Goal: Task Accomplishment & Management: Complete application form

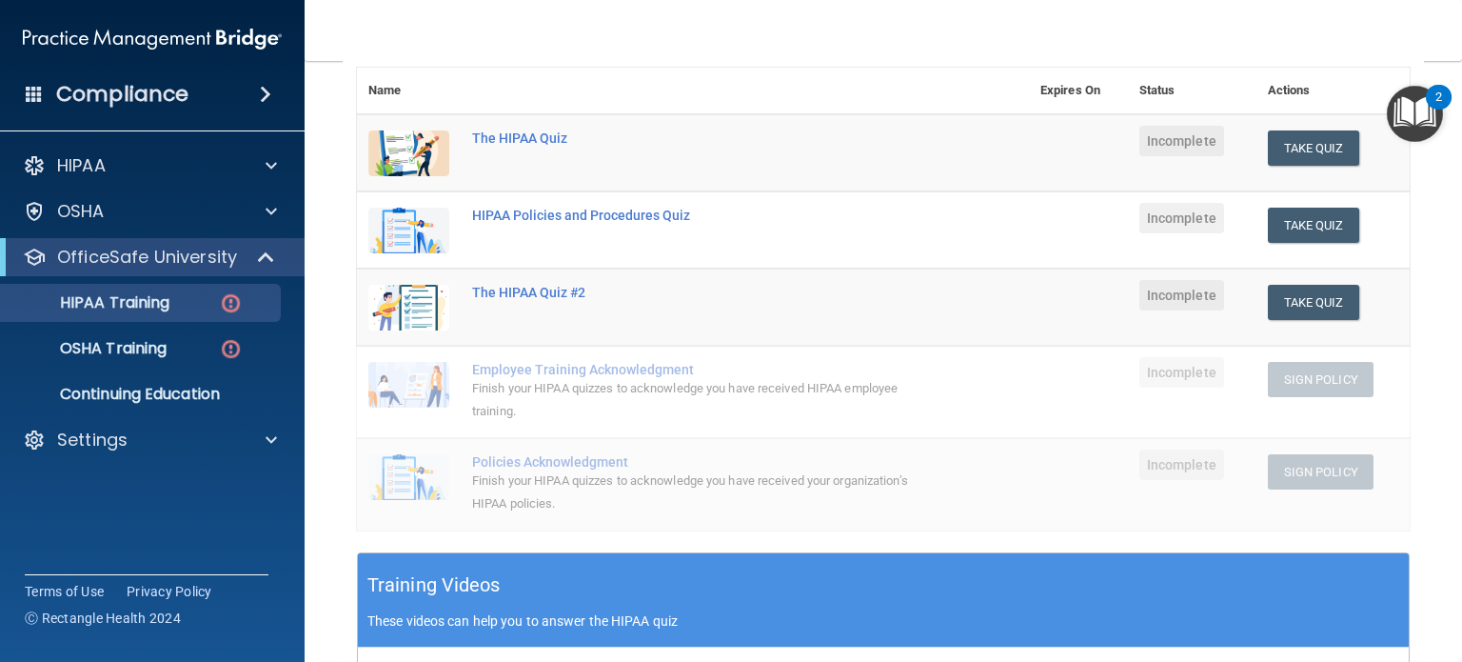
scroll to position [208, 0]
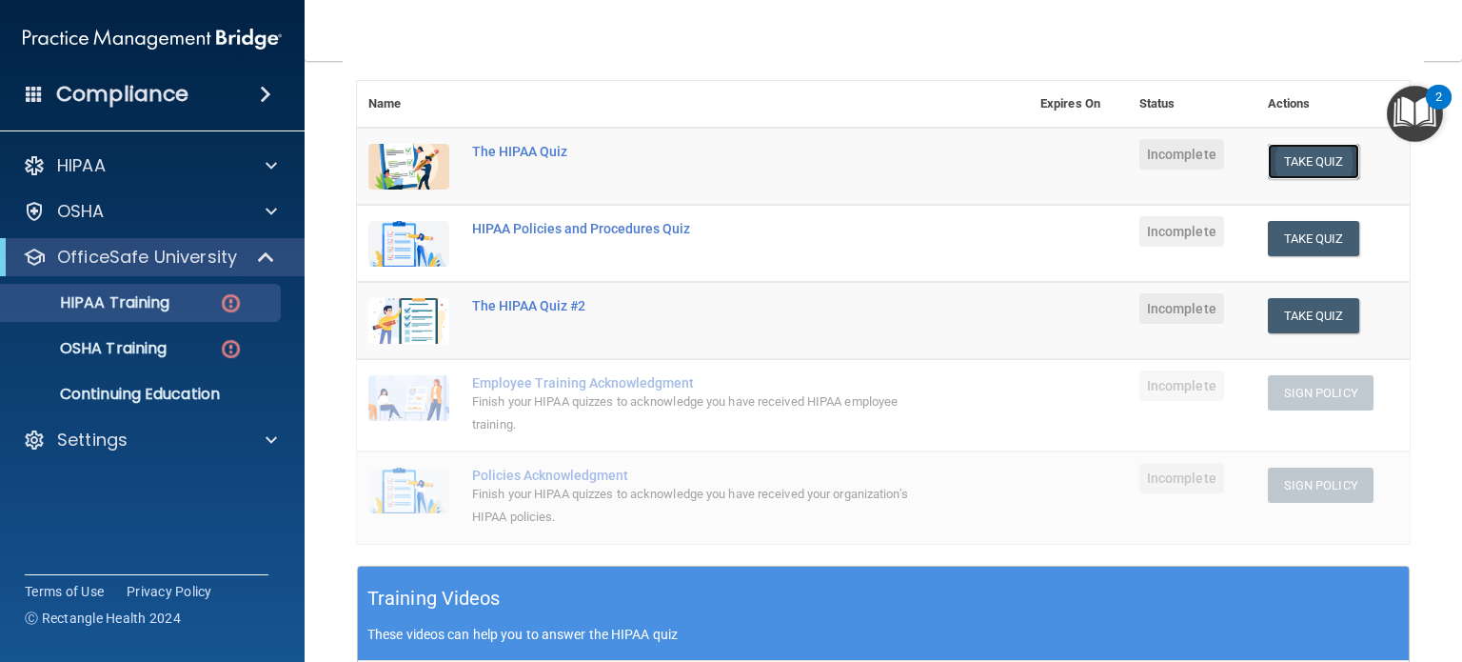
click at [1272, 161] on button "Take Quiz" at bounding box center [1313, 161] width 91 height 35
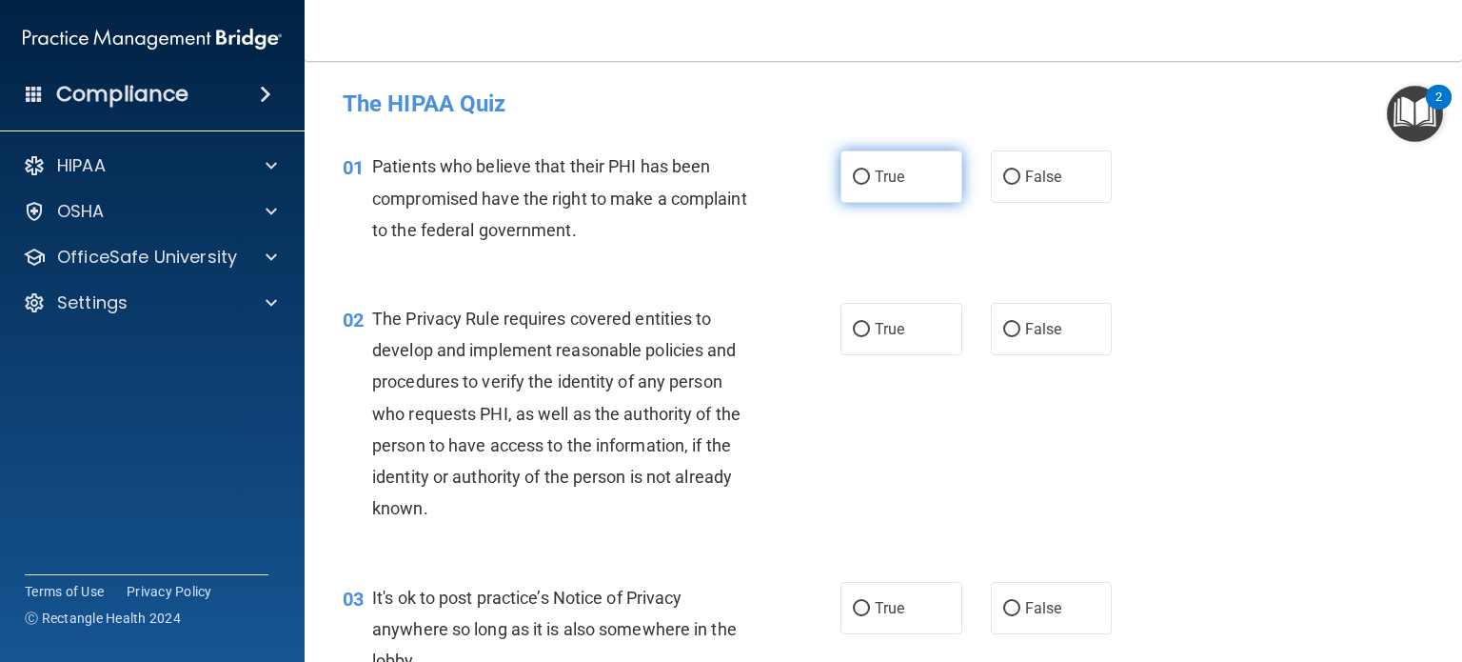
click at [855, 180] on input "True" at bounding box center [861, 177] width 17 height 14
radio input "true"
click at [859, 327] on input "True" at bounding box center [861, 330] width 17 height 14
radio input "true"
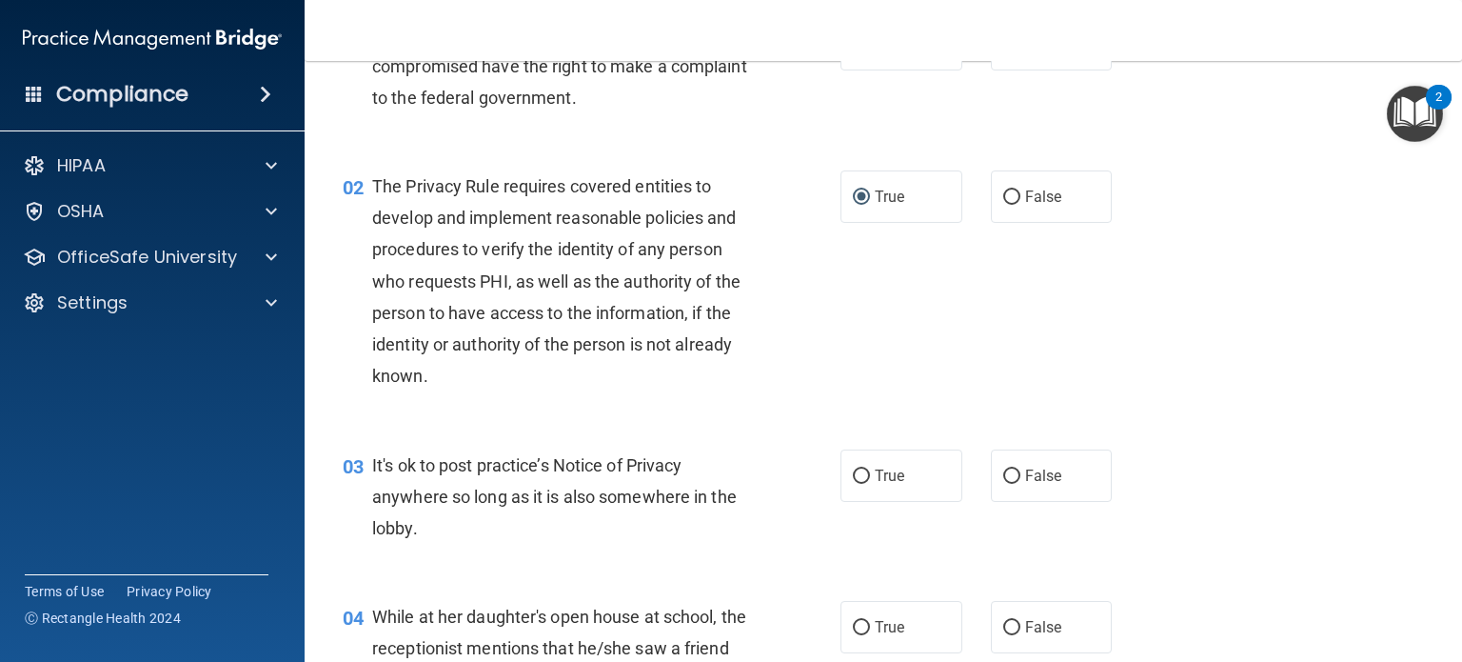
scroll to position [190, 0]
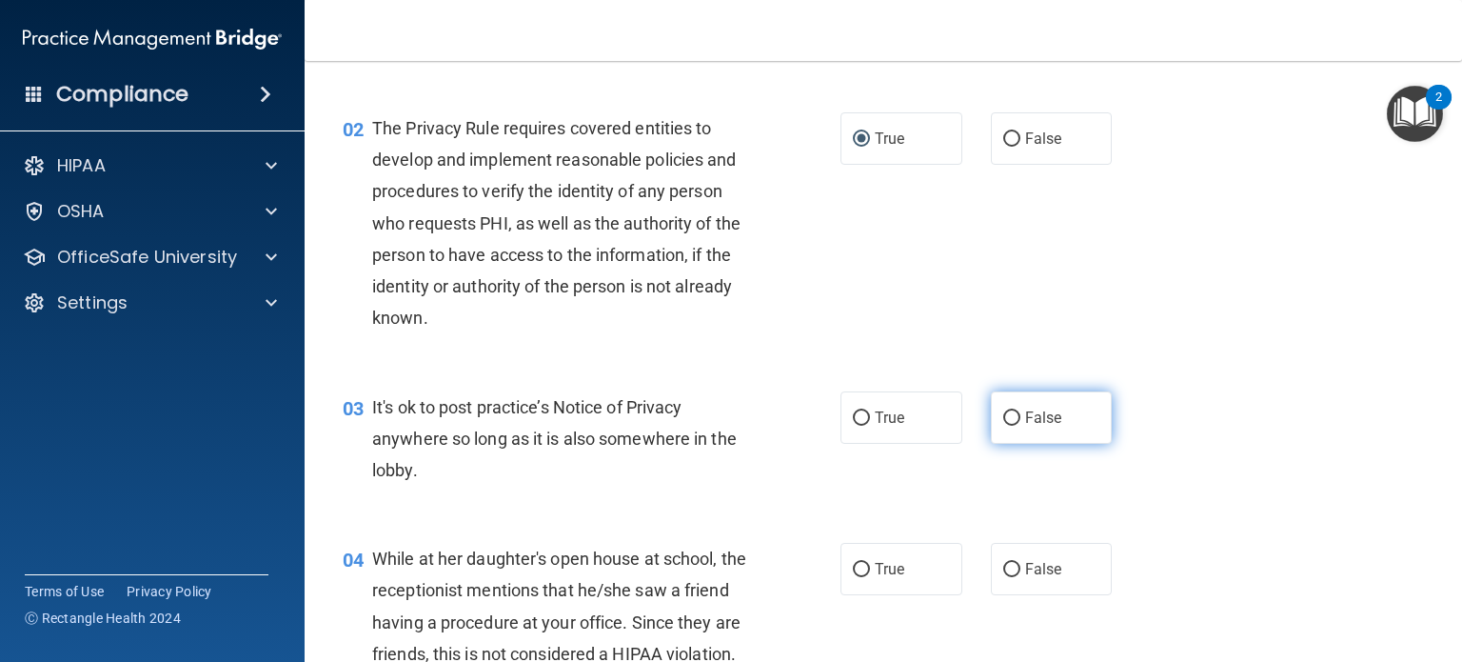
click at [1003, 423] on input "False" at bounding box center [1011, 418] width 17 height 14
radio input "true"
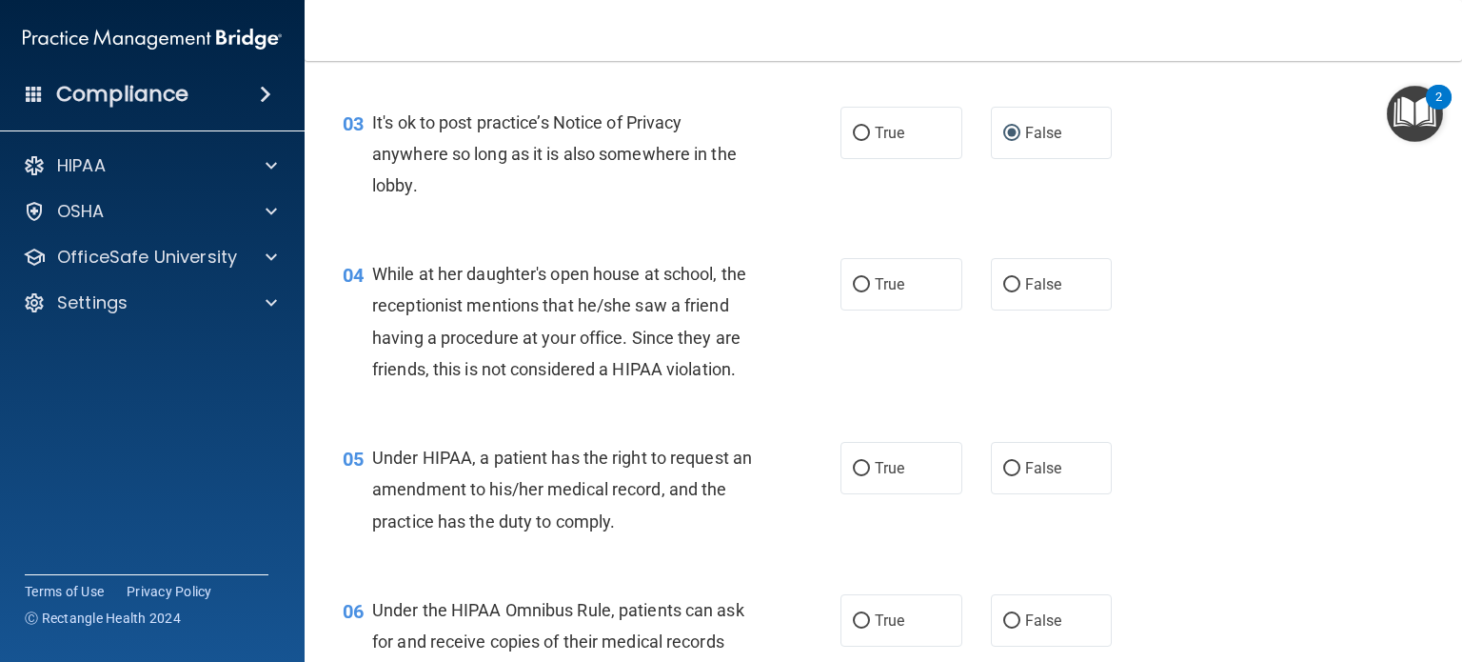
scroll to position [476, 0]
click at [879, 283] on span "True" at bounding box center [890, 283] width 30 height 18
click at [870, 283] on input "True" at bounding box center [861, 284] width 17 height 14
radio input "true"
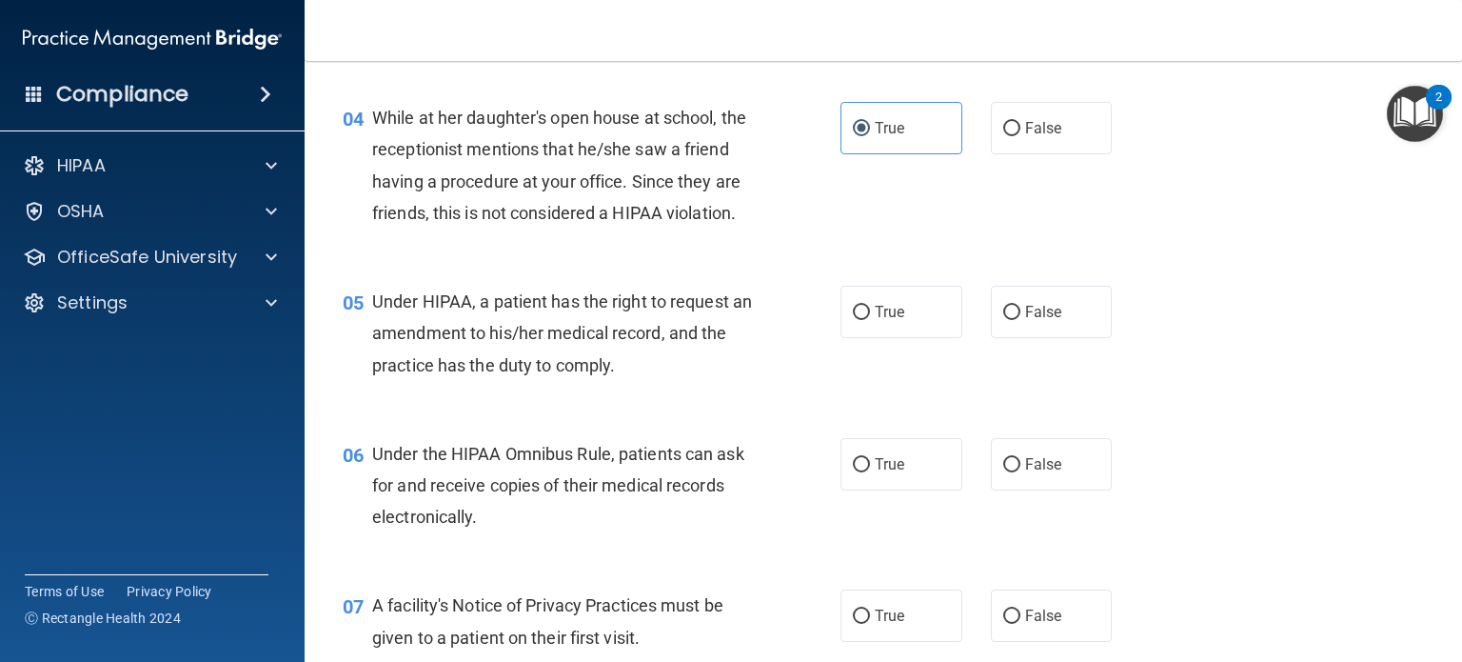
scroll to position [666, 0]
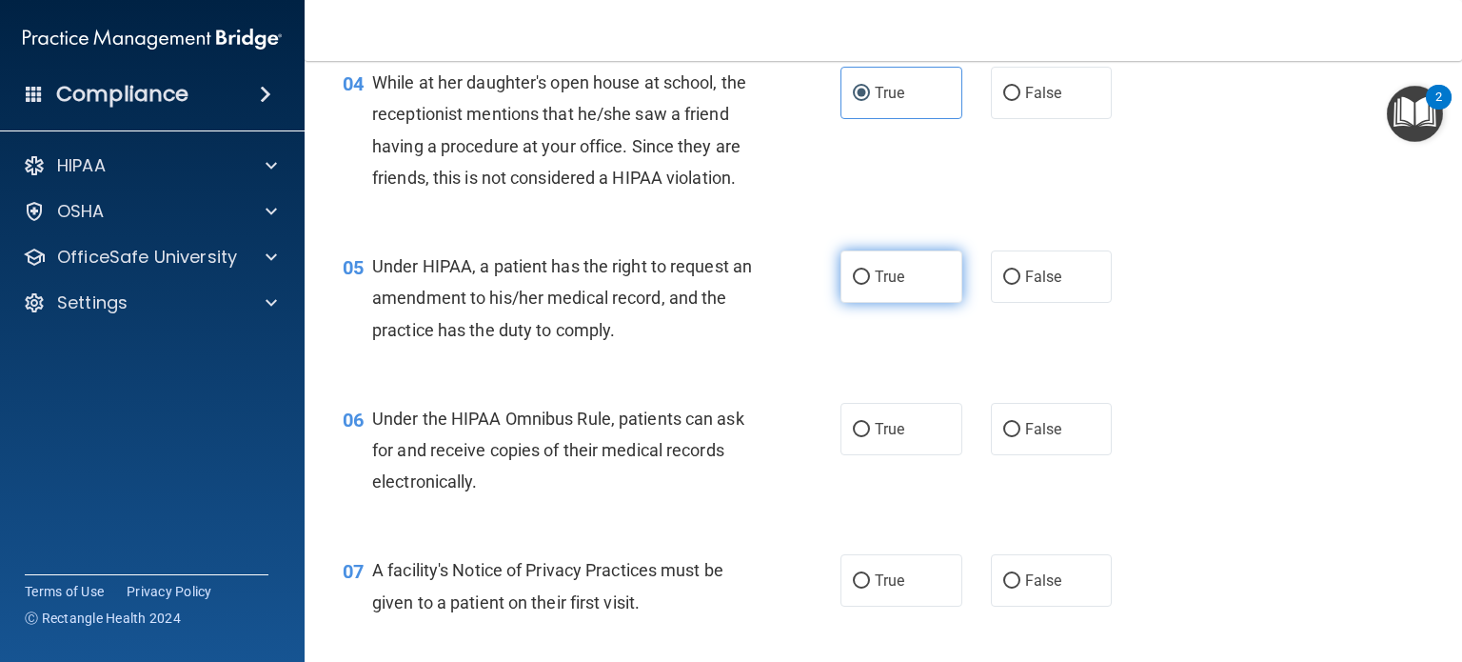
click at [856, 285] on input "True" at bounding box center [861, 277] width 17 height 14
radio input "true"
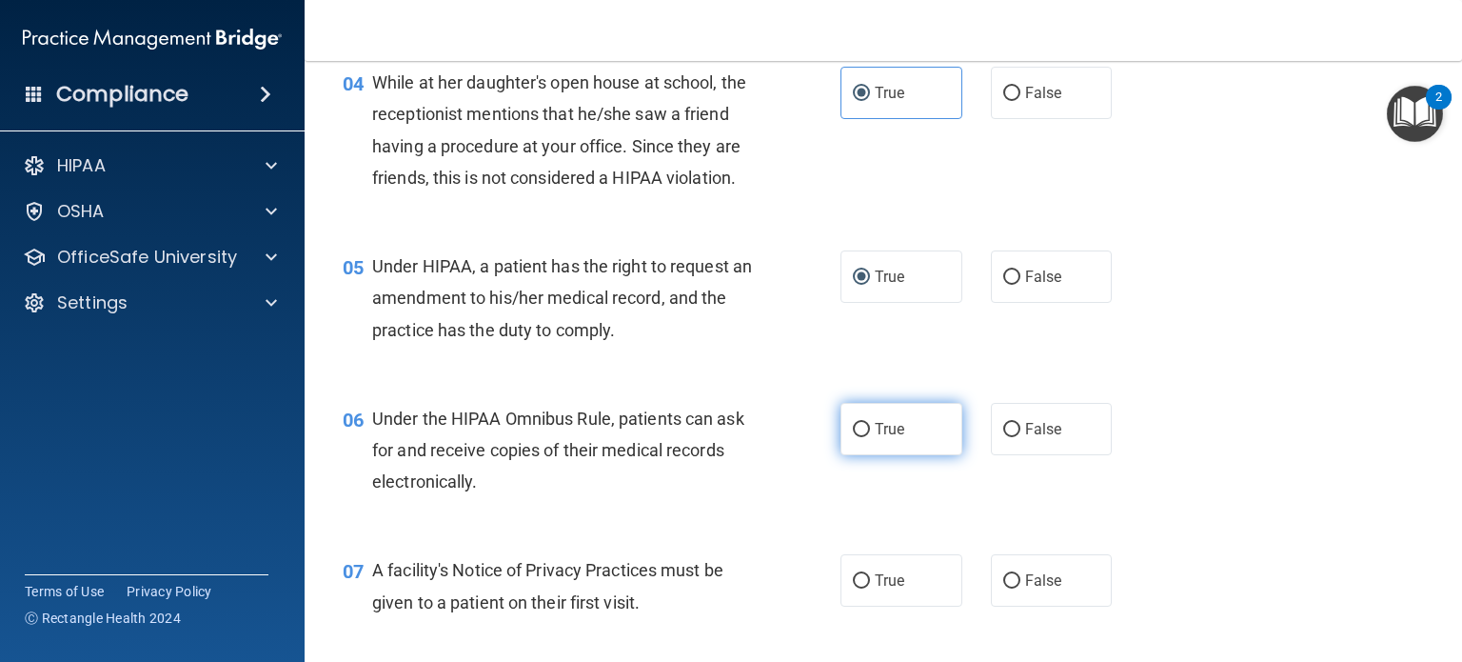
click at [858, 437] on input "True" at bounding box center [861, 430] width 17 height 14
radio input "true"
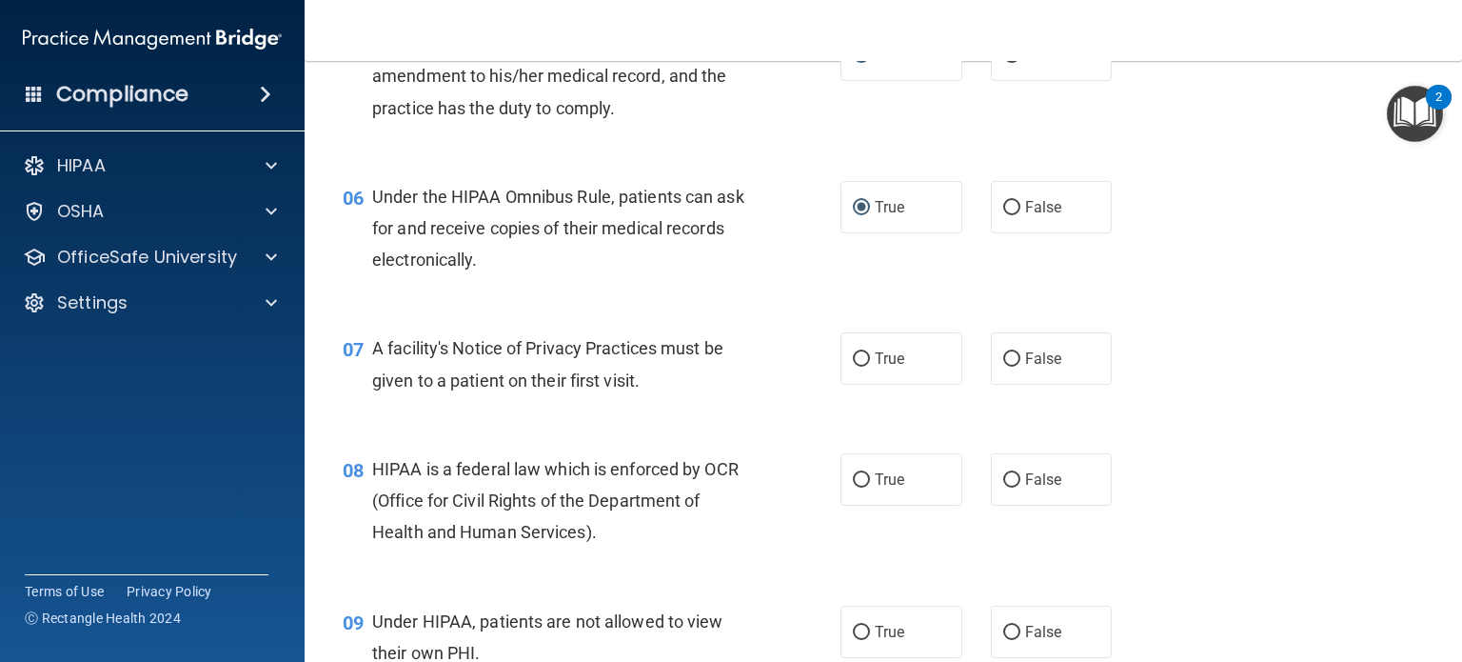
scroll to position [952, 0]
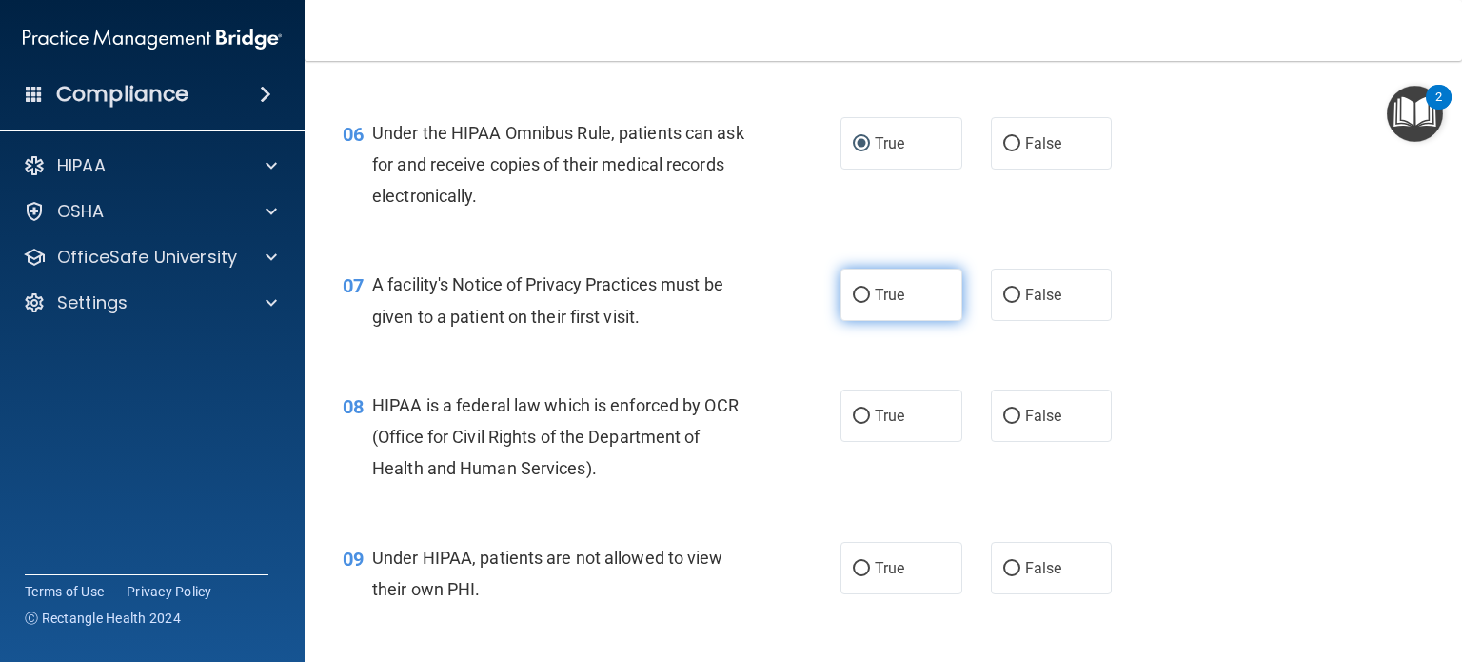
click at [865, 321] on label "True" at bounding box center [902, 294] width 122 height 52
click at [865, 303] on input "True" at bounding box center [861, 295] width 17 height 14
radio input "true"
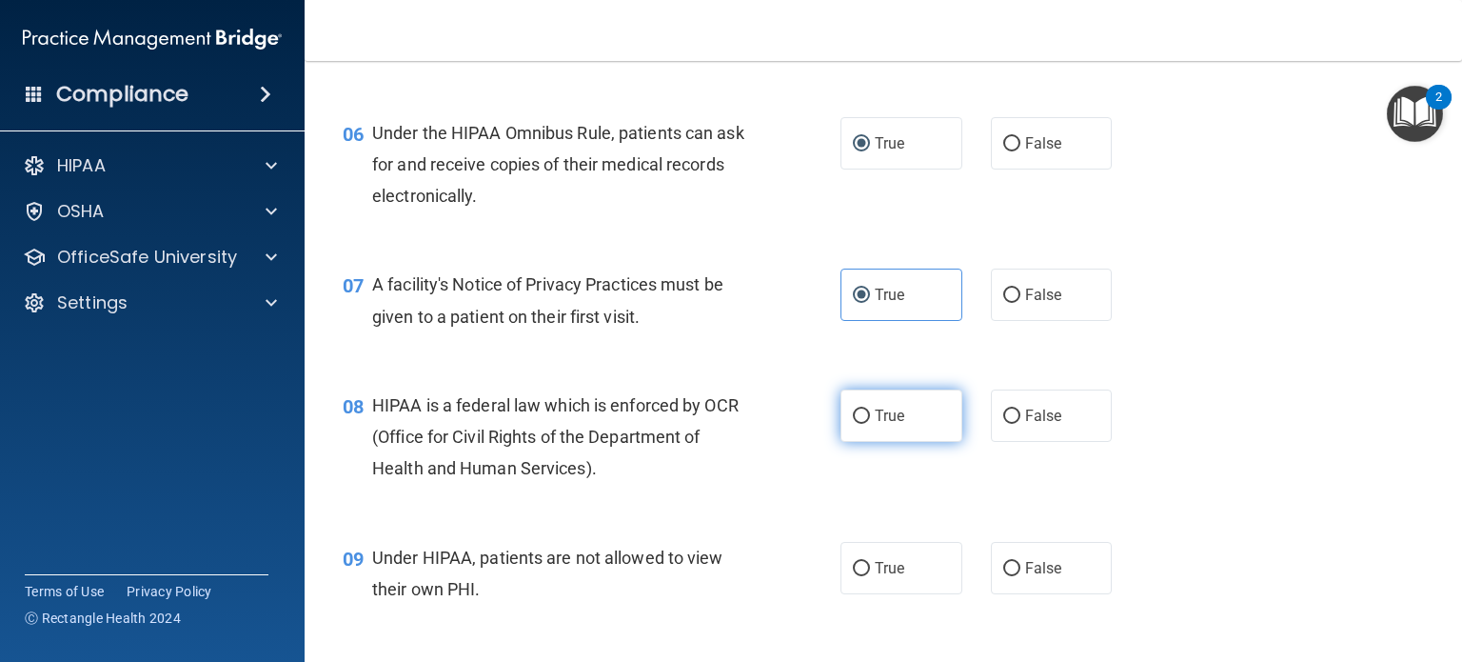
click at [853, 424] on input "True" at bounding box center [861, 416] width 17 height 14
radio input "true"
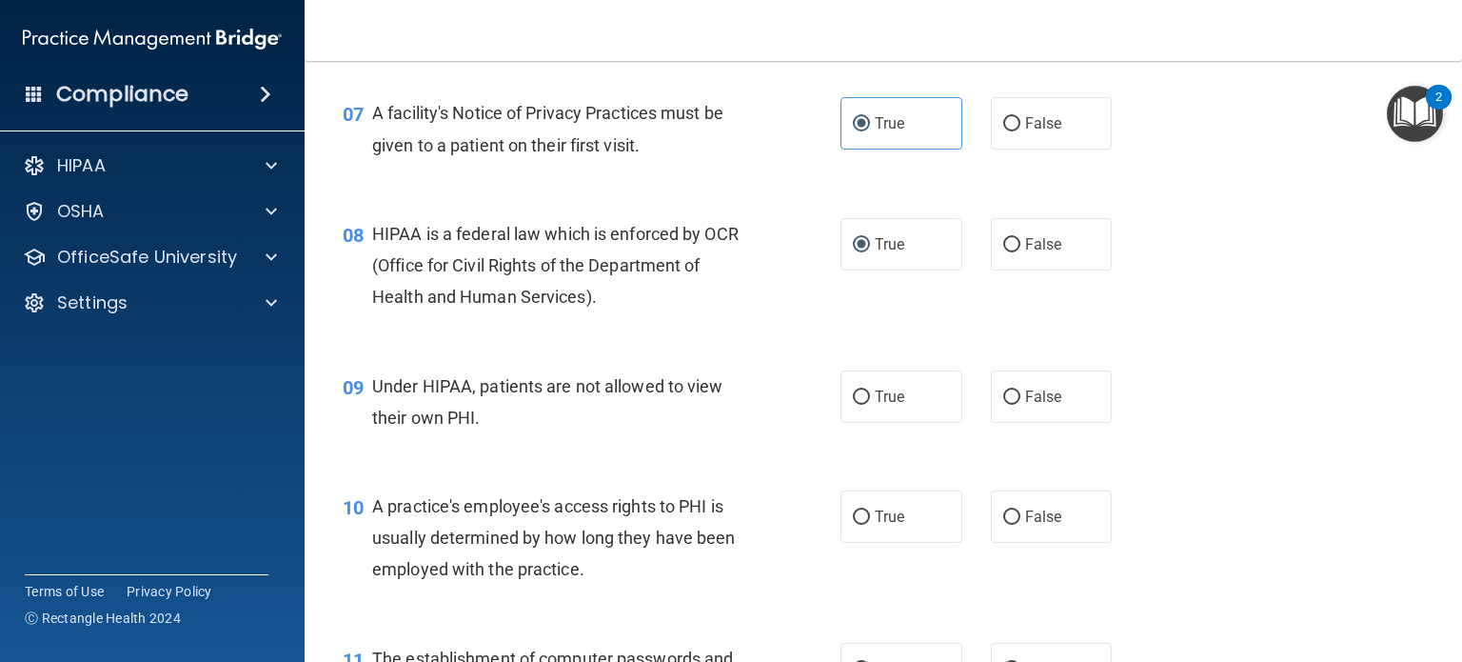
scroll to position [1142, 0]
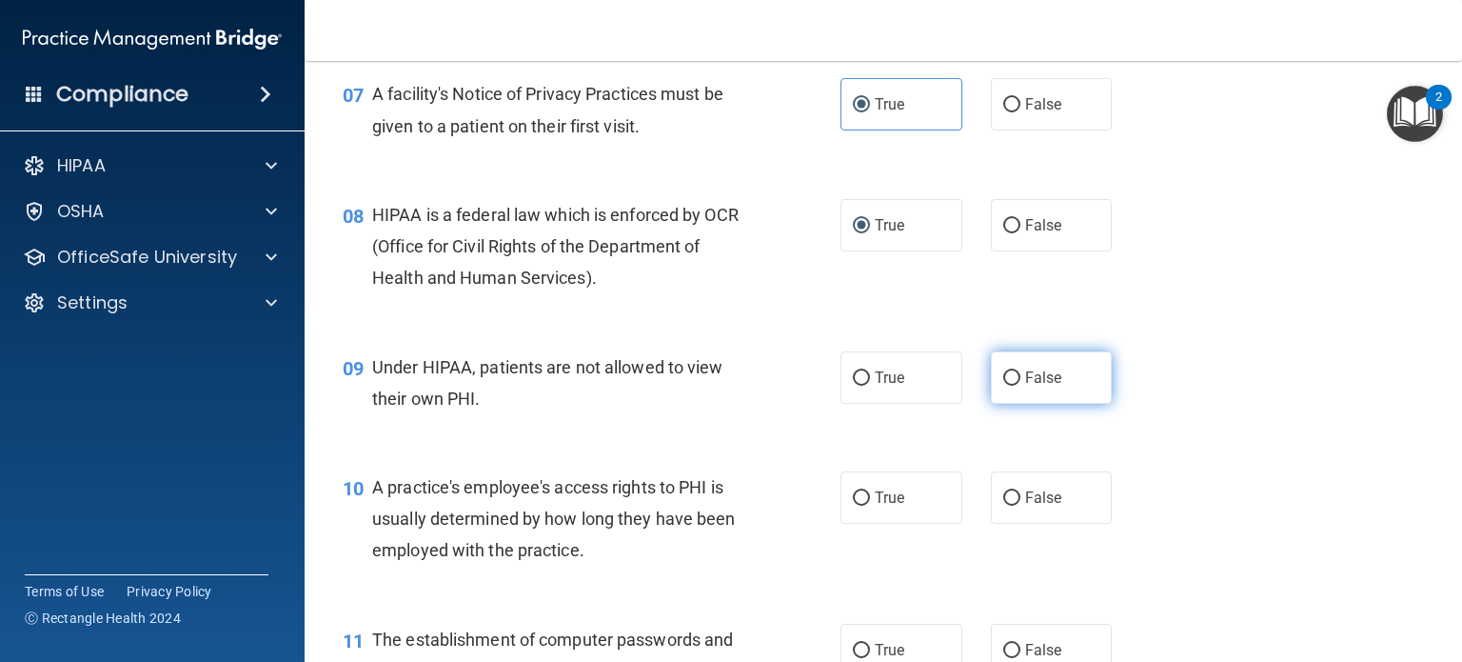
click at [992, 404] on label "False" at bounding box center [1052, 377] width 122 height 52
click at [1003, 386] on input "False" at bounding box center [1011, 378] width 17 height 14
radio input "true"
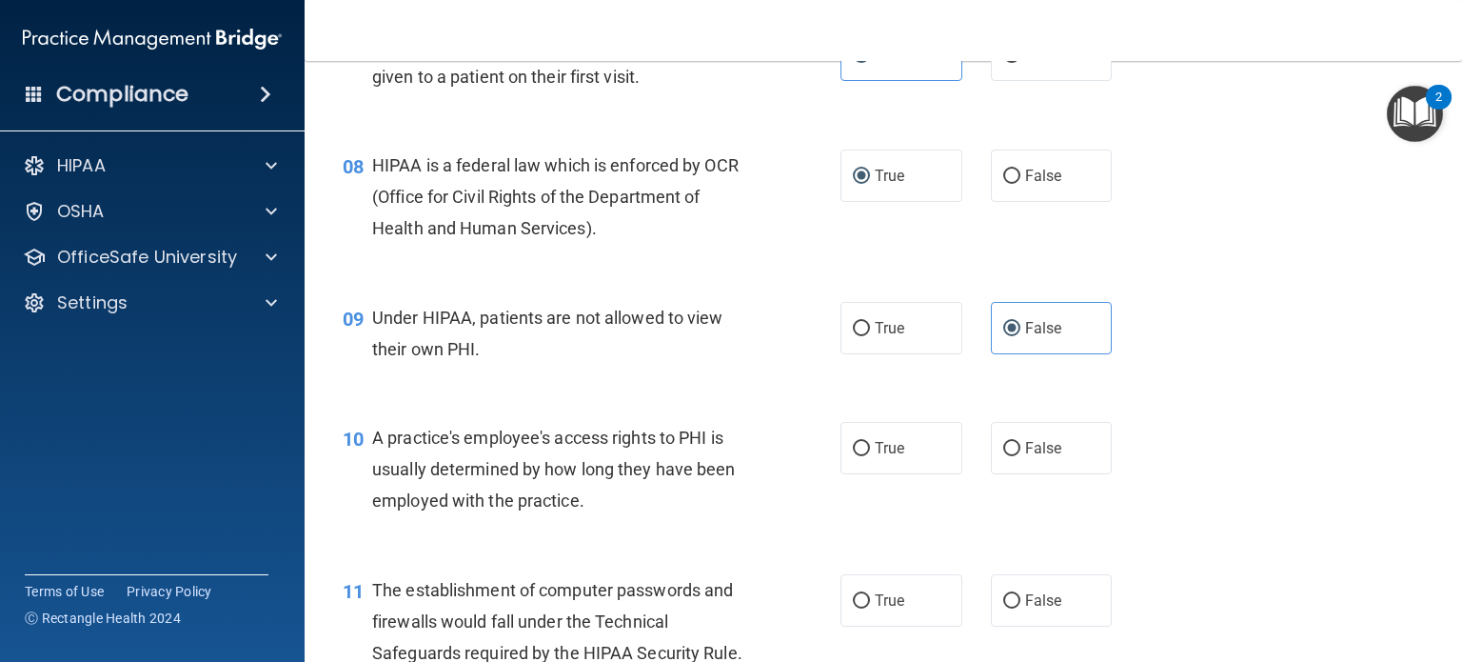
scroll to position [1238, 0]
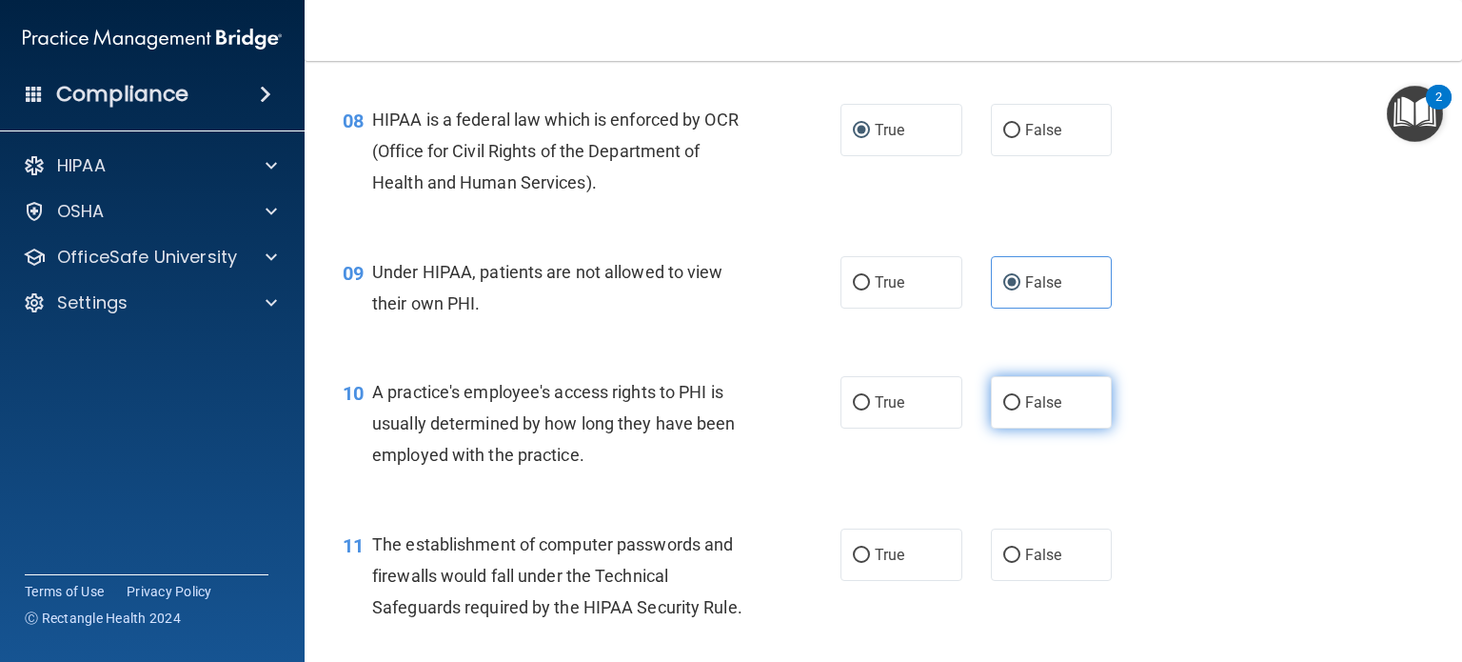
click at [1010, 410] on input "False" at bounding box center [1011, 403] width 17 height 14
radio input "true"
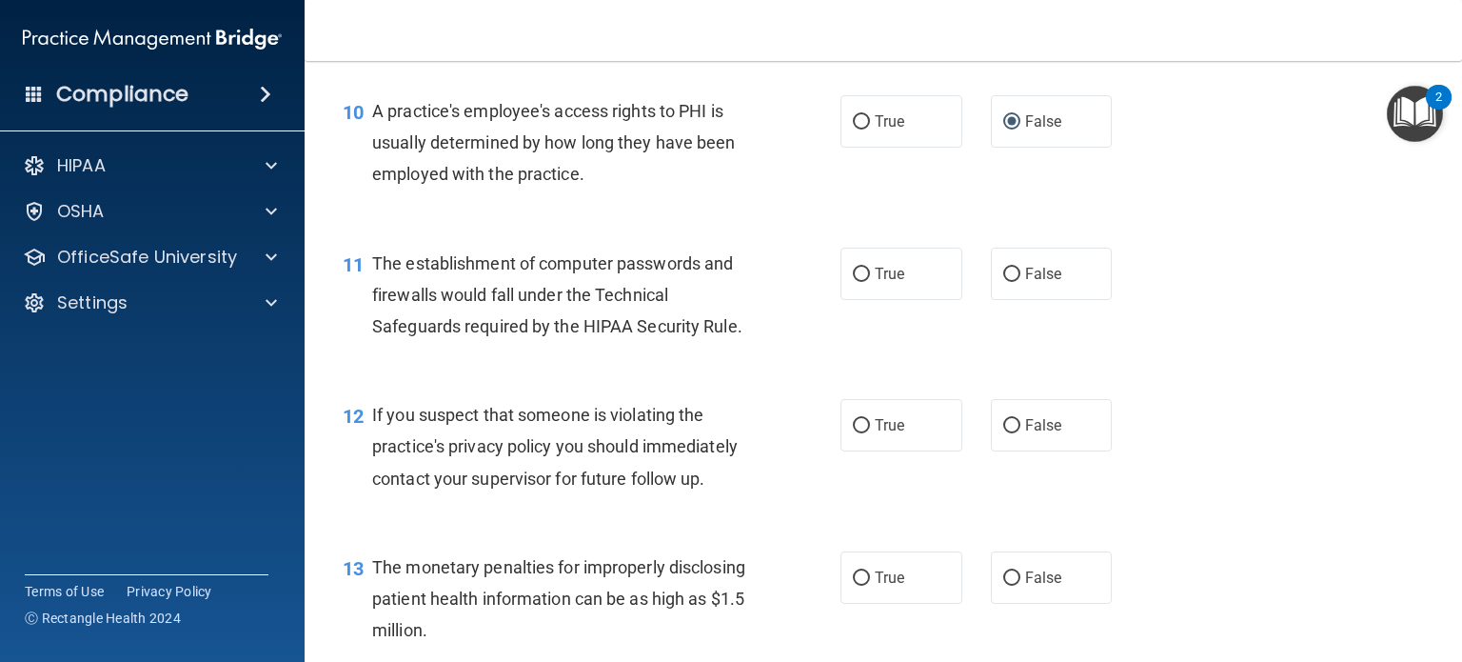
scroll to position [1523, 0]
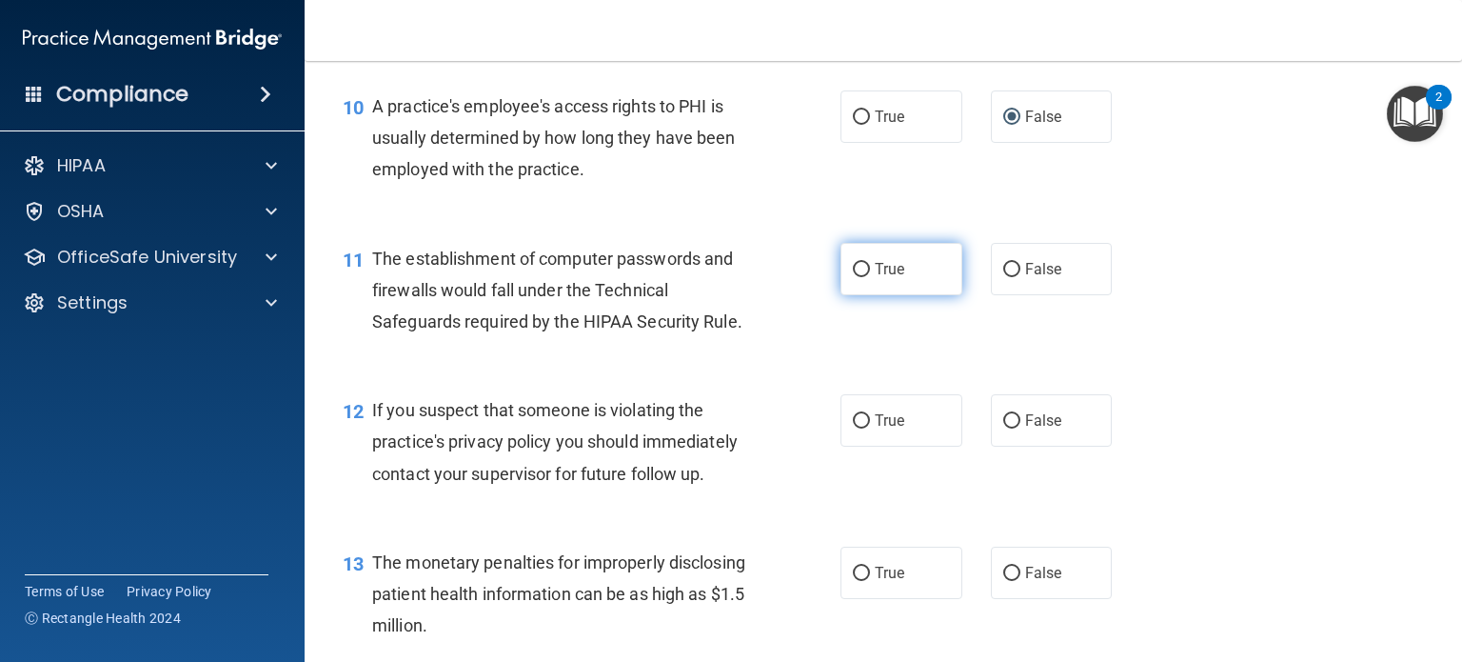
click at [853, 277] on input "True" at bounding box center [861, 270] width 17 height 14
radio input "true"
click at [853, 428] on input "True" at bounding box center [861, 421] width 17 height 14
radio input "true"
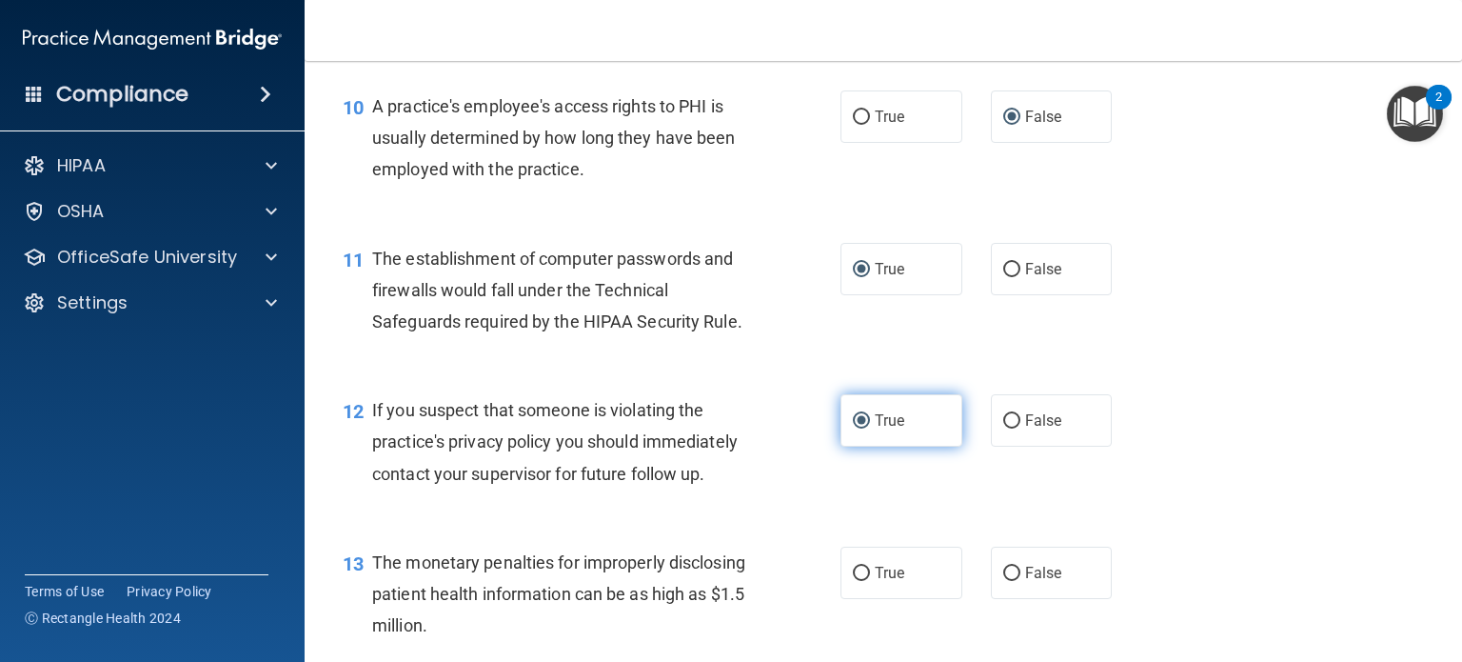
click at [853, 428] on input "True" at bounding box center [861, 421] width 17 height 14
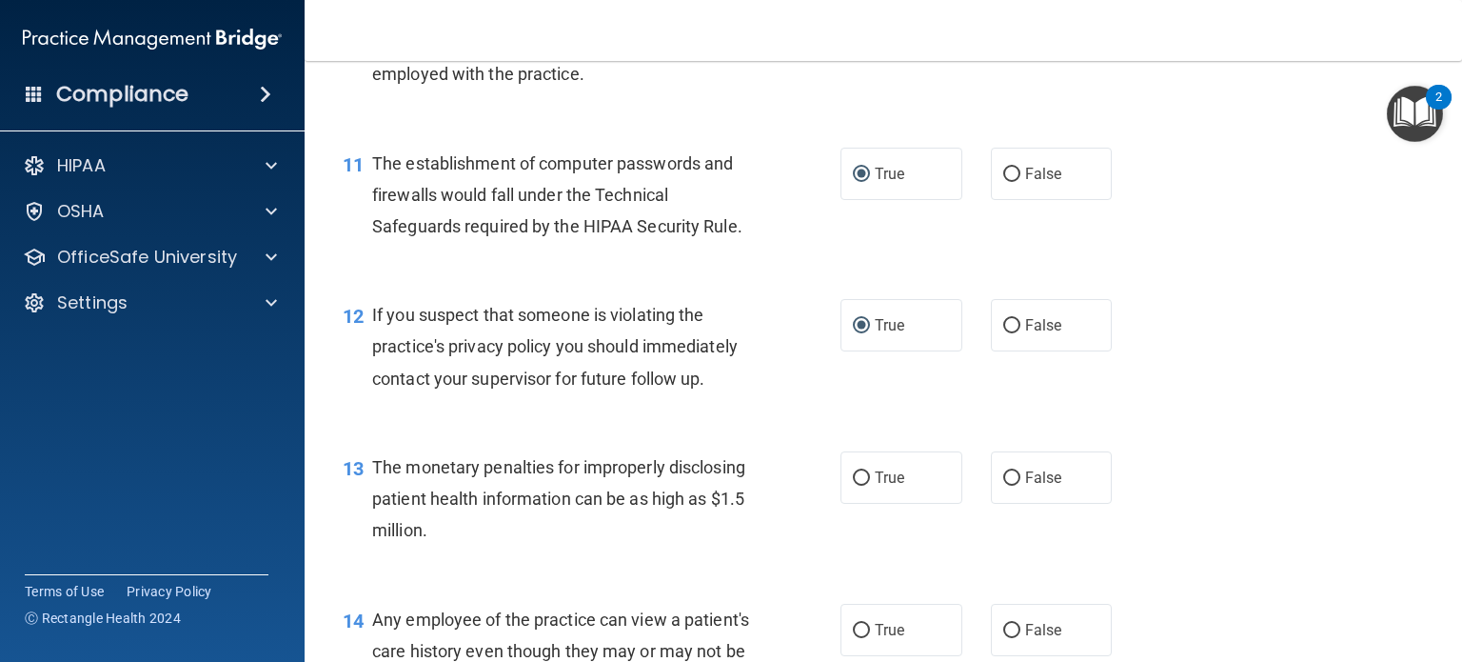
scroll to position [1714, 0]
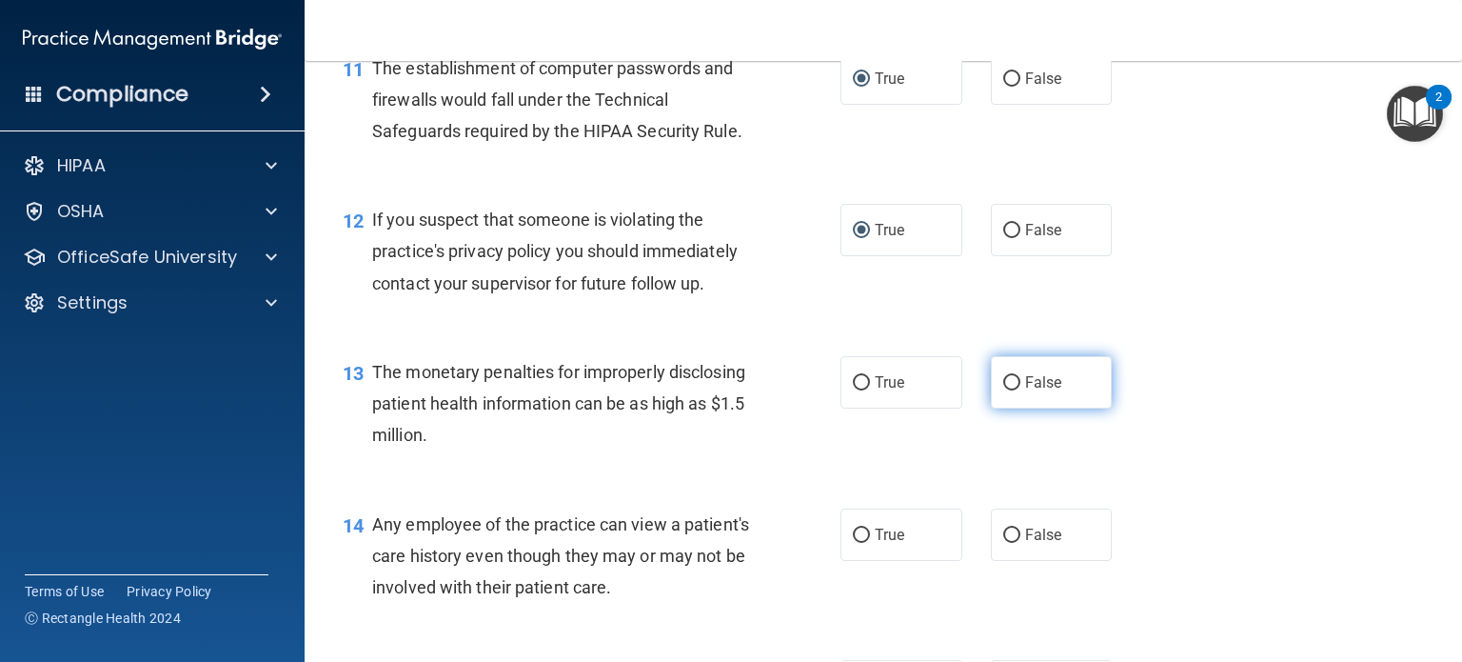
click at [1003, 390] on input "False" at bounding box center [1011, 383] width 17 height 14
radio input "true"
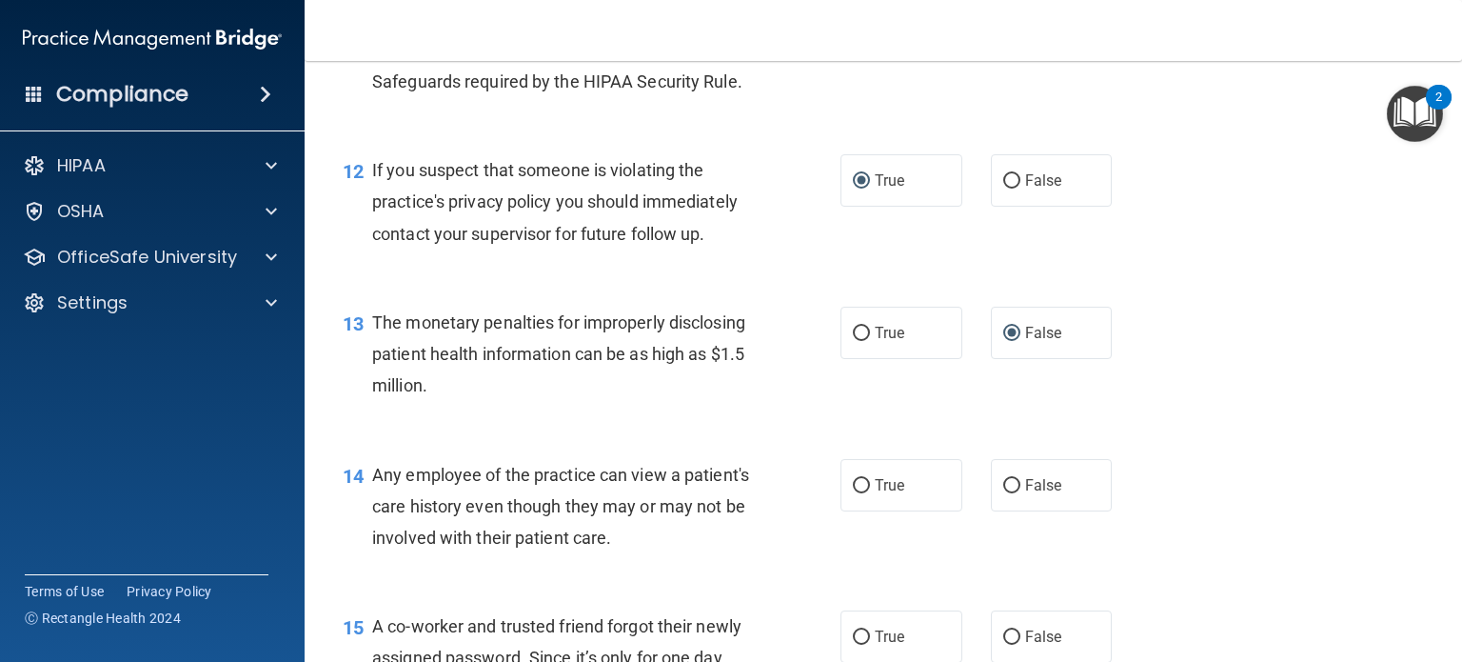
scroll to position [1809, 0]
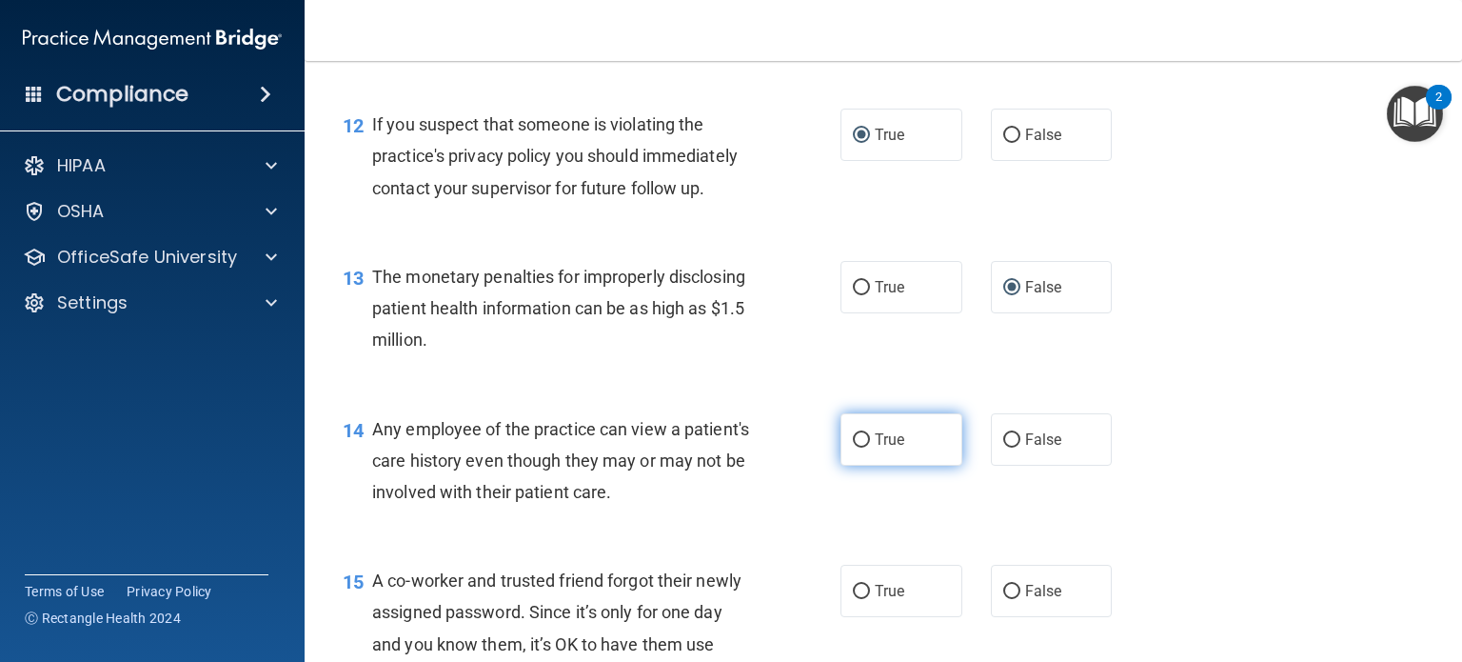
click at [876, 448] on span "True" at bounding box center [890, 439] width 30 height 18
click at [870, 447] on input "True" at bounding box center [861, 440] width 17 height 14
radio input "true"
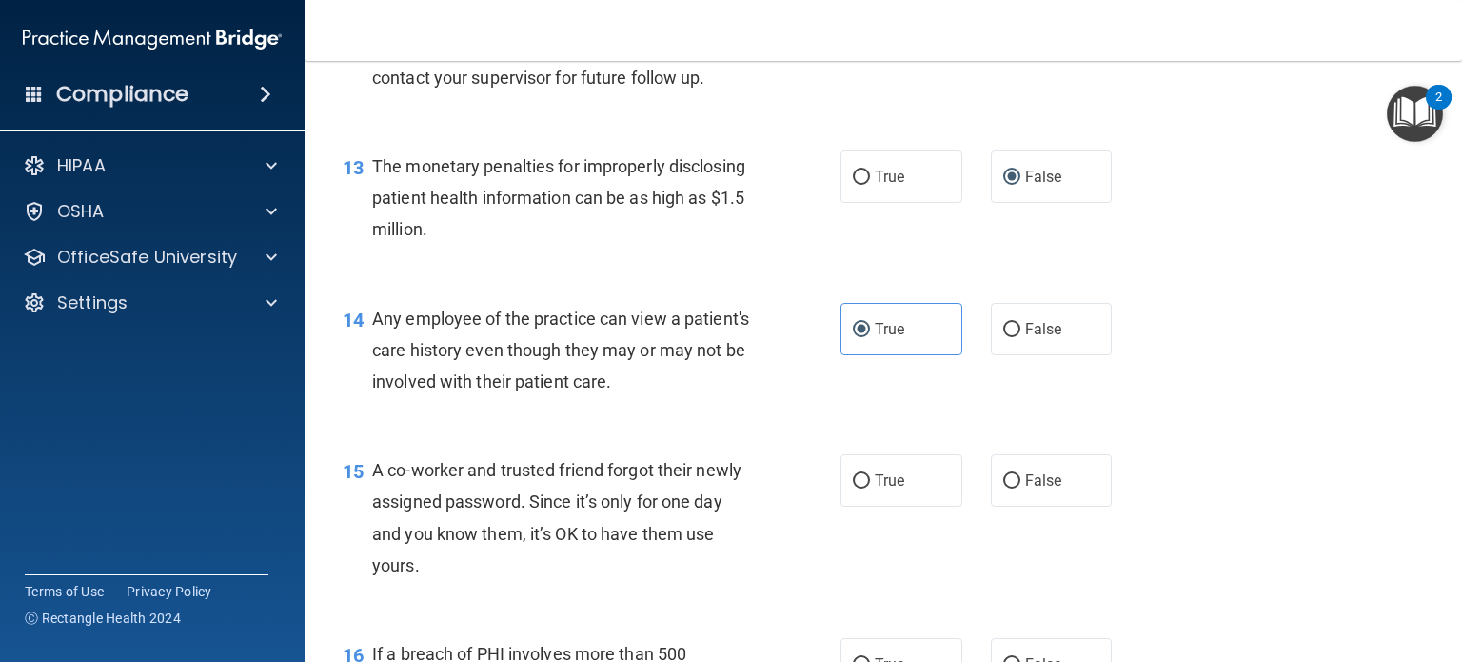
scroll to position [2184, 0]
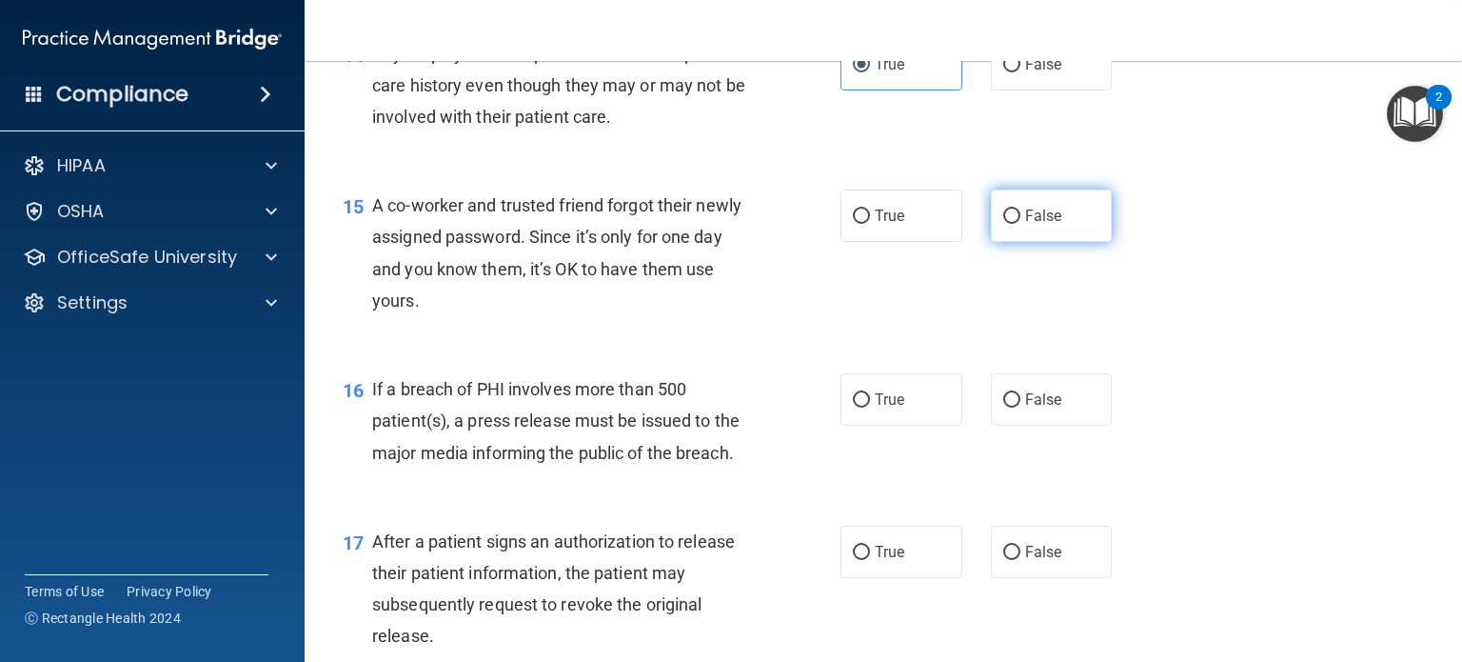
click at [1025, 225] on span "False" at bounding box center [1043, 216] width 37 height 18
click at [1017, 224] on input "False" at bounding box center [1011, 216] width 17 height 14
radio input "true"
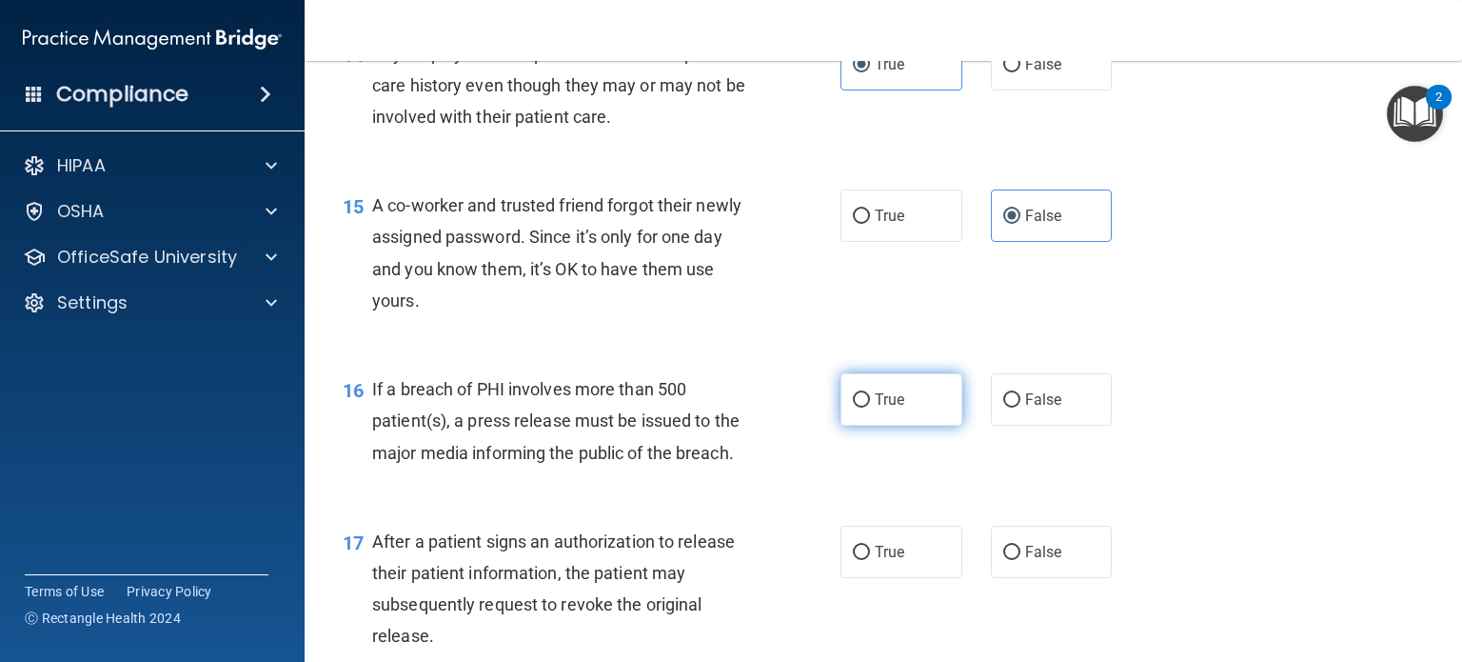
click at [853, 407] on input "True" at bounding box center [861, 400] width 17 height 14
radio input "true"
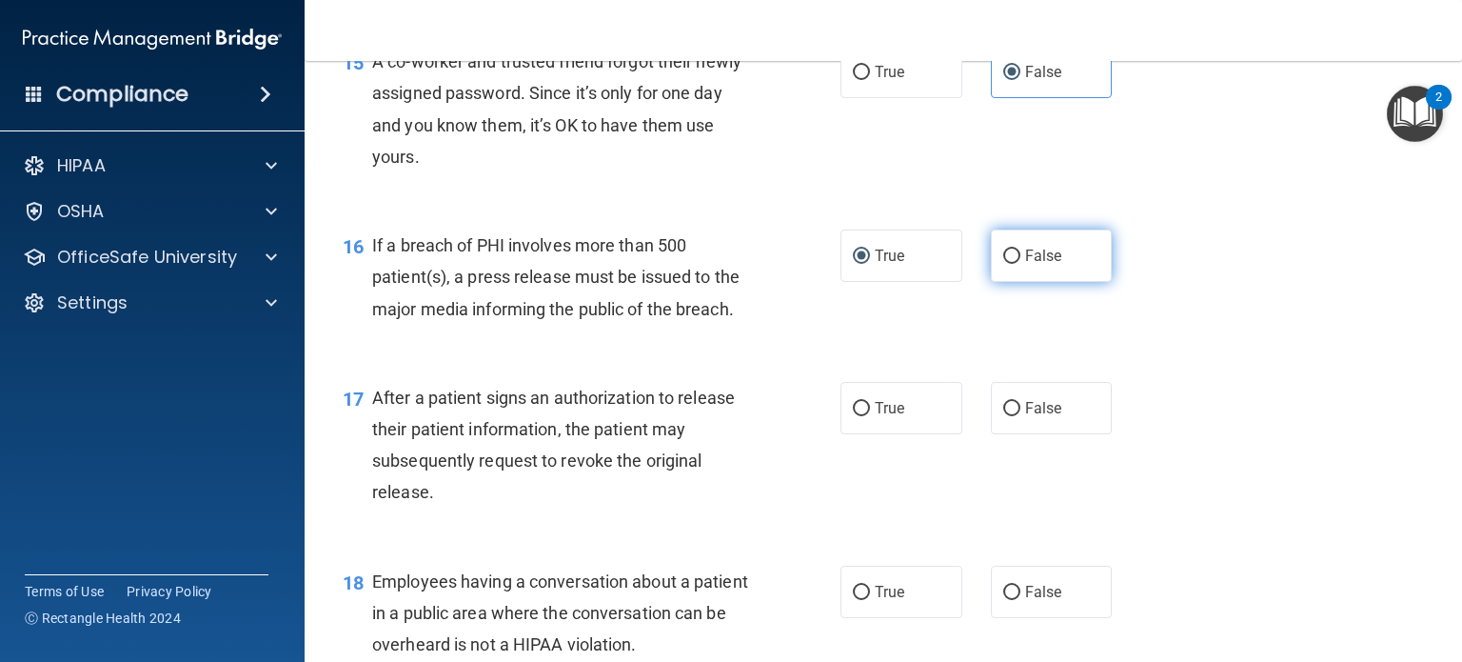
scroll to position [2374, 0]
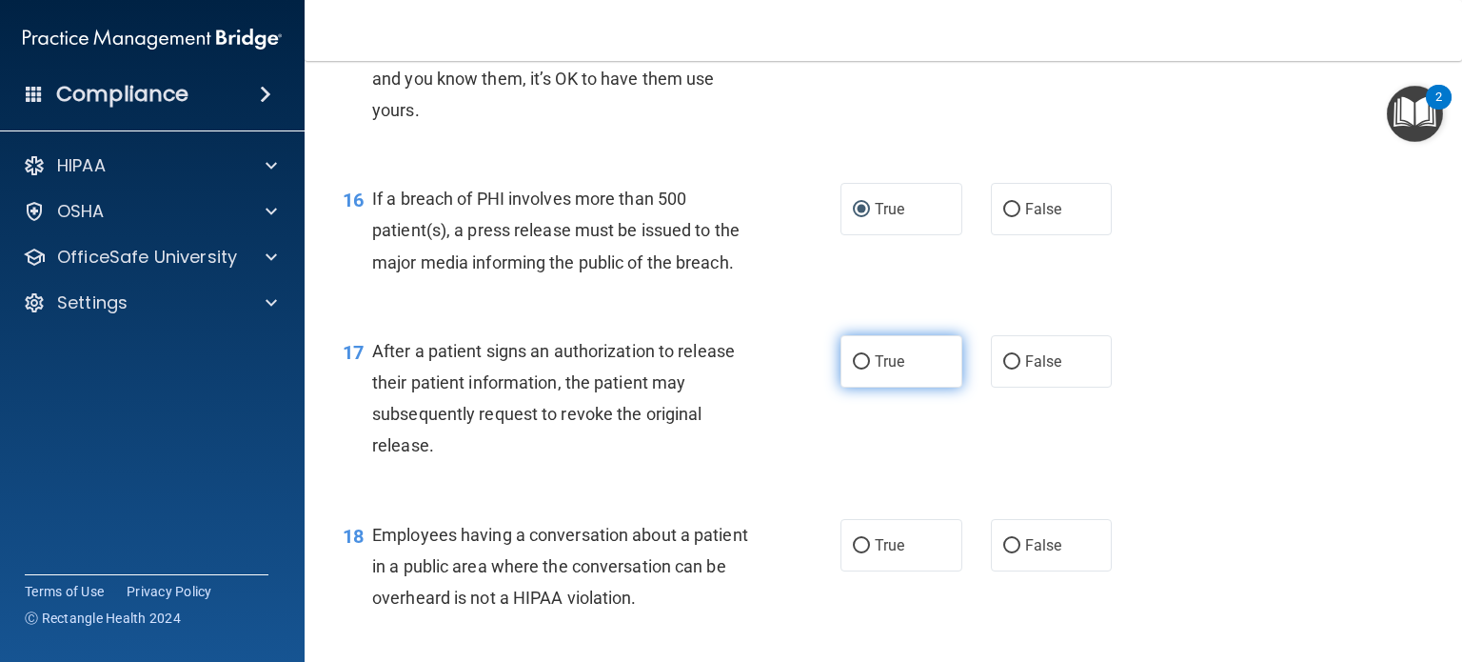
click at [853, 369] on input "True" at bounding box center [861, 362] width 17 height 14
radio input "true"
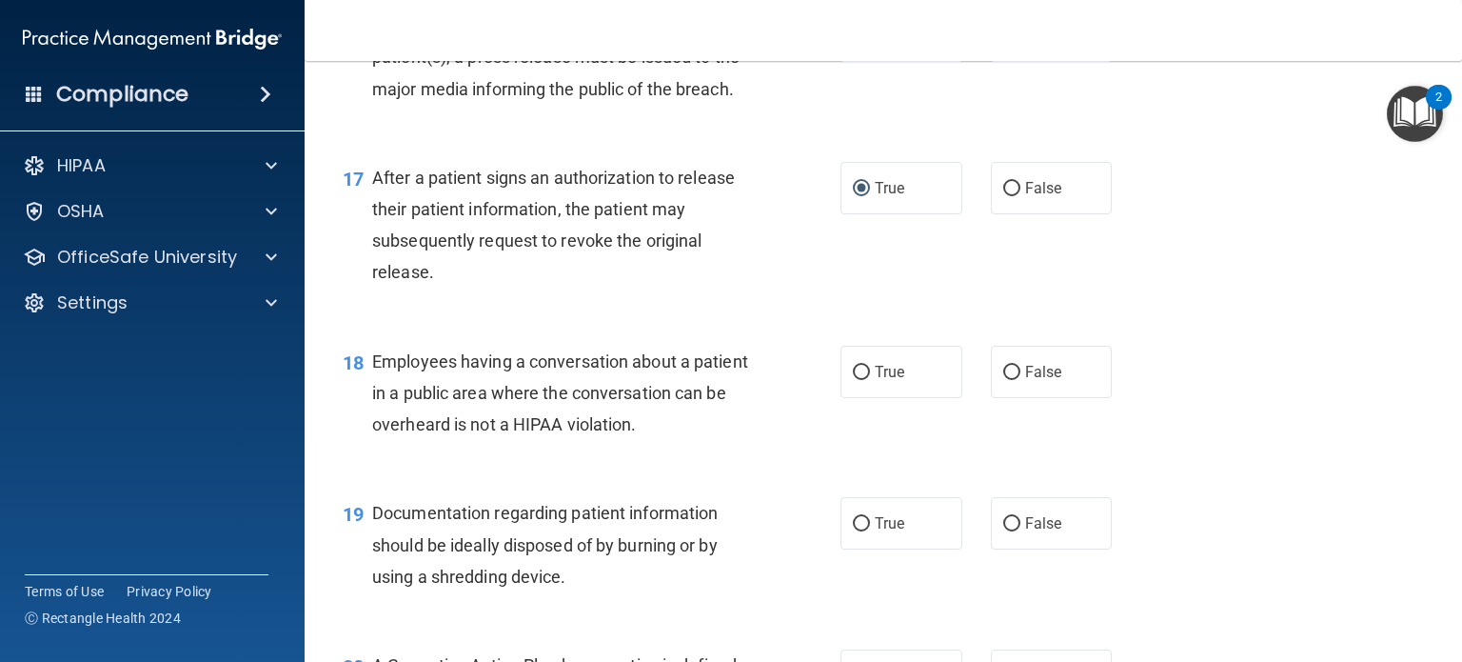
scroll to position [2565, 0]
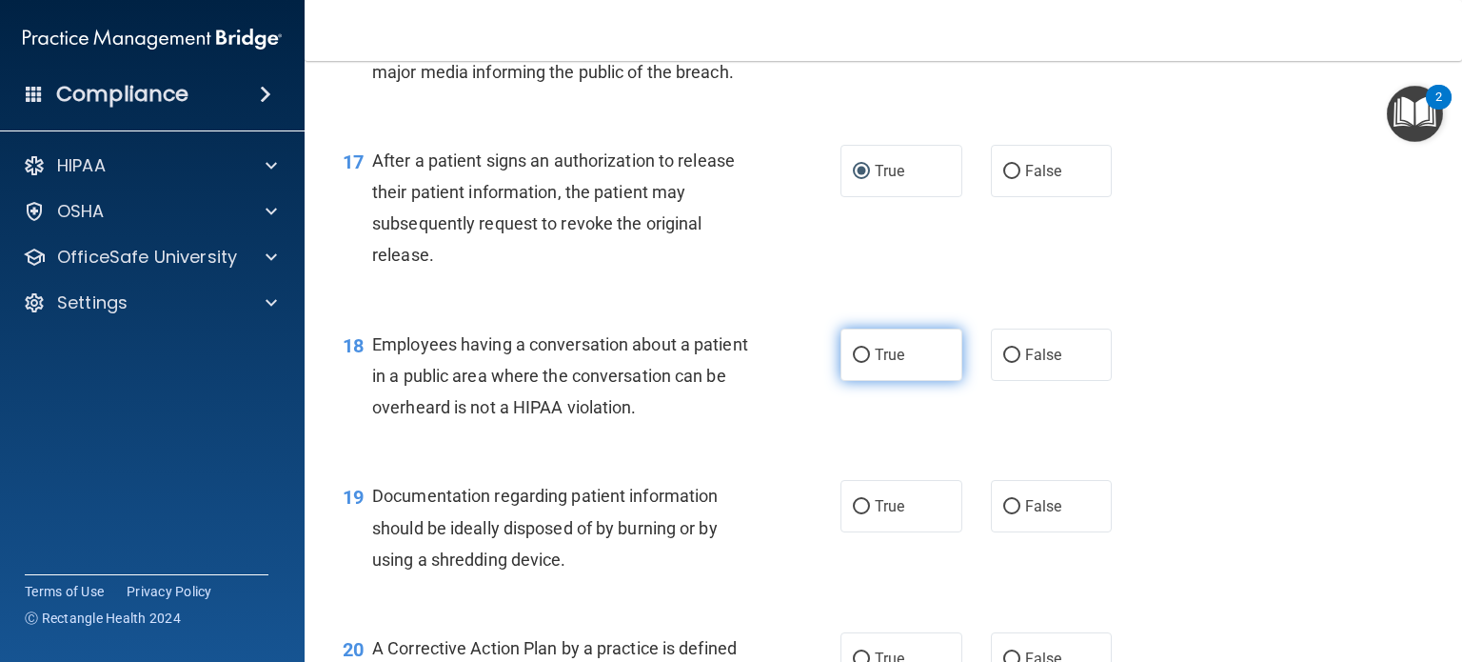
click at [899, 381] on label "True" at bounding box center [902, 354] width 122 height 52
click at [870, 363] on input "True" at bounding box center [861, 355] width 17 height 14
radio input "true"
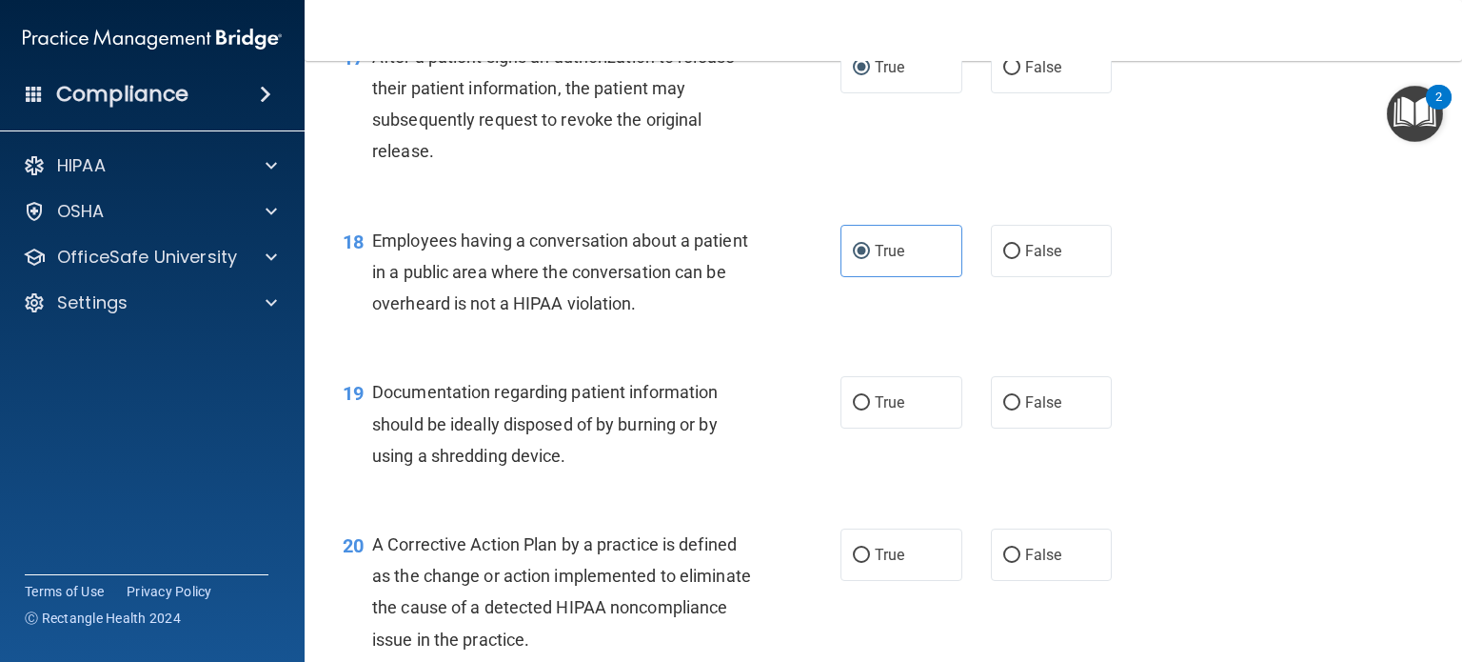
scroll to position [2755, 0]
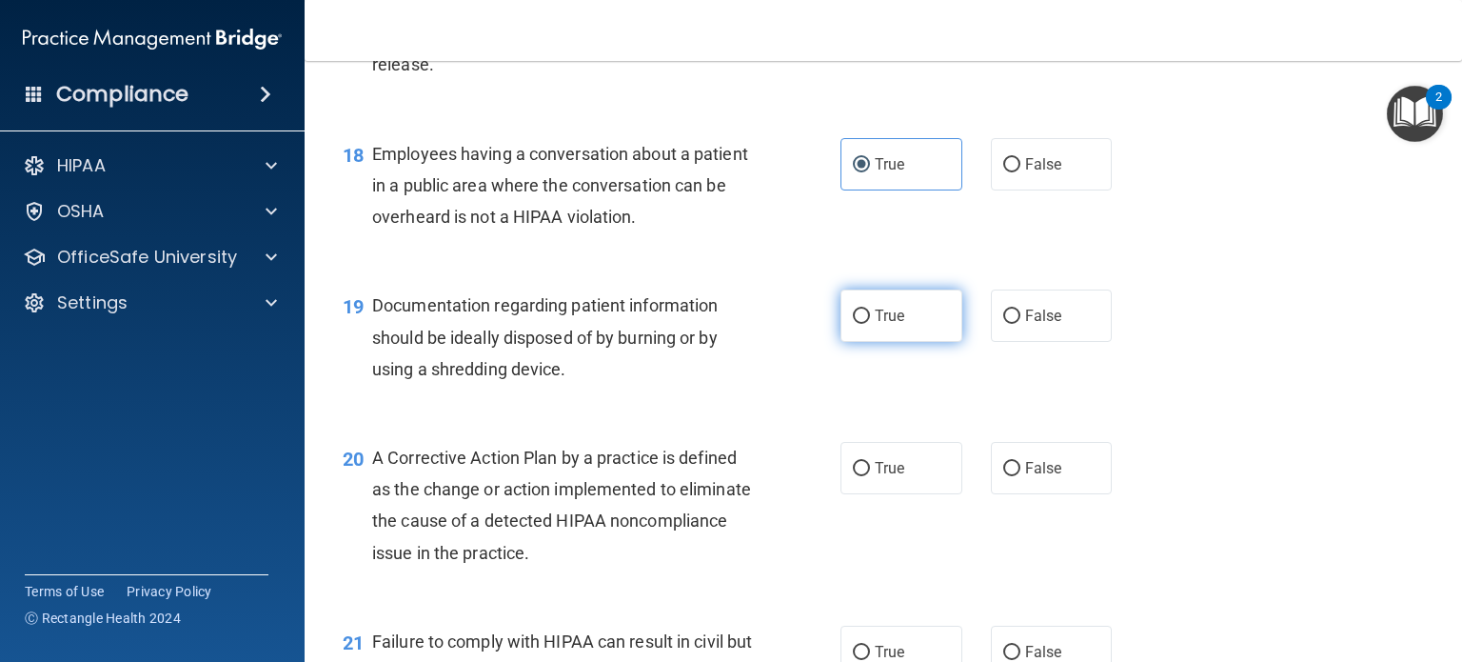
click at [875, 325] on span "True" at bounding box center [890, 316] width 30 height 18
click at [870, 324] on input "True" at bounding box center [861, 316] width 17 height 14
radio input "true"
click at [858, 476] on input "True" at bounding box center [861, 469] width 17 height 14
radio input "true"
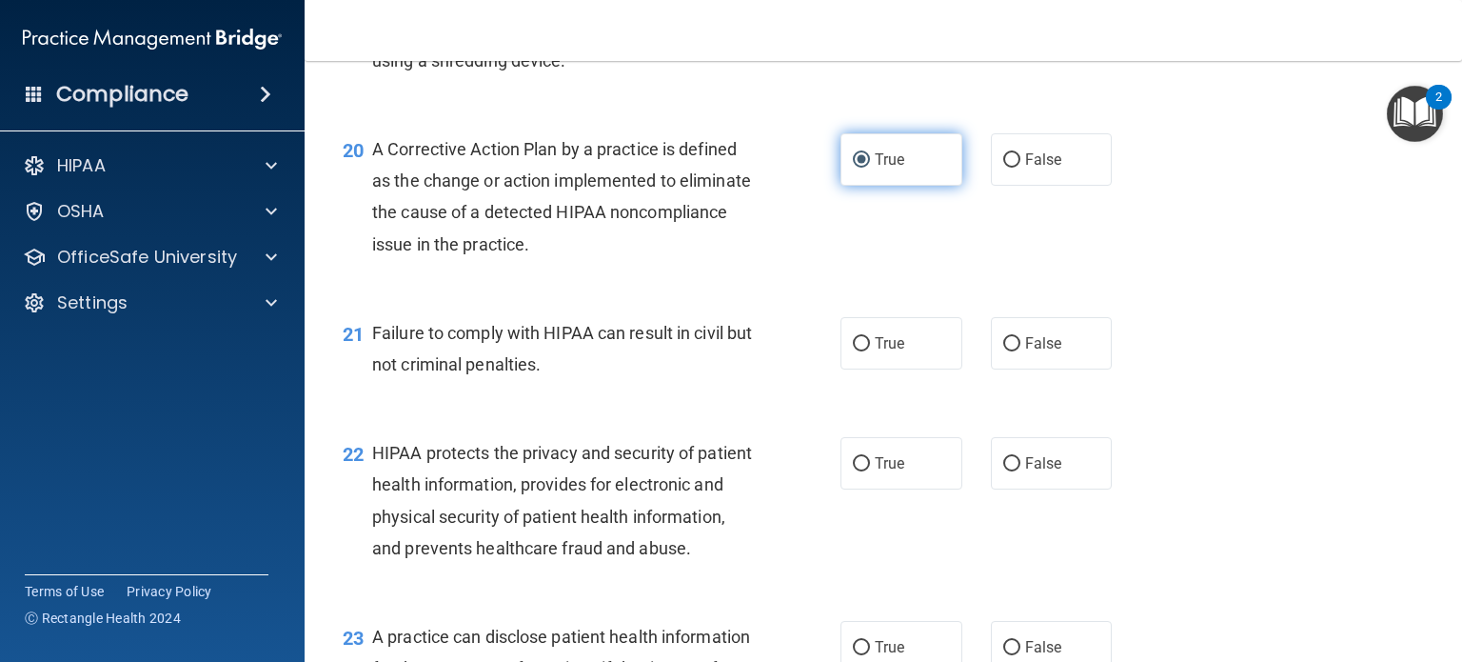
scroll to position [3136, 0]
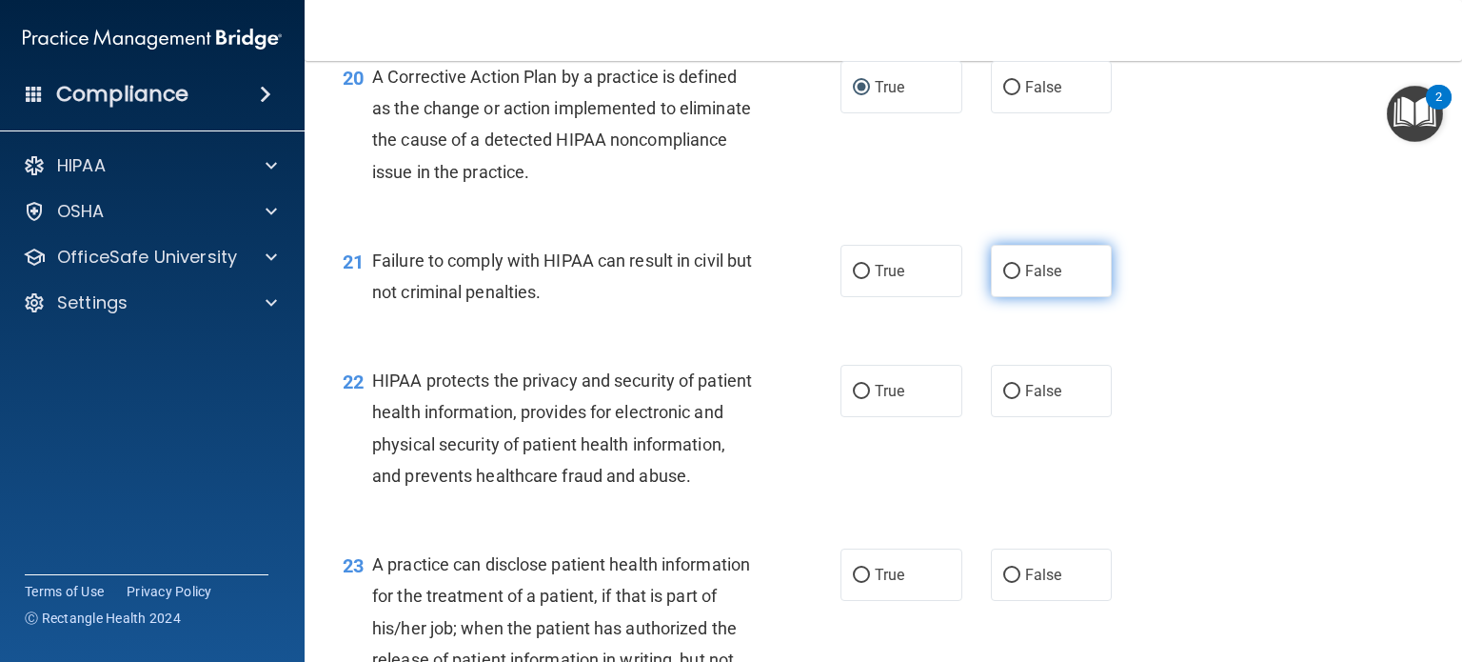
click at [1003, 279] on input "False" at bounding box center [1011, 272] width 17 height 14
radio input "true"
click at [1003, 279] on input "False" at bounding box center [1011, 272] width 17 height 14
click at [876, 280] on span "True" at bounding box center [890, 271] width 30 height 18
click at [870, 279] on input "True" at bounding box center [861, 272] width 17 height 14
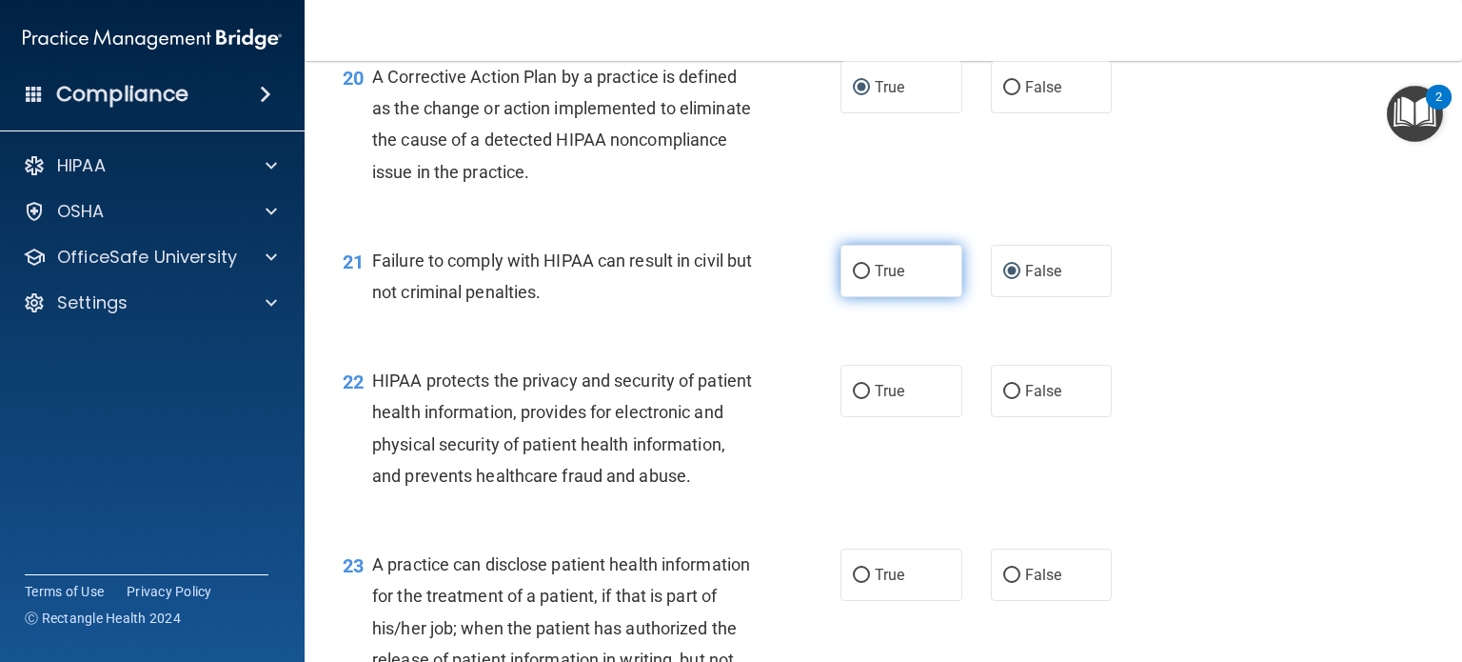
radio input "true"
radio input "false"
click at [885, 400] on span "True" at bounding box center [890, 391] width 30 height 18
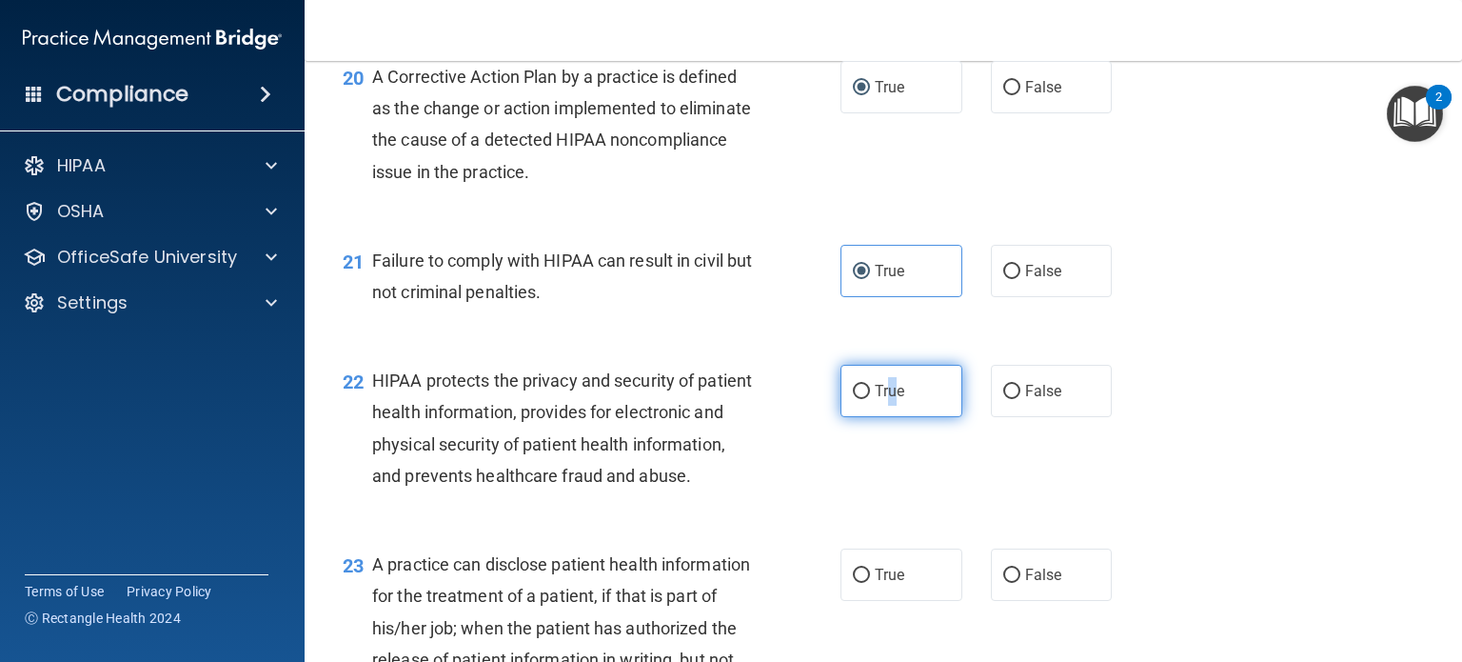
click at [854, 399] on input "True" at bounding box center [861, 392] width 17 height 14
radio input "true"
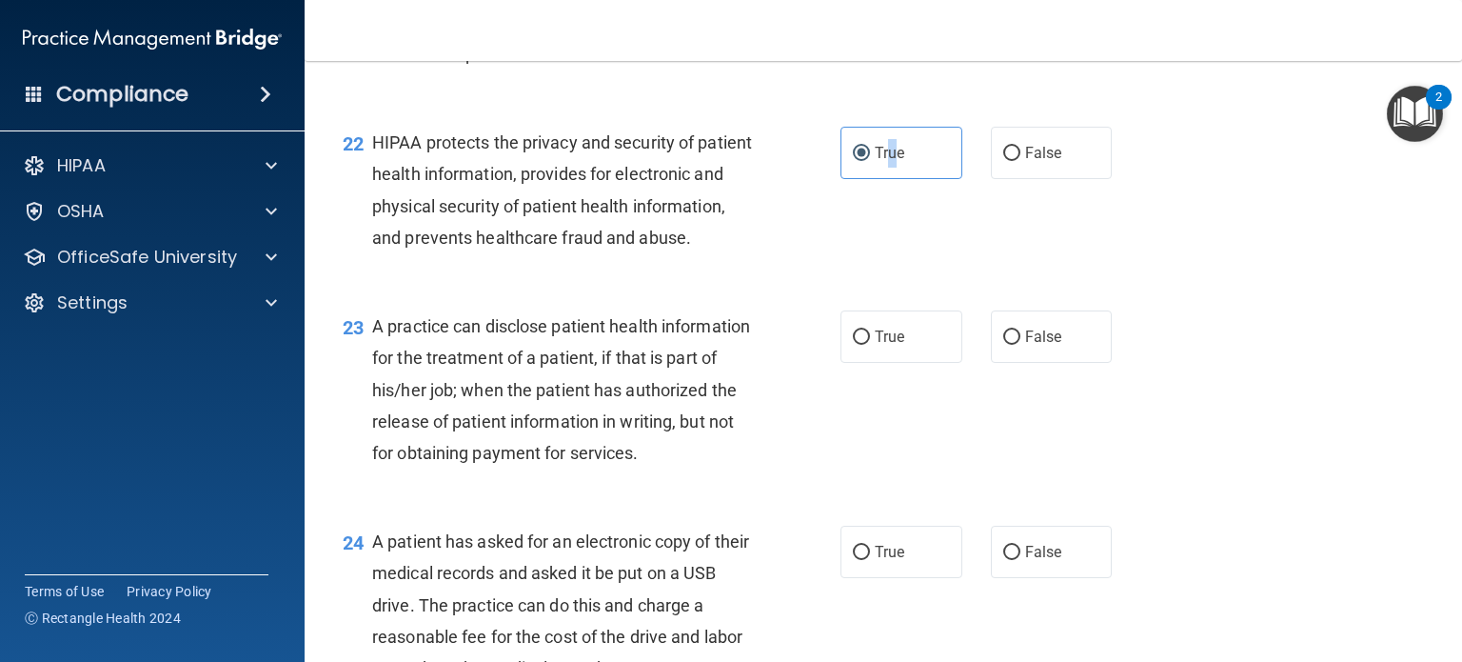
scroll to position [3421, 0]
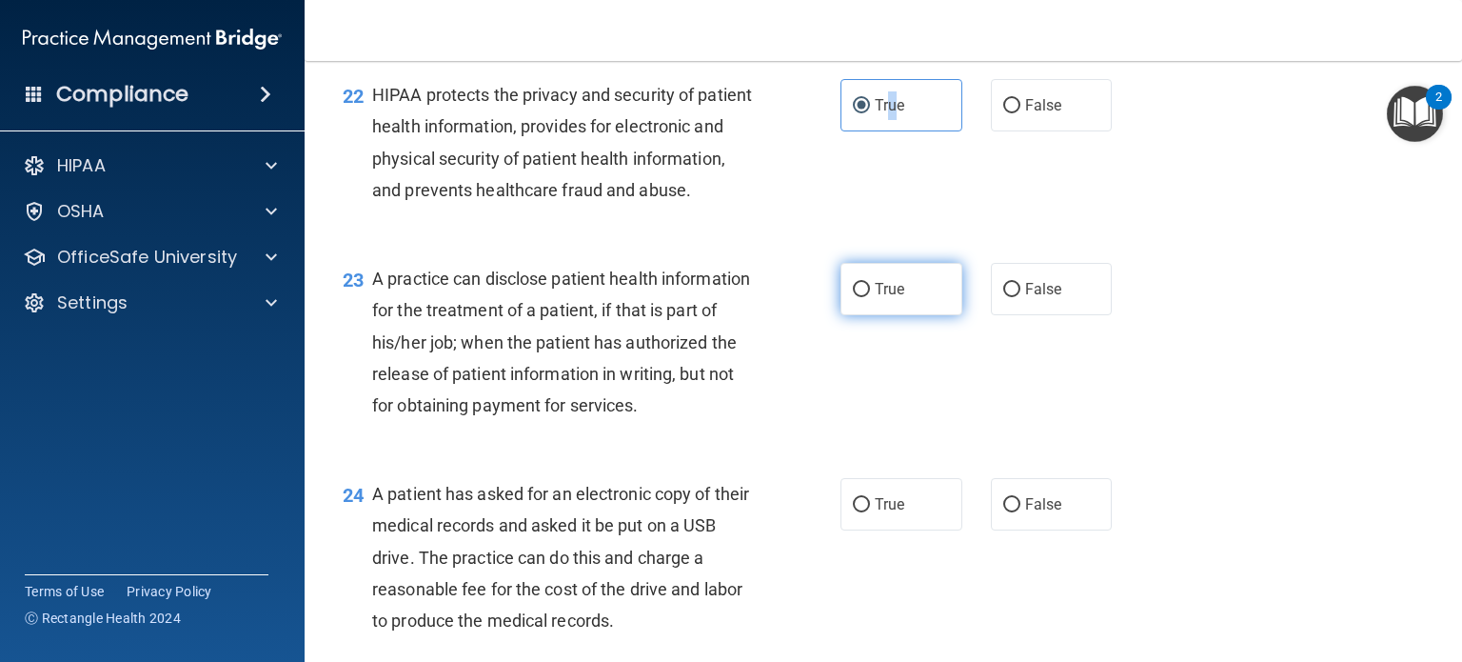
click at [853, 297] on input "True" at bounding box center [861, 290] width 17 height 14
radio input "true"
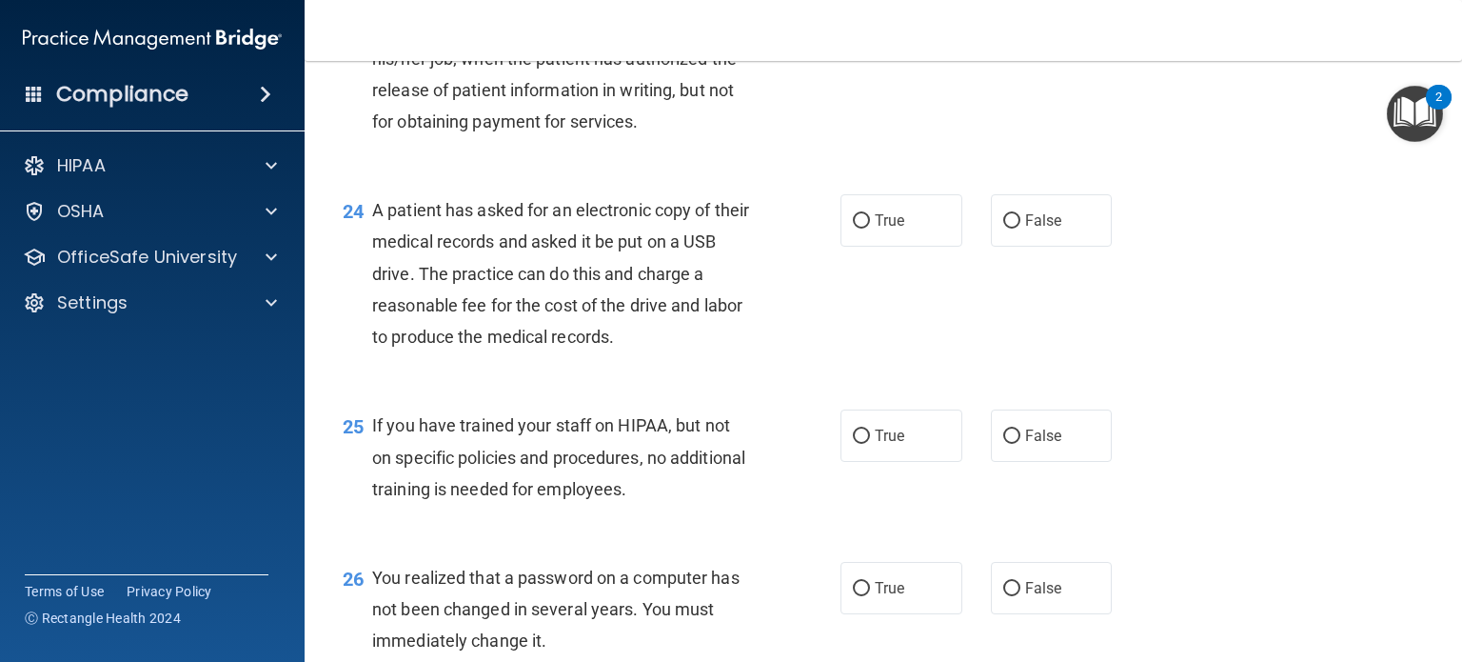
scroll to position [3707, 0]
drag, startPoint x: 1001, startPoint y: 316, endPoint x: 1024, endPoint y: 327, distance: 26.0
click at [1007, 245] on label "False" at bounding box center [1052, 218] width 122 height 52
click at [1008, 227] on input "False" at bounding box center [1011, 219] width 17 height 14
radio input "true"
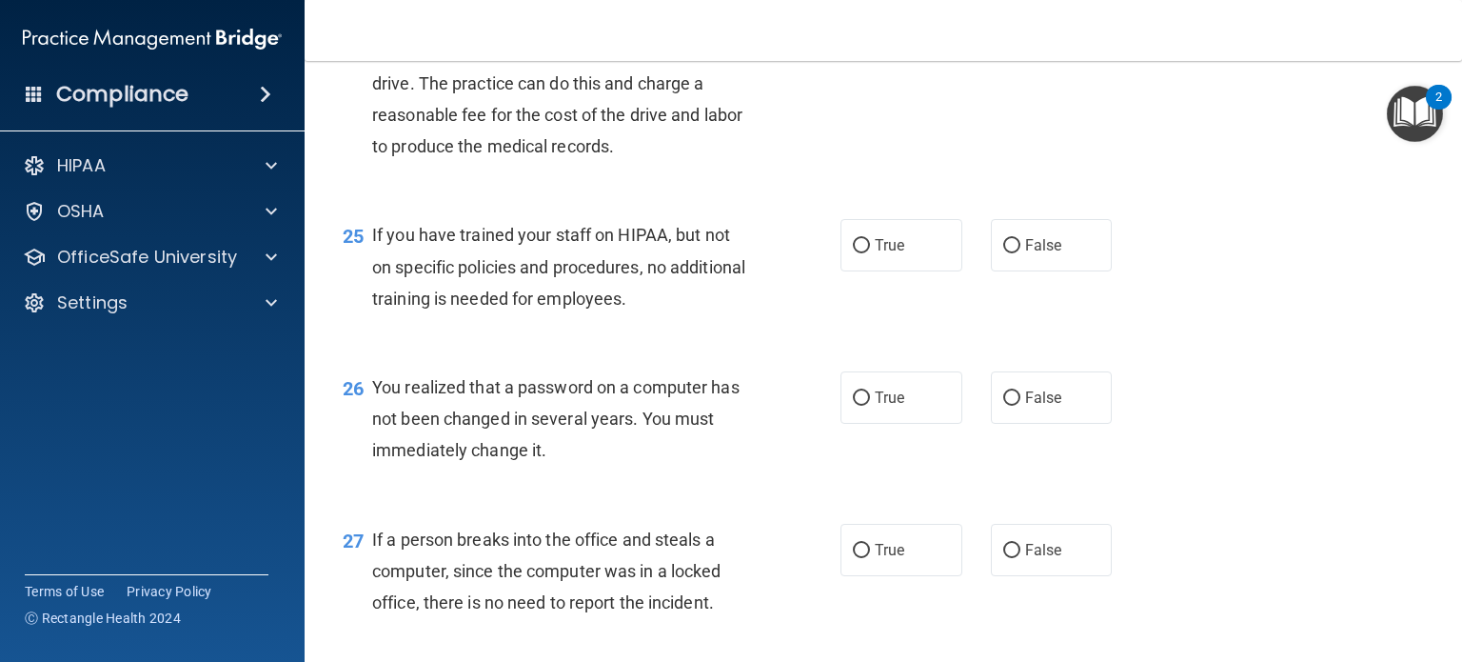
scroll to position [3897, 0]
click at [859, 251] on input "True" at bounding box center [861, 244] width 17 height 14
radio input "true"
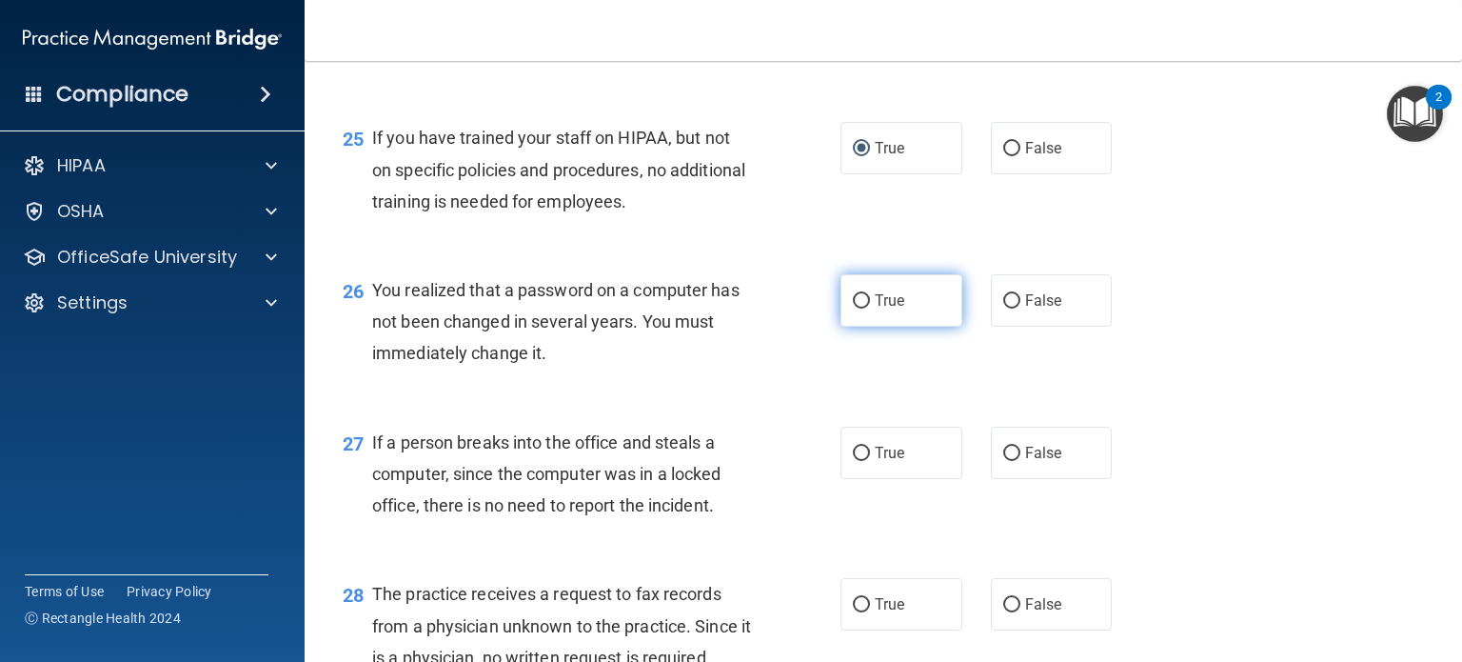
scroll to position [4088, 0]
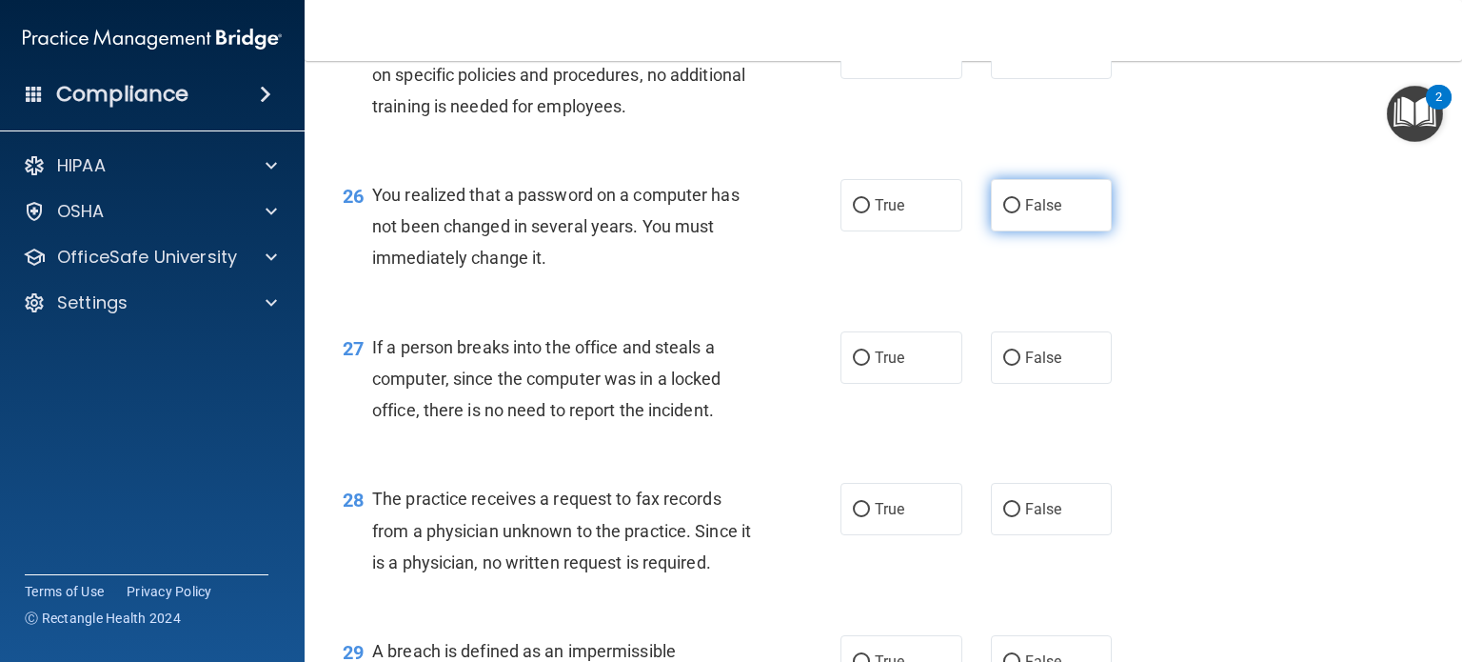
click at [1003, 213] on input "False" at bounding box center [1011, 206] width 17 height 14
radio input "true"
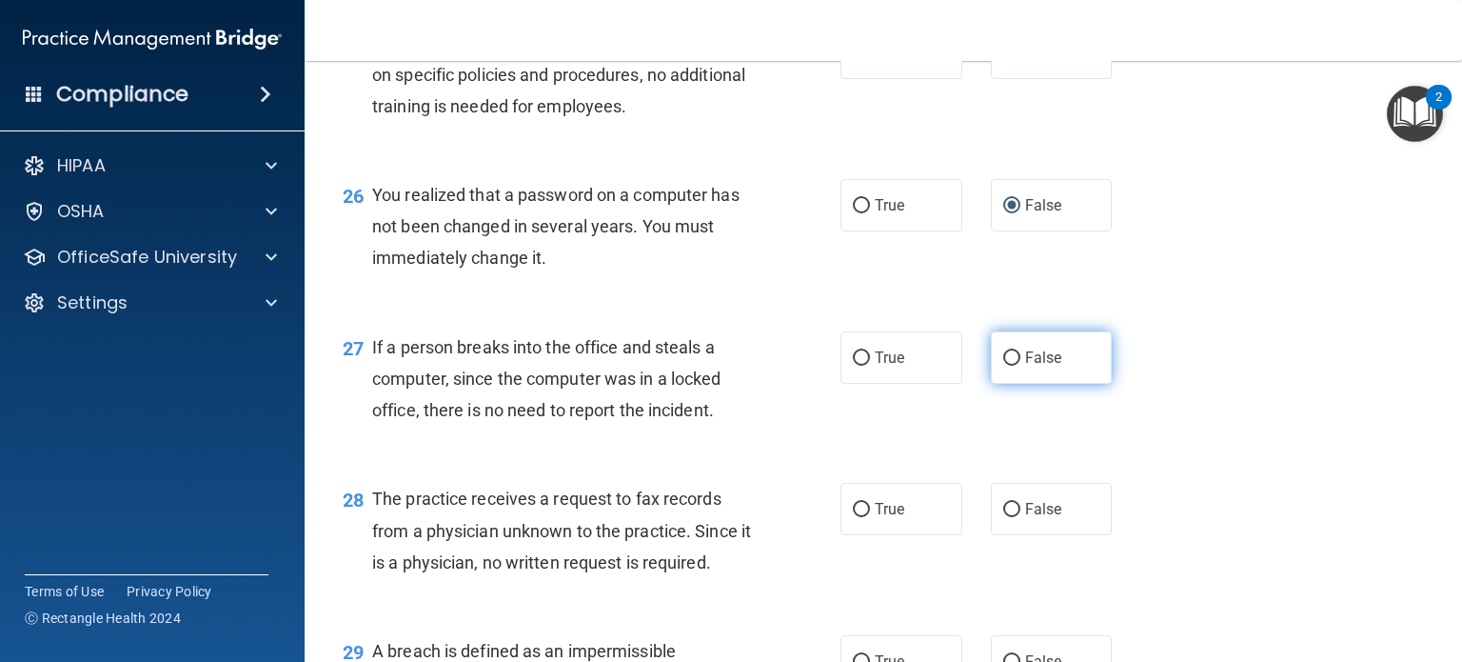
click at [1025, 367] on span "False" at bounding box center [1043, 357] width 37 height 18
click at [1021, 366] on input "False" at bounding box center [1011, 358] width 17 height 14
radio input "true"
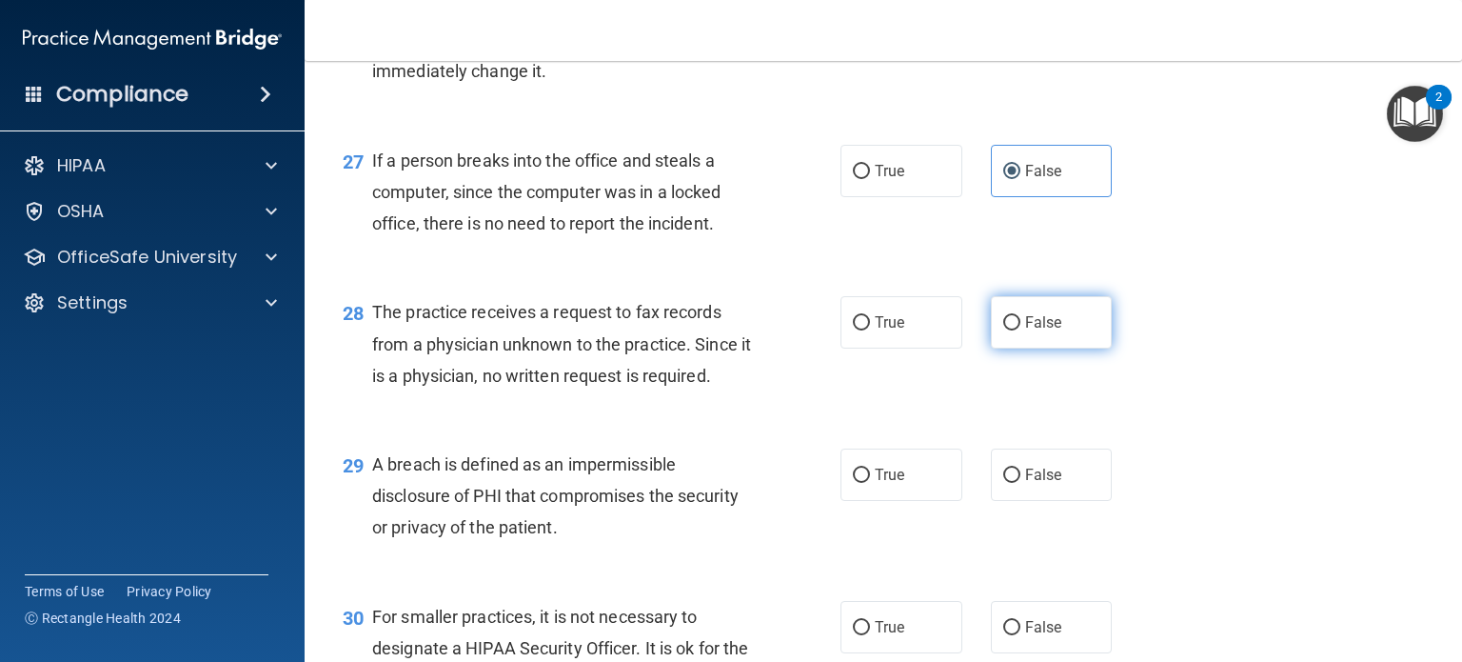
scroll to position [4278, 0]
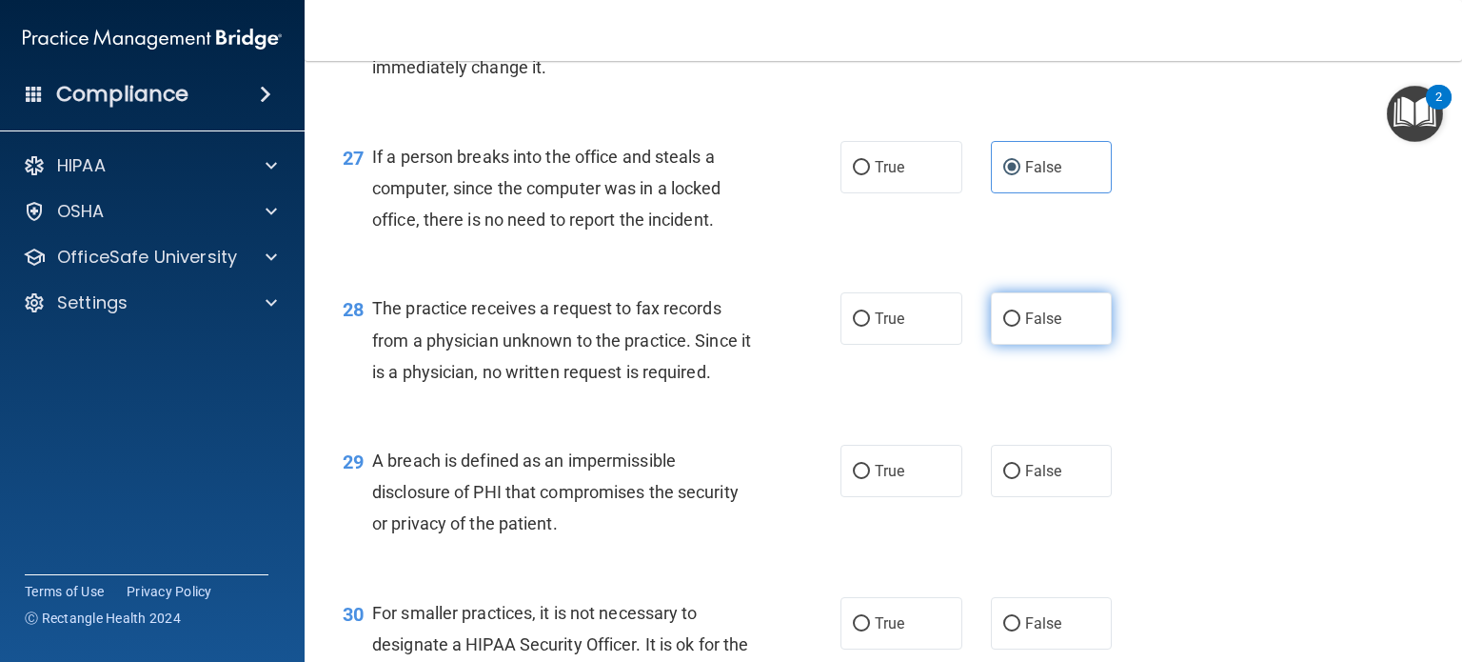
click at [1012, 345] on label "False" at bounding box center [1052, 318] width 122 height 52
click at [1012, 327] on input "False" at bounding box center [1011, 319] width 17 height 14
radio input "true"
click at [888, 480] on span "True" at bounding box center [890, 471] width 30 height 18
click at [870, 479] on input "True" at bounding box center [861, 472] width 17 height 14
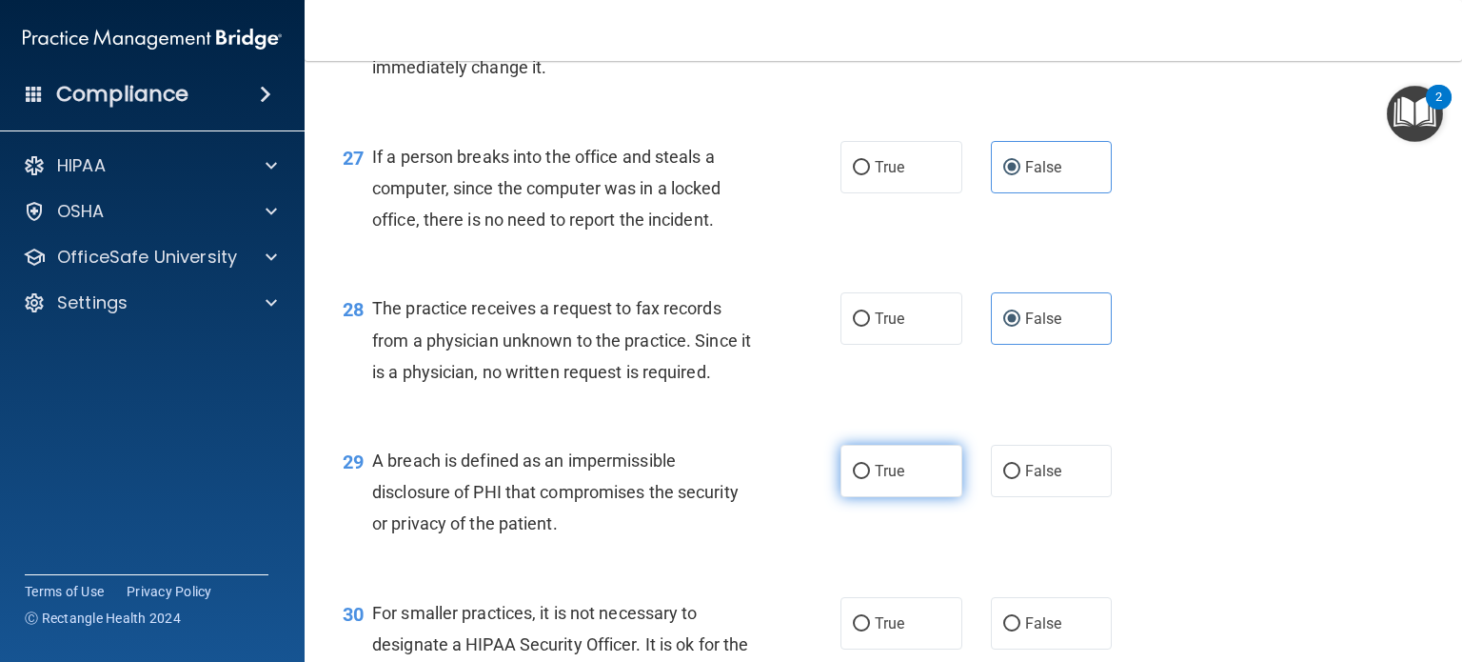
radio input "true"
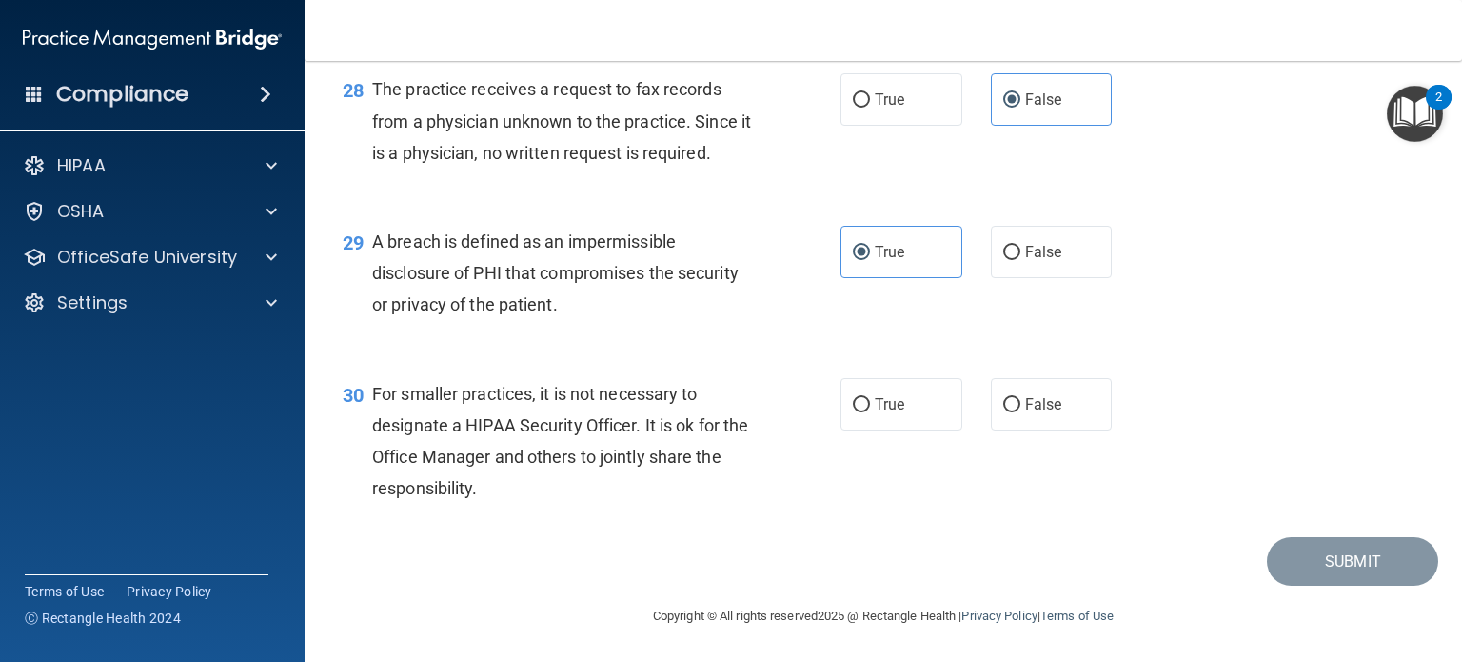
scroll to position [4564, 0]
click at [1003, 412] on input "False" at bounding box center [1011, 405] width 17 height 14
radio input "true"
click at [1348, 585] on button "Submit" at bounding box center [1352, 561] width 171 height 49
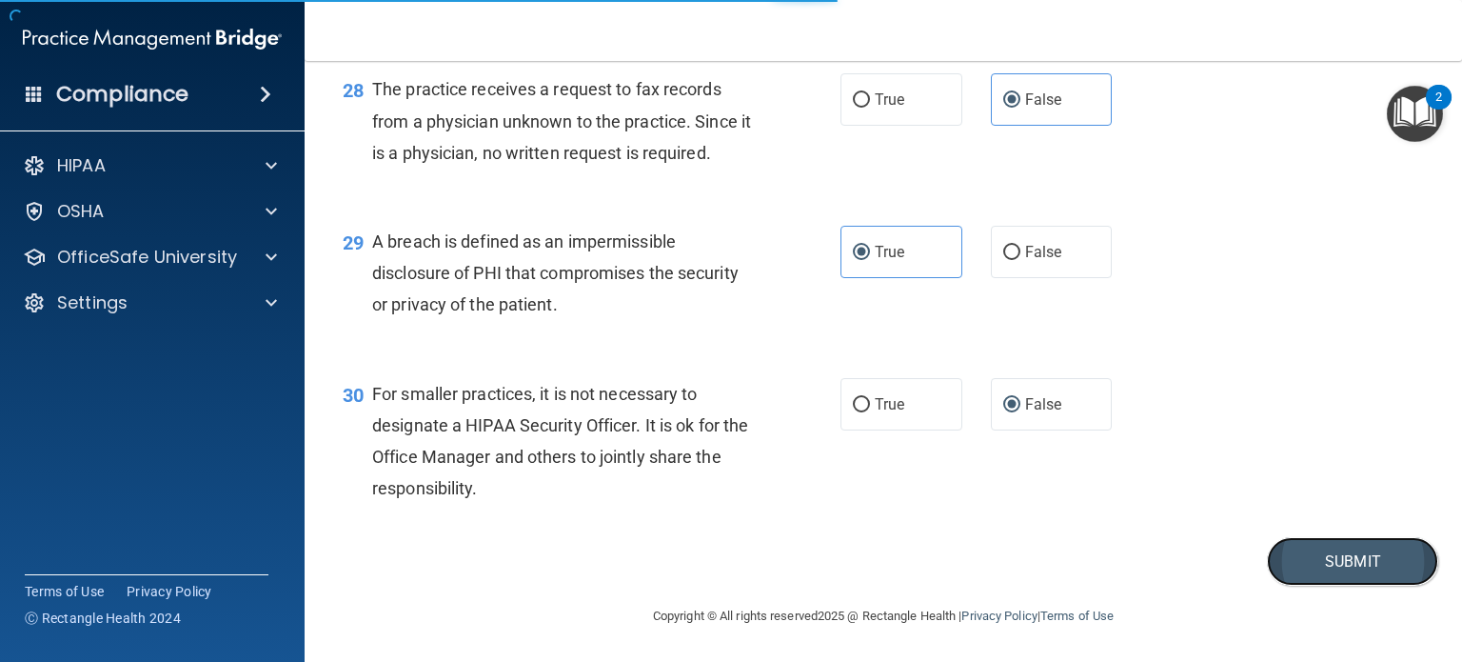
click at [1331, 578] on button "Submit" at bounding box center [1352, 561] width 171 height 49
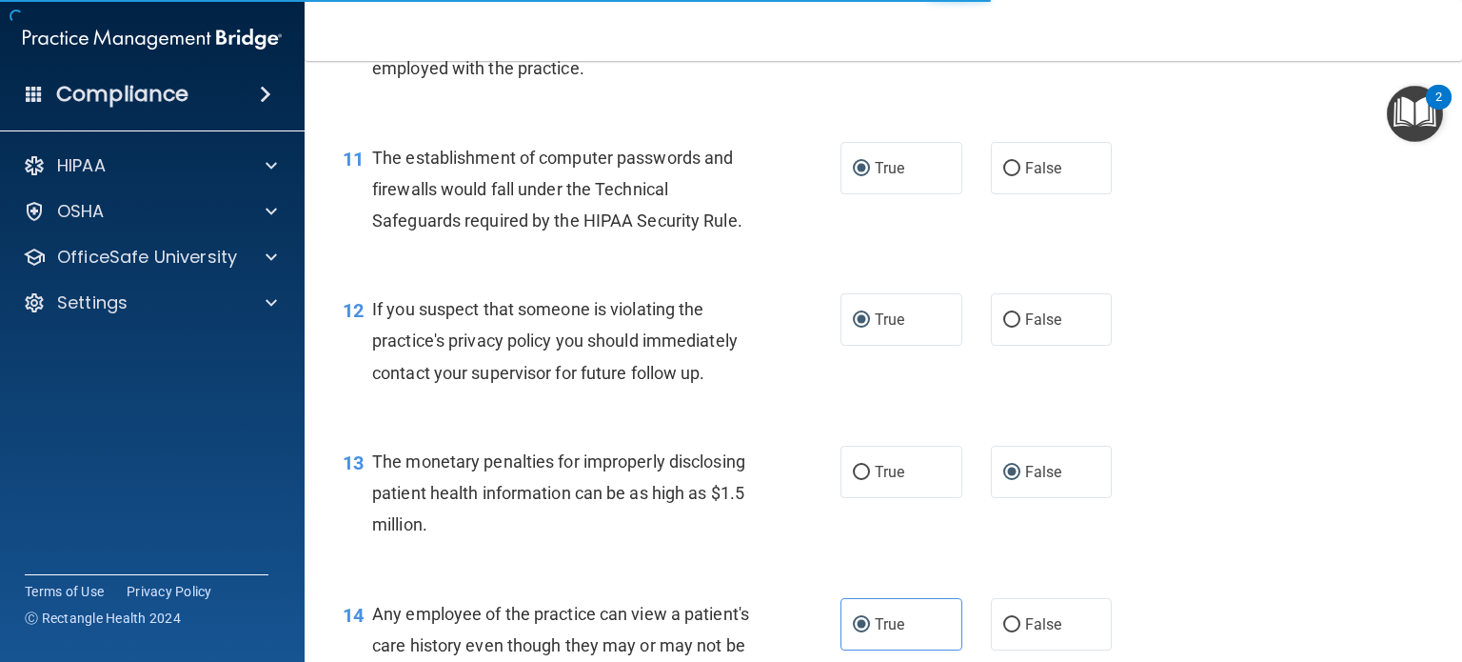
scroll to position [1613, 0]
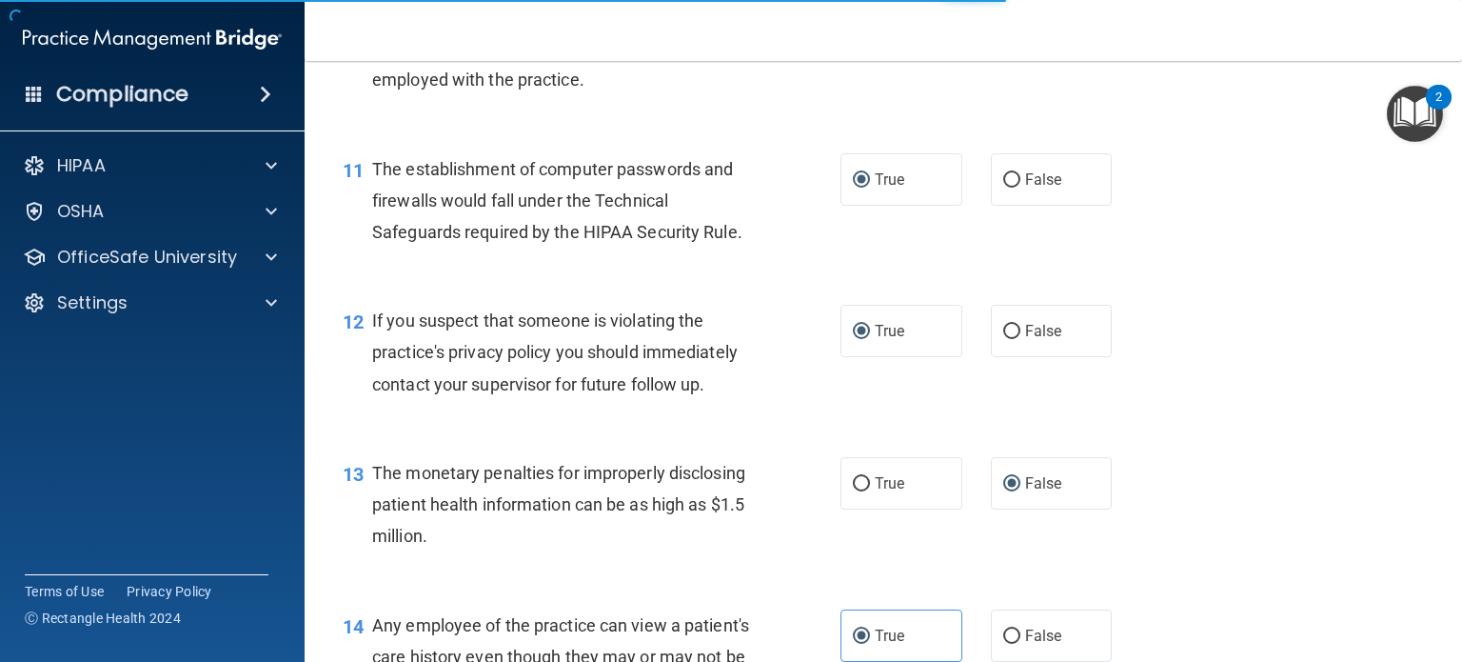
drag, startPoint x: 1350, startPoint y: 407, endPoint x: 1358, endPoint y: 402, distance: 10.3
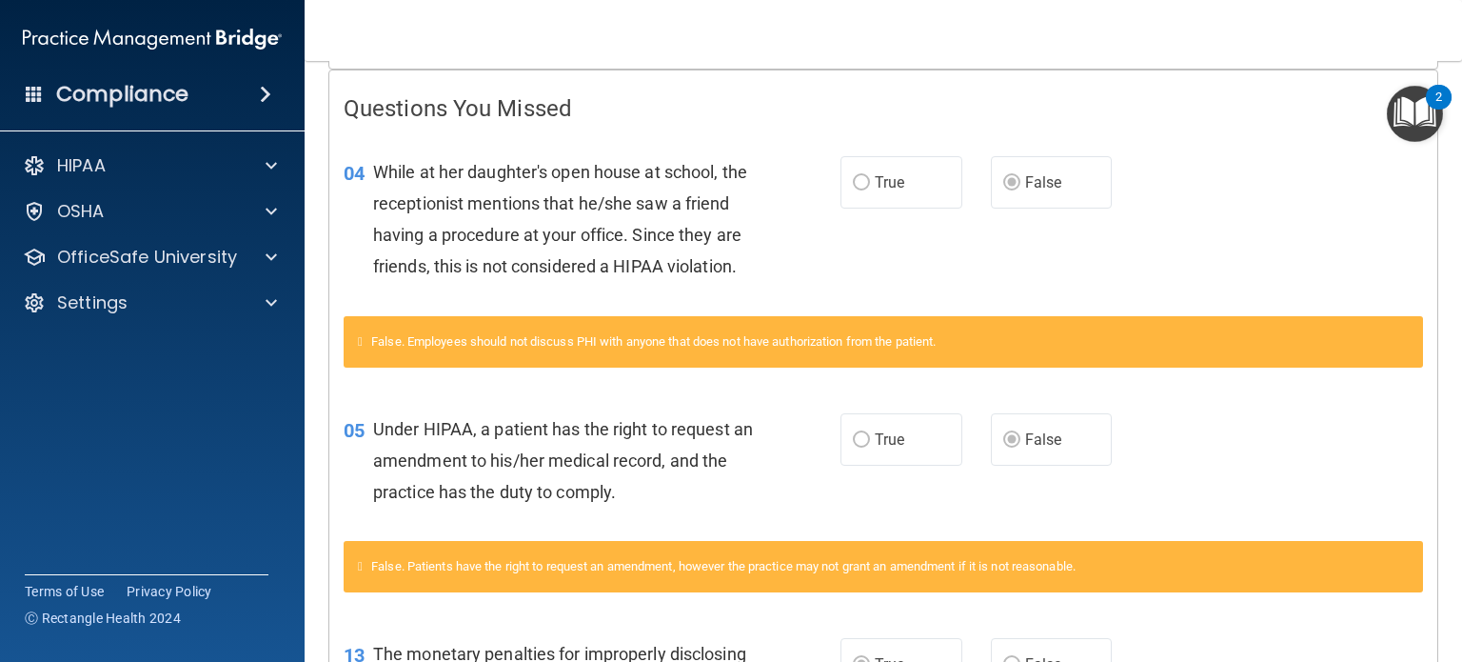
scroll to position [381, 0]
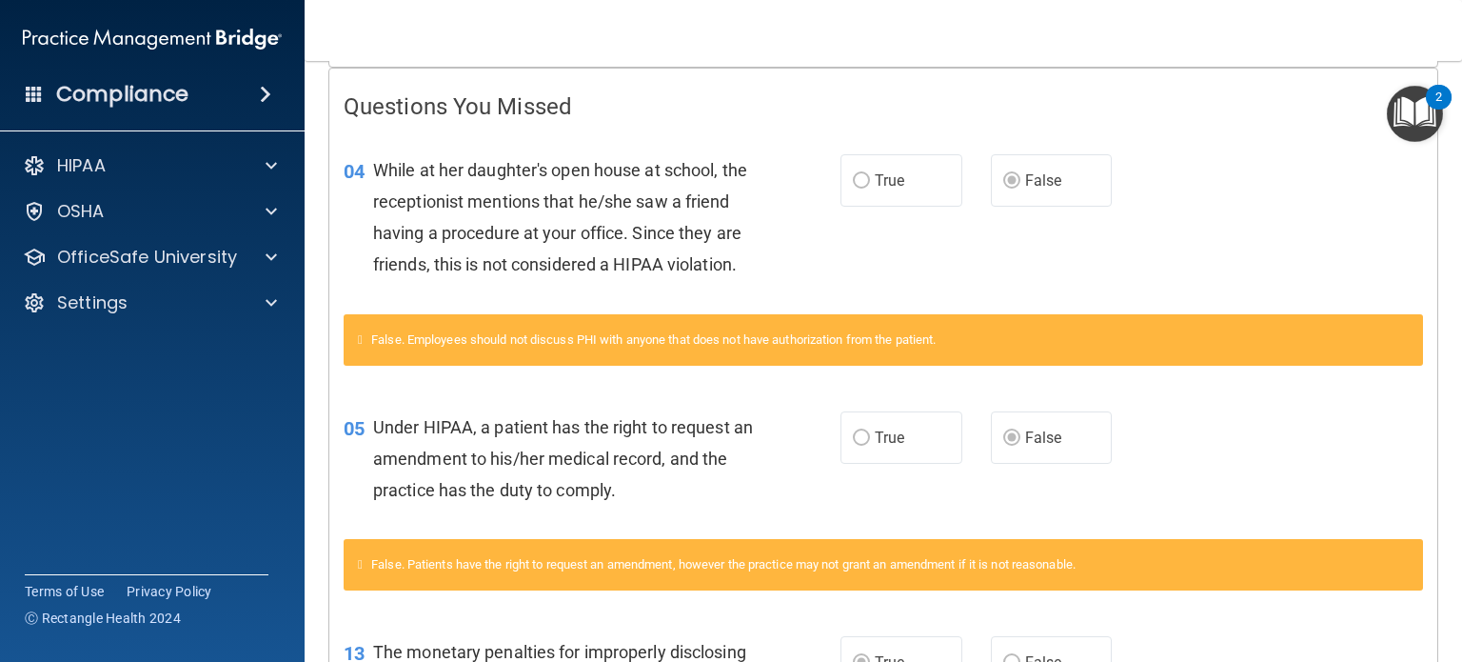
click at [841, 170] on label "True" at bounding box center [902, 180] width 122 height 52
click at [863, 175] on label "True" at bounding box center [902, 180] width 122 height 52
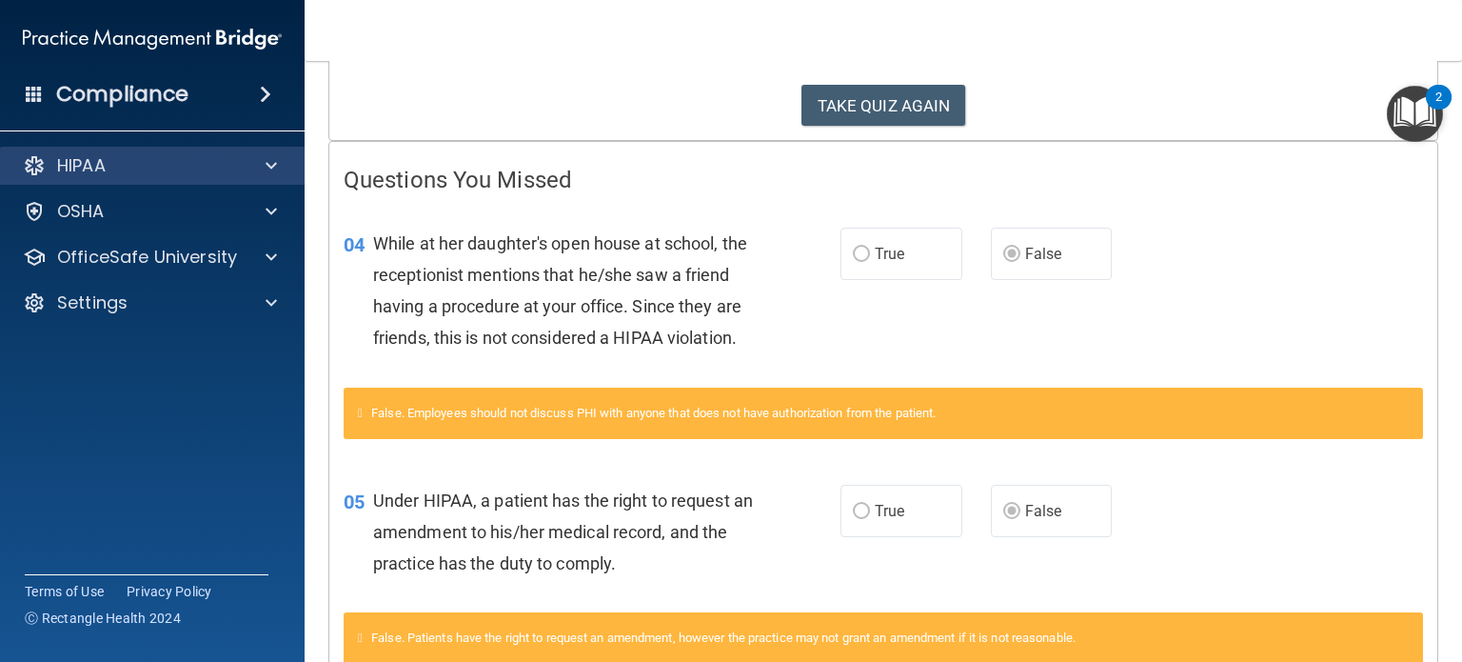
scroll to position [316, 0]
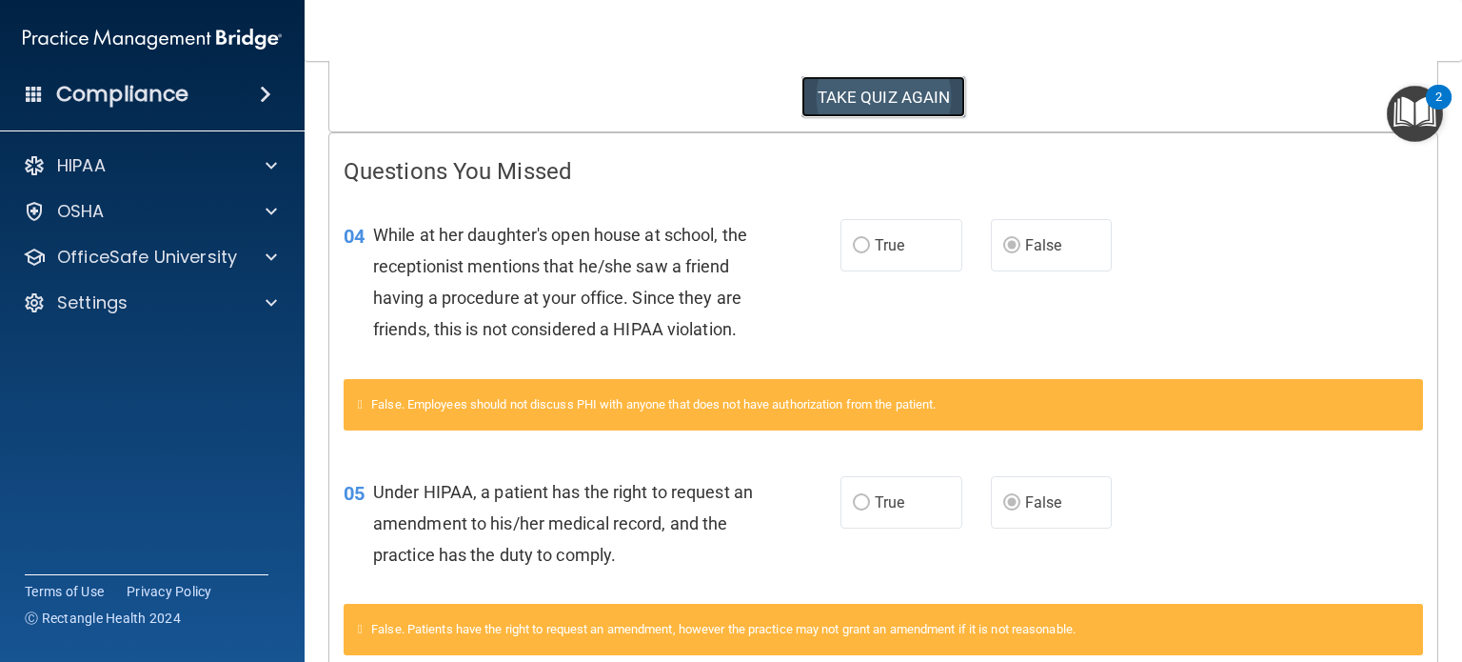
click at [916, 99] on button "TAKE QUIZ AGAIN" at bounding box center [884, 97] width 165 height 42
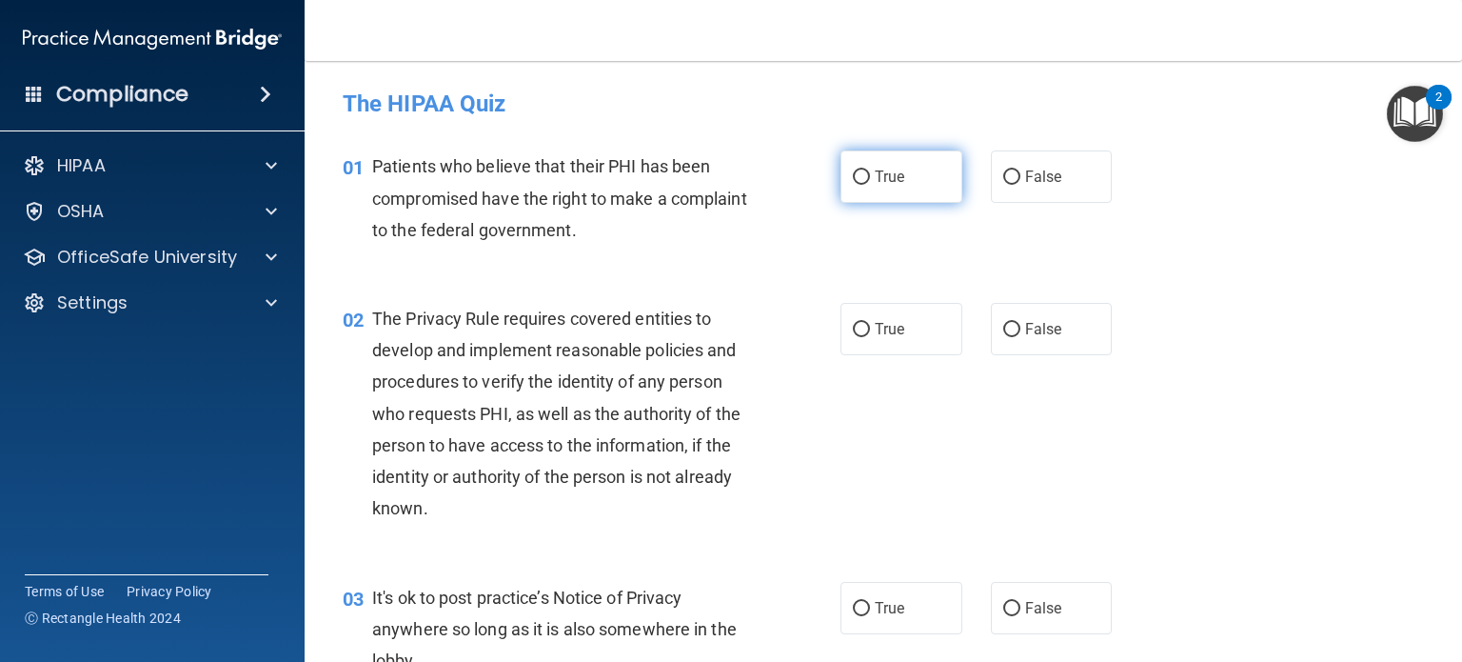
click at [857, 182] on input "True" at bounding box center [861, 177] width 17 height 14
radio input "true"
click at [857, 327] on input "True" at bounding box center [861, 330] width 17 height 14
radio input "true"
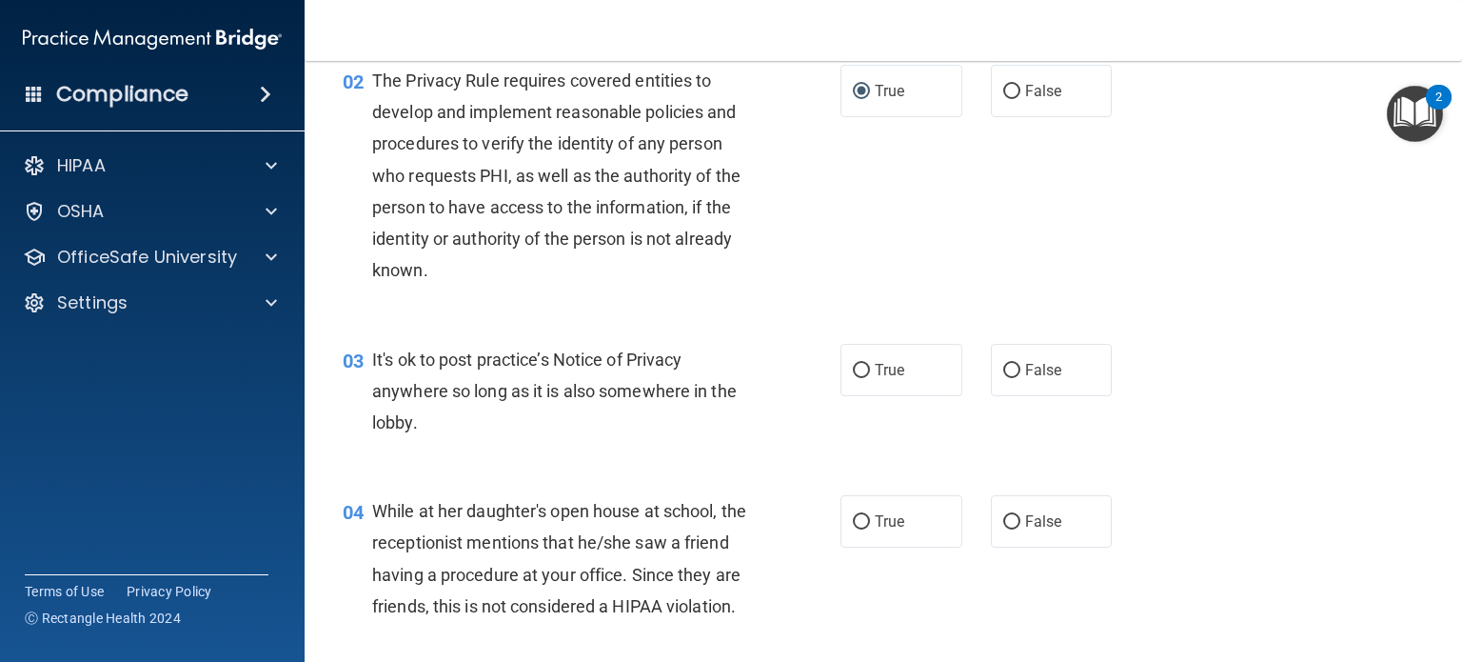
scroll to position [286, 0]
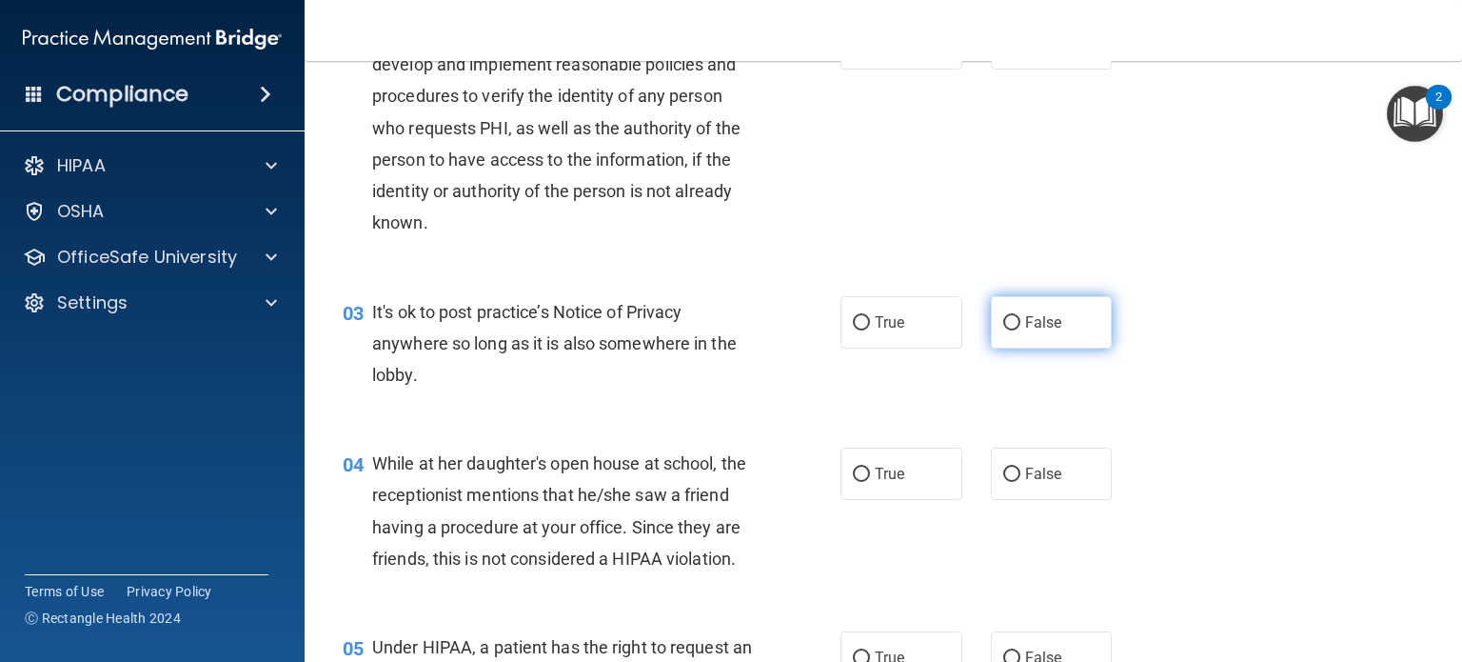
click at [1015, 311] on label "False" at bounding box center [1052, 322] width 122 height 52
click at [1015, 316] on input "False" at bounding box center [1011, 323] width 17 height 14
radio input "true"
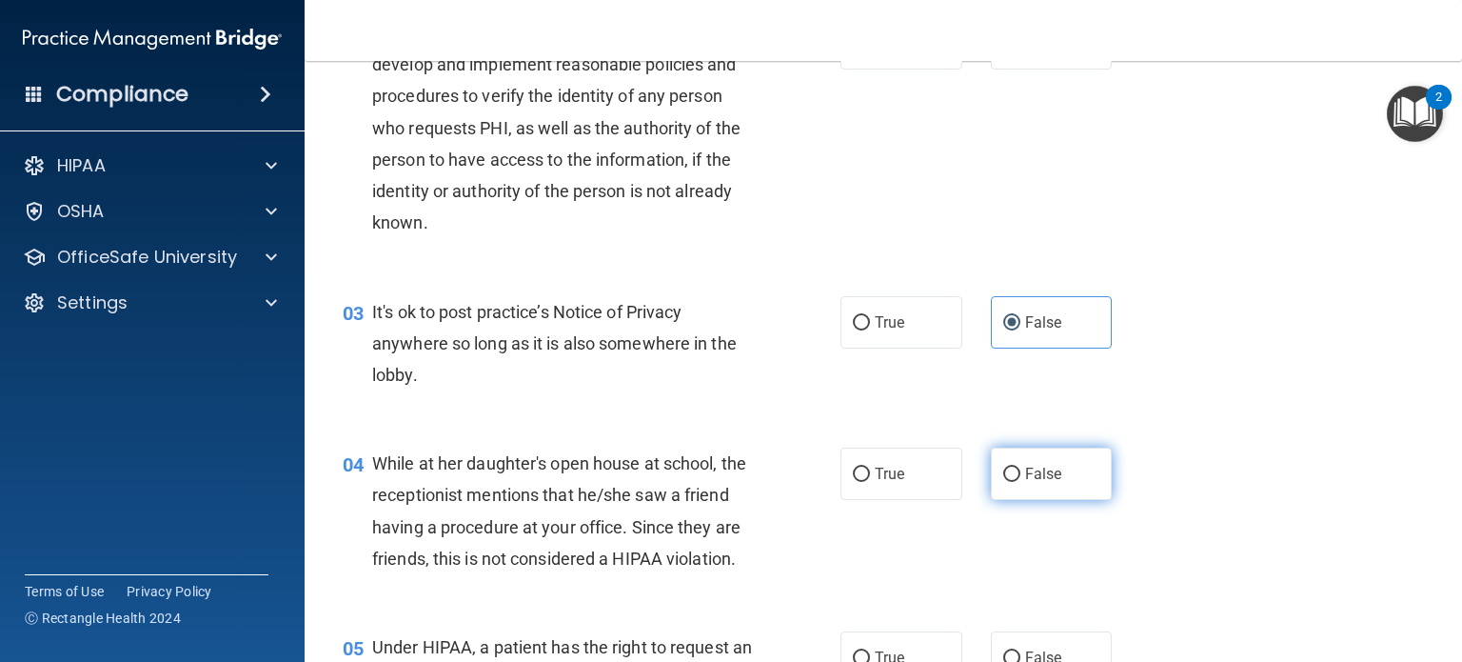
click at [993, 469] on label "False" at bounding box center [1052, 473] width 122 height 52
click at [1003, 469] on input "False" at bounding box center [1011, 474] width 17 height 14
radio input "true"
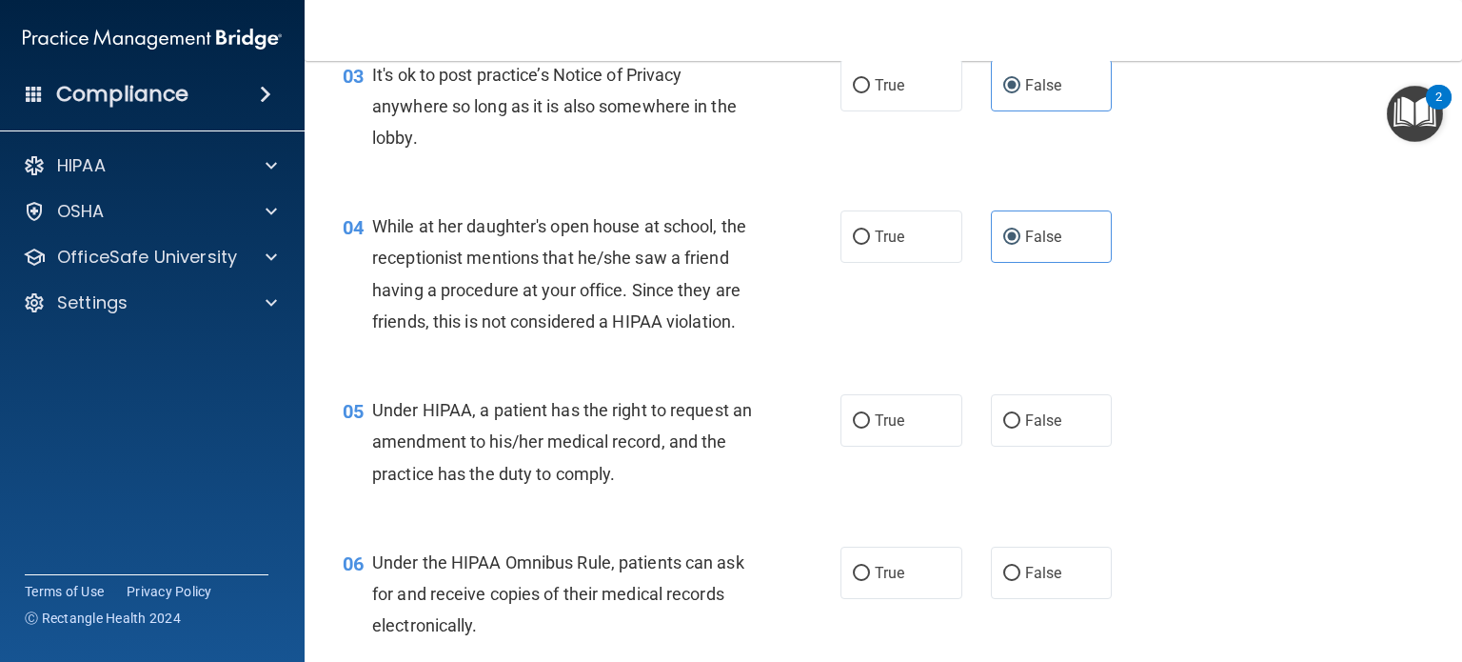
scroll to position [571, 0]
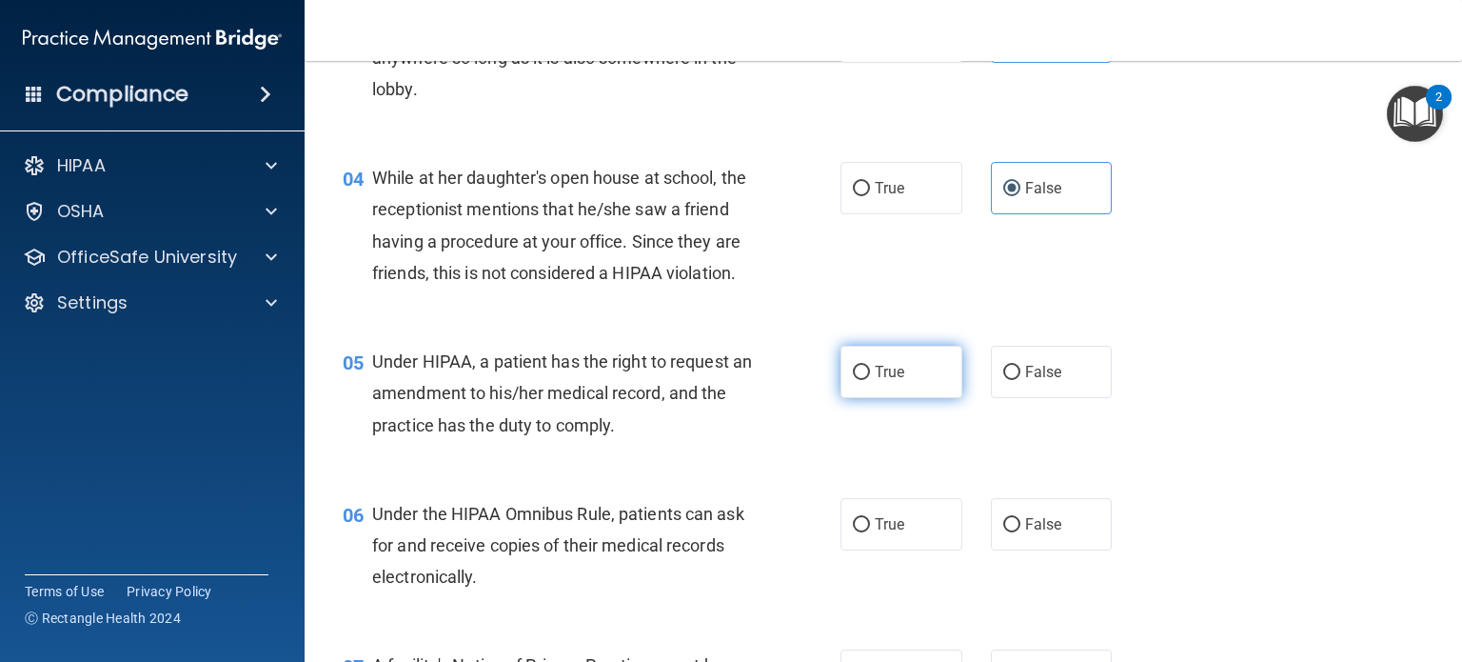
click at [858, 380] on input "True" at bounding box center [861, 373] width 17 height 14
radio input "true"
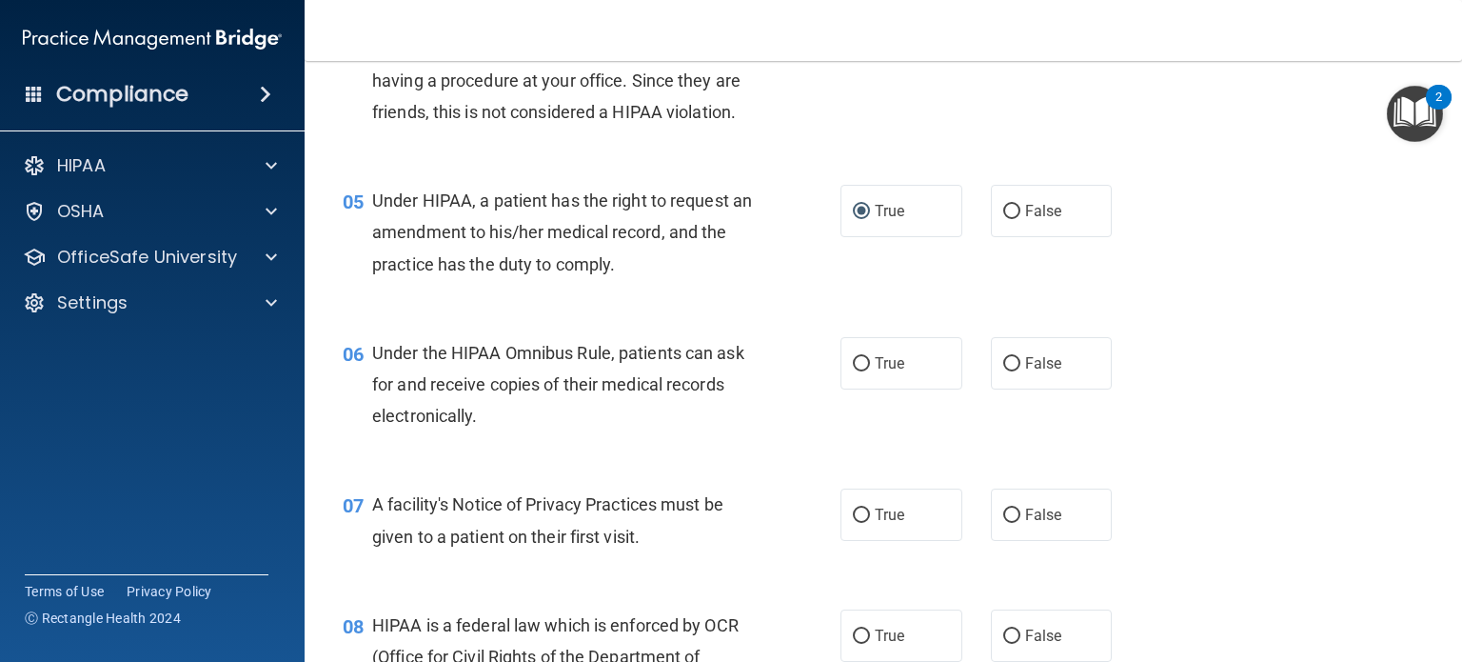
scroll to position [952, 0]
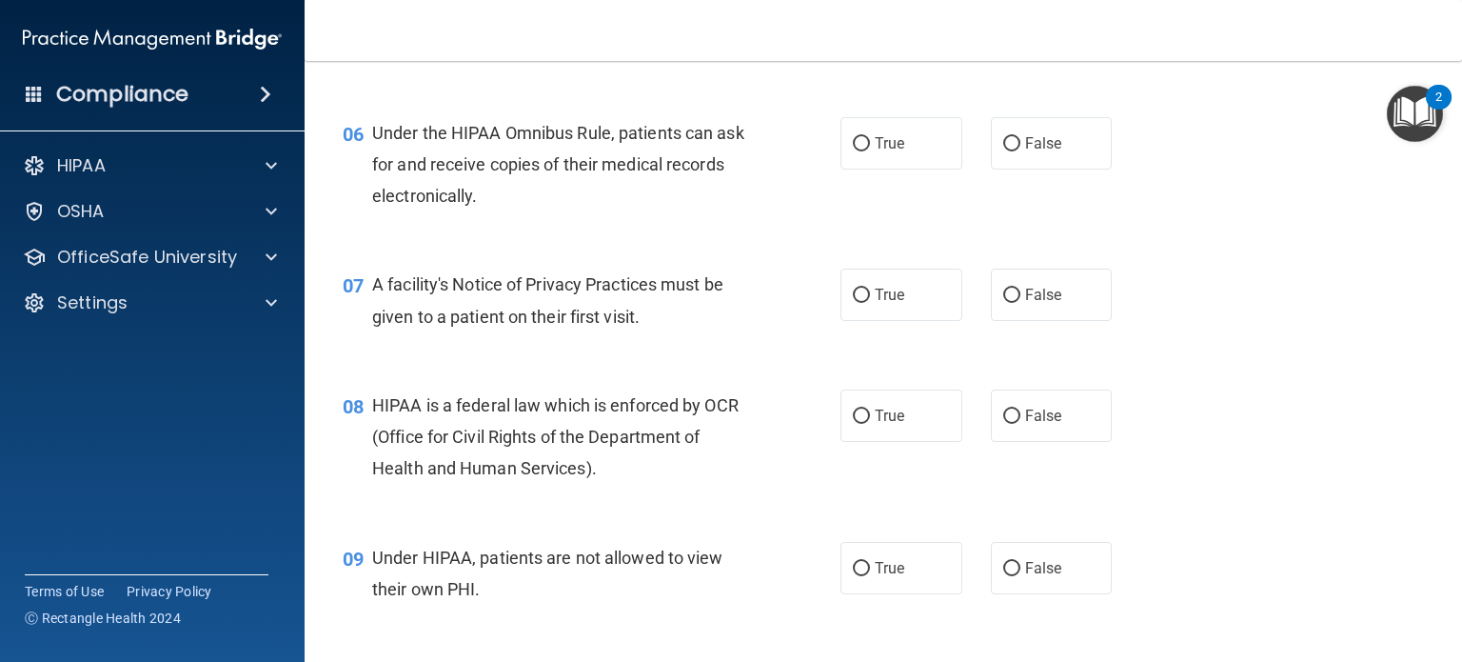
drag, startPoint x: 852, startPoint y: 170, endPoint x: 889, endPoint y: 210, distance: 54.6
click at [853, 151] on input "True" at bounding box center [861, 144] width 17 height 14
radio input "true"
click at [862, 321] on label "True" at bounding box center [902, 294] width 122 height 52
click at [862, 303] on input "True" at bounding box center [861, 295] width 17 height 14
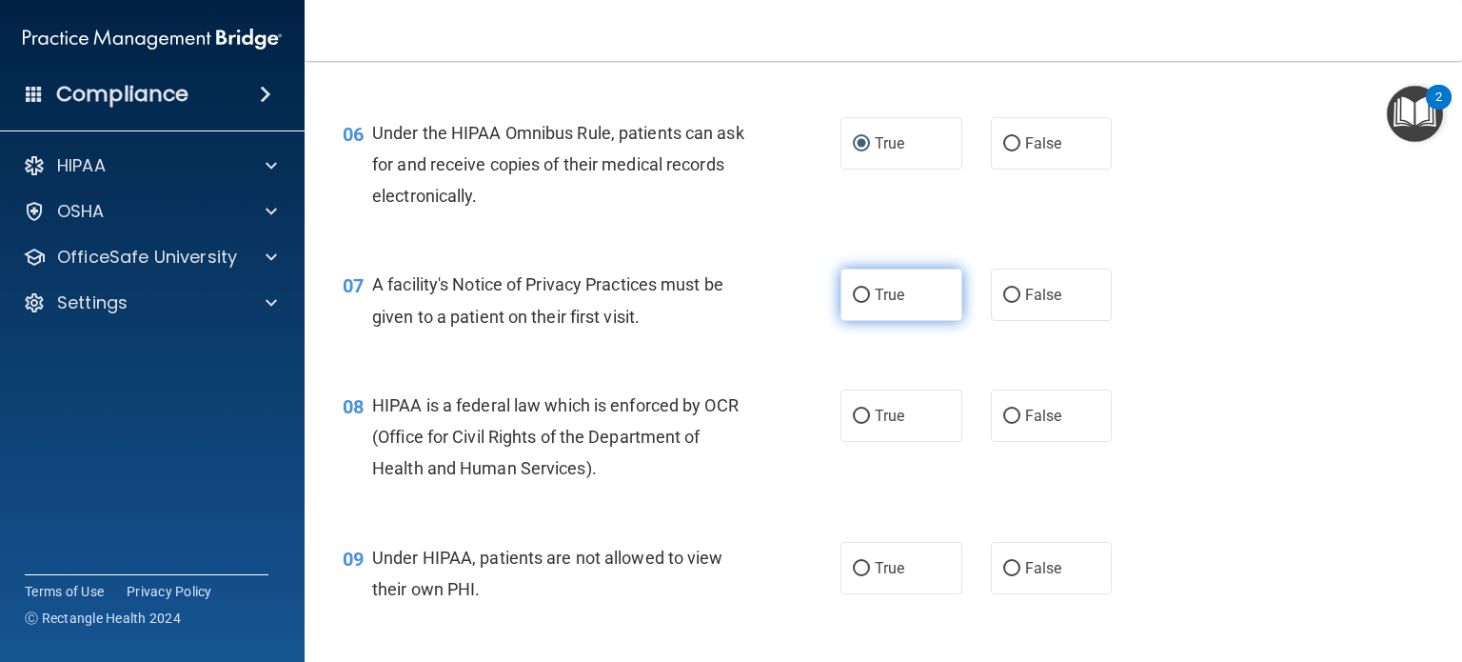
radio input "true"
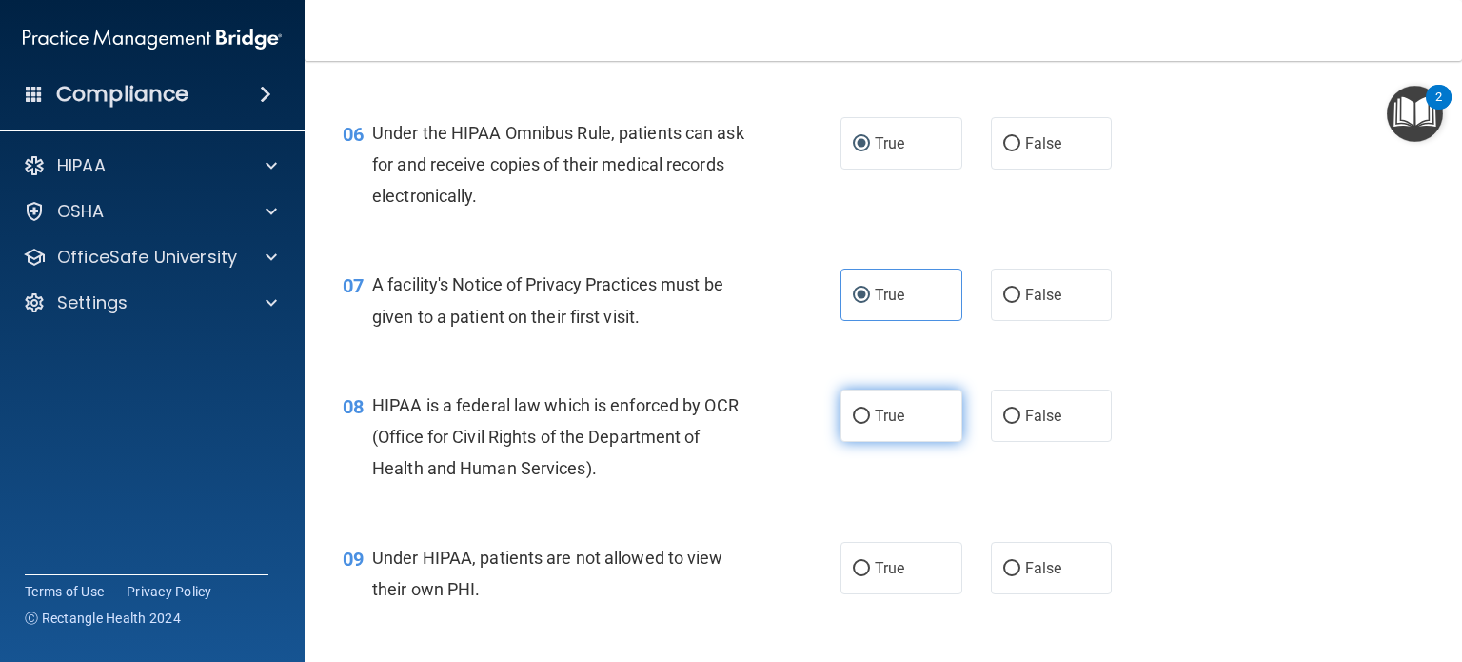
click at [857, 424] on input "True" at bounding box center [861, 416] width 17 height 14
radio input "true"
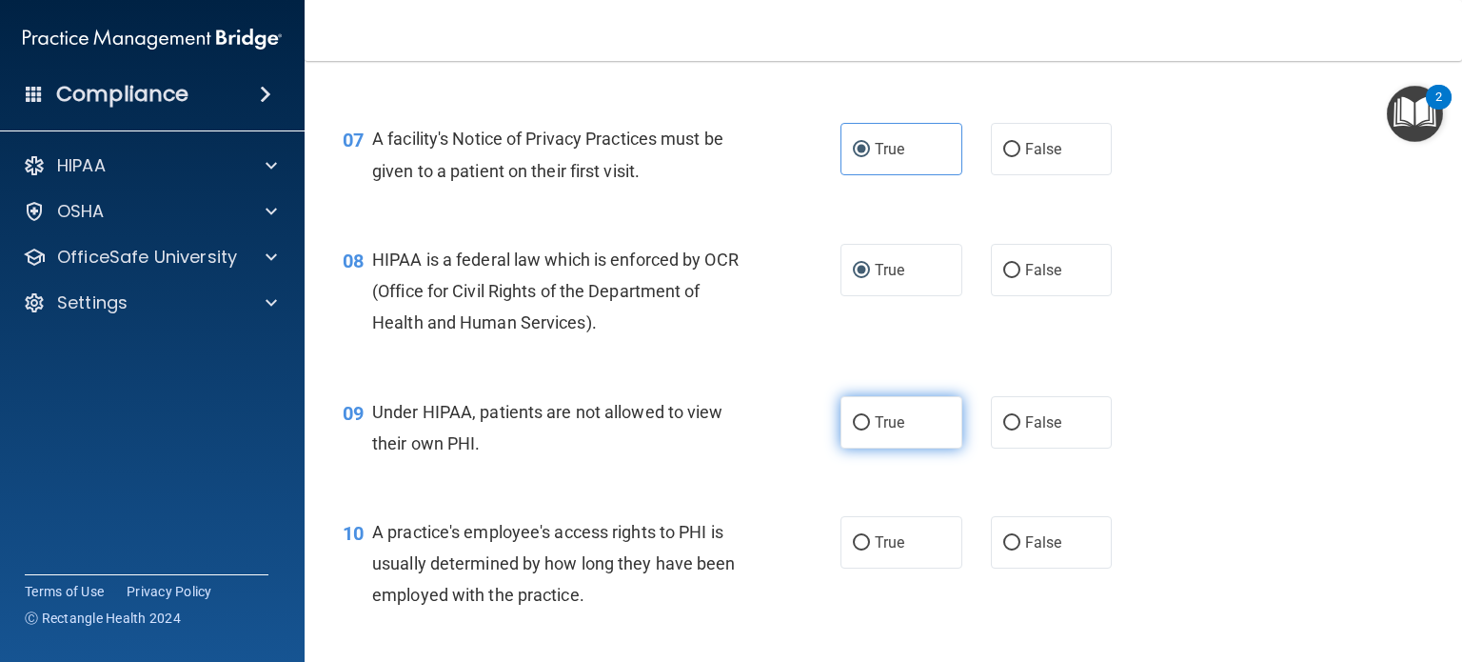
scroll to position [1100, 0]
click at [853, 427] on input "True" at bounding box center [861, 420] width 17 height 14
radio input "true"
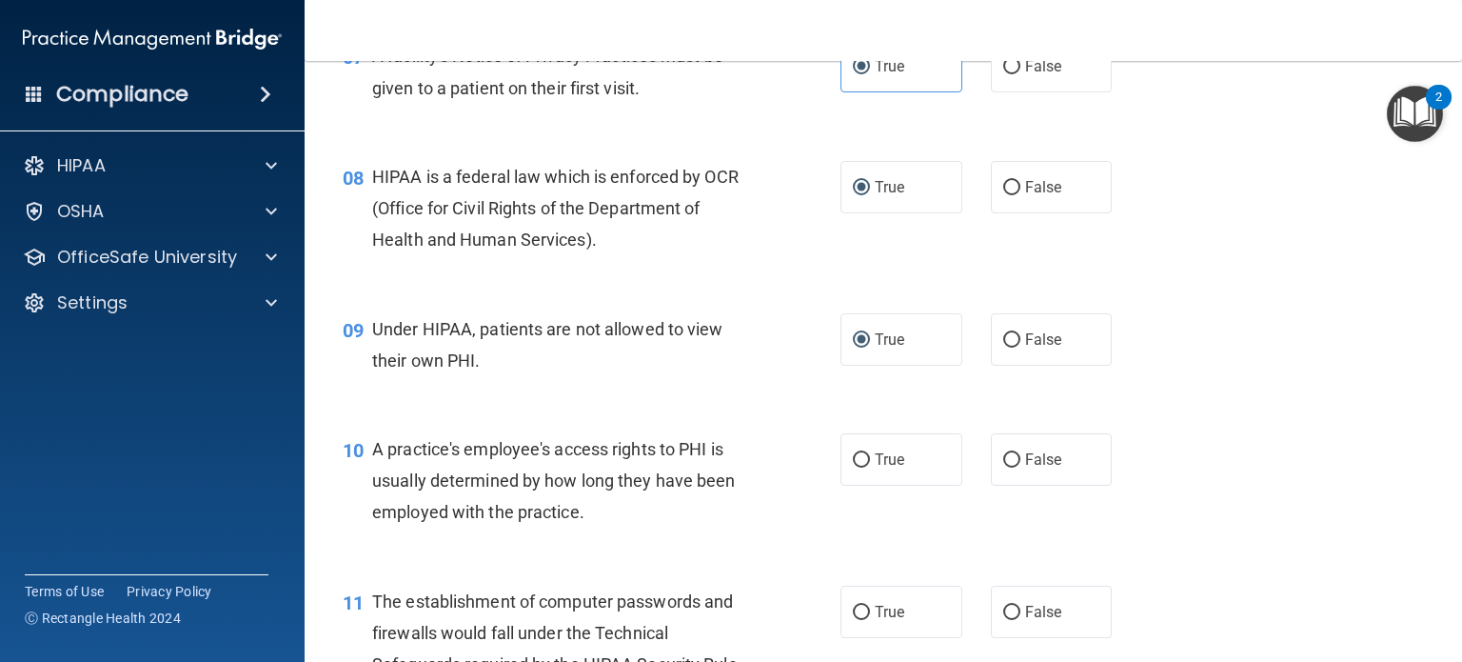
scroll to position [1386, 0]
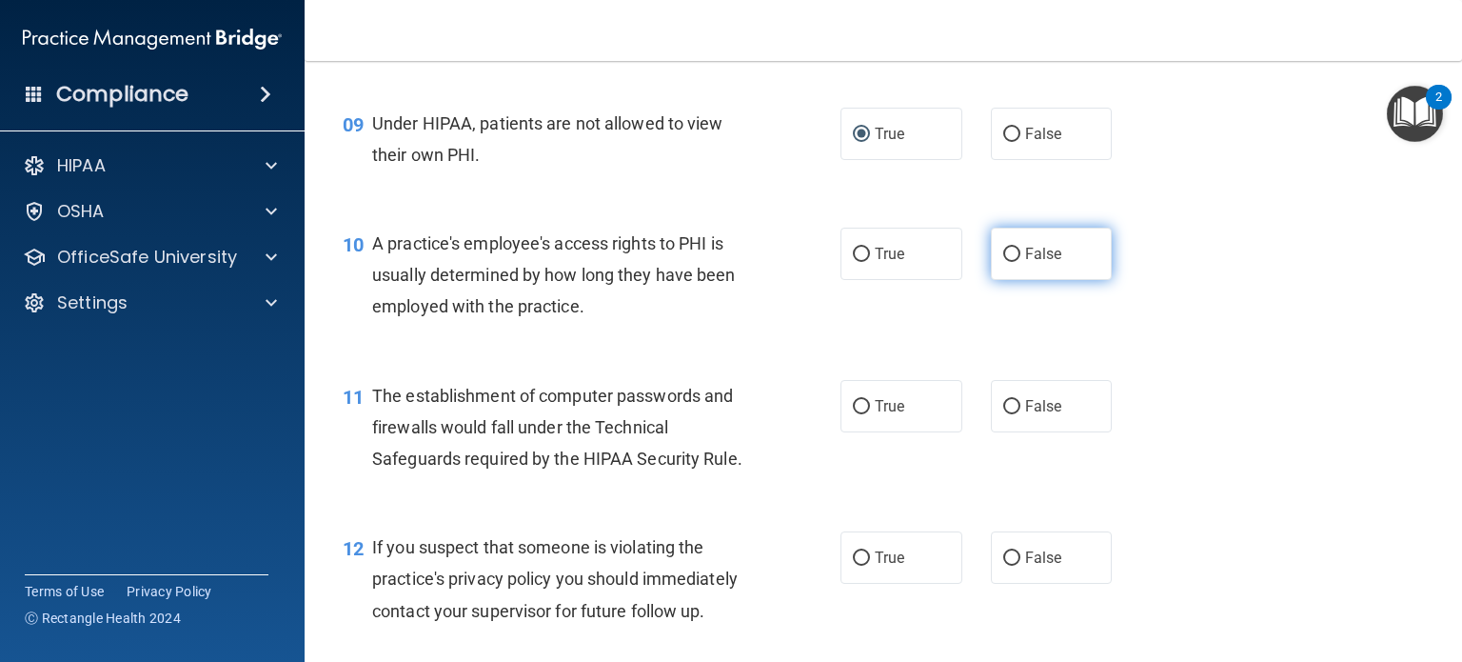
click at [1003, 262] on input "False" at bounding box center [1011, 255] width 17 height 14
radio input "true"
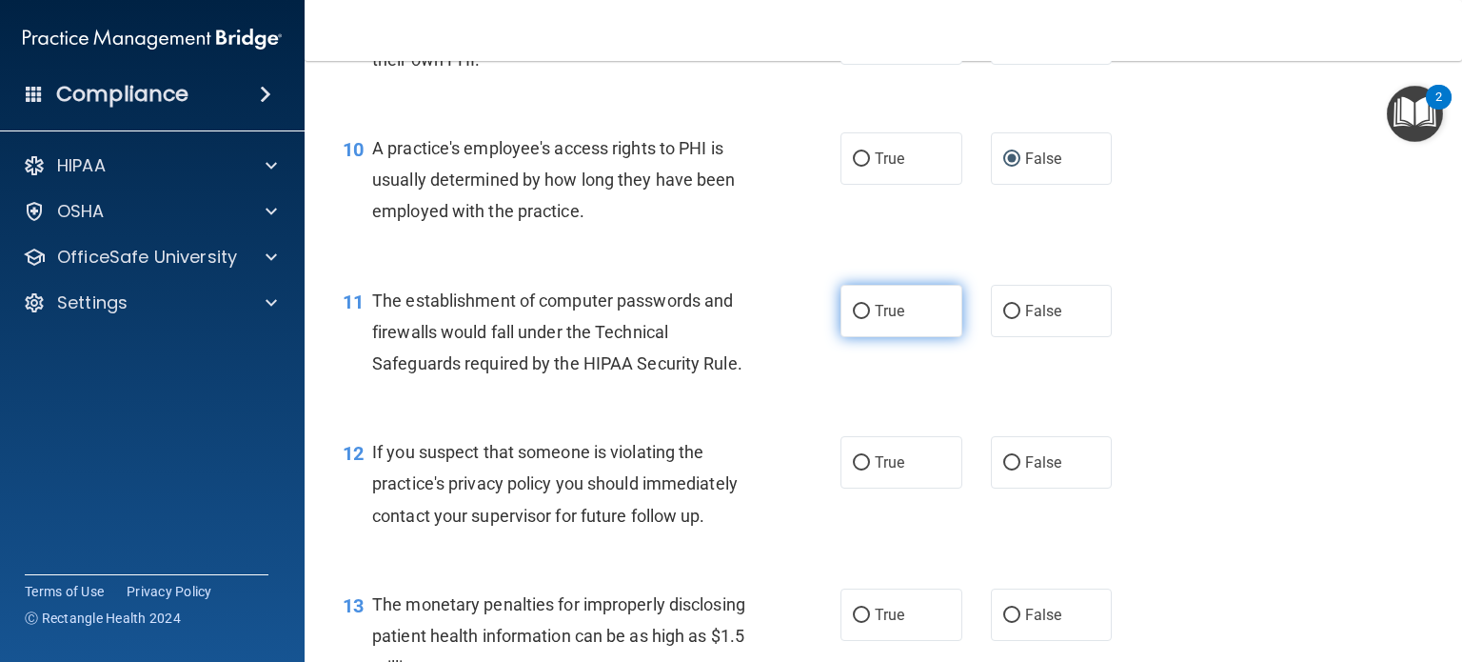
click at [862, 337] on label "True" at bounding box center [902, 311] width 122 height 52
click at [862, 319] on input "True" at bounding box center [861, 312] width 17 height 14
radio input "true"
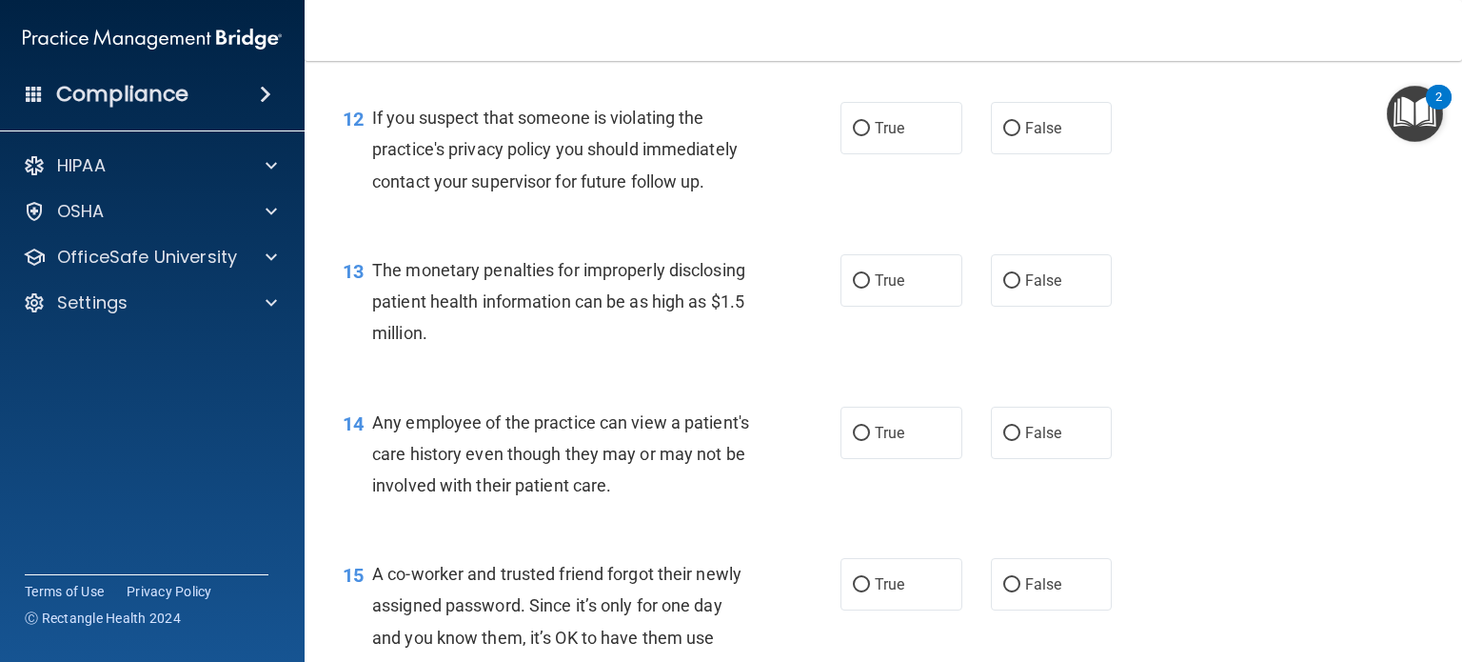
scroll to position [1862, 0]
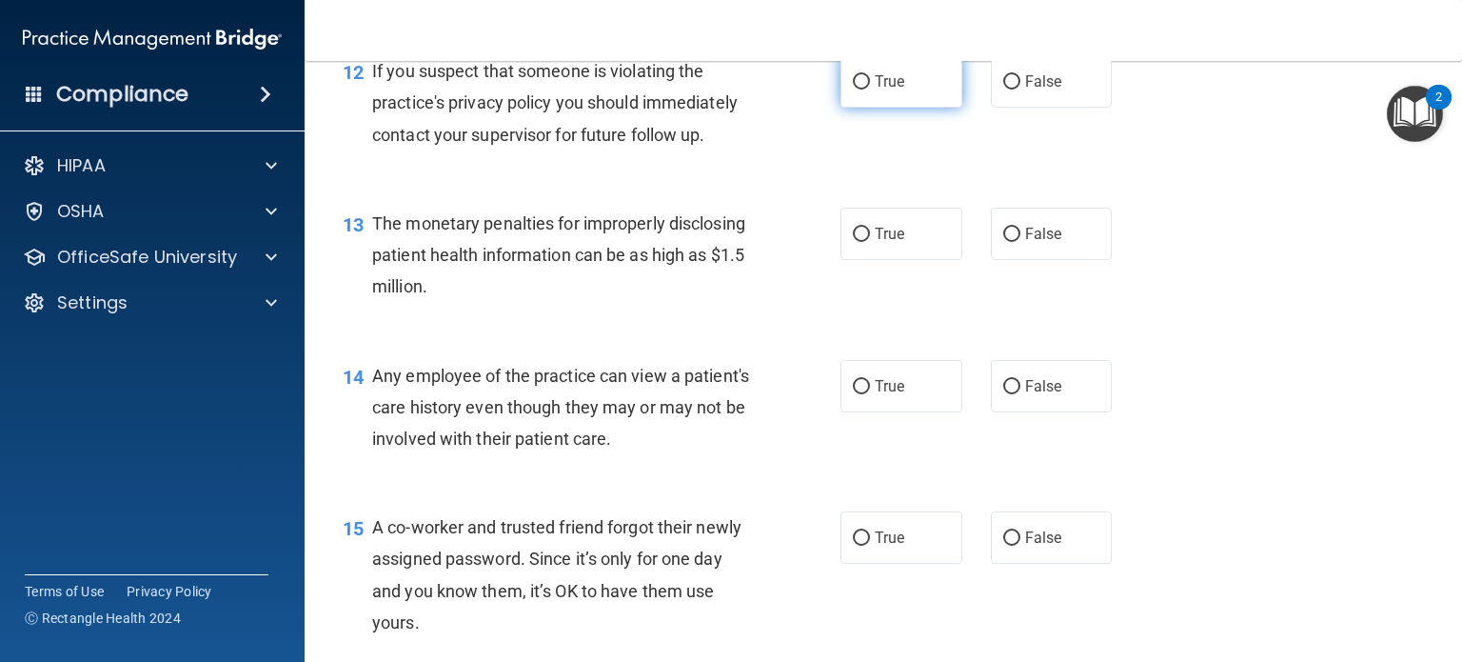
click at [859, 89] on input "True" at bounding box center [861, 82] width 17 height 14
radio input "true"
click at [1005, 242] on input "False" at bounding box center [1011, 235] width 17 height 14
radio input "true"
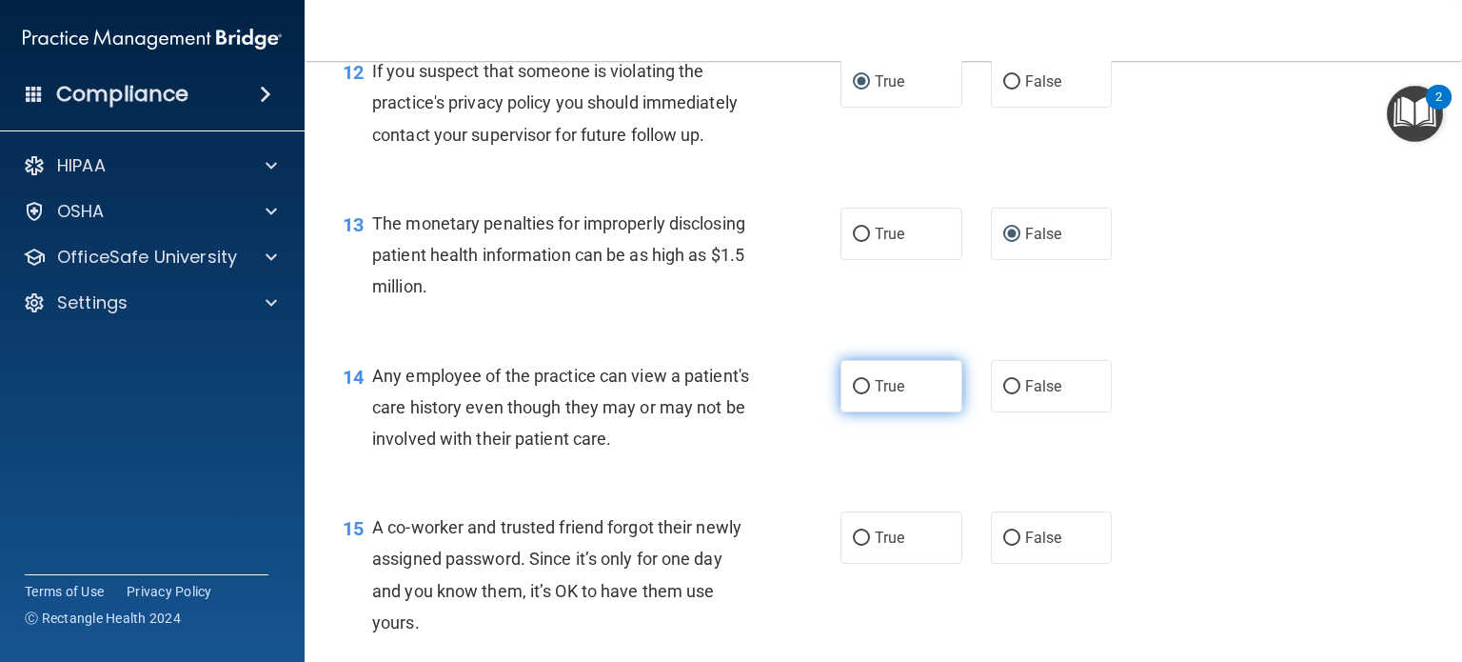
click at [863, 412] on label "True" at bounding box center [902, 386] width 122 height 52
click at [863, 394] on input "True" at bounding box center [861, 387] width 17 height 14
radio input "true"
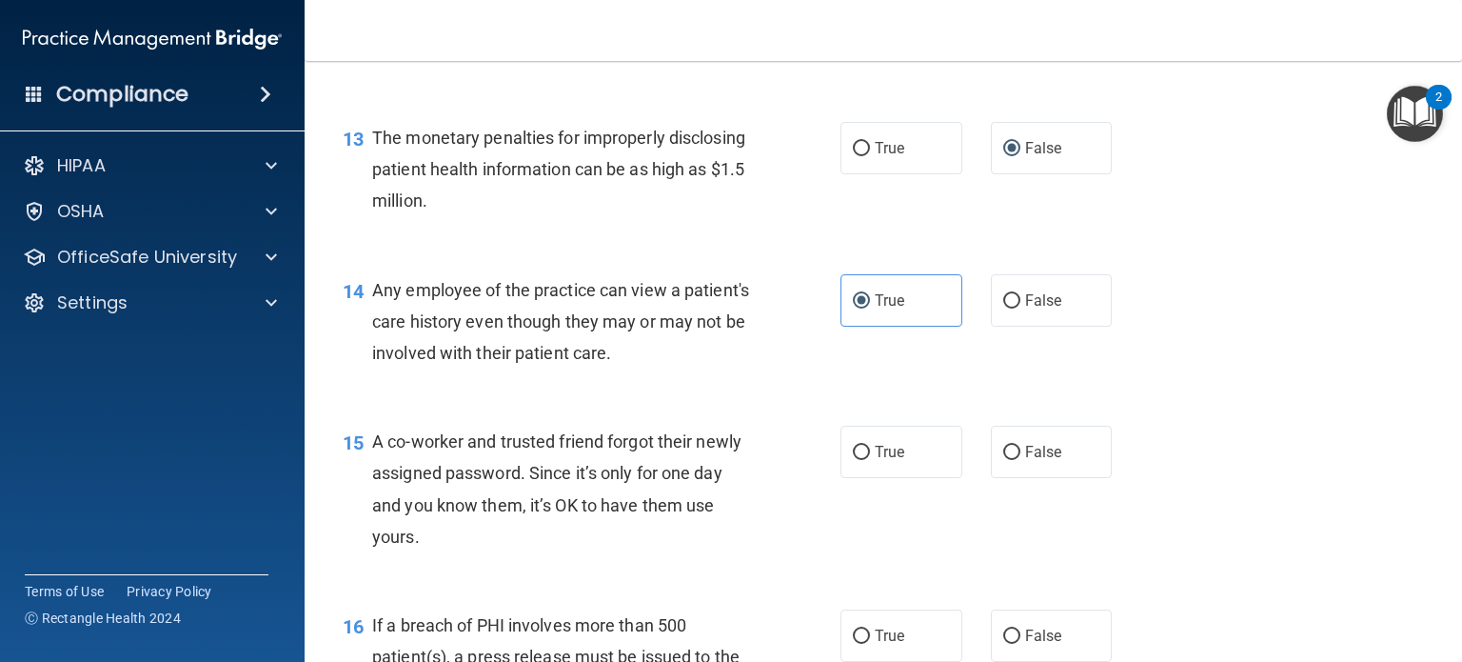
scroll to position [2052, 0]
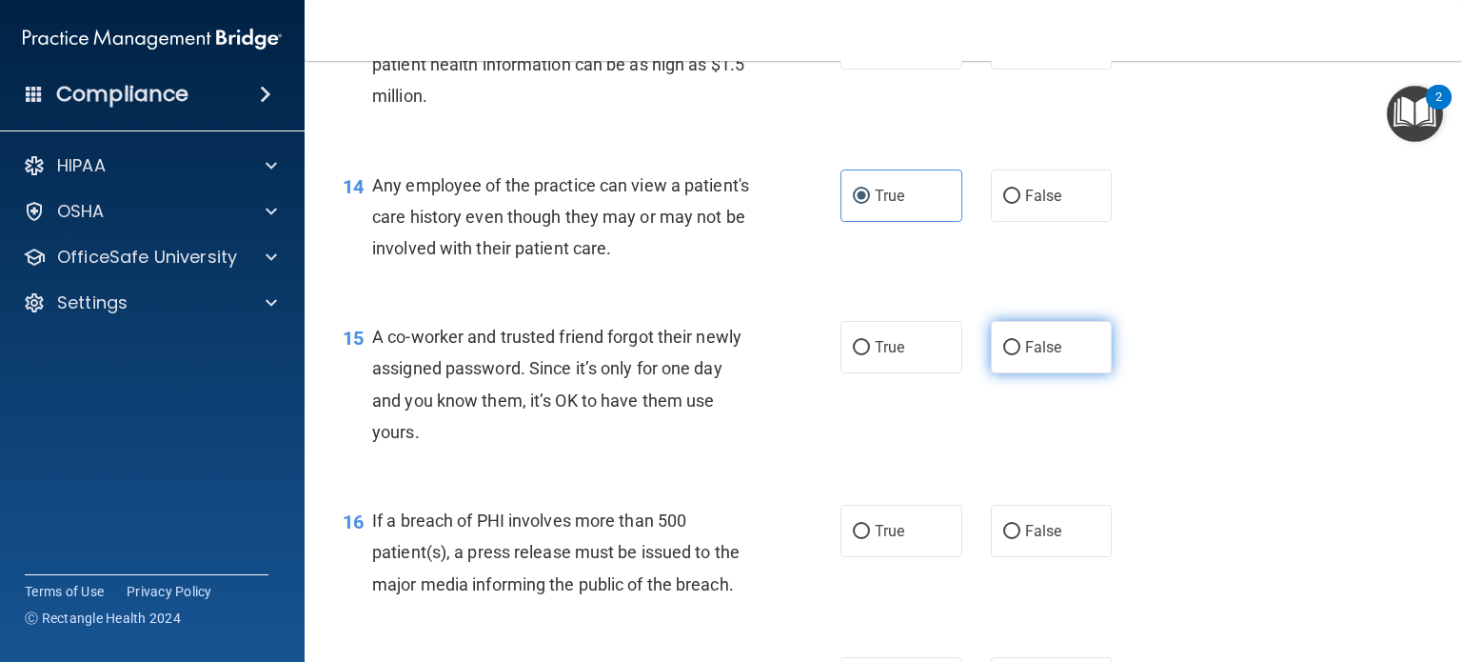
click at [1003, 355] on input "False" at bounding box center [1011, 348] width 17 height 14
radio input "true"
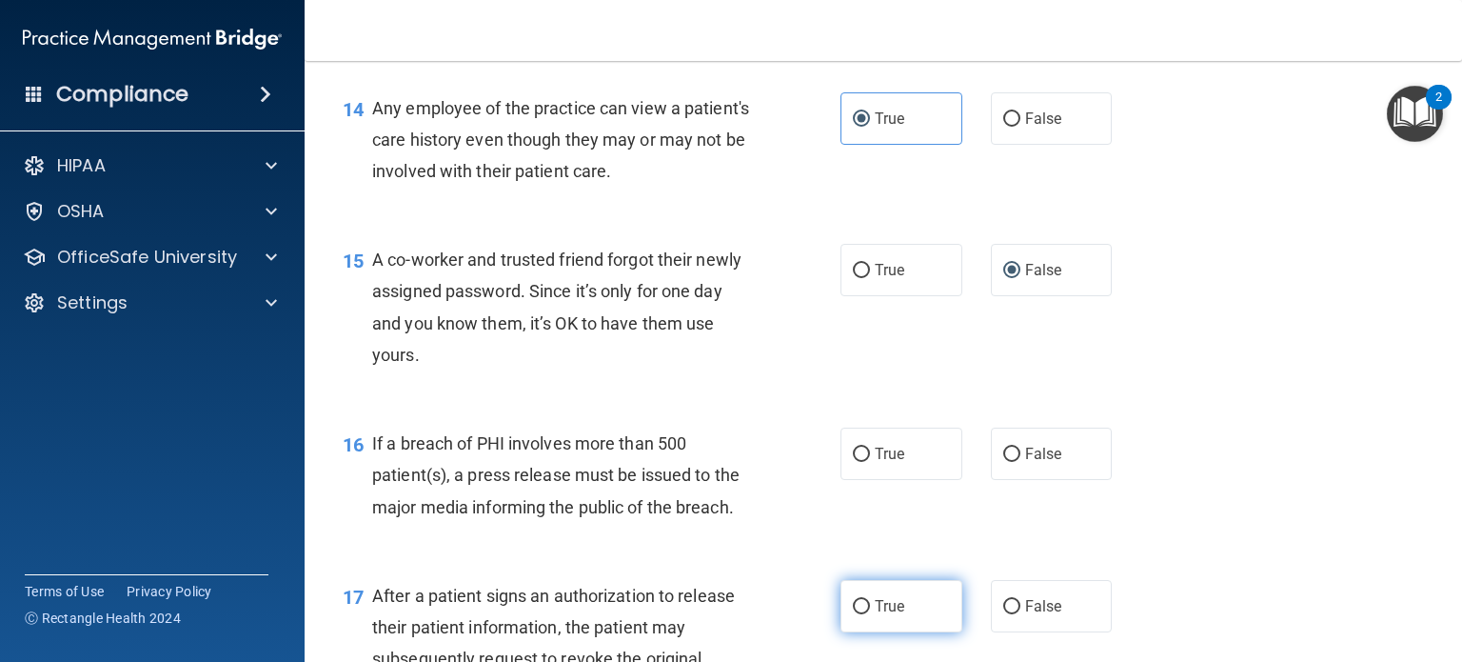
scroll to position [2338, 0]
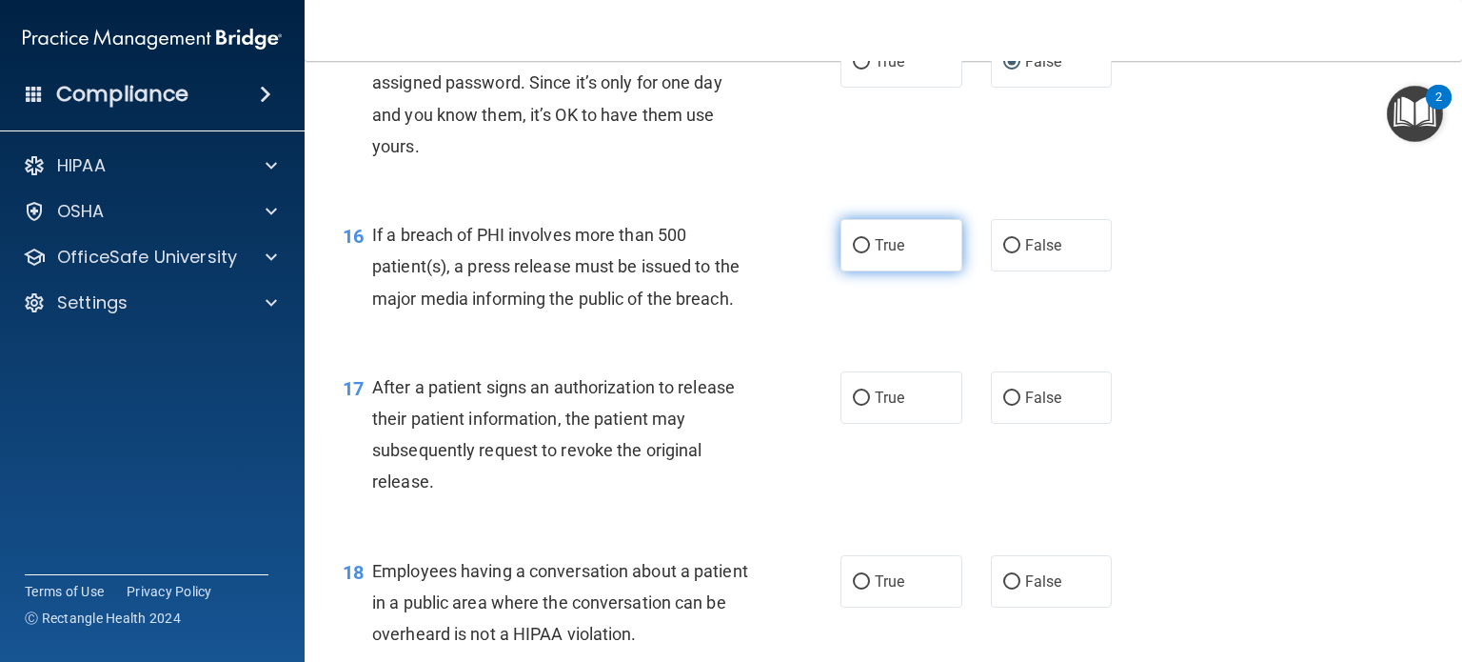
click at [875, 254] on span "True" at bounding box center [890, 245] width 30 height 18
click at [870, 253] on input "True" at bounding box center [861, 246] width 17 height 14
radio input "true"
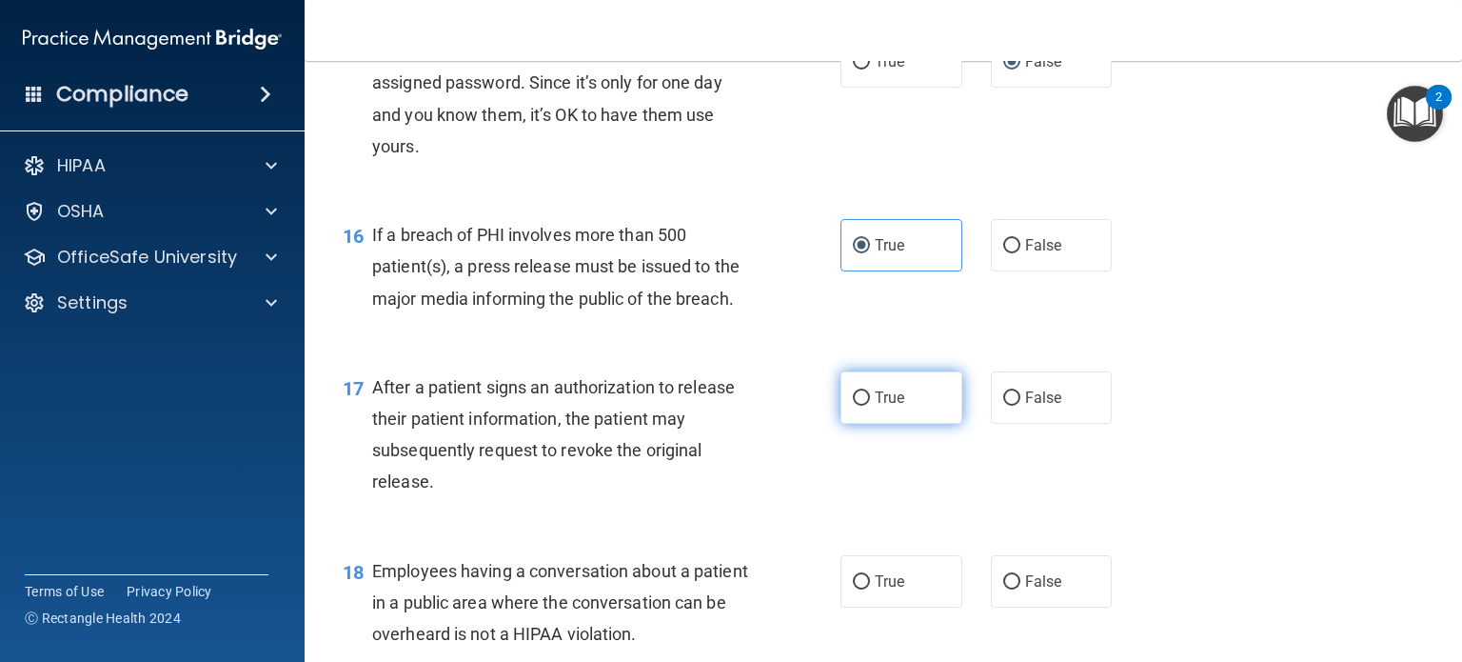
click at [853, 406] on input "True" at bounding box center [861, 398] width 17 height 14
radio input "true"
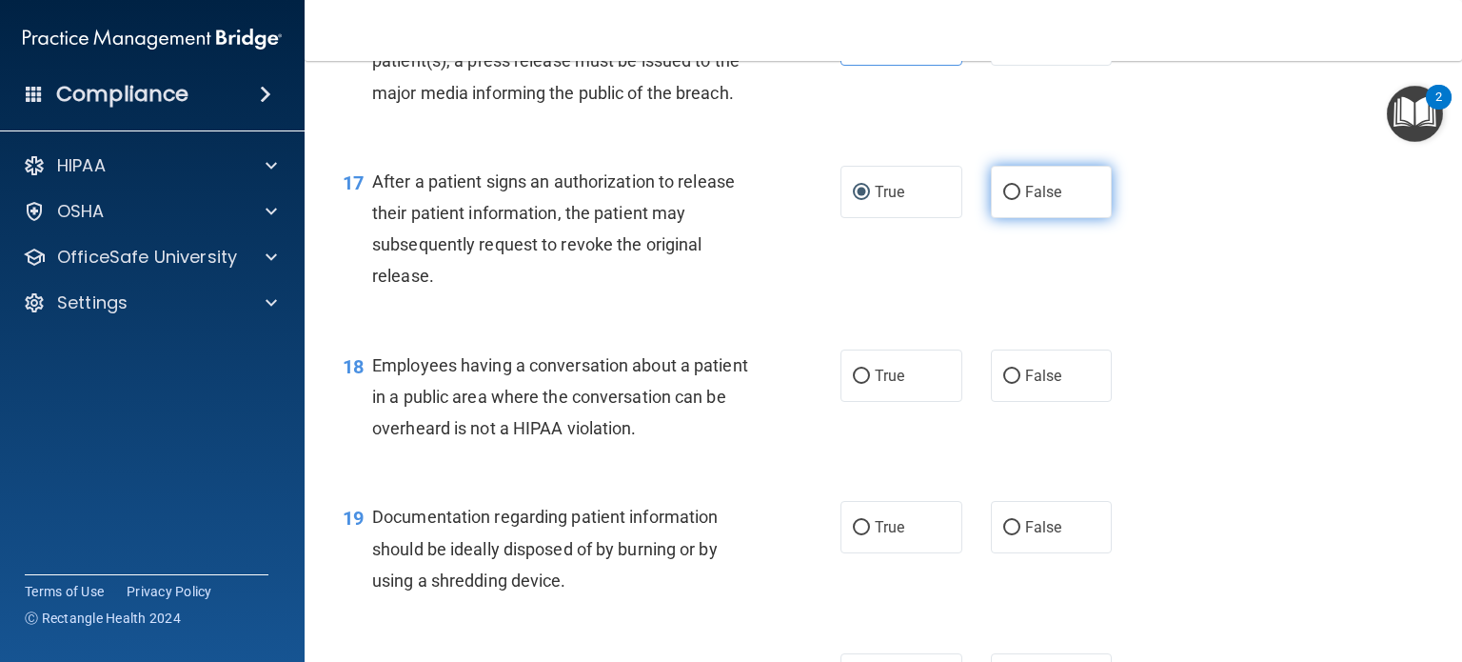
scroll to position [2624, 0]
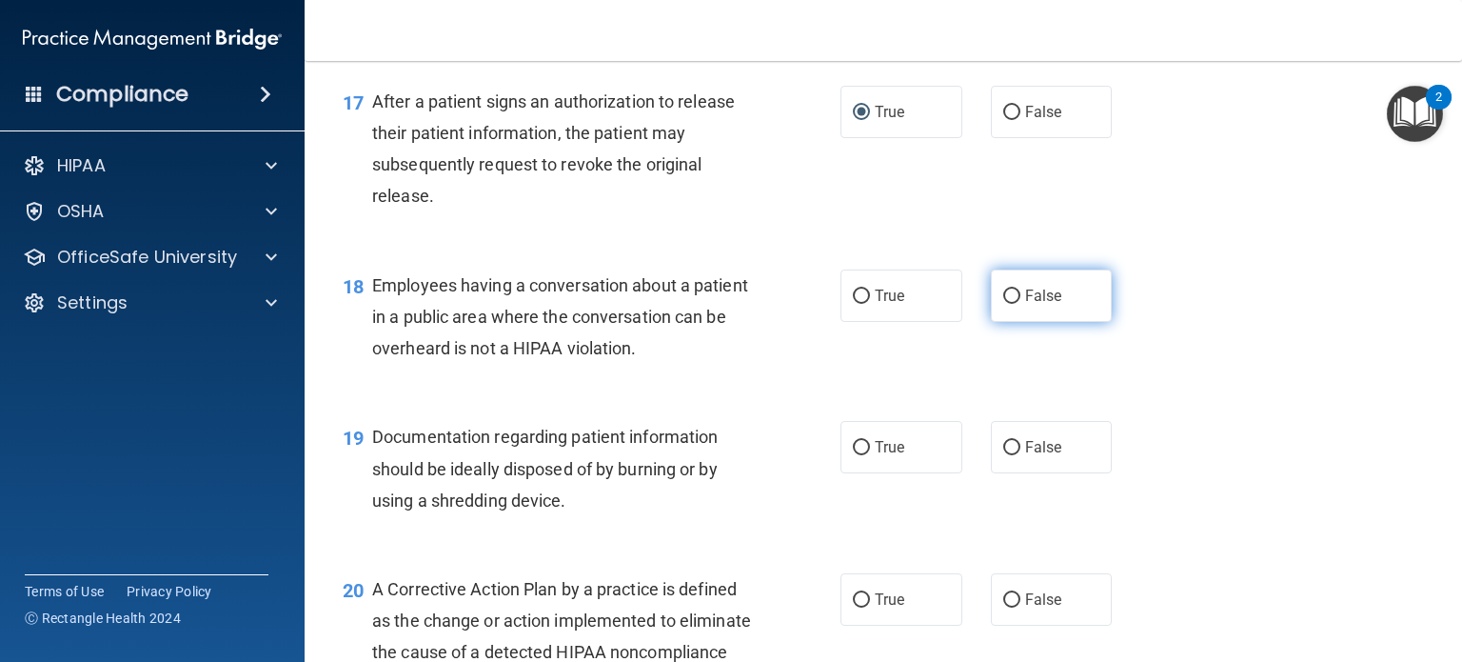
click at [1013, 322] on label "False" at bounding box center [1052, 295] width 122 height 52
click at [1013, 304] on input "False" at bounding box center [1011, 296] width 17 height 14
radio input "true"
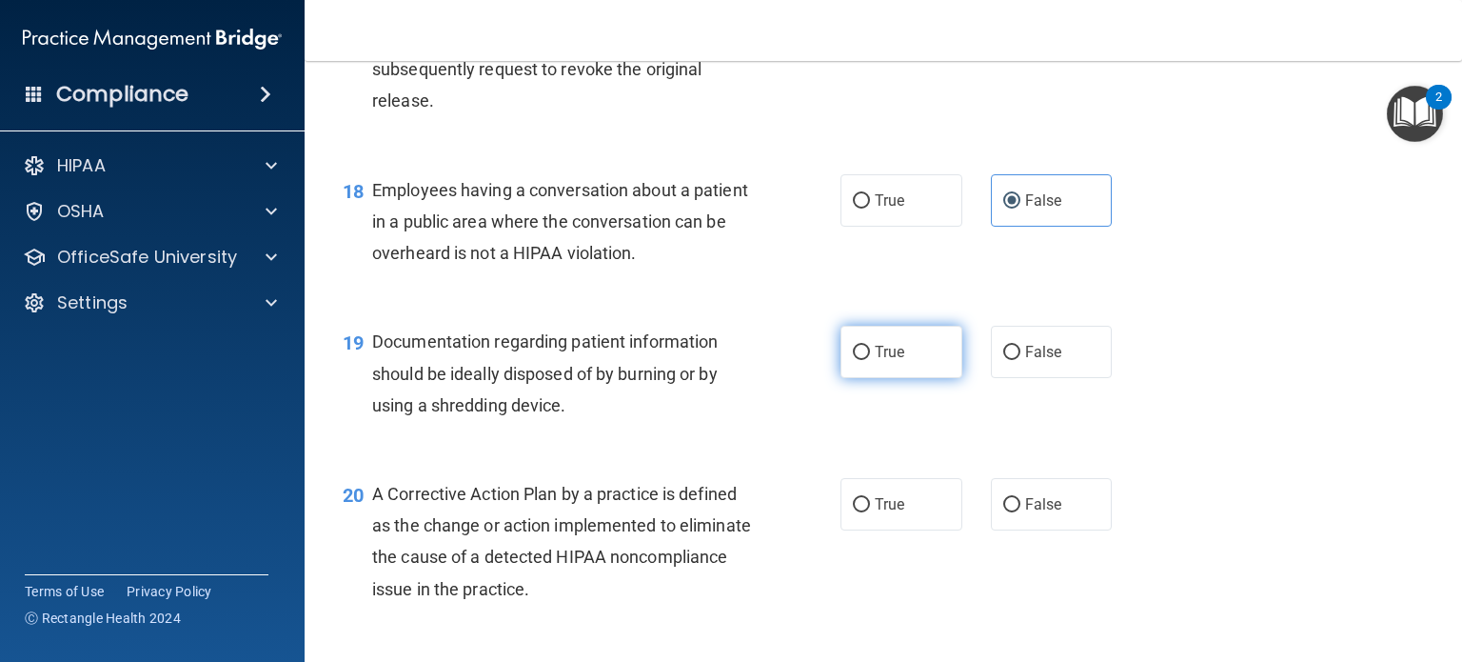
click at [845, 374] on label "True" at bounding box center [902, 352] width 122 height 52
click at [853, 360] on input "True" at bounding box center [861, 353] width 17 height 14
radio input "true"
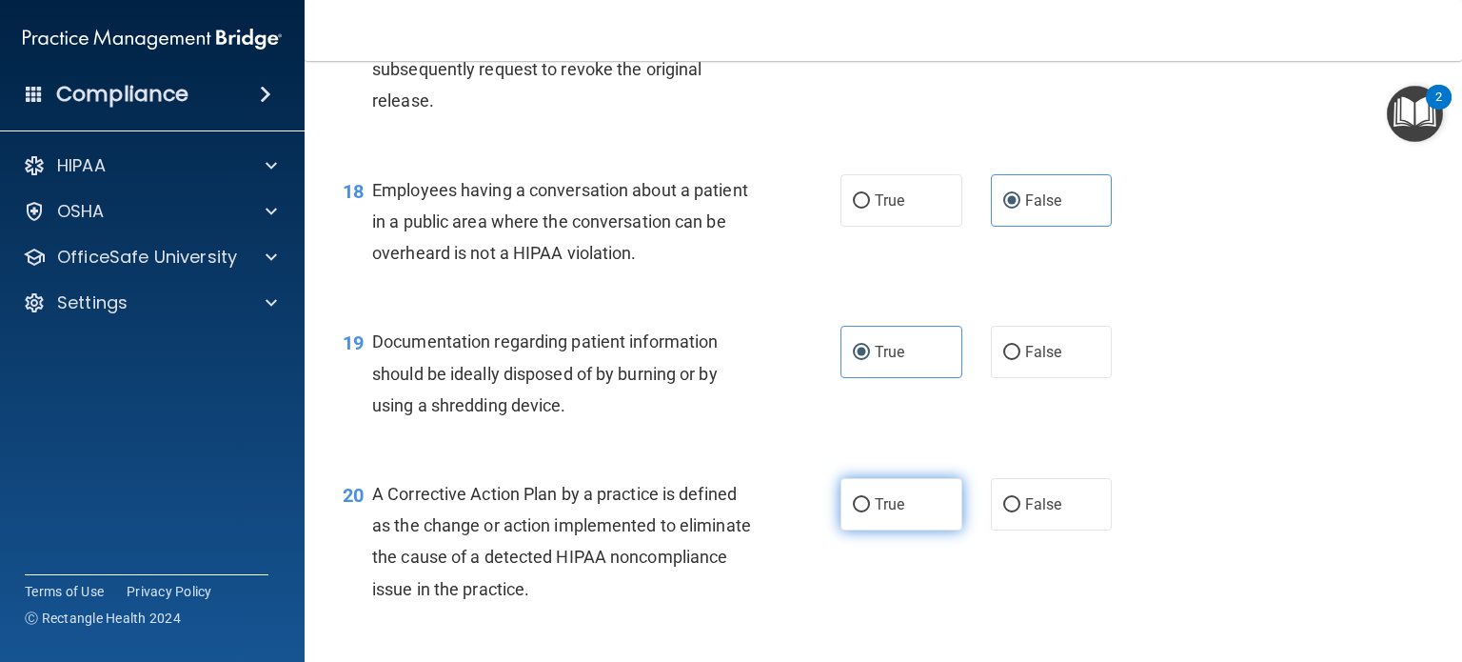
click at [859, 512] on input "True" at bounding box center [861, 505] width 17 height 14
radio input "true"
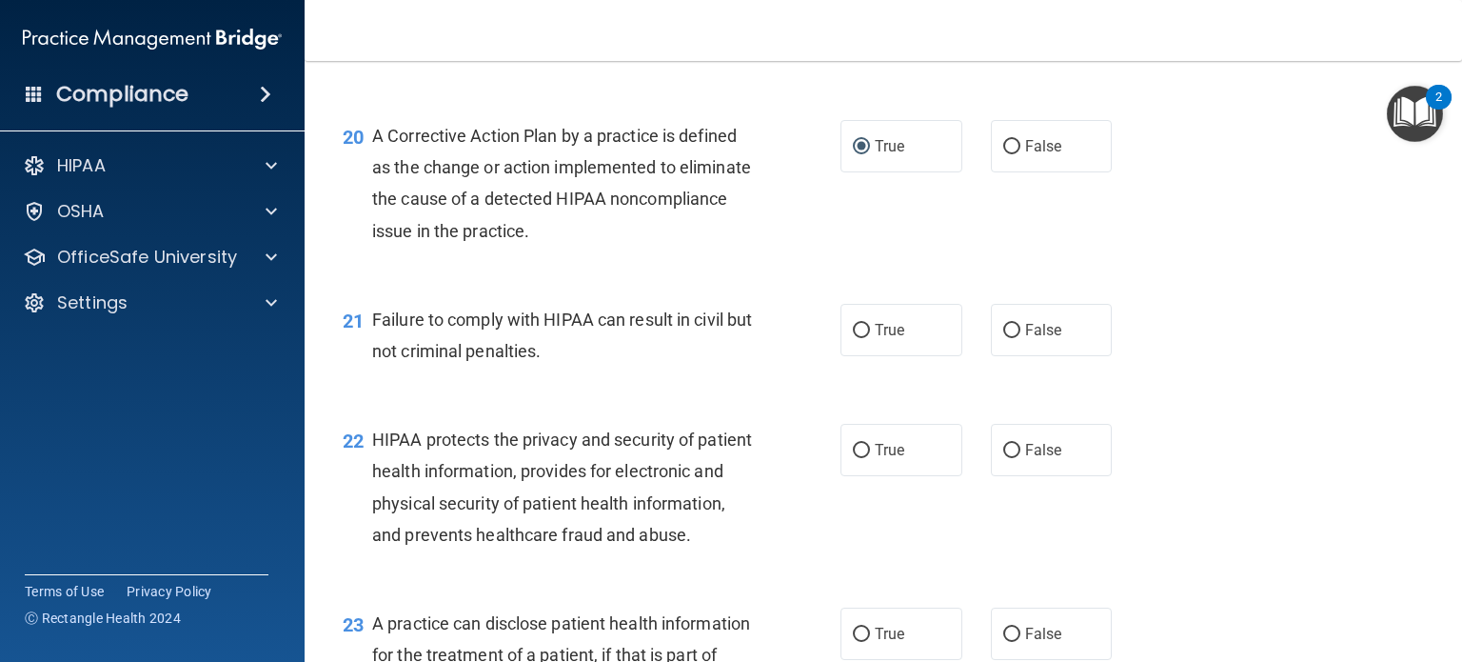
scroll to position [3100, 0]
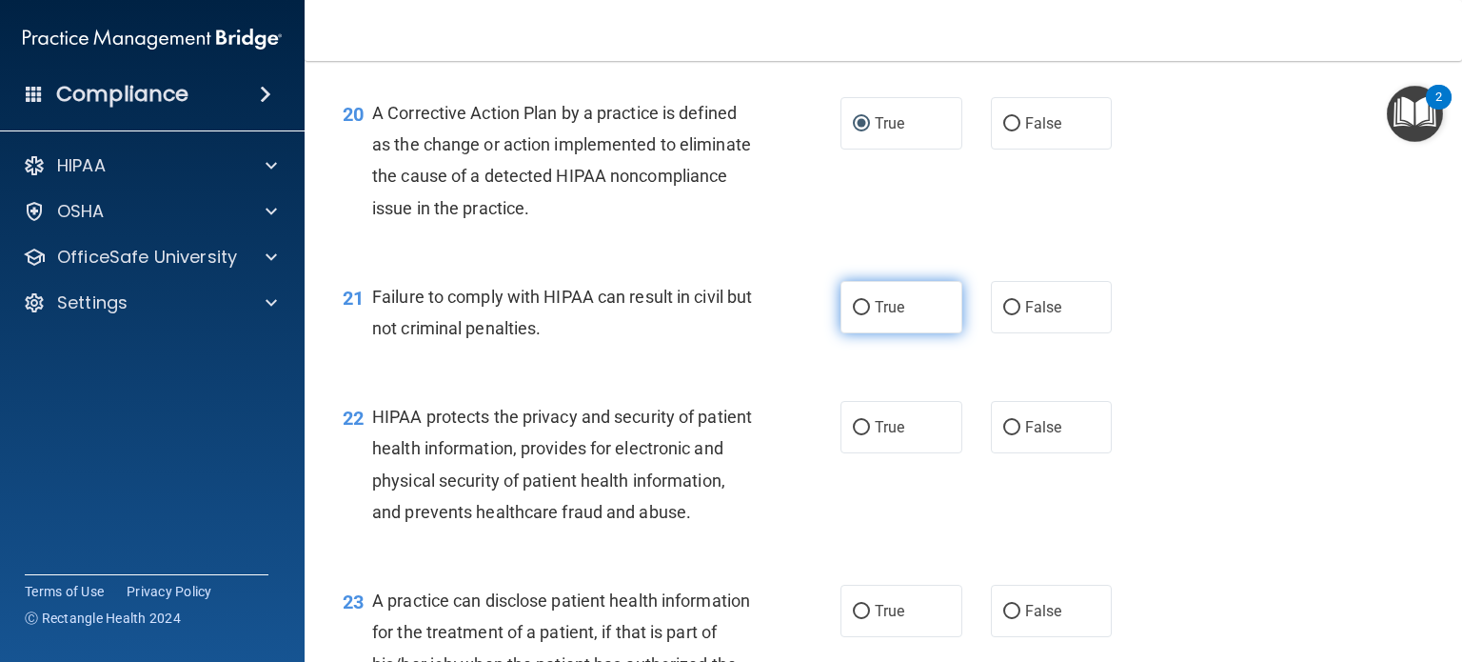
click at [857, 315] on input "True" at bounding box center [861, 308] width 17 height 14
radio input "true"
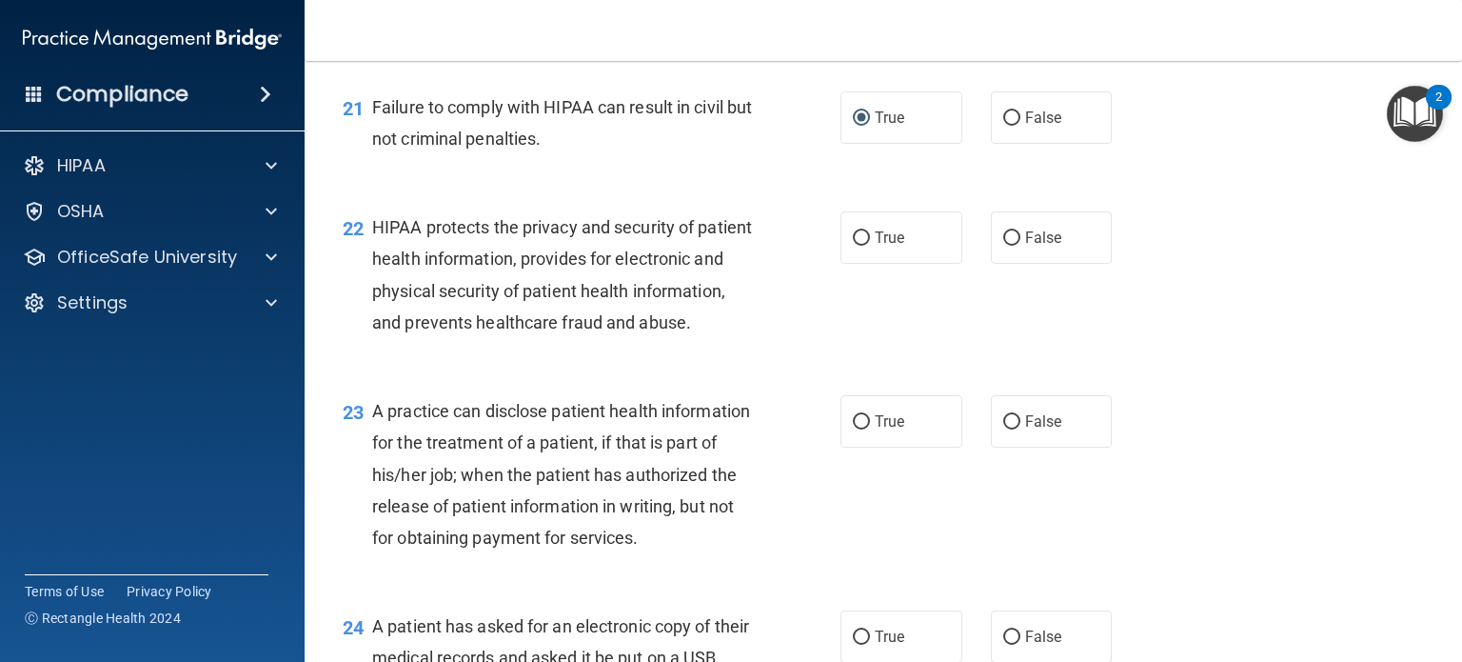
scroll to position [3290, 0]
click at [853, 245] on input "True" at bounding box center [861, 237] width 17 height 14
radio input "true"
click at [853, 428] on input "True" at bounding box center [861, 421] width 17 height 14
radio input "true"
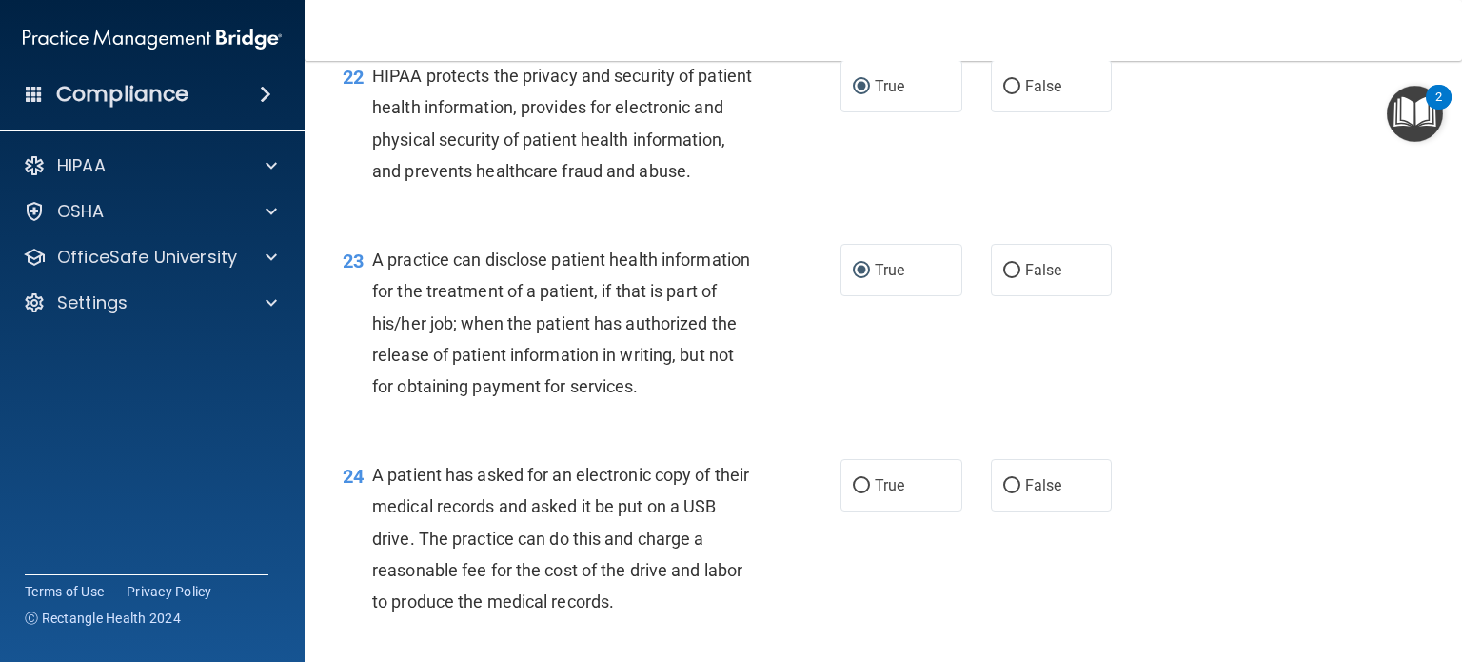
scroll to position [3576, 0]
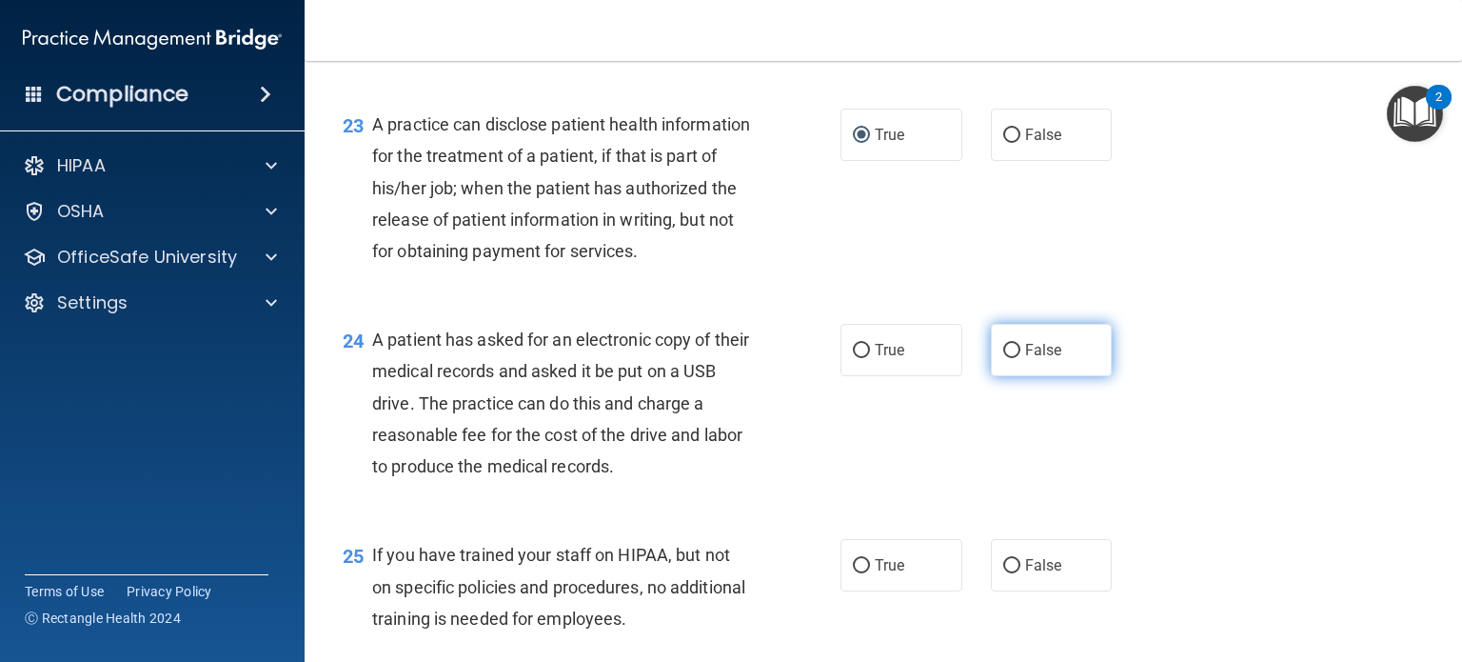
click at [1003, 358] on input "False" at bounding box center [1011, 351] width 17 height 14
radio input "true"
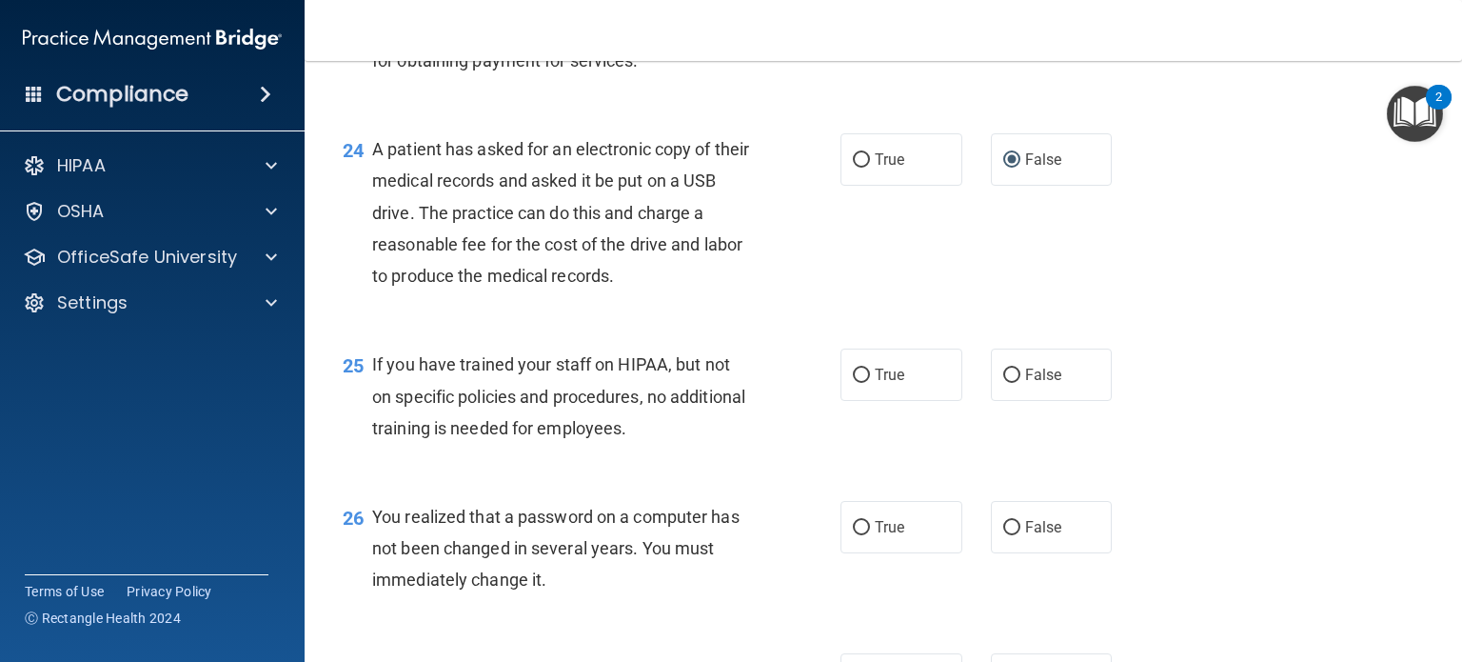
scroll to position [3861, 0]
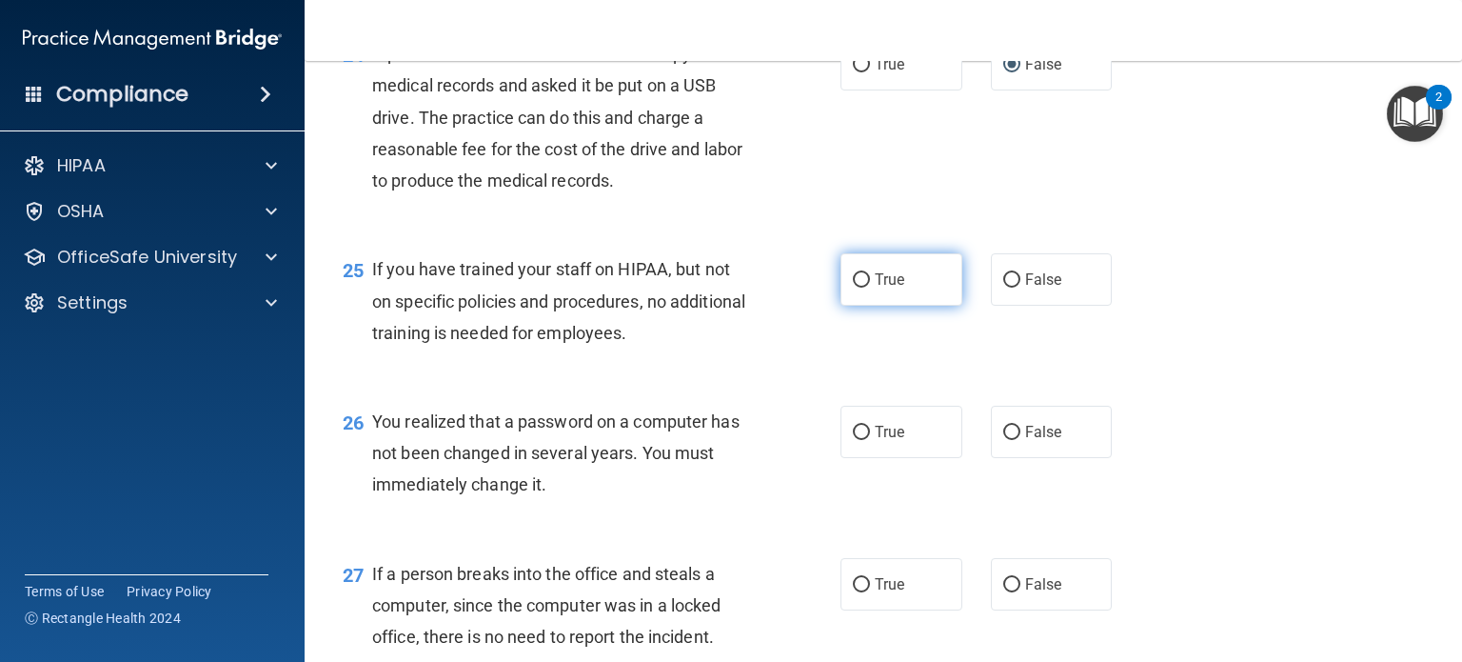
drag, startPoint x: 851, startPoint y: 381, endPoint x: 880, endPoint y: 381, distance: 28.6
click at [852, 306] on label "True" at bounding box center [902, 279] width 122 height 52
click at [853, 287] on input "True" at bounding box center [861, 280] width 17 height 14
radio input "true"
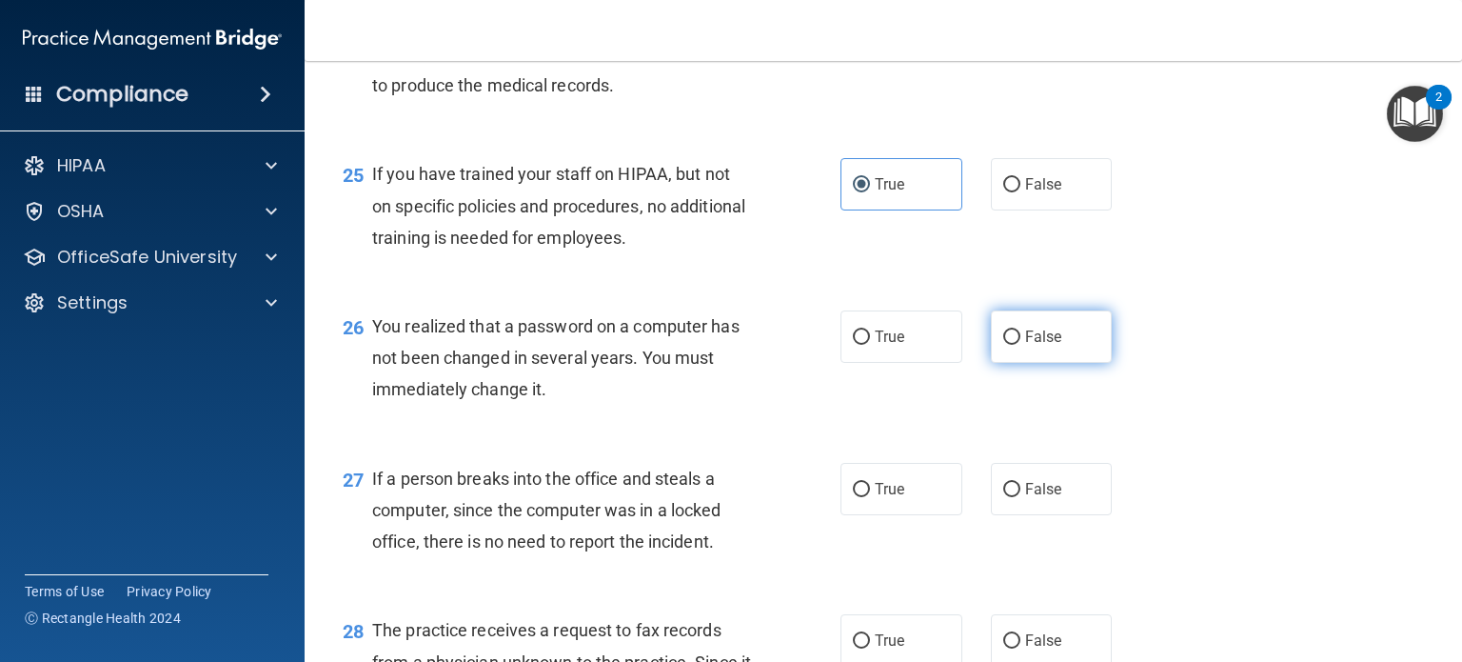
click at [991, 363] on label "False" at bounding box center [1052, 336] width 122 height 52
click at [1003, 345] on input "False" at bounding box center [1011, 337] width 17 height 14
radio input "true"
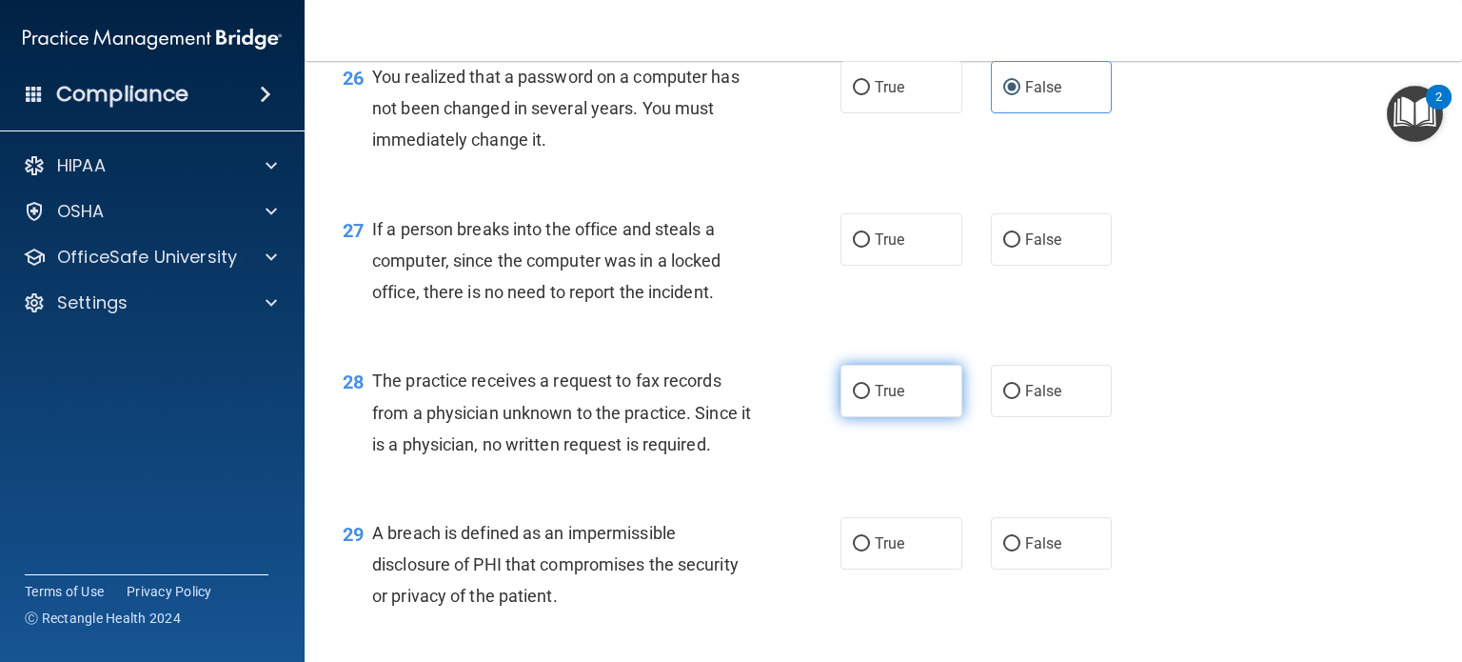
scroll to position [4242, 0]
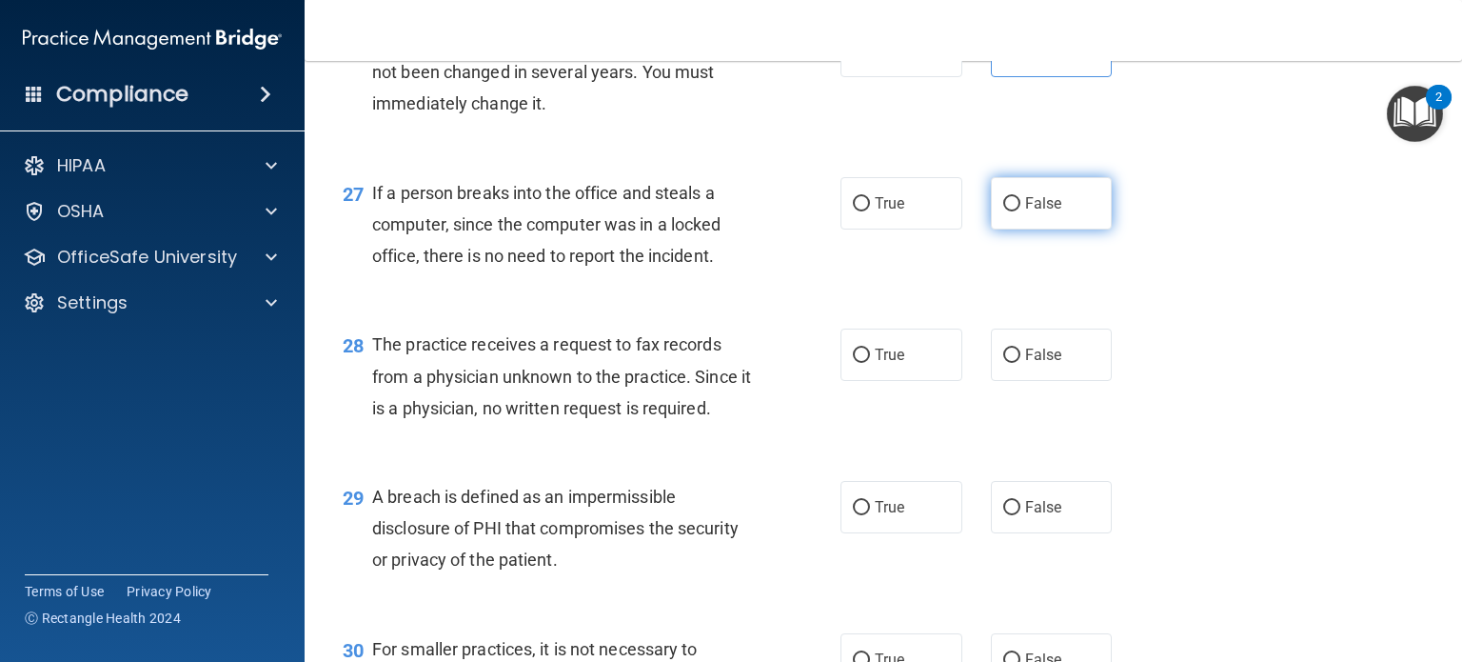
click at [1008, 211] on input "False" at bounding box center [1011, 204] width 17 height 14
radio input "true"
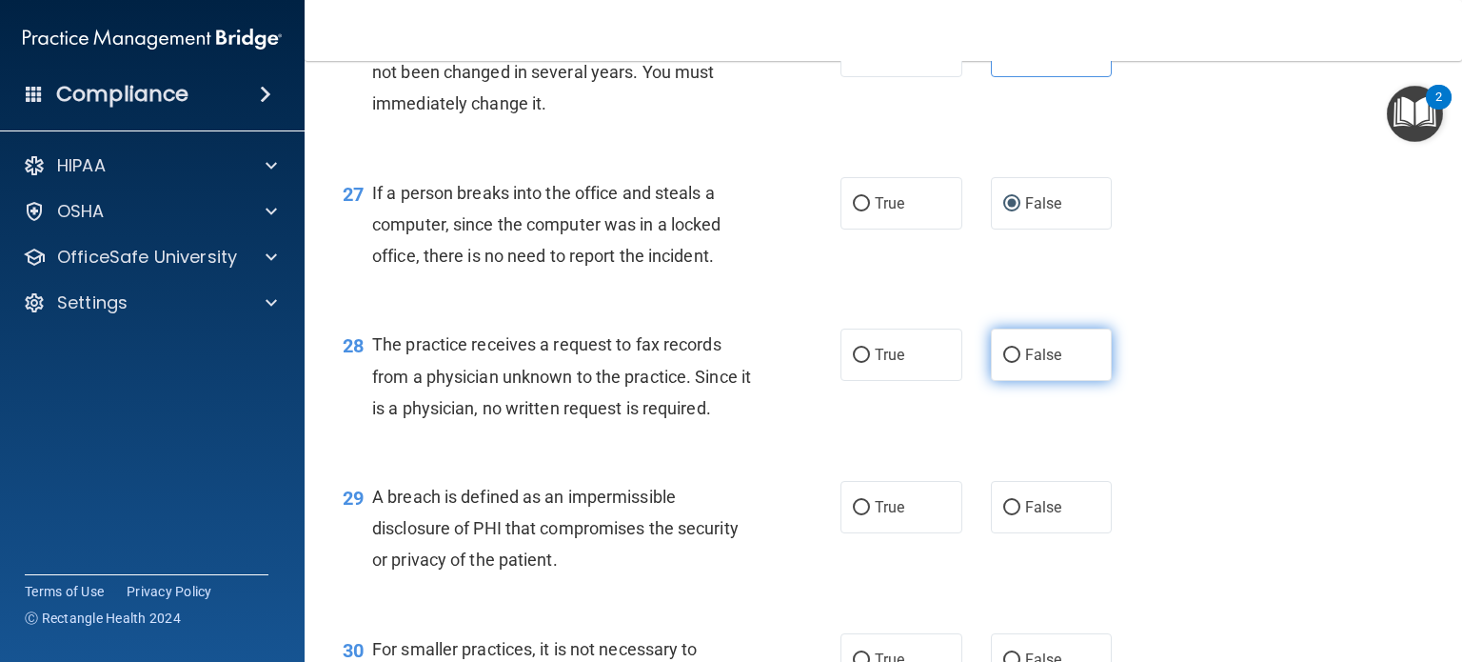
click at [1003, 363] on input "False" at bounding box center [1011, 355] width 17 height 14
radio input "true"
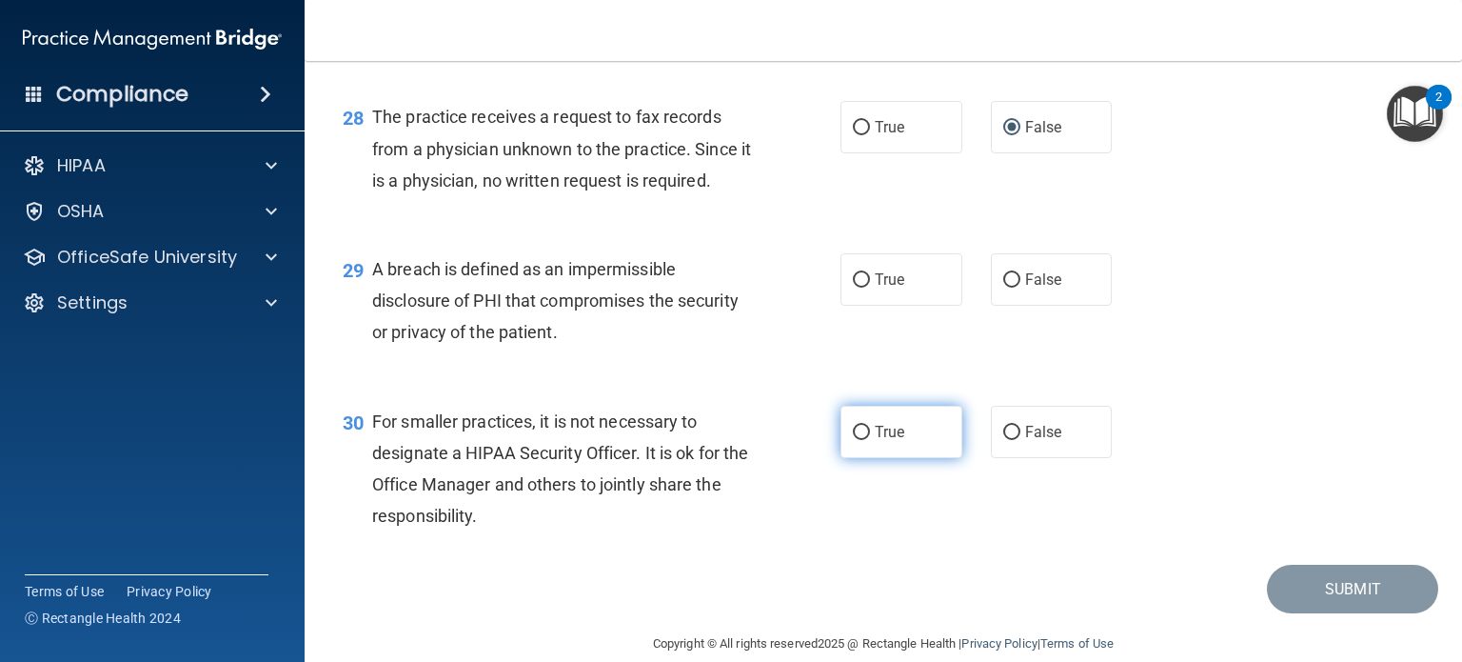
scroll to position [4528, 0]
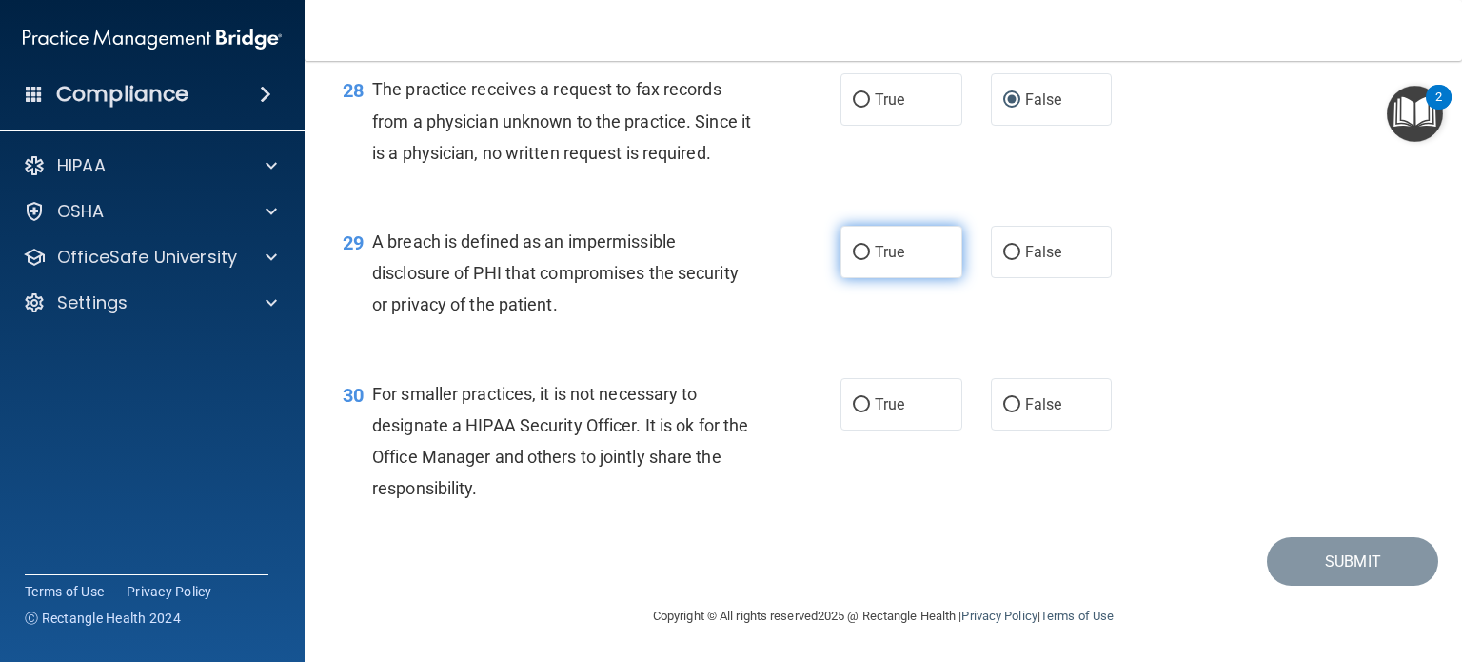
click at [858, 260] on input "True" at bounding box center [861, 253] width 17 height 14
radio input "true"
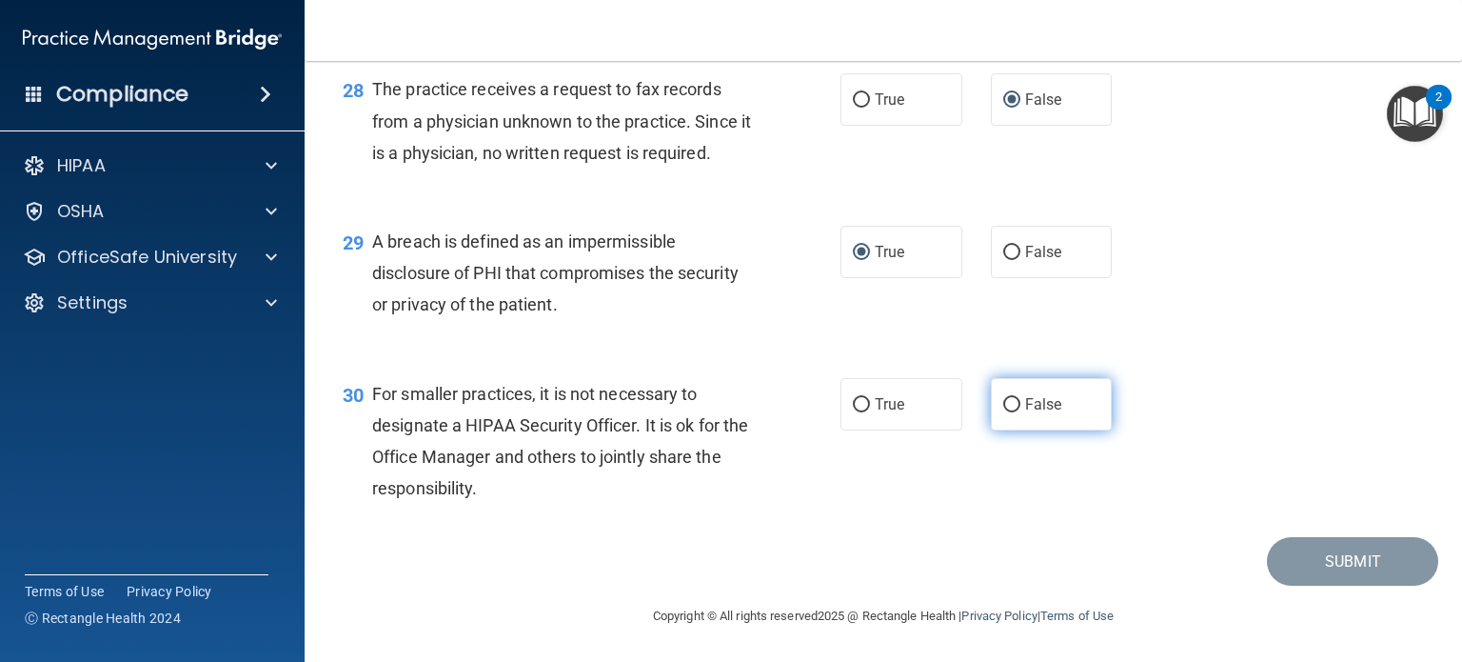
click at [1004, 412] on input "False" at bounding box center [1011, 405] width 17 height 14
radio input "true"
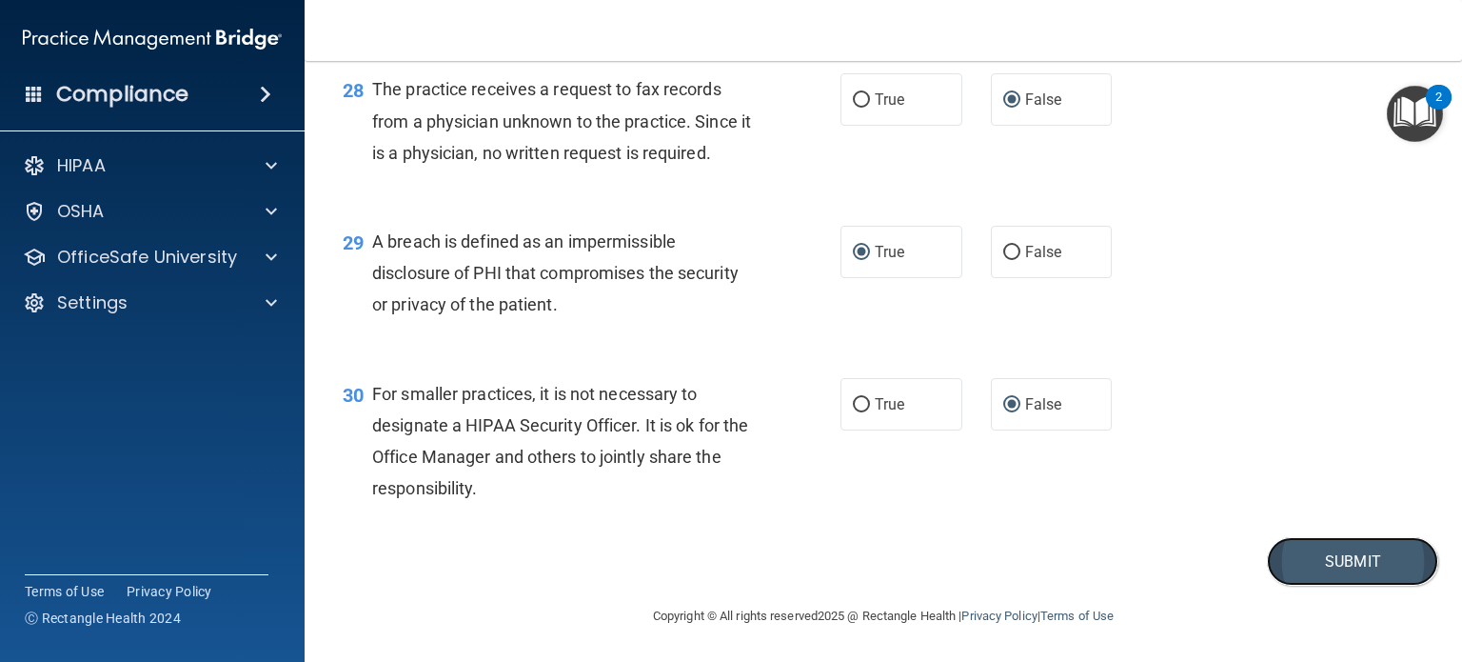
click at [1377, 585] on button "Submit" at bounding box center [1352, 561] width 171 height 49
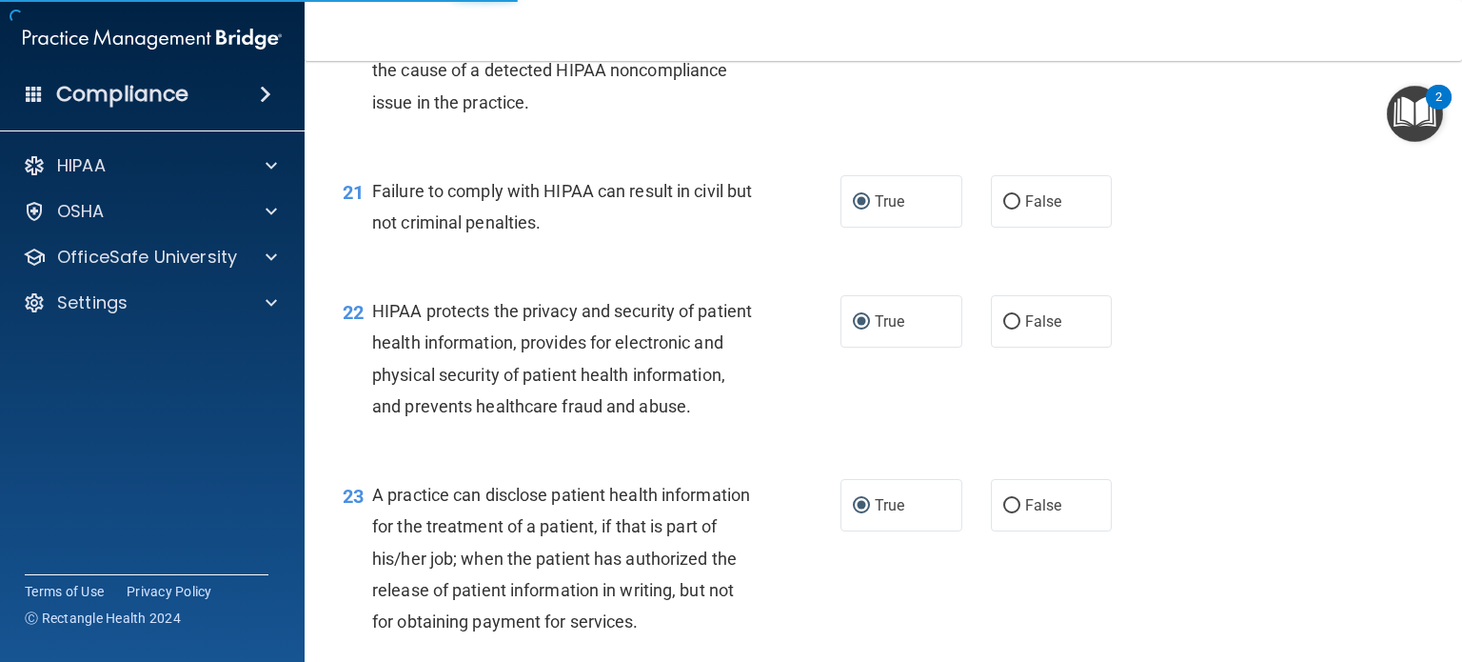
scroll to position [3195, 0]
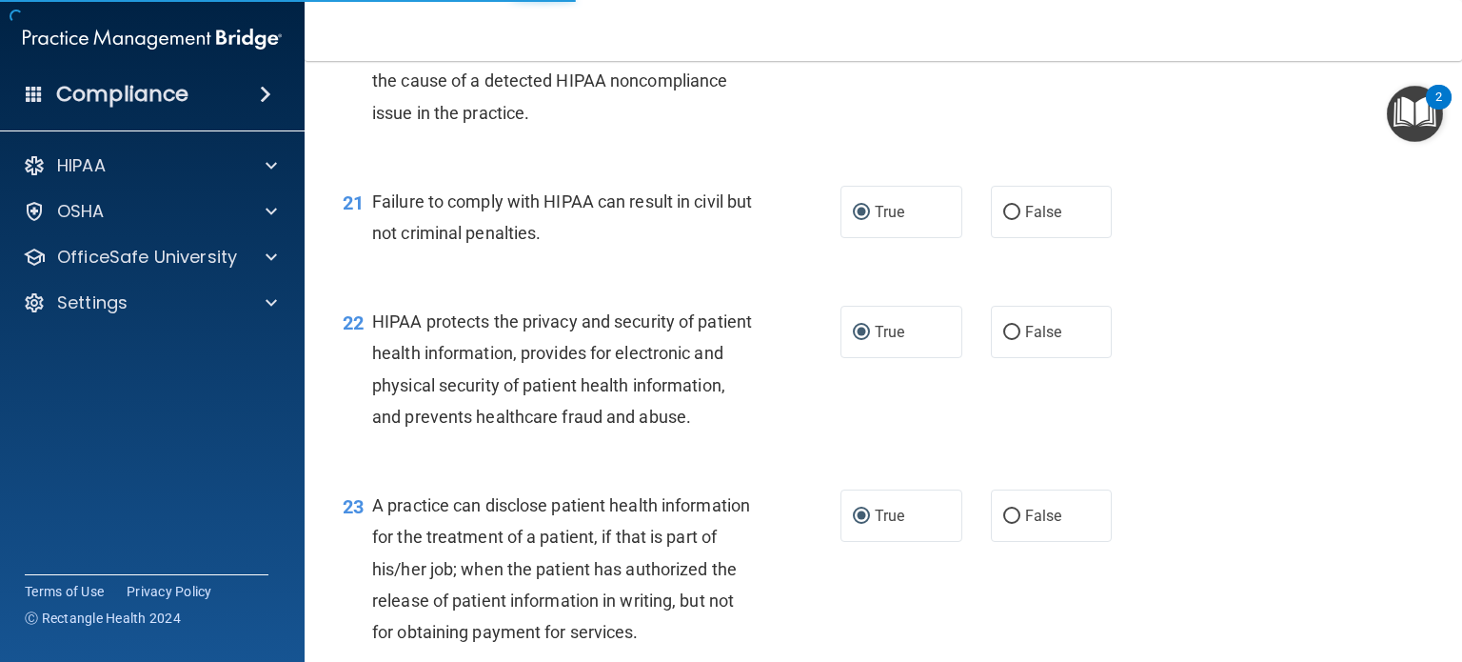
drag, startPoint x: 1411, startPoint y: 479, endPoint x: 1408, endPoint y: 467, distance: 11.8
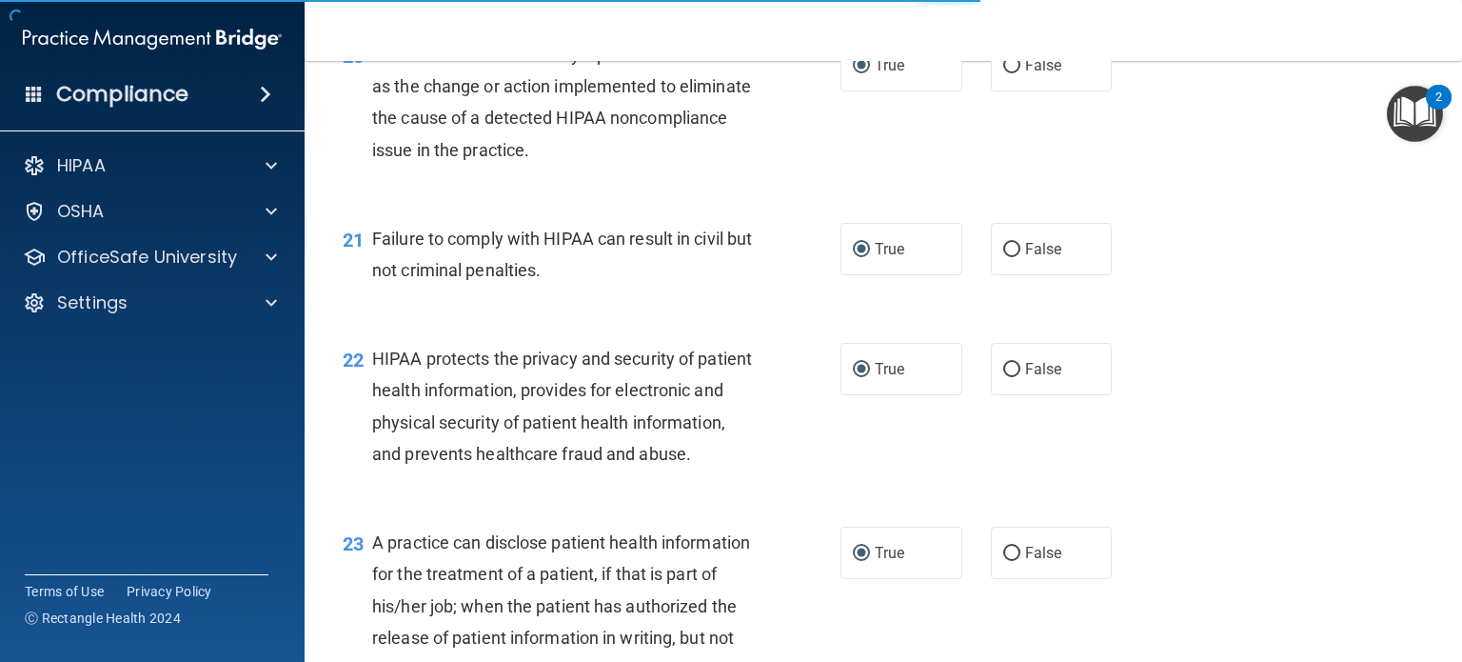
scroll to position [3155, 0]
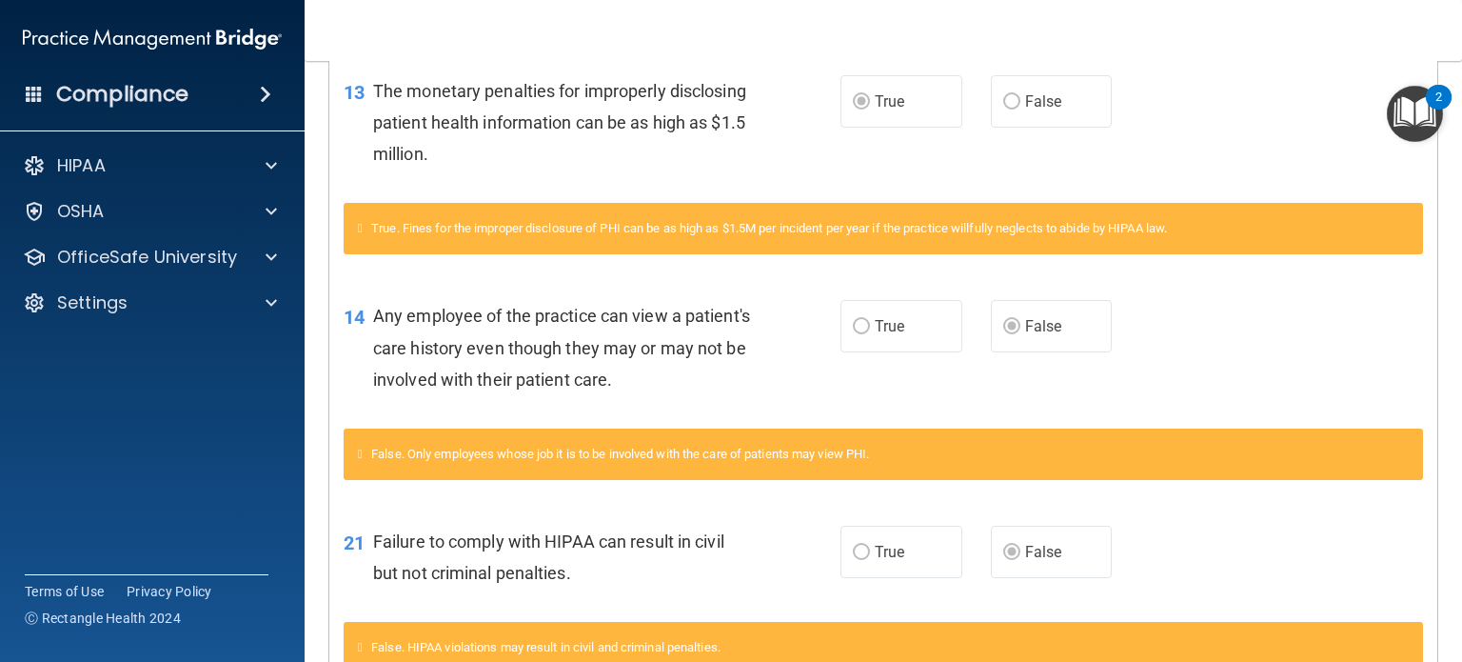
scroll to position [221, 0]
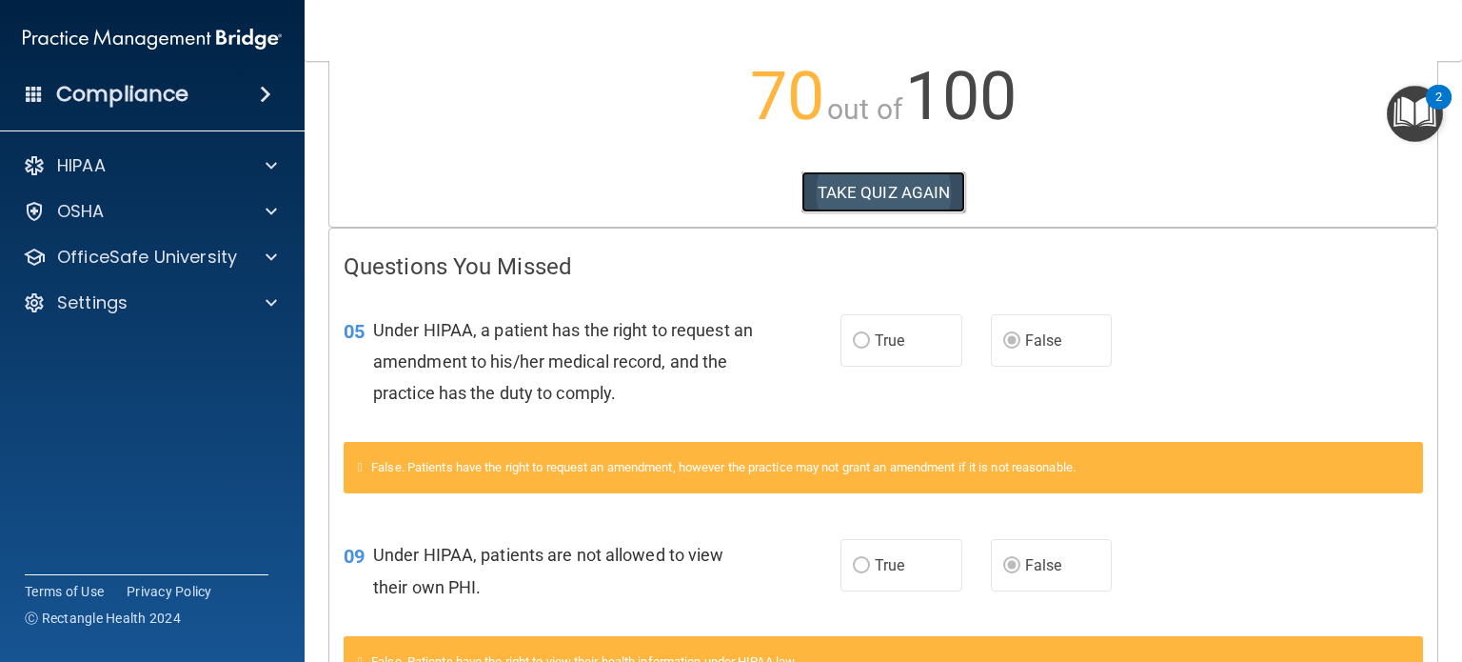
click at [876, 182] on button "TAKE QUIZ AGAIN" at bounding box center [884, 192] width 165 height 42
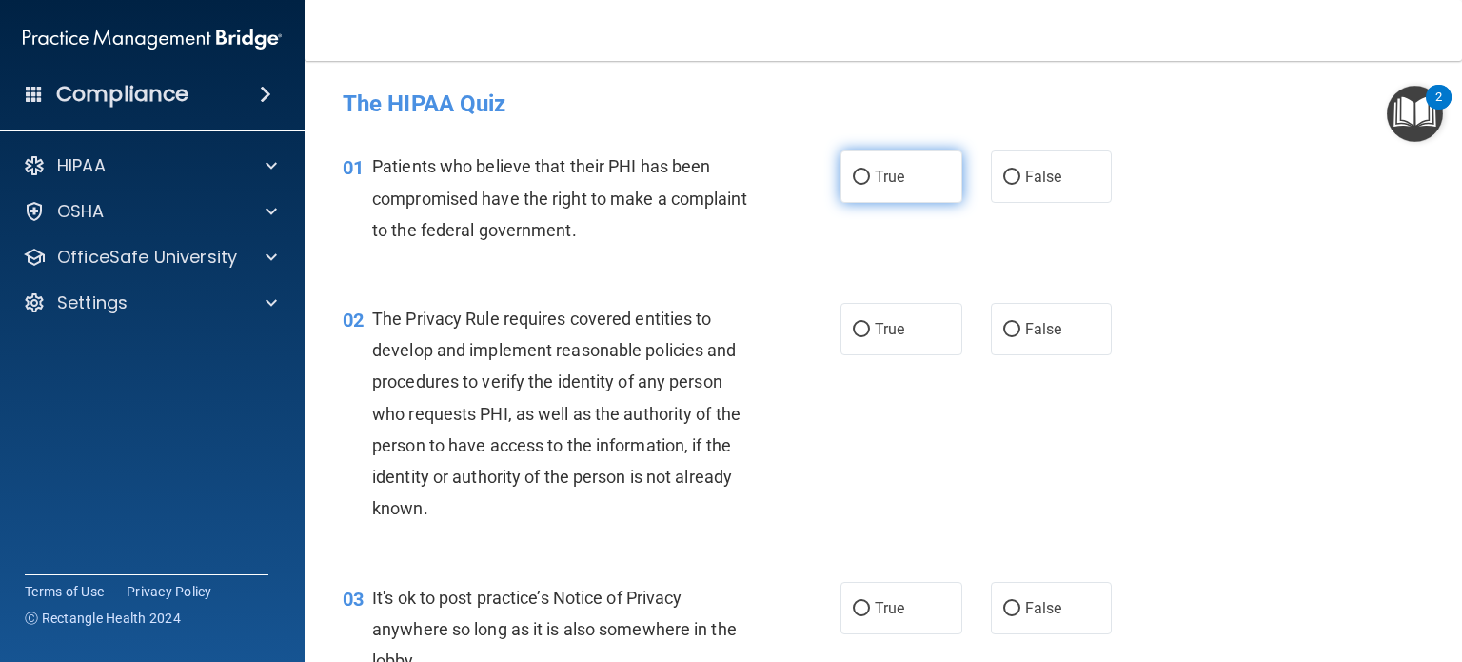
click at [853, 183] on input "True" at bounding box center [861, 177] width 17 height 14
radio input "true"
click at [861, 338] on label "True" at bounding box center [902, 329] width 122 height 52
click at [861, 337] on input "True" at bounding box center [861, 330] width 17 height 14
radio input "true"
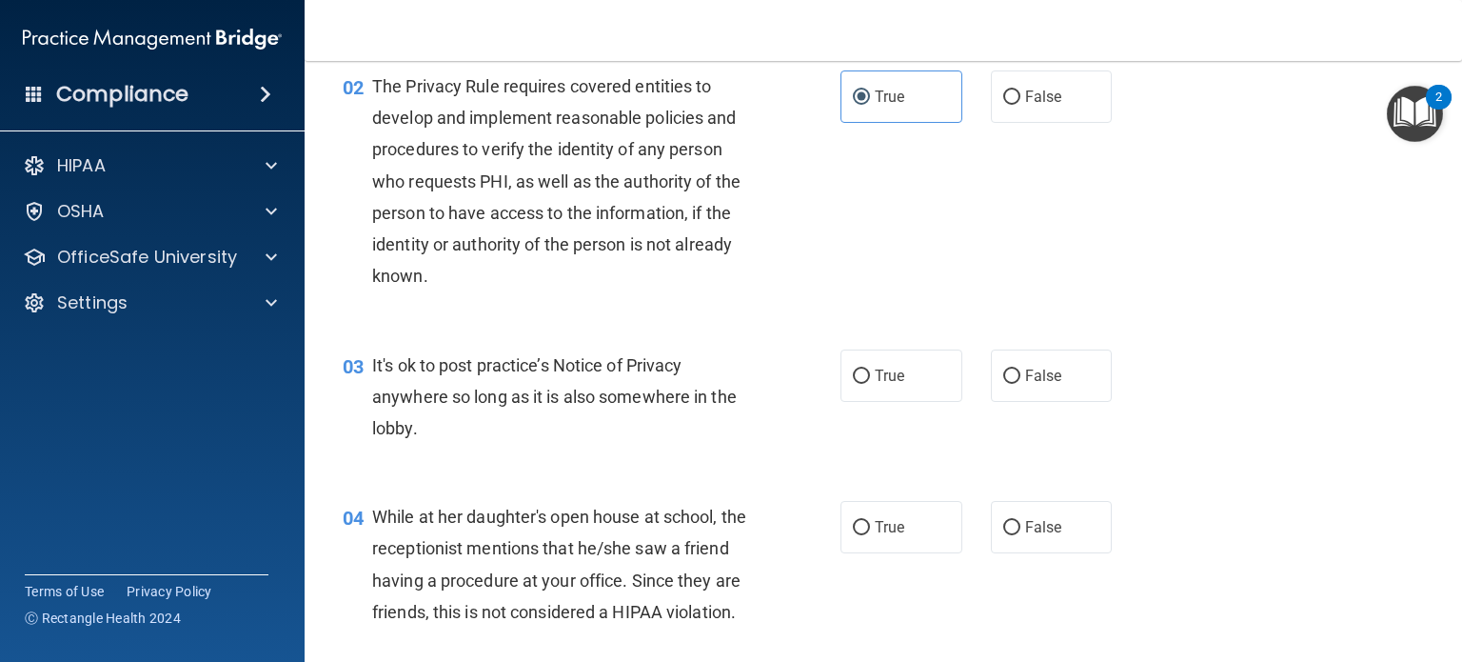
scroll to position [286, 0]
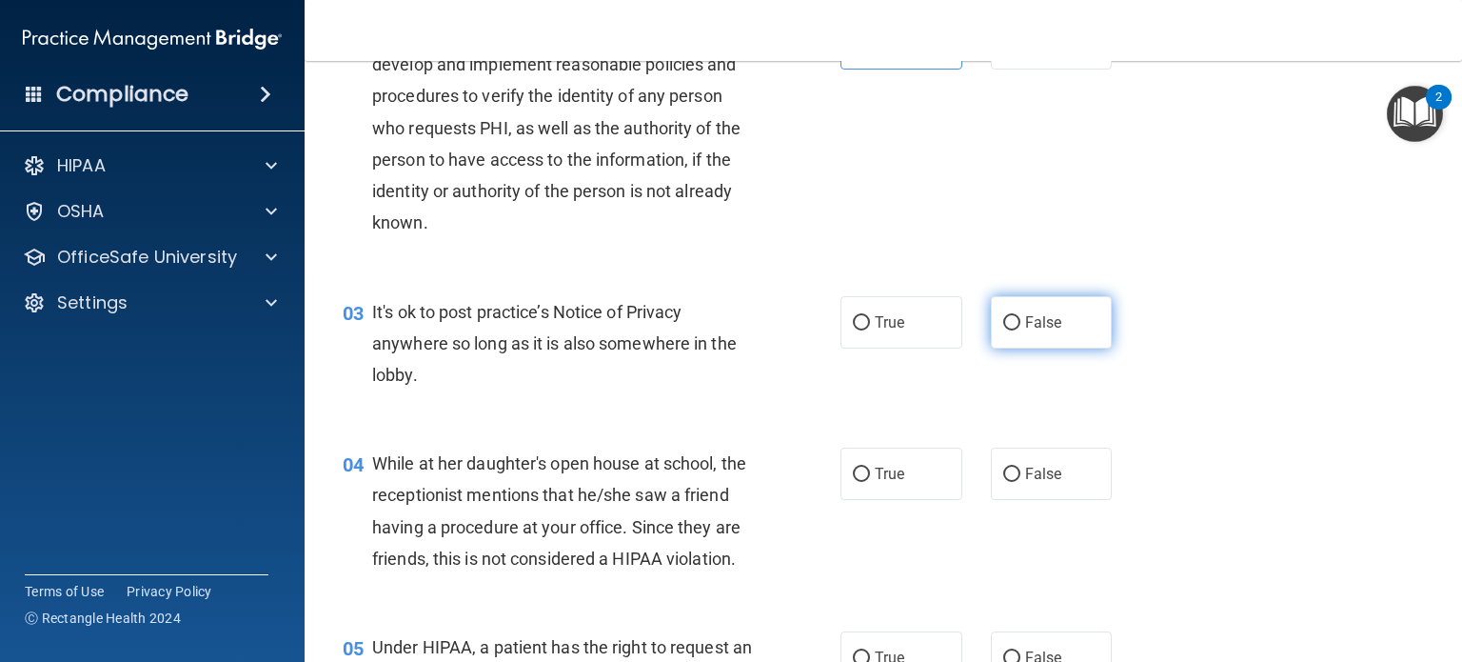
click at [1013, 327] on label "False" at bounding box center [1052, 322] width 122 height 52
click at [1013, 327] on input "False" at bounding box center [1011, 323] width 17 height 14
radio input "true"
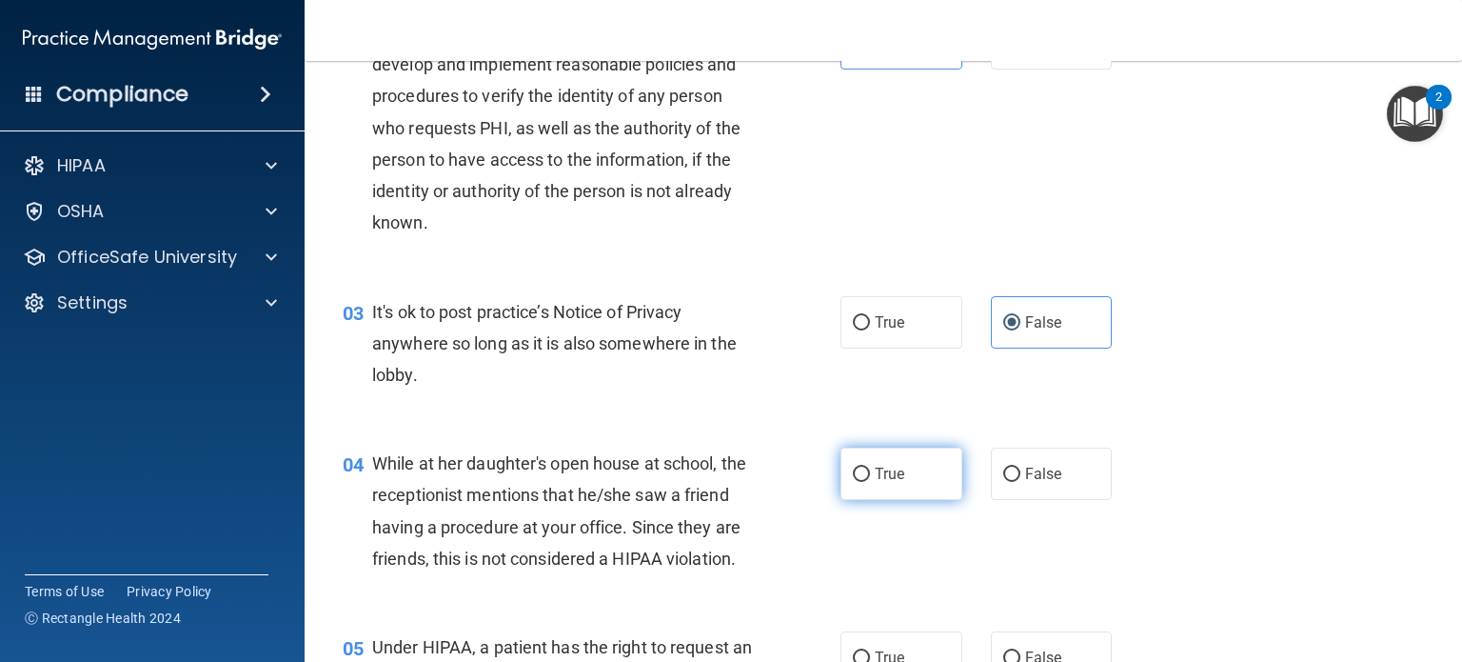
click at [855, 476] on input "True" at bounding box center [861, 474] width 17 height 14
radio input "true"
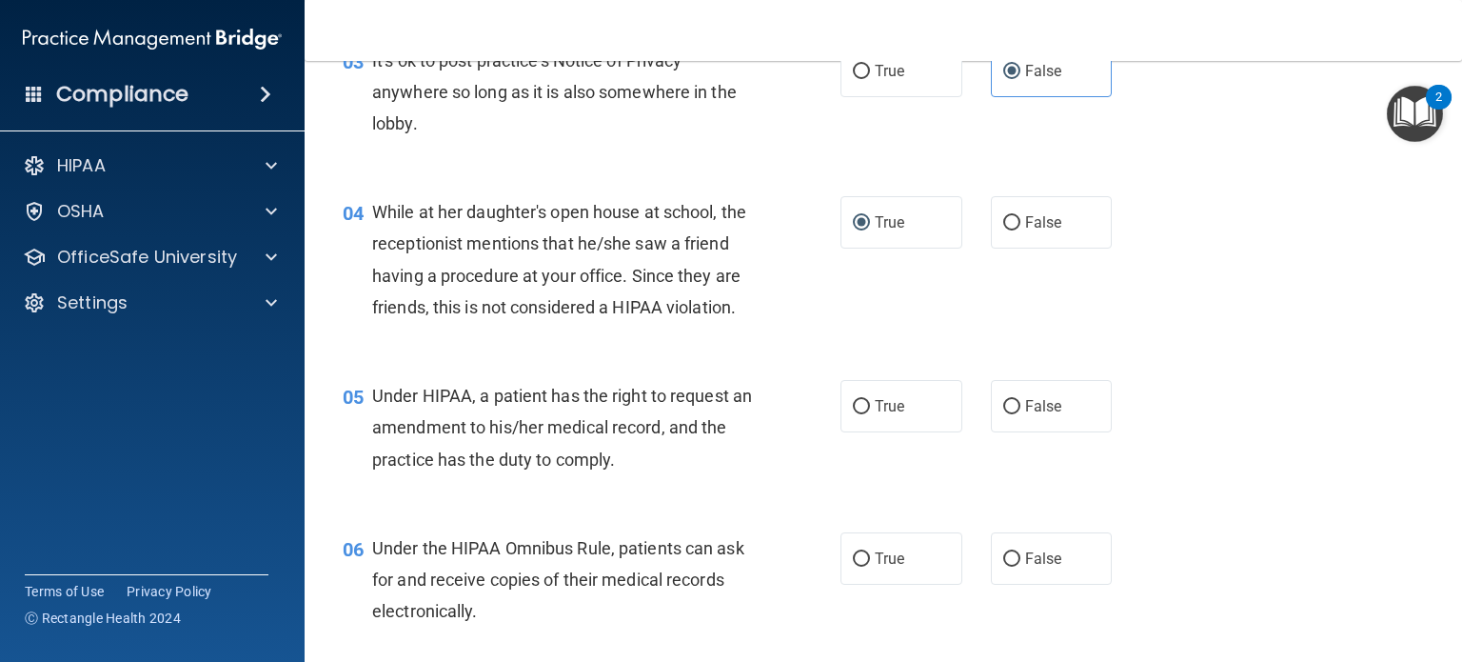
scroll to position [571, 0]
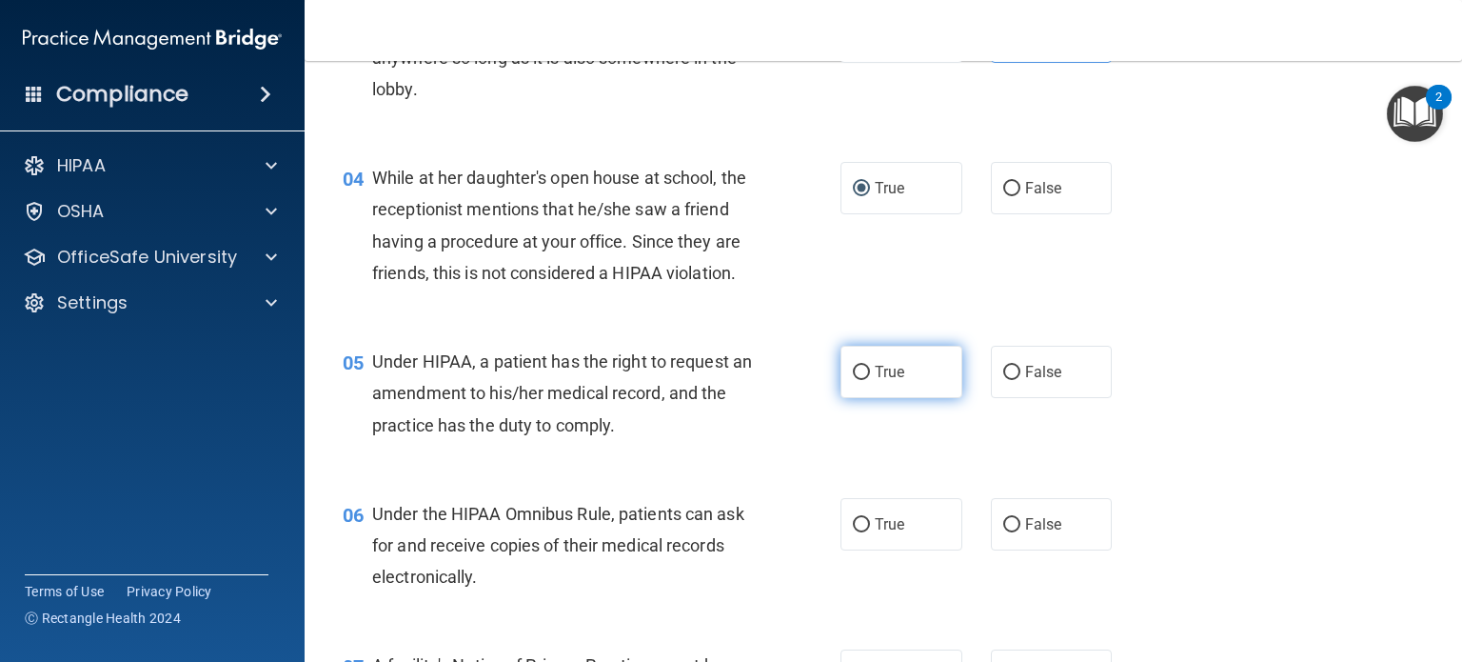
click at [854, 380] on input "True" at bounding box center [861, 373] width 17 height 14
radio input "true"
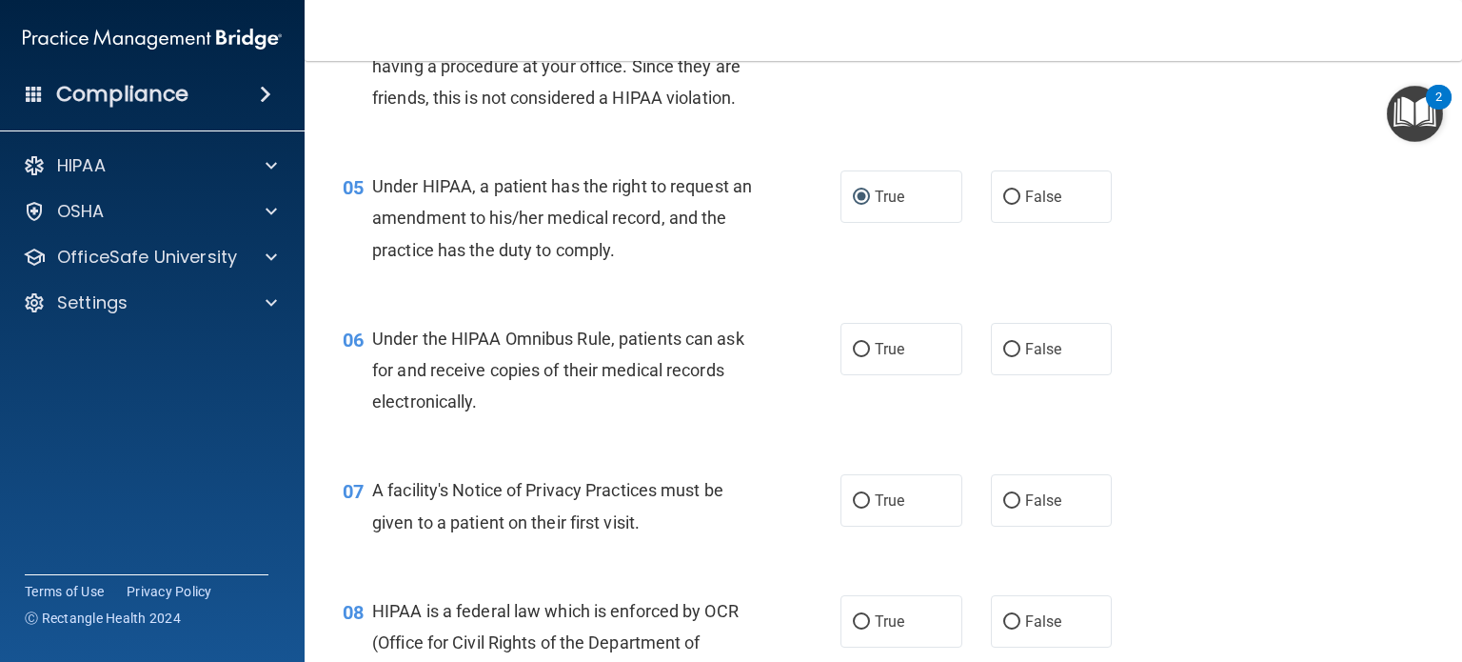
scroll to position [857, 0]
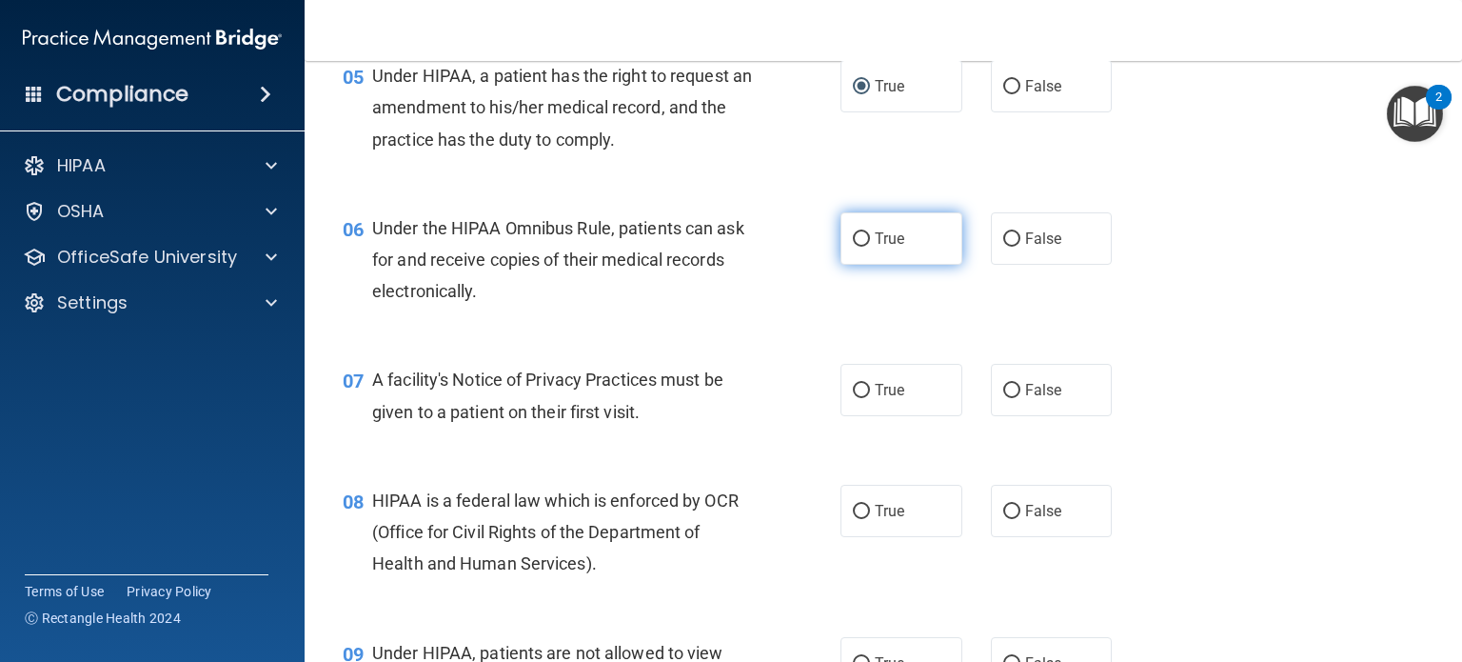
click at [853, 247] on input "True" at bounding box center [861, 239] width 17 height 14
radio input "true"
click at [875, 399] on span "True" at bounding box center [890, 390] width 30 height 18
click at [870, 398] on input "True" at bounding box center [861, 391] width 17 height 14
radio input "true"
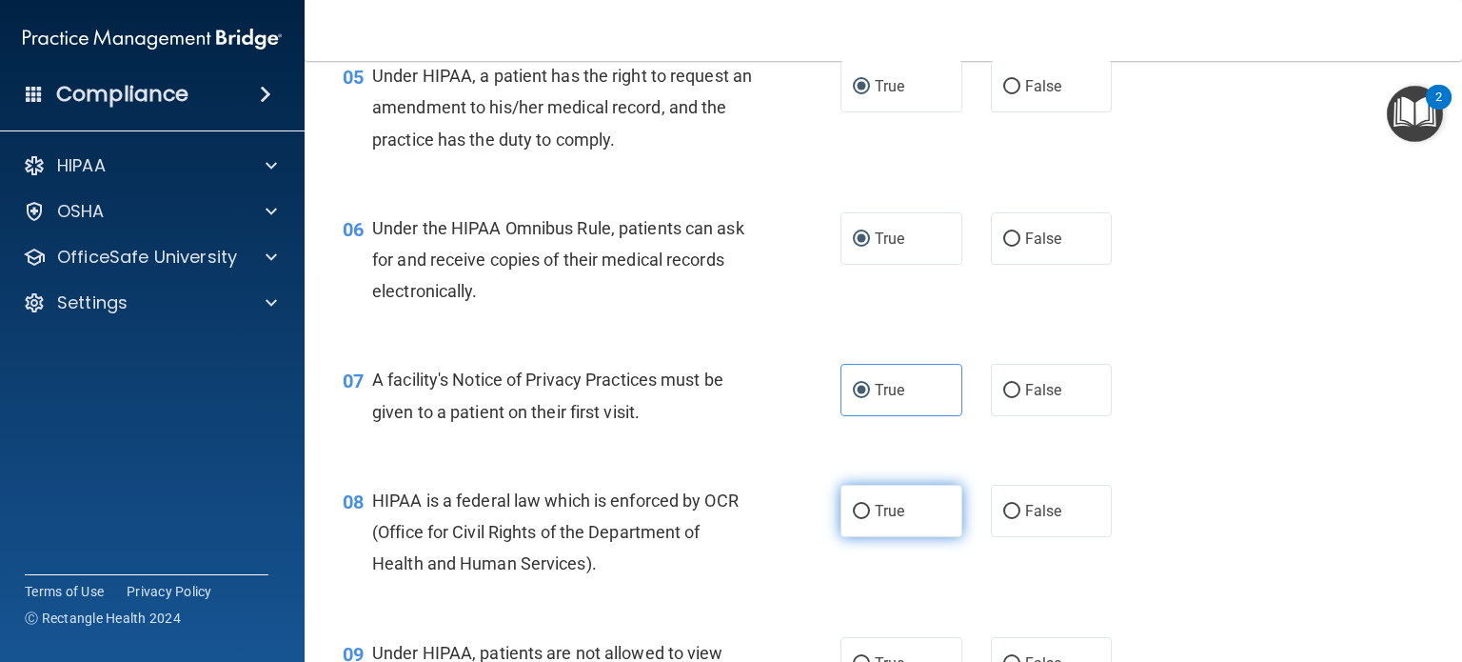
click at [865, 536] on label "True" at bounding box center [902, 511] width 122 height 52
click at [865, 519] on input "True" at bounding box center [861, 512] width 17 height 14
radio input "true"
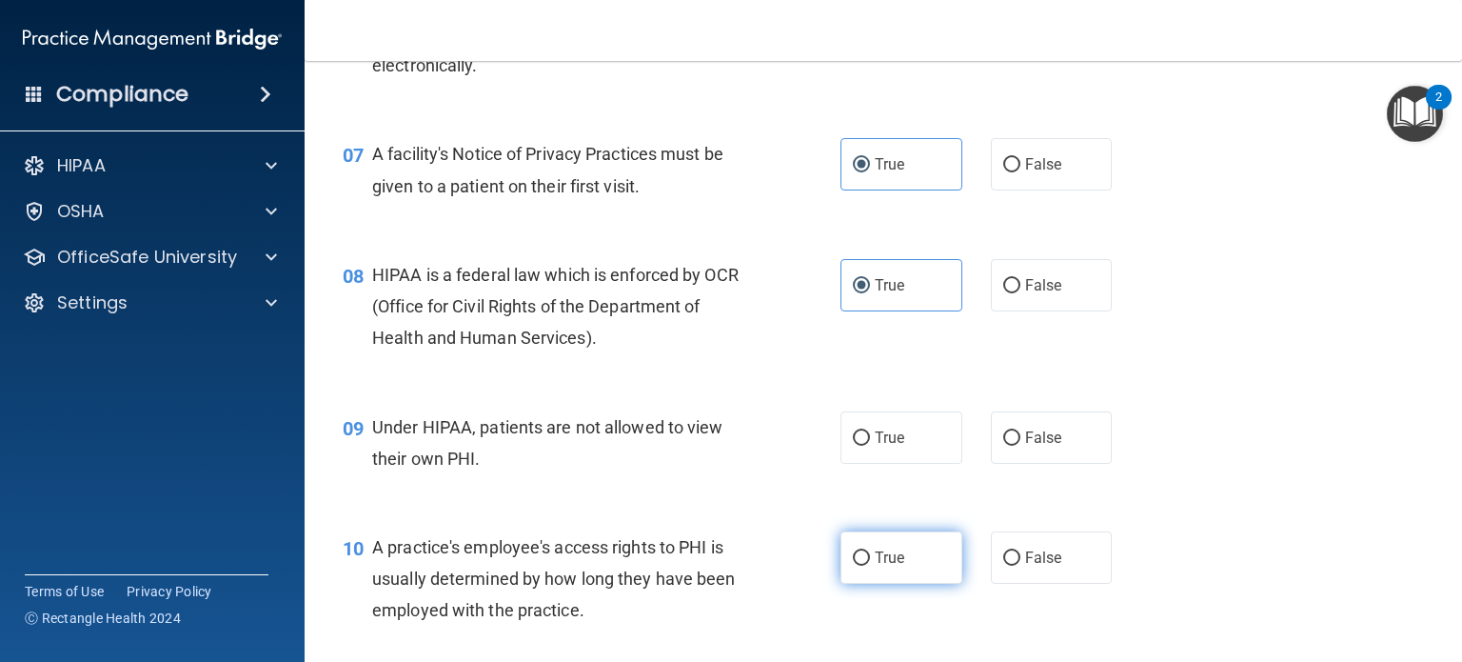
scroll to position [1142, 0]
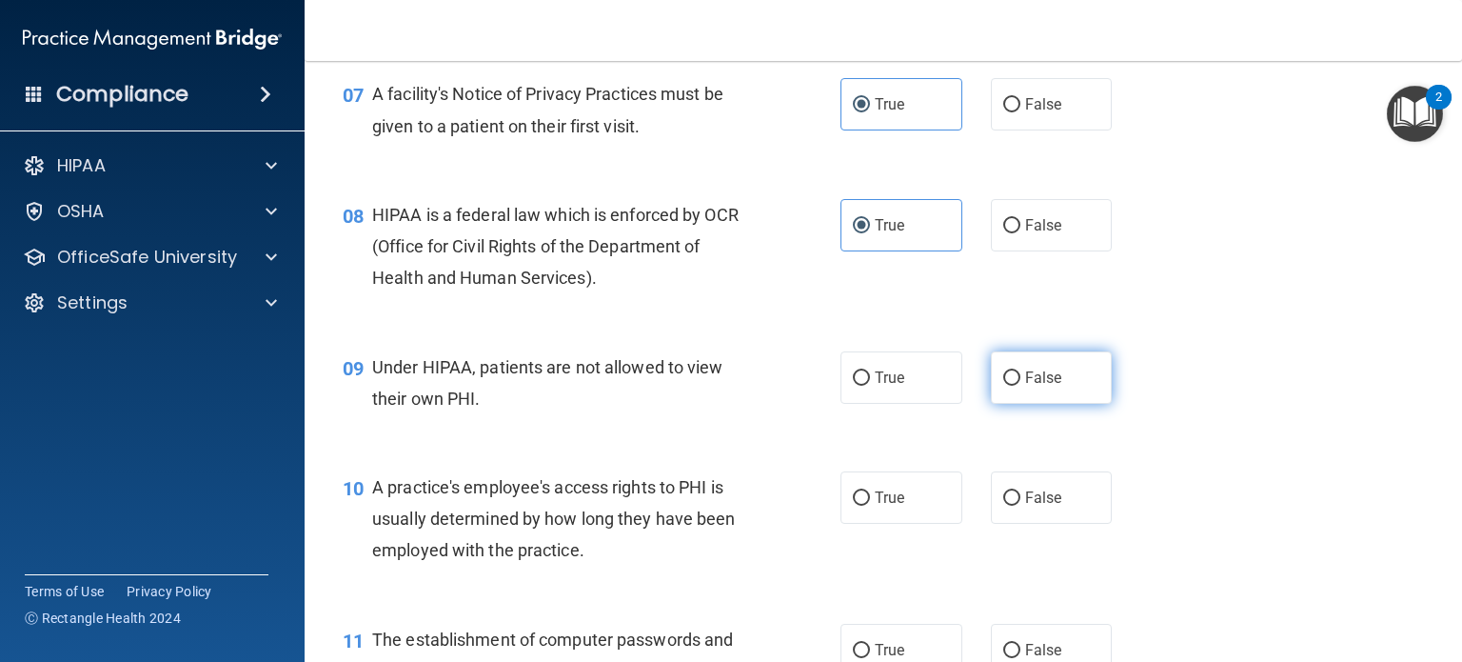
click at [1003, 386] on input "False" at bounding box center [1011, 378] width 17 height 14
radio input "true"
click at [1003, 505] on input "False" at bounding box center [1011, 498] width 17 height 14
radio input "true"
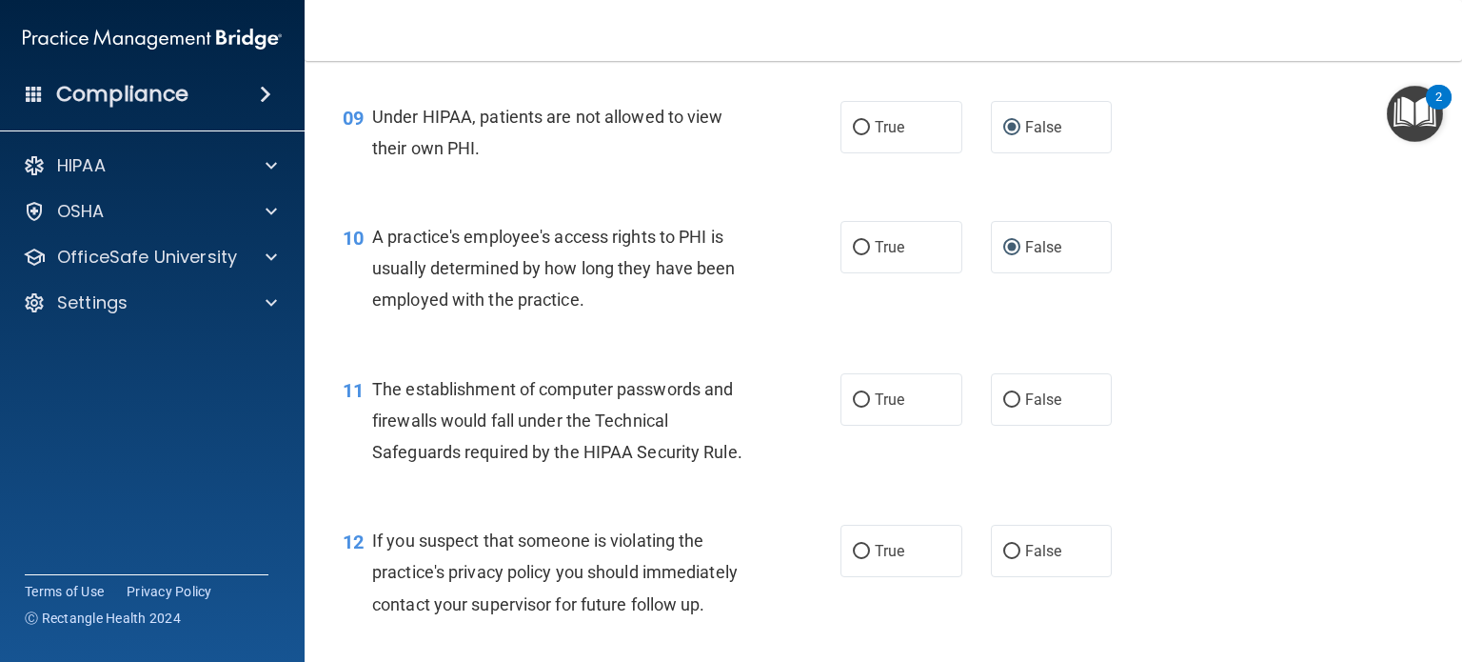
scroll to position [1399, 0]
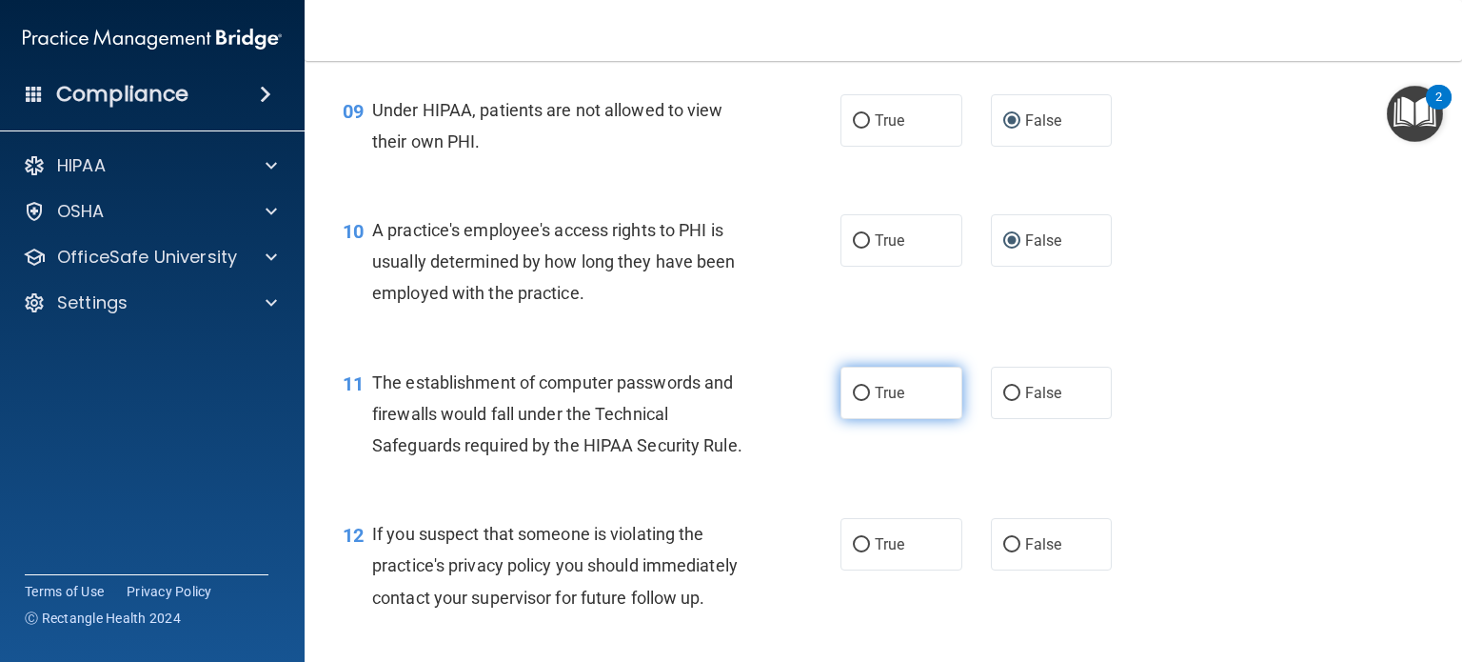
click at [862, 401] on input "True" at bounding box center [861, 393] width 17 height 14
radio input "true"
click at [853, 552] on input "True" at bounding box center [861, 545] width 17 height 14
radio input "true"
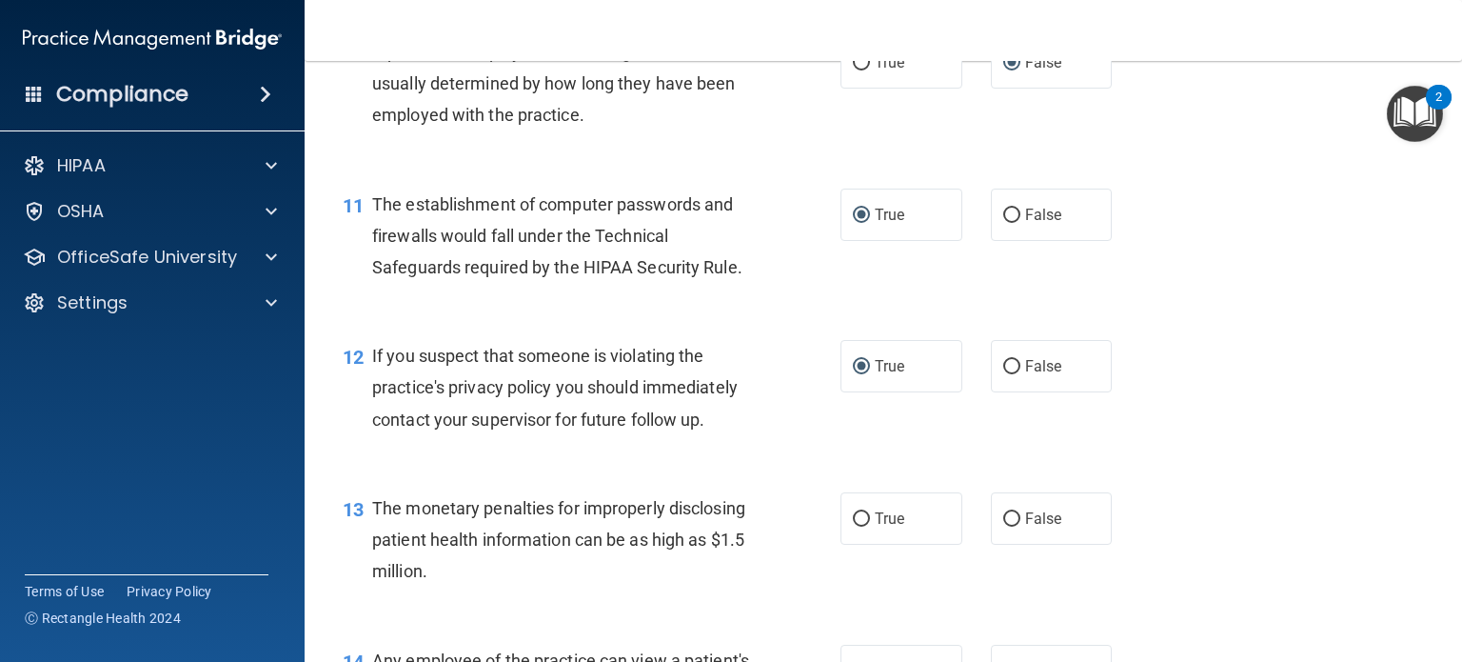
scroll to position [1590, 0]
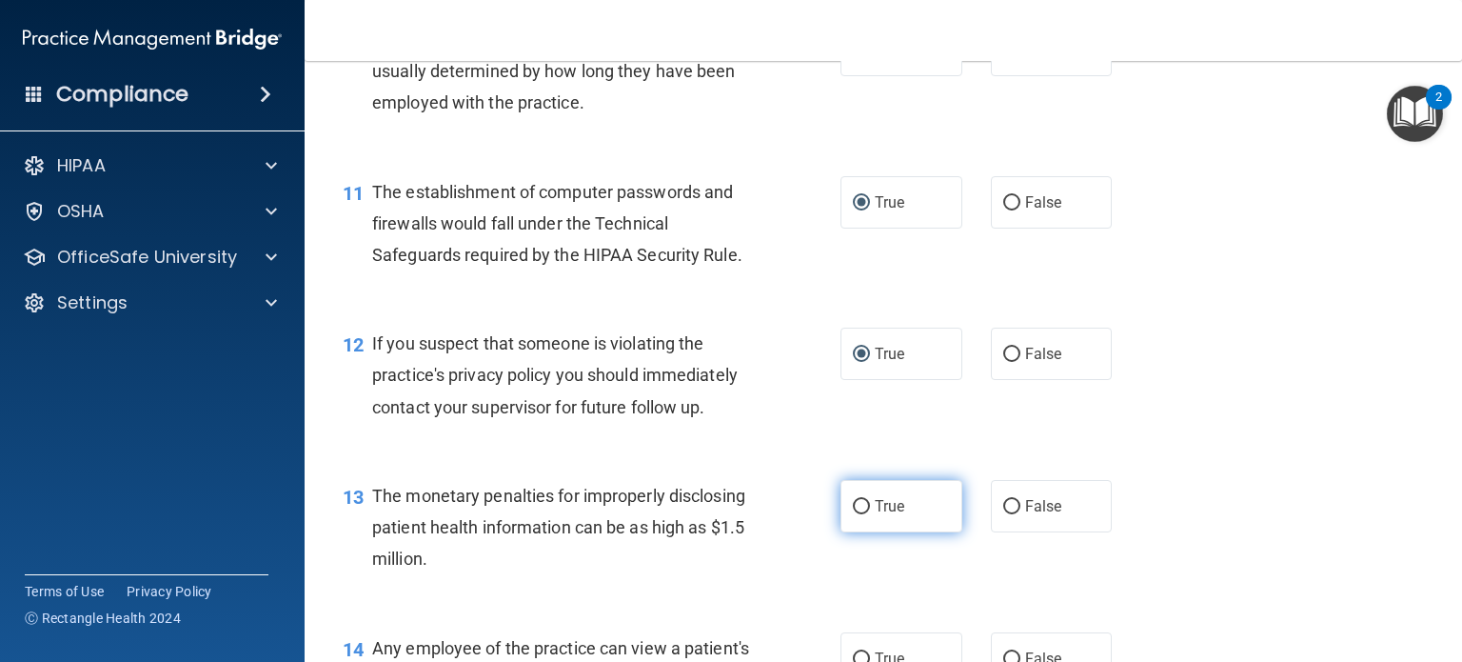
click at [865, 532] on label "True" at bounding box center [902, 506] width 122 height 52
click at [865, 514] on input "True" at bounding box center [861, 507] width 17 height 14
radio input "true"
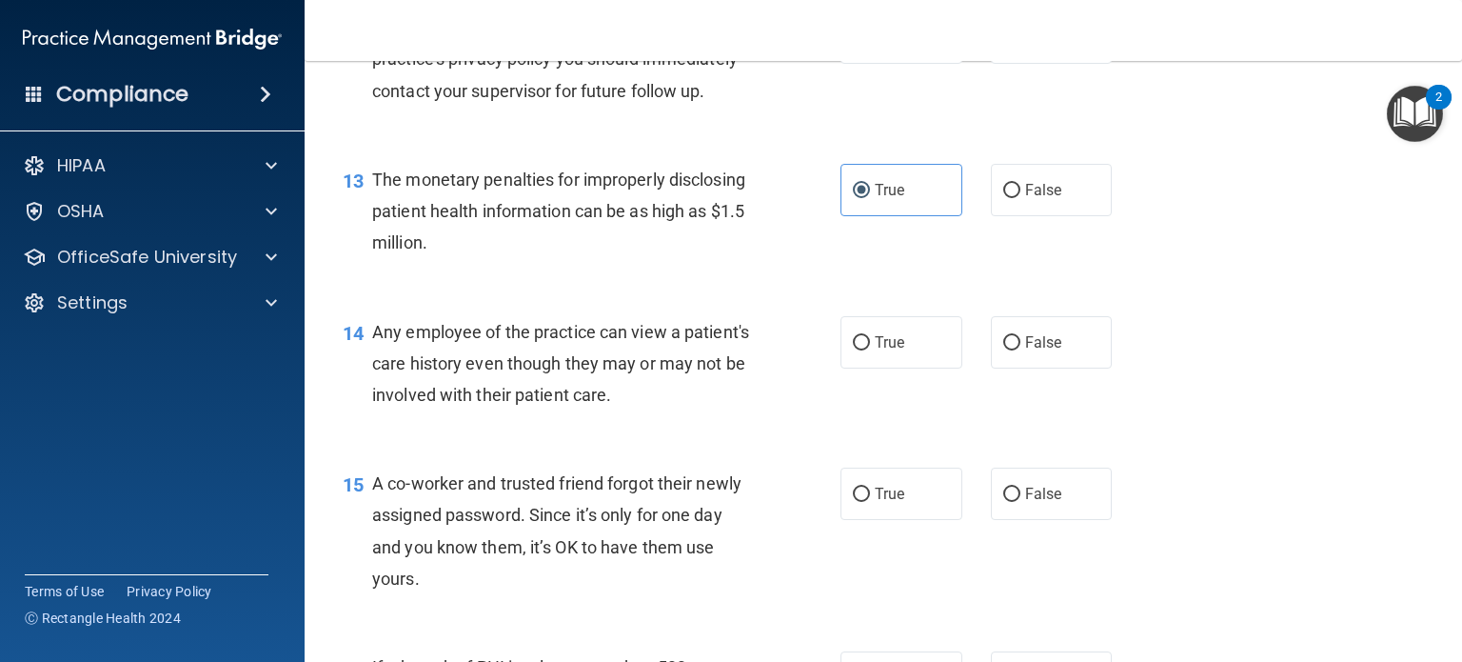
scroll to position [1875, 0]
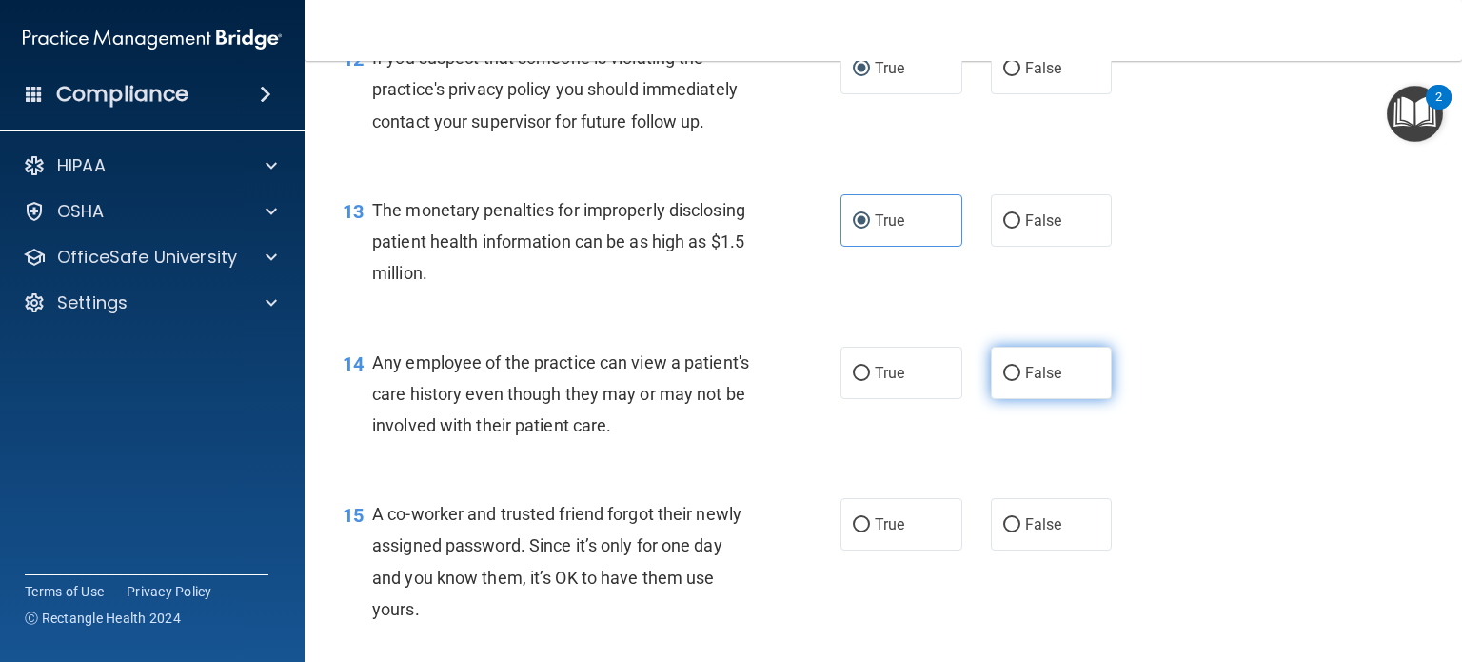
click at [1014, 399] on label "False" at bounding box center [1052, 373] width 122 height 52
click at [1014, 381] on input "False" at bounding box center [1011, 374] width 17 height 14
radio input "true"
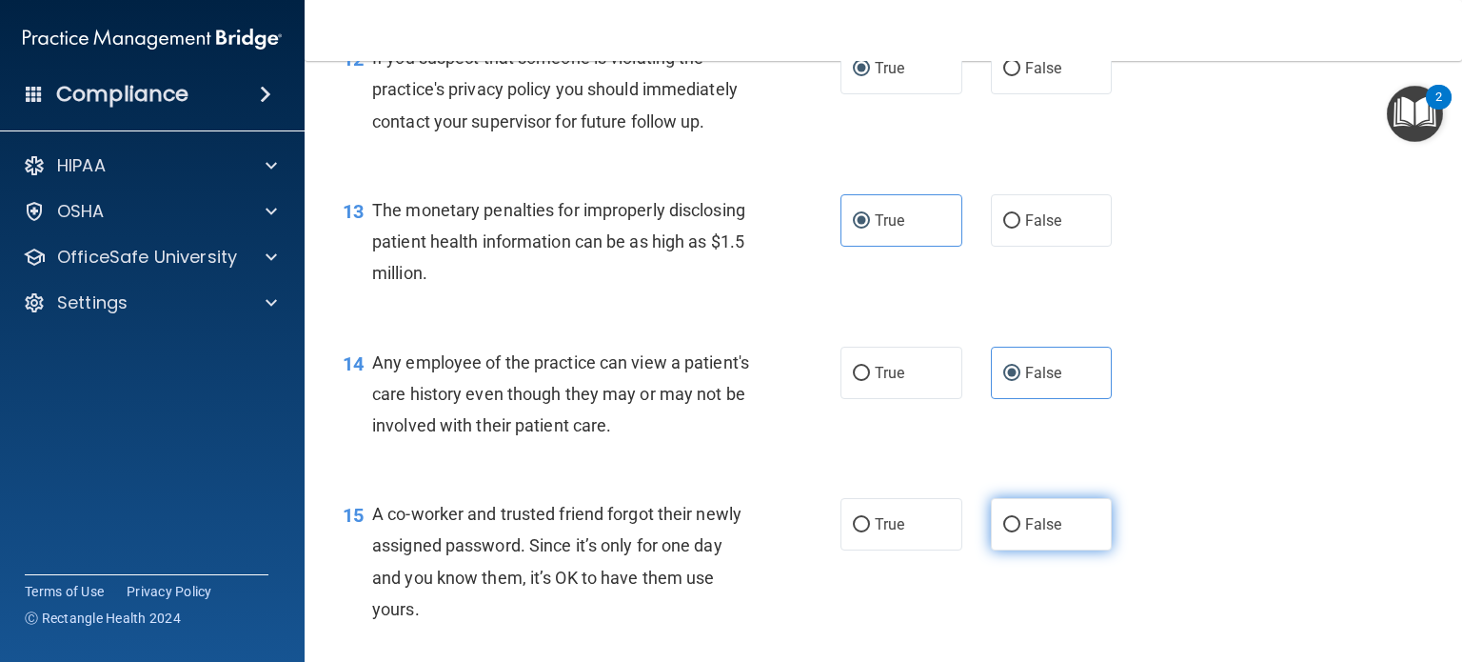
click at [1004, 532] on input "False" at bounding box center [1011, 525] width 17 height 14
radio input "true"
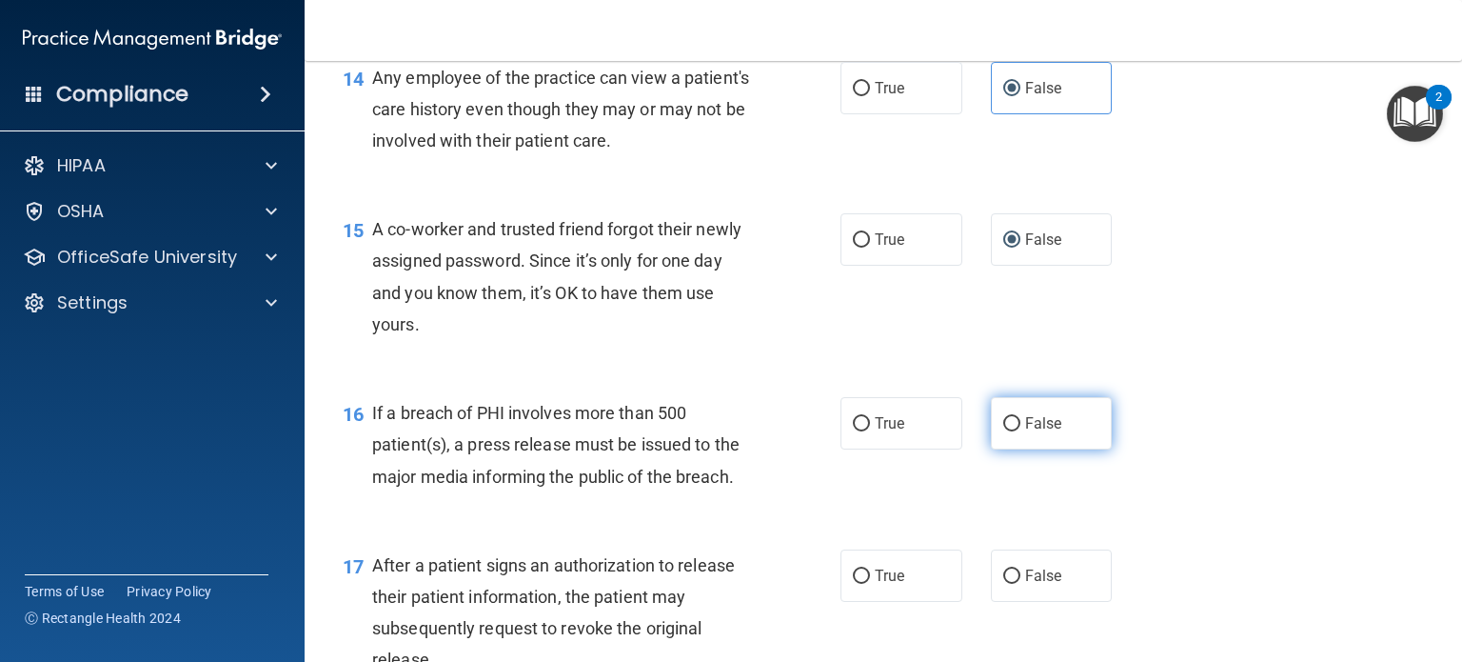
scroll to position [2161, 0]
drag, startPoint x: 865, startPoint y: 452, endPoint x: 880, endPoint y: 449, distance: 14.6
click at [868, 448] on label "True" at bounding box center [902, 422] width 122 height 52
click at [868, 430] on input "True" at bounding box center [861, 423] width 17 height 14
radio input "true"
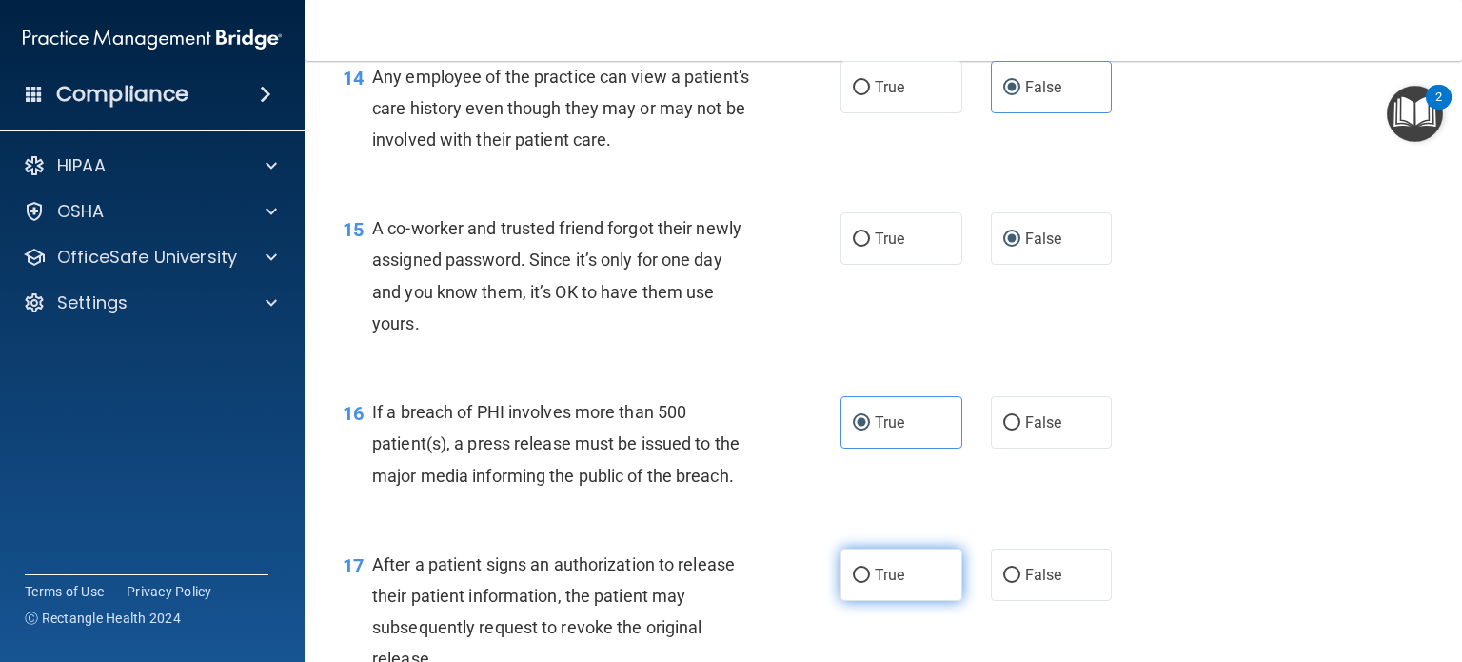
click at [856, 583] on input "True" at bounding box center [861, 575] width 17 height 14
radio input "true"
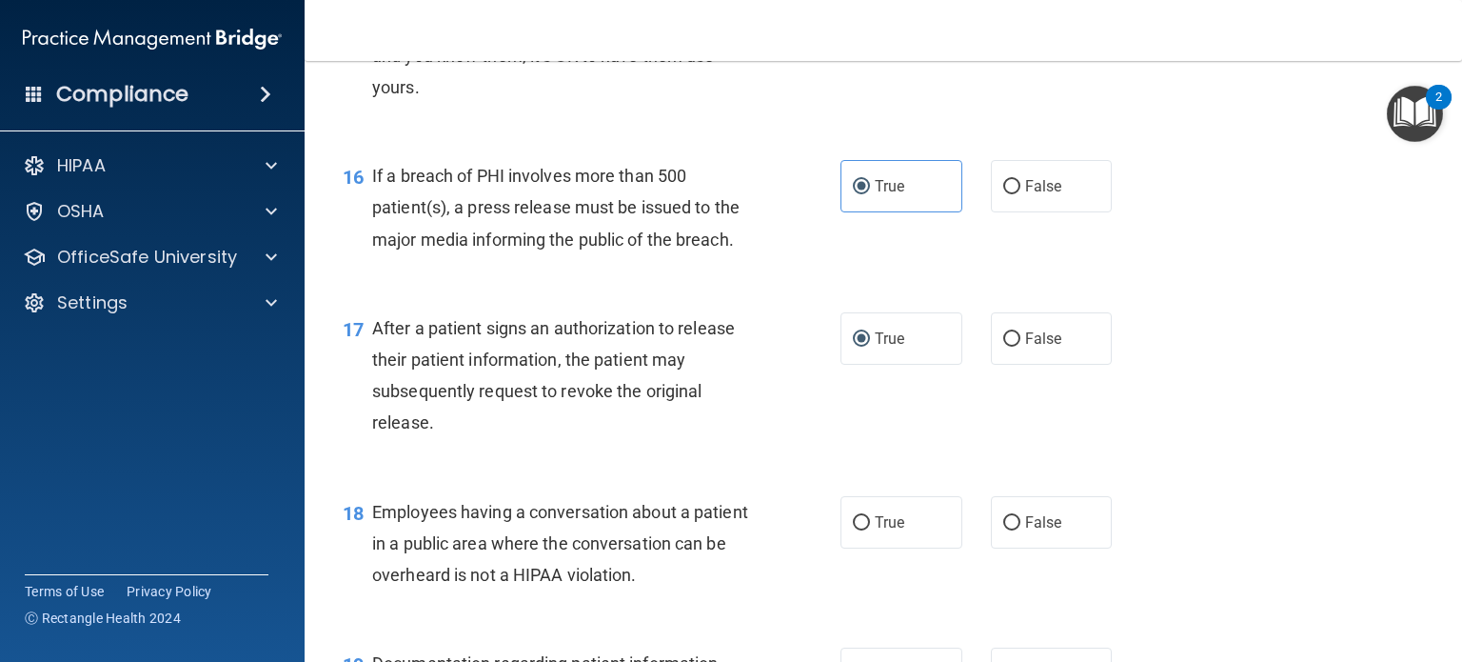
scroll to position [2447, 0]
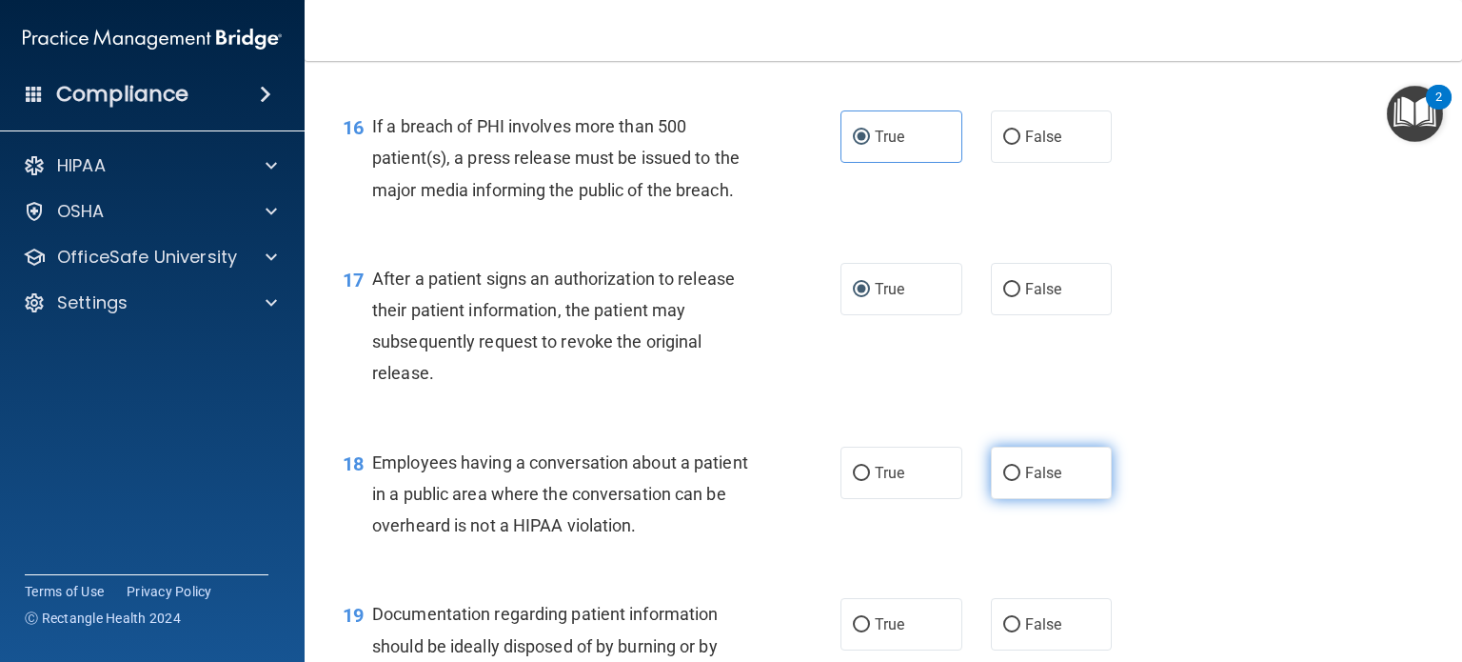
click at [1003, 481] on input "False" at bounding box center [1011, 473] width 17 height 14
radio input "true"
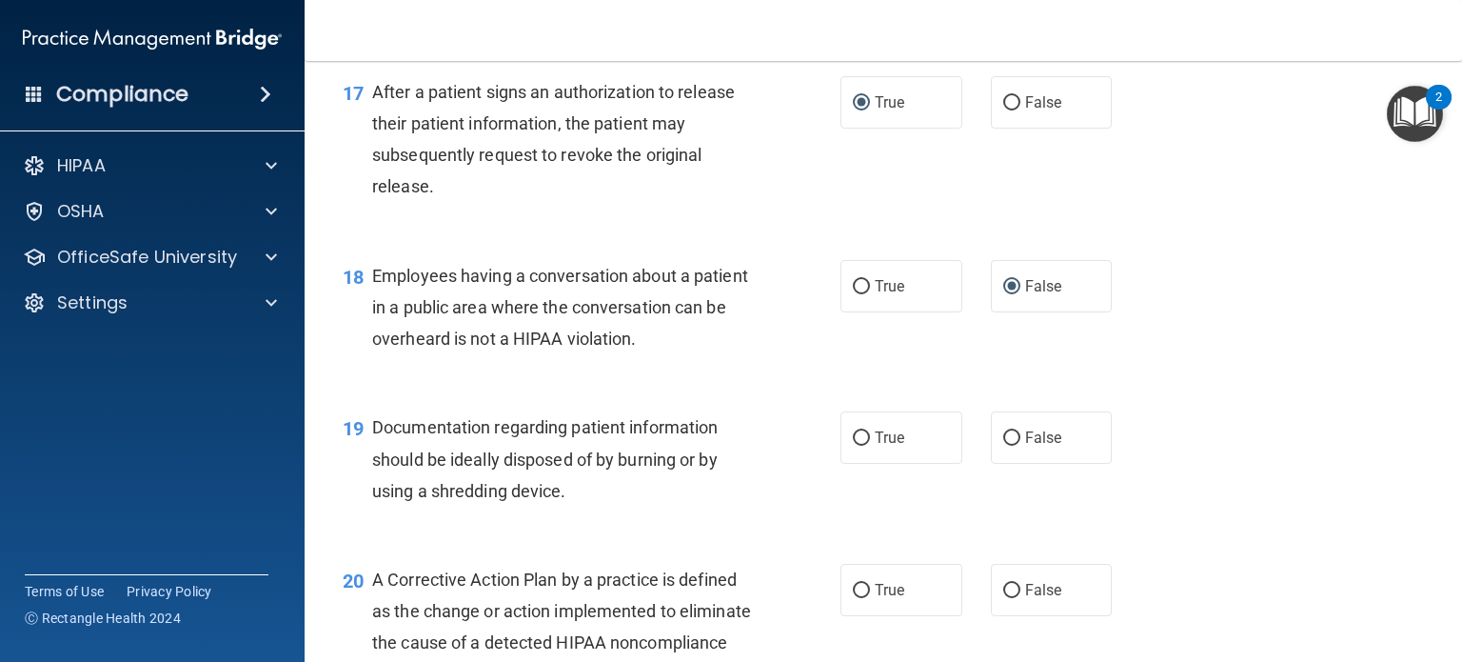
scroll to position [2637, 0]
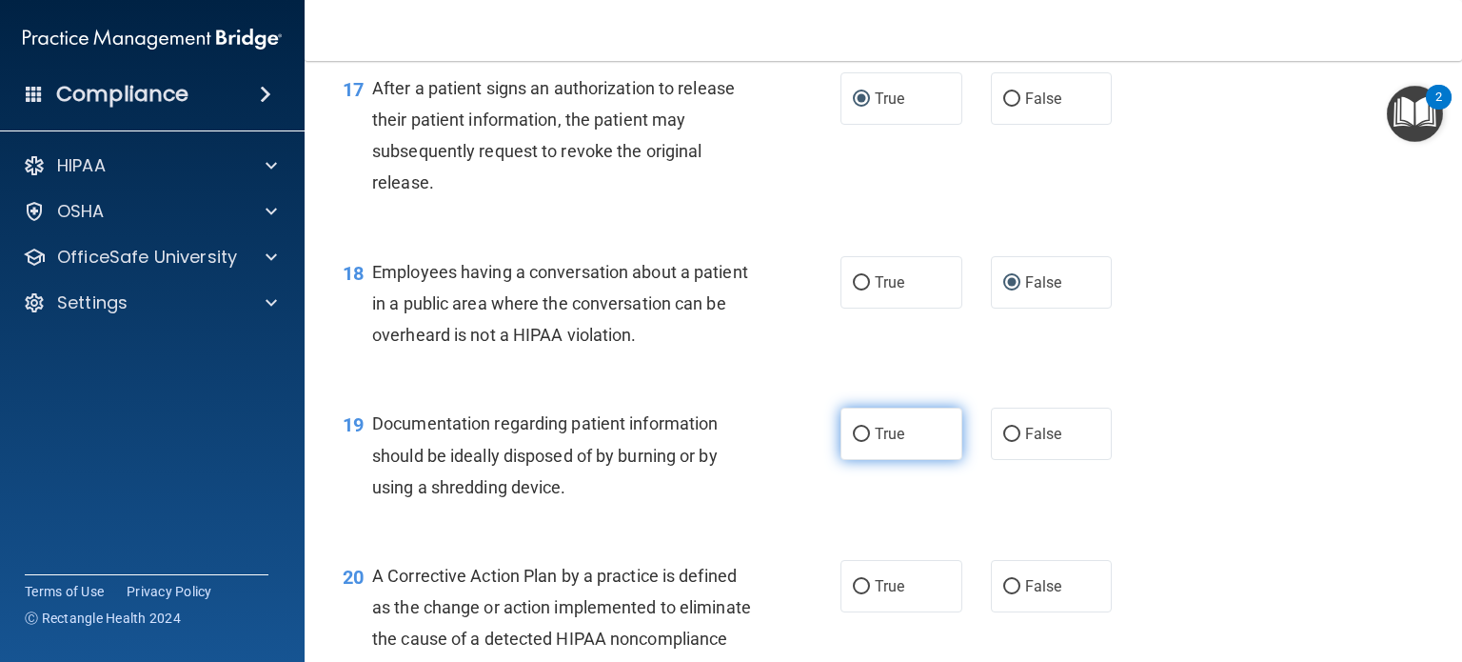
click at [865, 460] on label "True" at bounding box center [902, 433] width 122 height 52
click at [865, 442] on input "True" at bounding box center [861, 434] width 17 height 14
radio input "true"
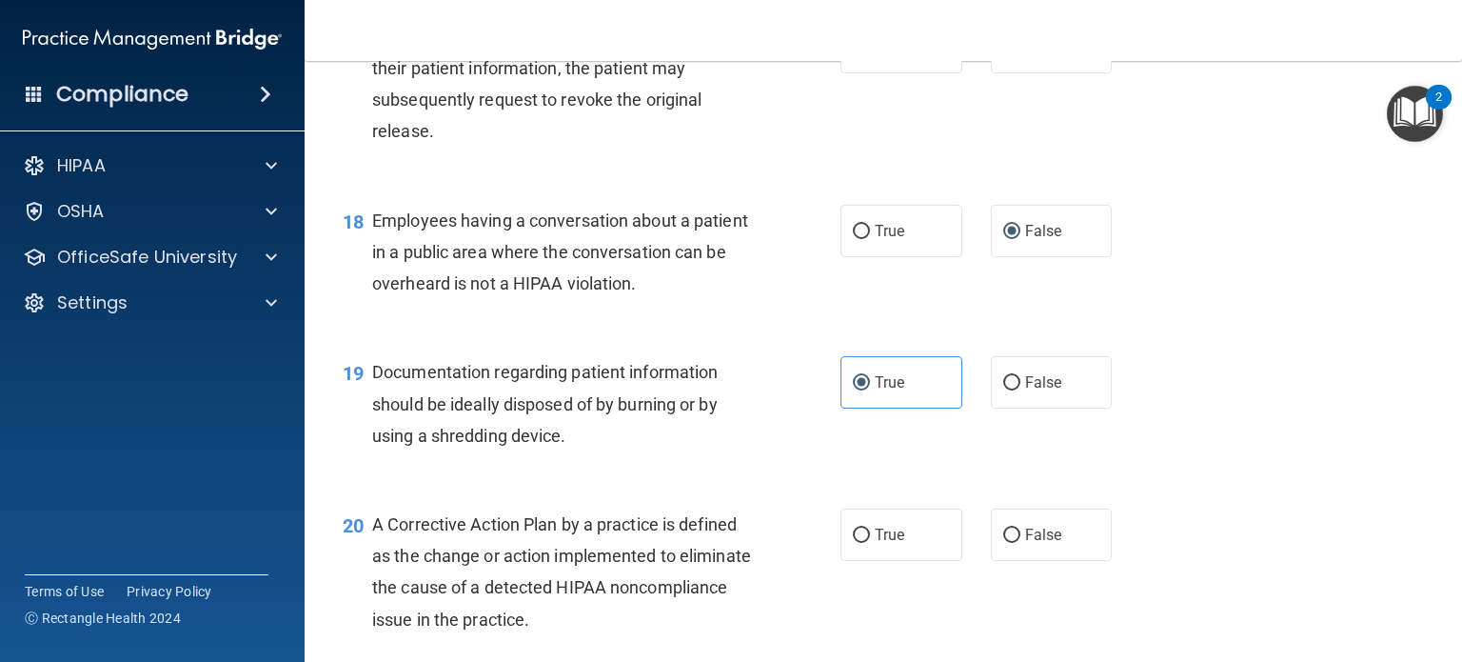
scroll to position [2827, 0]
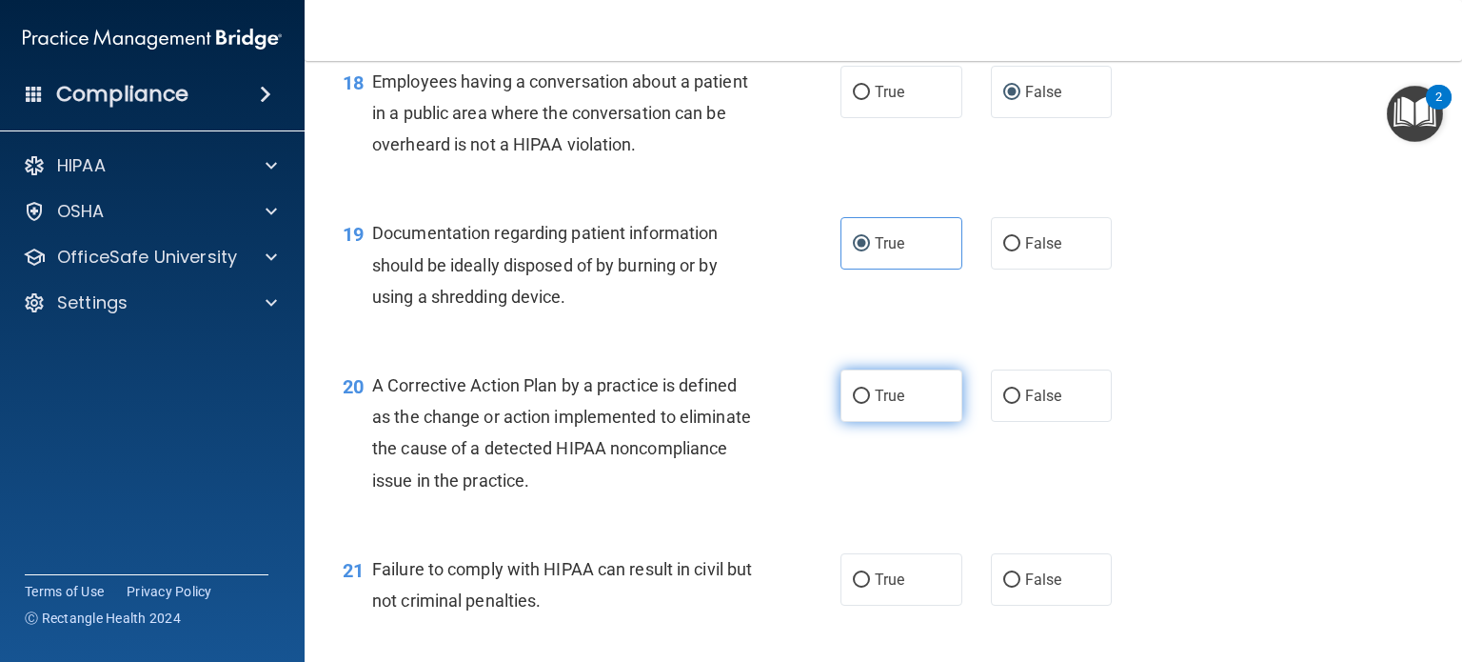
click at [876, 405] on span "True" at bounding box center [890, 395] width 30 height 18
click at [870, 404] on input "True" at bounding box center [861, 396] width 17 height 14
radio input "true"
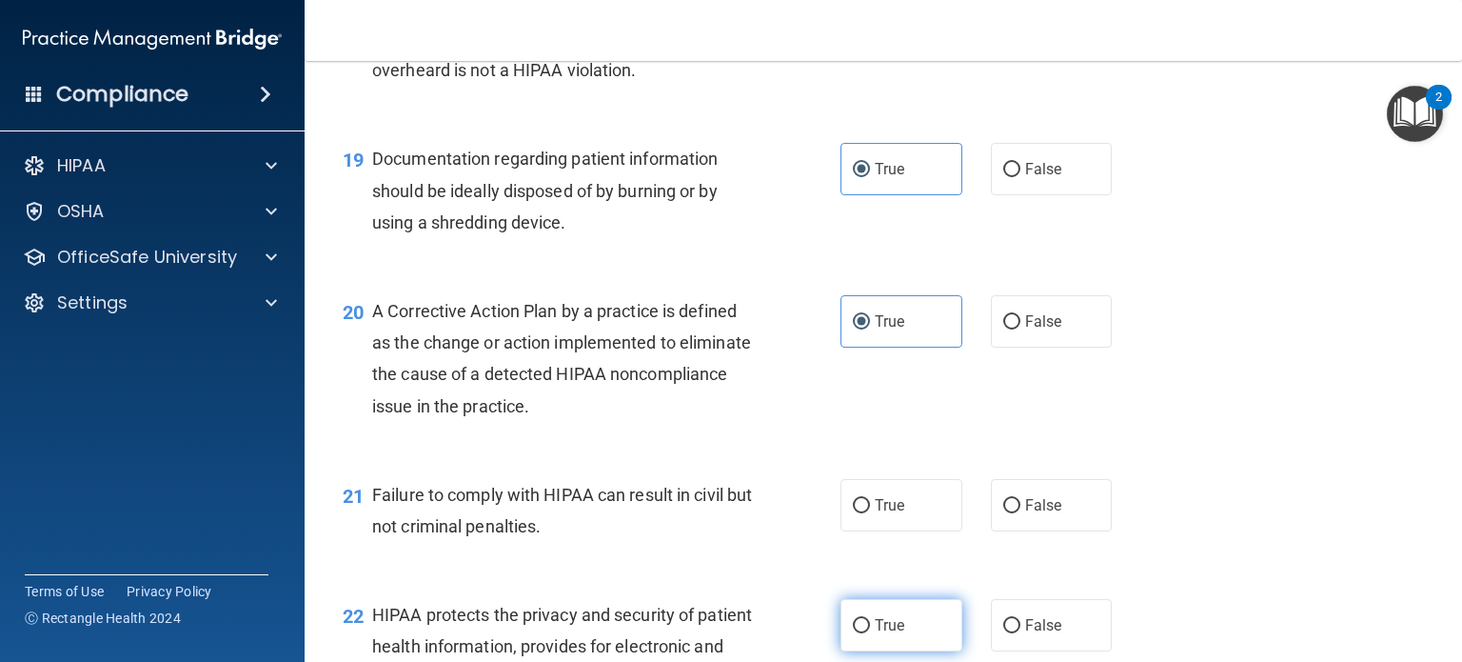
scroll to position [3018, 0]
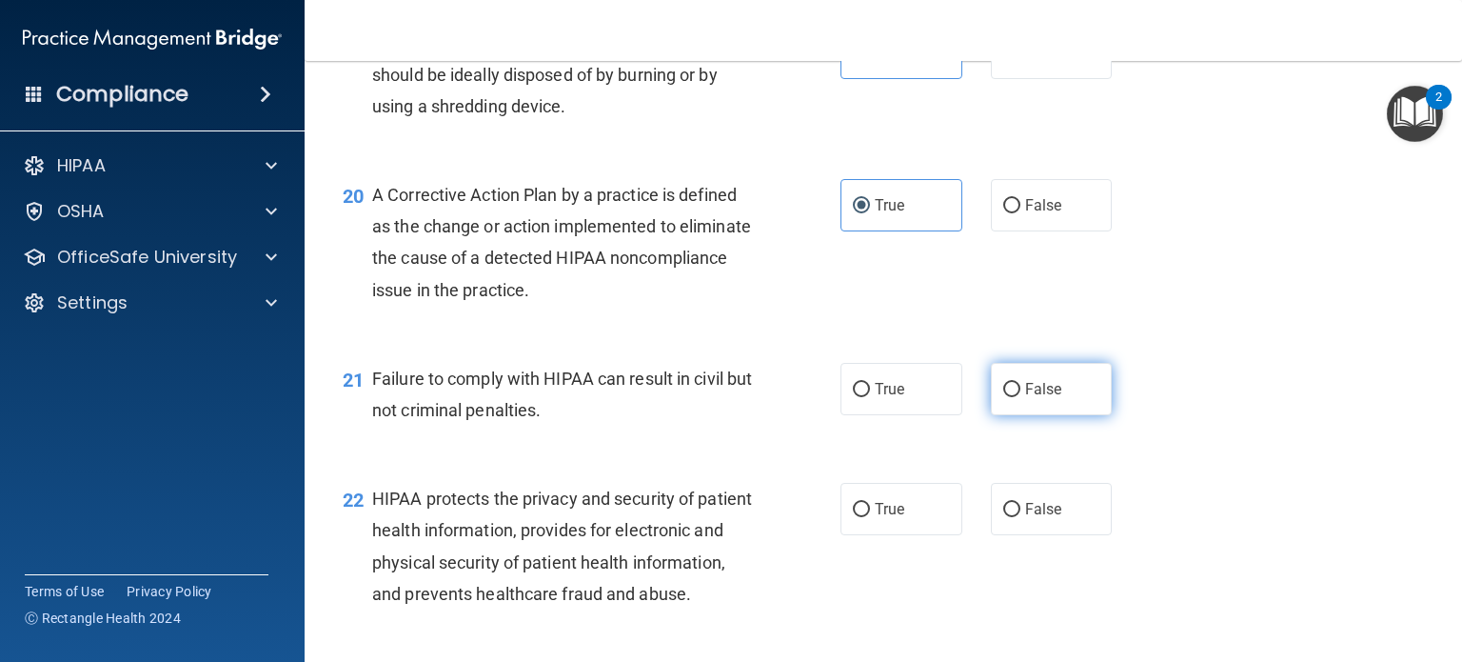
click at [1003, 397] on input "False" at bounding box center [1011, 390] width 17 height 14
radio input "true"
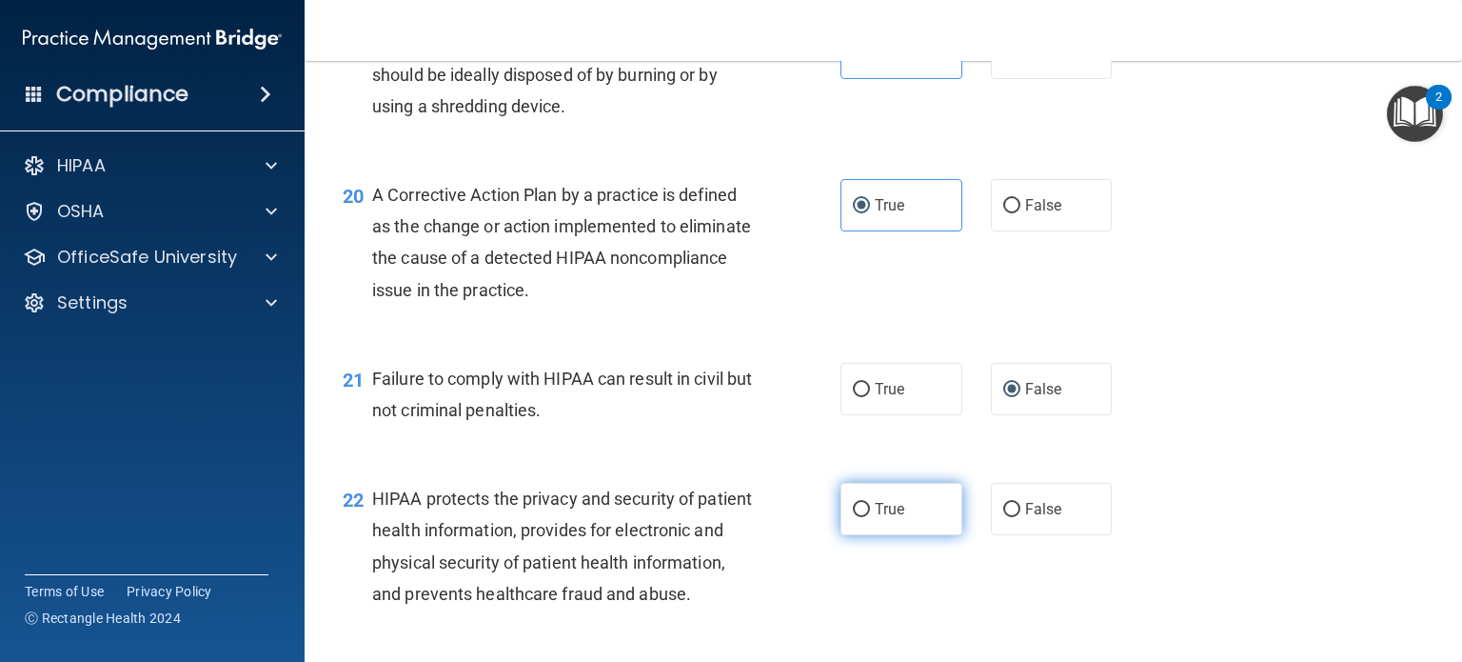
click at [875, 518] on span "True" at bounding box center [890, 509] width 30 height 18
click at [868, 517] on input "True" at bounding box center [861, 510] width 17 height 14
radio input "true"
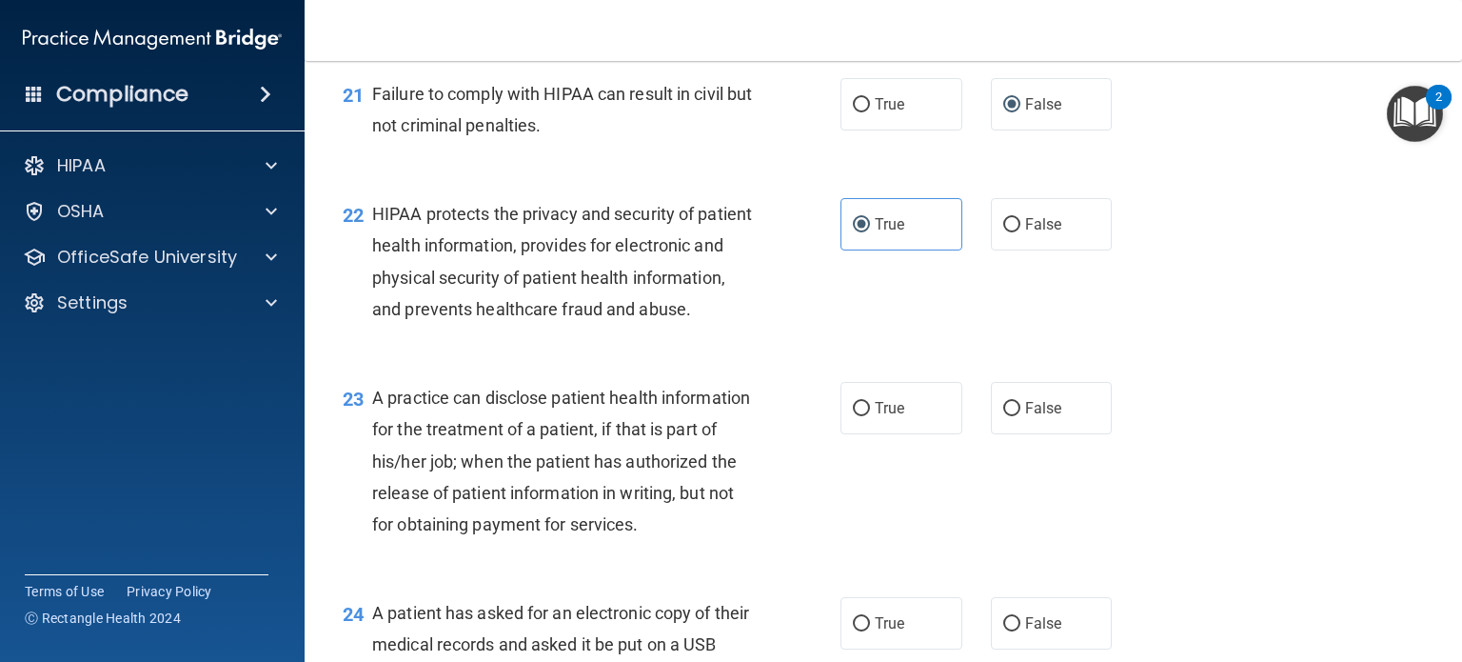
scroll to position [3303, 0]
click at [1007, 415] on input "False" at bounding box center [1011, 408] width 17 height 14
radio input "true"
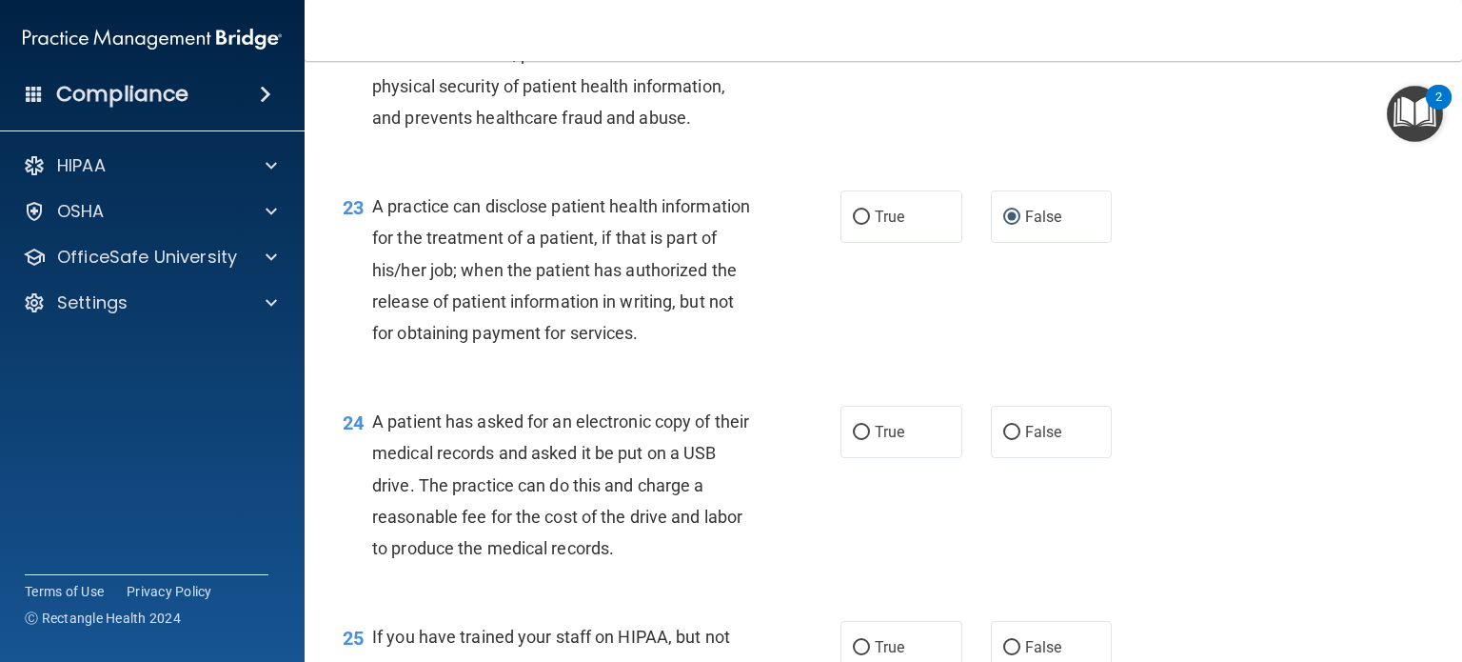
scroll to position [3589, 0]
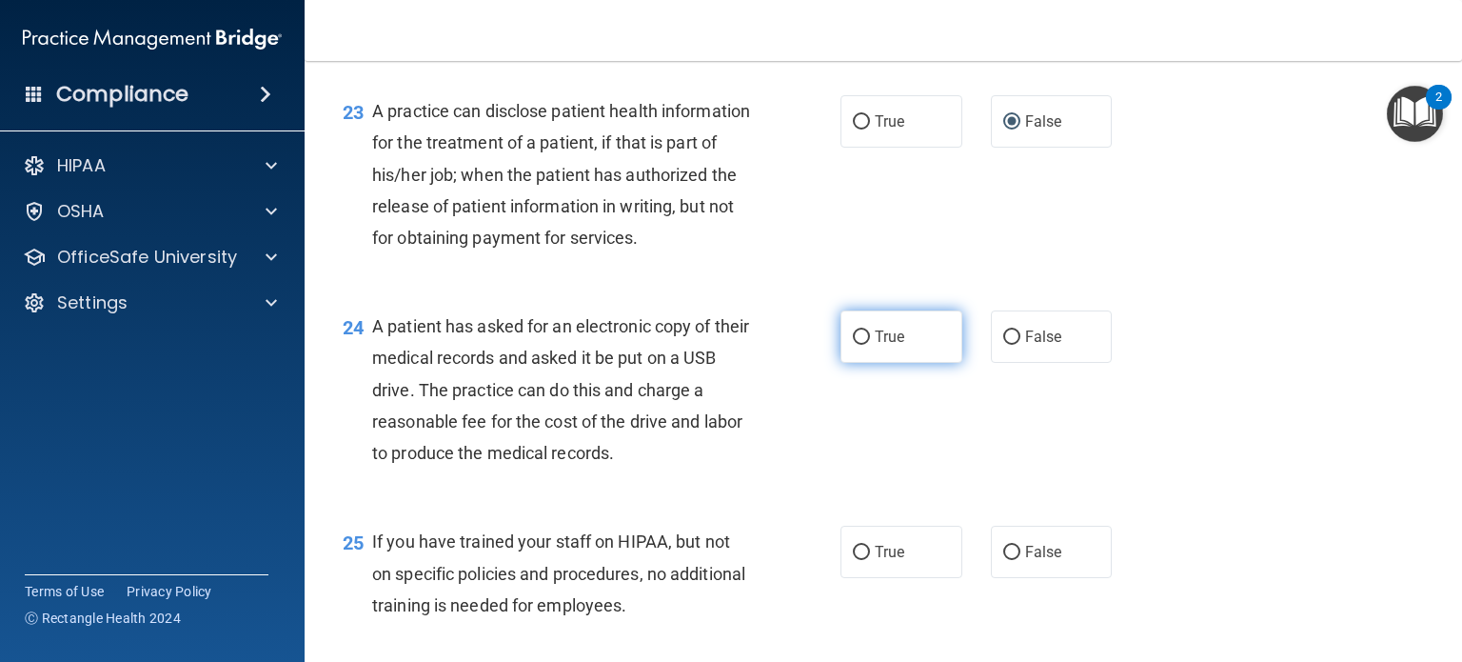
click at [853, 345] on input "True" at bounding box center [861, 337] width 17 height 14
radio input "true"
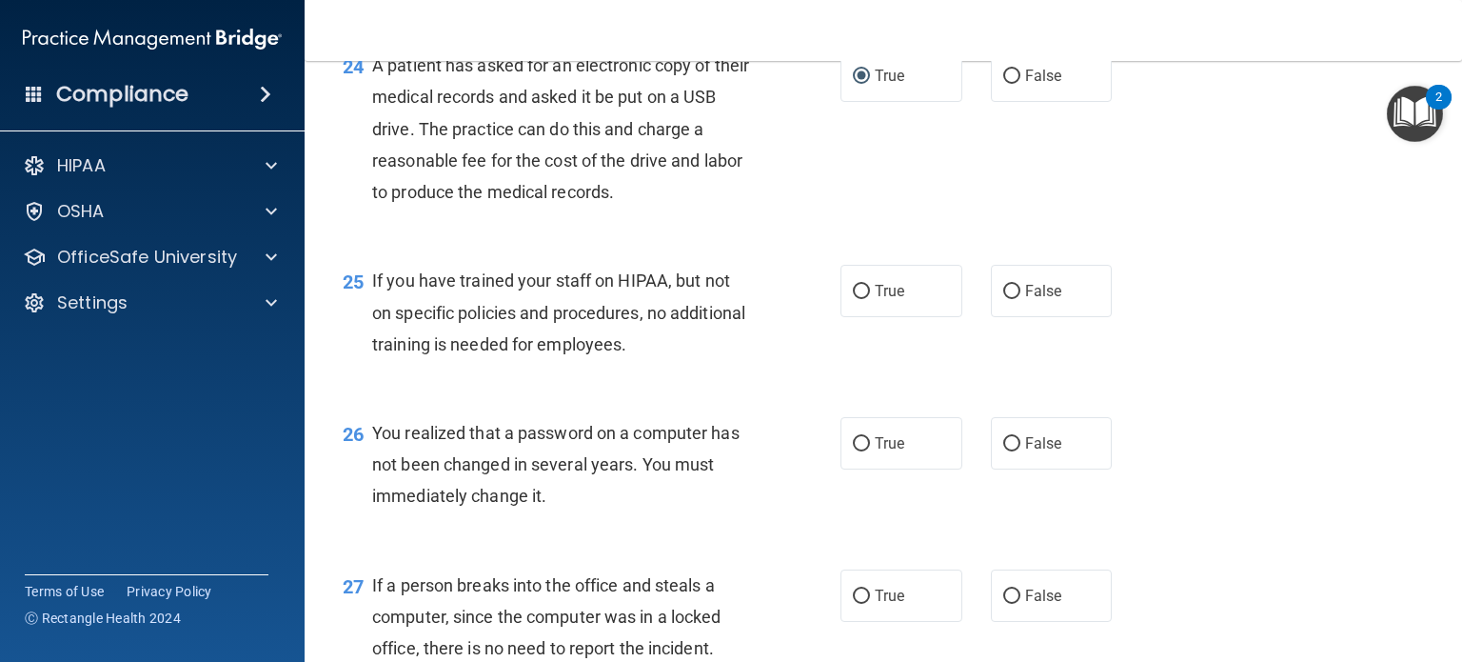
scroll to position [3874, 0]
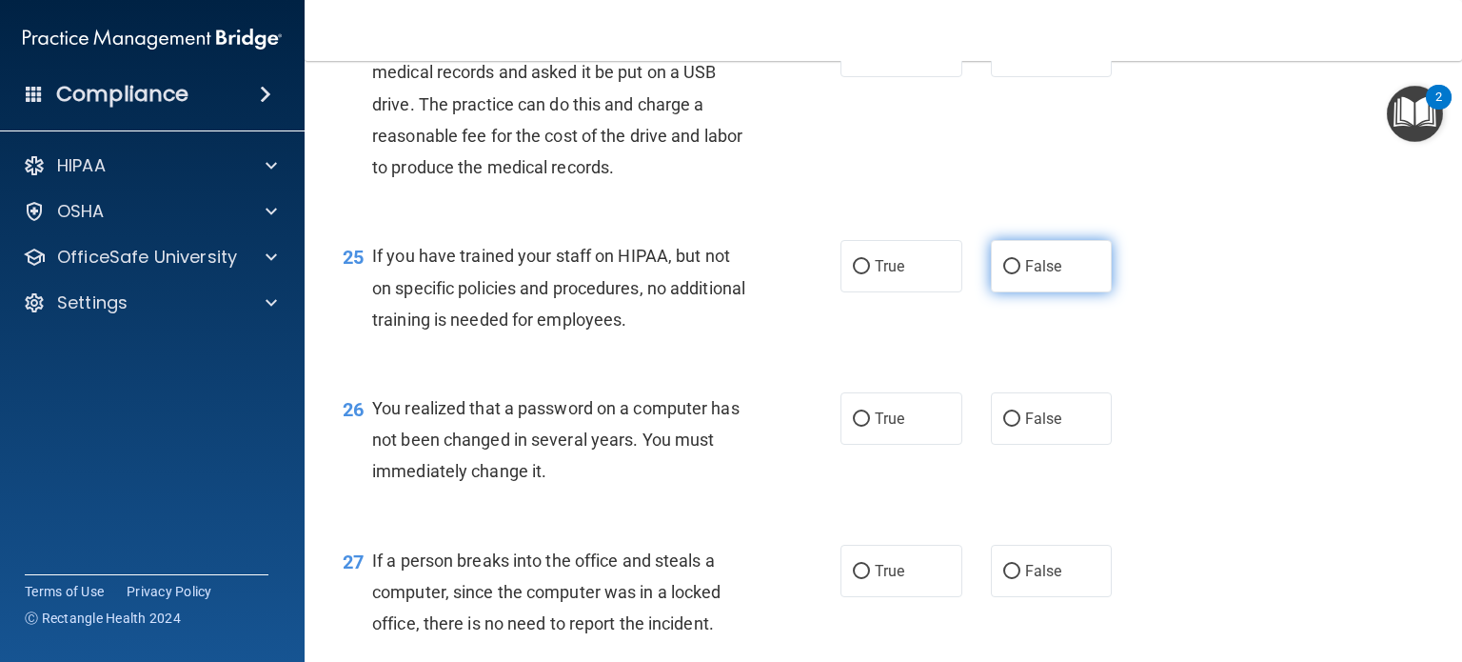
click at [1003, 274] on input "False" at bounding box center [1011, 267] width 17 height 14
radio input "true"
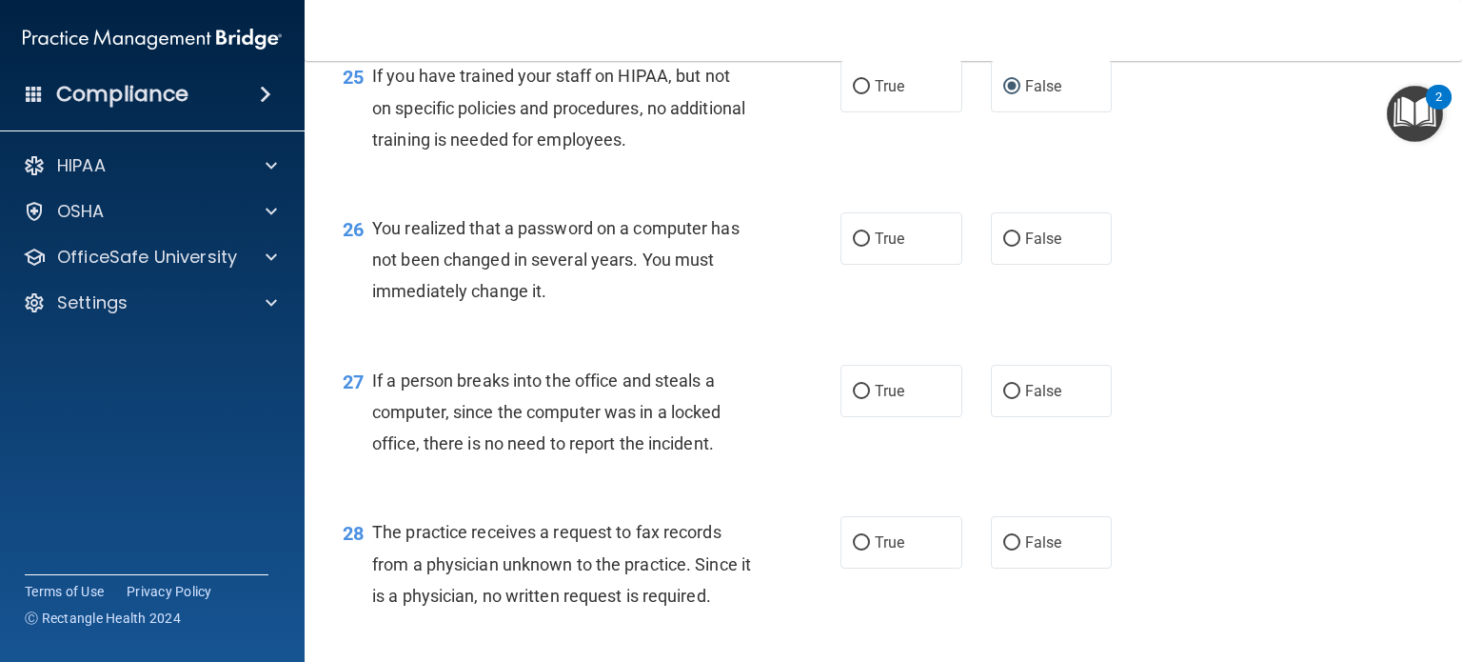
scroll to position [4065, 0]
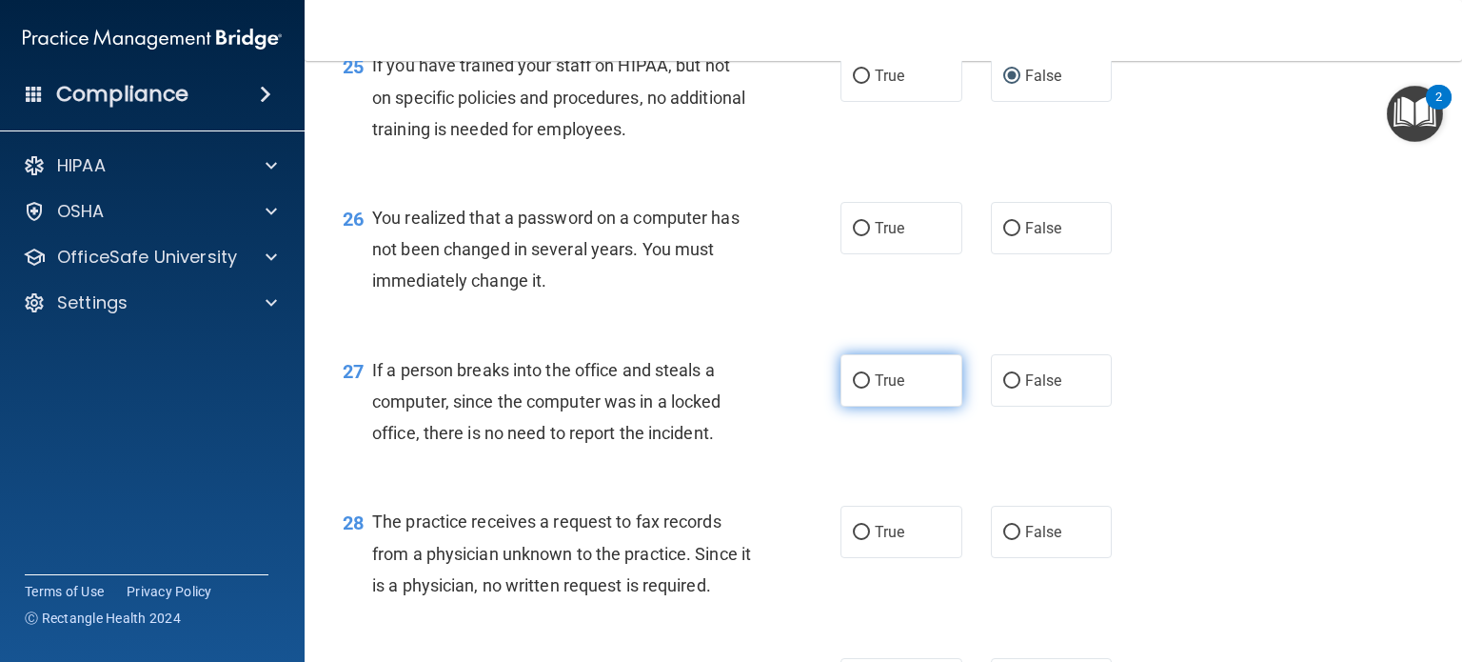
click at [875, 389] on span "True" at bounding box center [890, 380] width 30 height 18
click at [867, 388] on input "True" at bounding box center [861, 381] width 17 height 14
radio input "true"
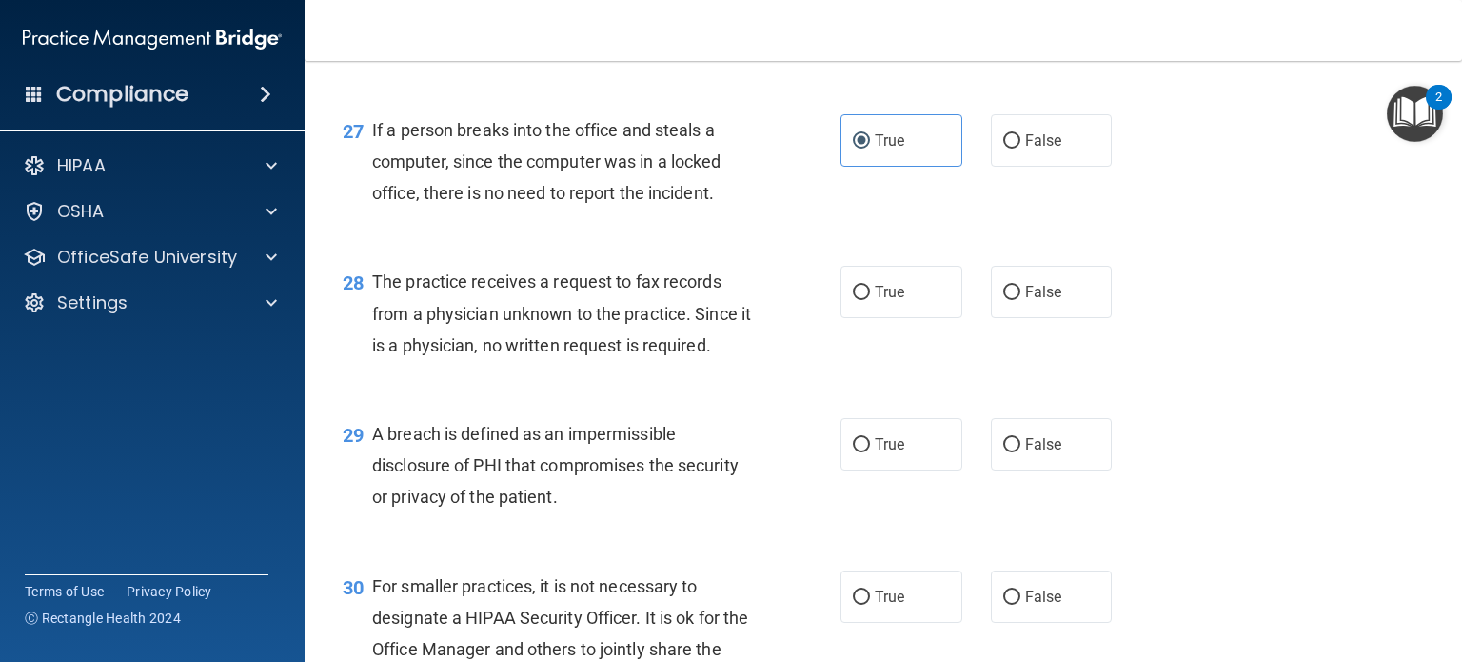
scroll to position [4350, 0]
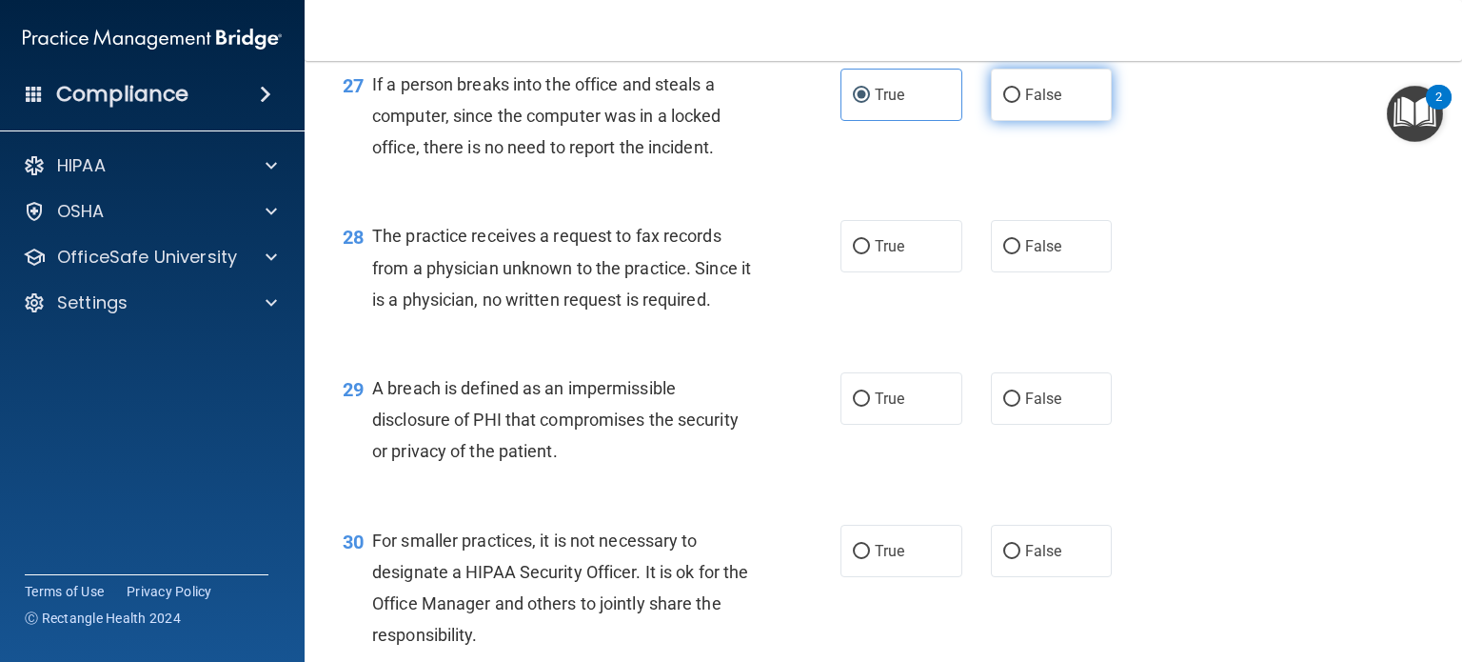
click at [1006, 121] on label "False" at bounding box center [1052, 95] width 122 height 52
click at [1006, 103] on input "False" at bounding box center [1011, 96] width 17 height 14
radio input "true"
radio input "false"
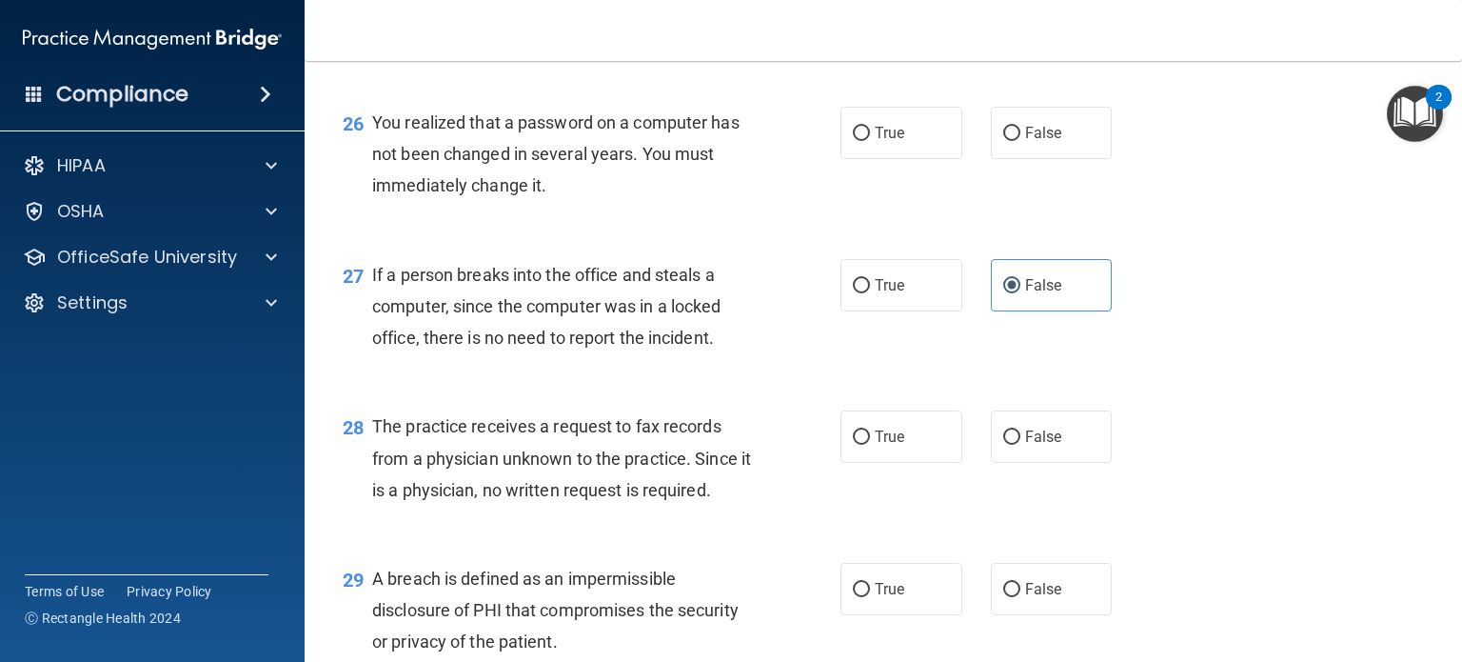
scroll to position [4065, 0]
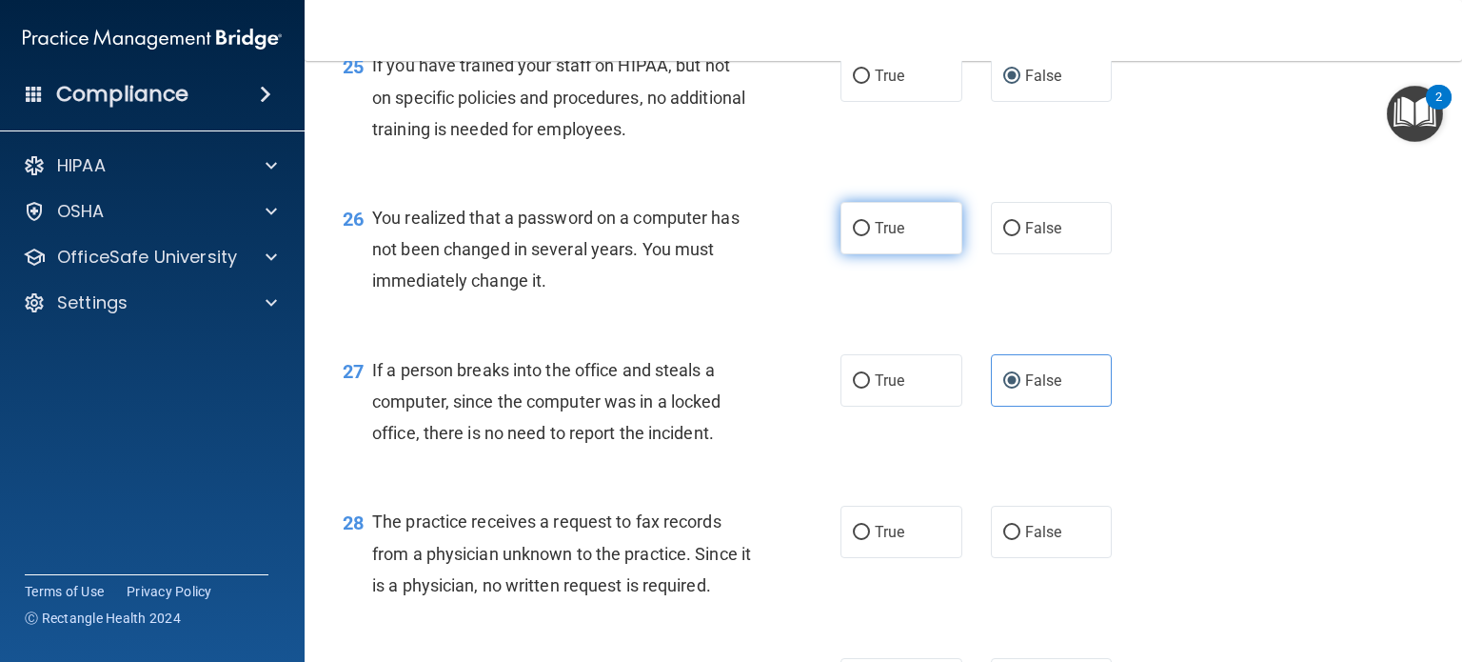
click at [855, 254] on label "True" at bounding box center [902, 228] width 122 height 52
click at [855, 236] on input "True" at bounding box center [861, 229] width 17 height 14
radio input "true"
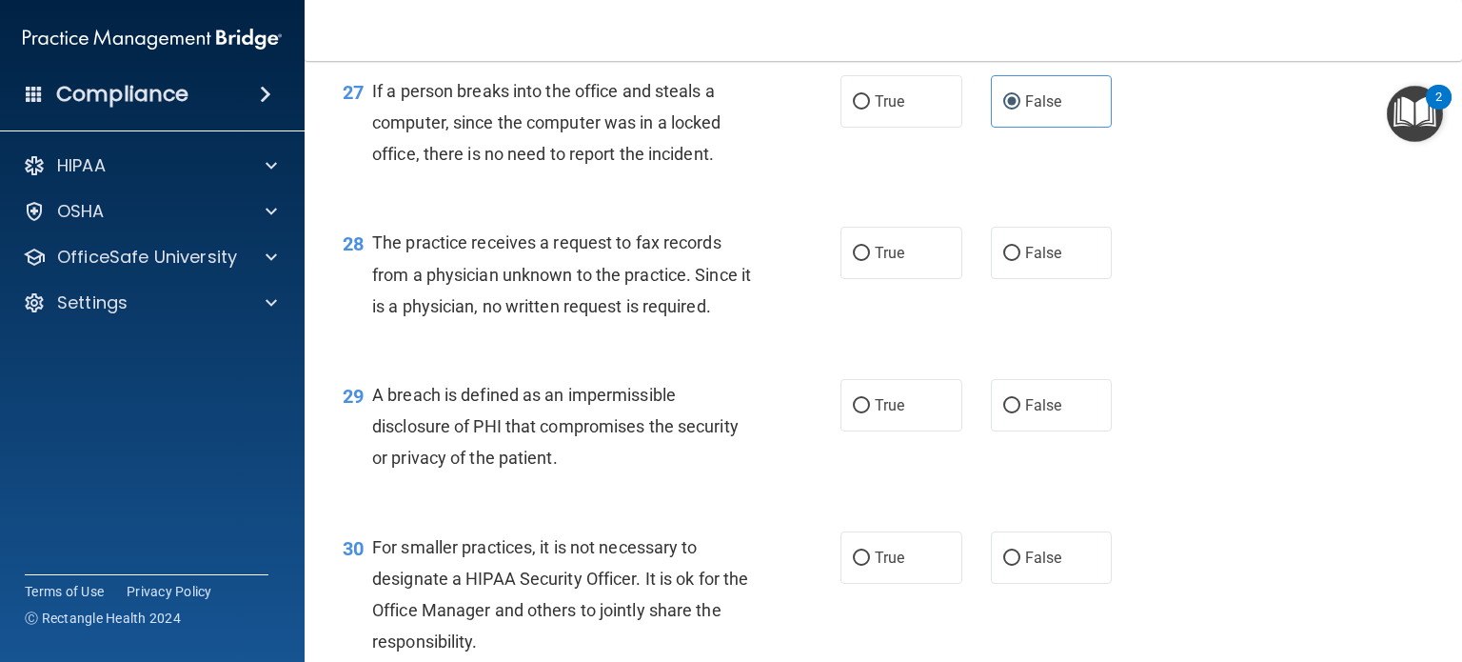
scroll to position [4350, 0]
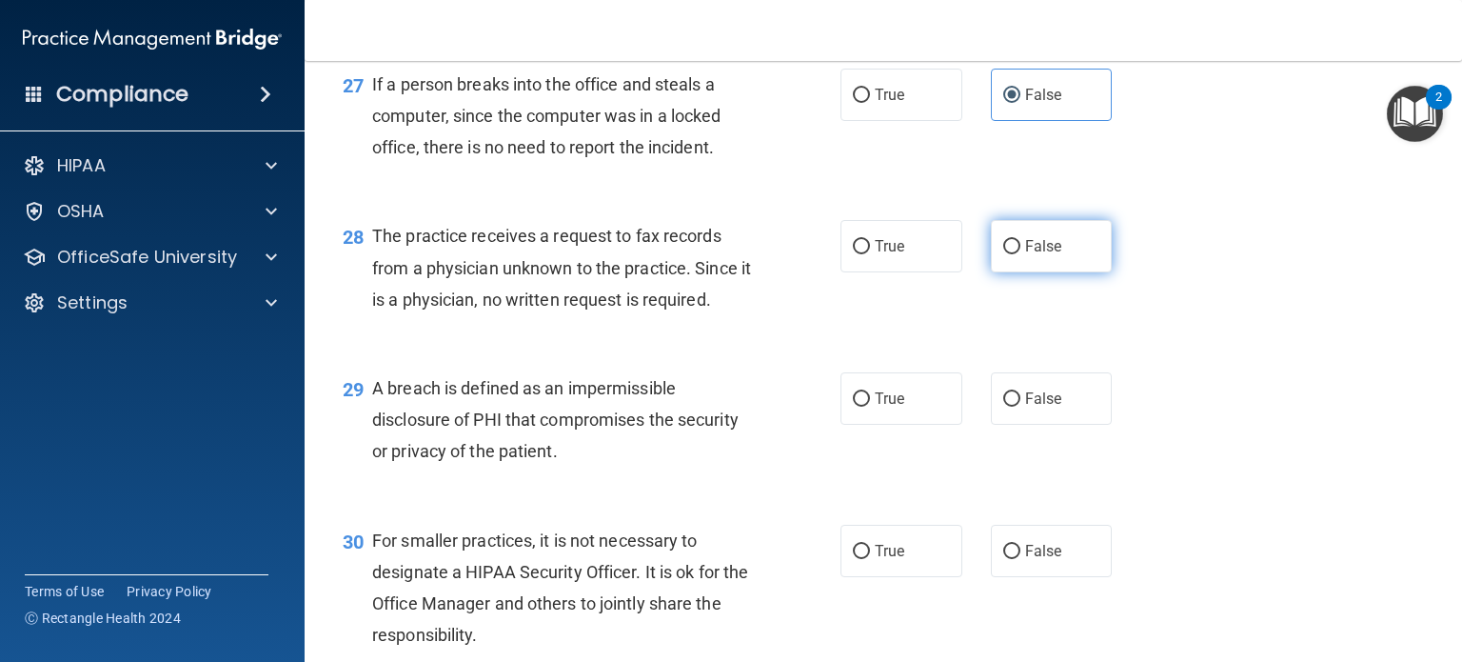
click at [1003, 254] on input "False" at bounding box center [1011, 247] width 17 height 14
radio input "true"
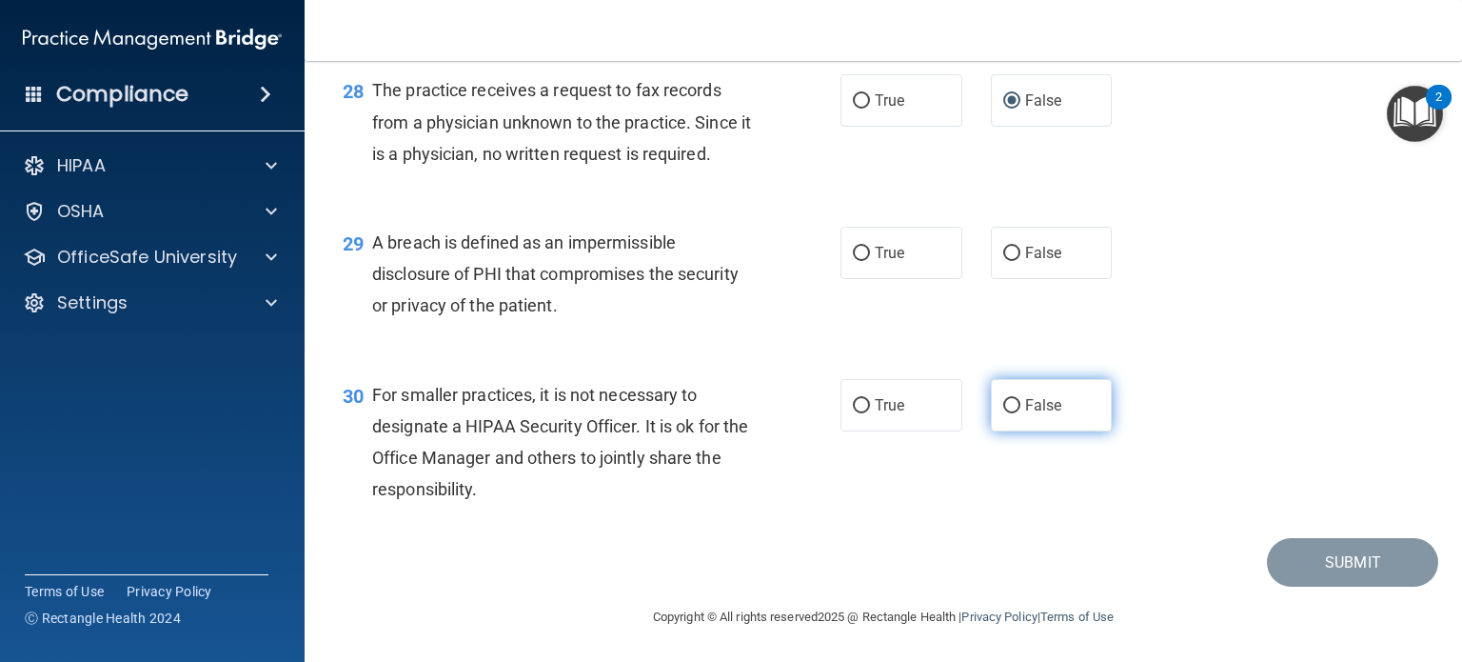
scroll to position [4541, 0]
click at [875, 261] on span "True" at bounding box center [890, 252] width 30 height 18
click at [867, 260] on input "True" at bounding box center [861, 253] width 17 height 14
radio input "true"
click at [1003, 412] on input "False" at bounding box center [1011, 405] width 17 height 14
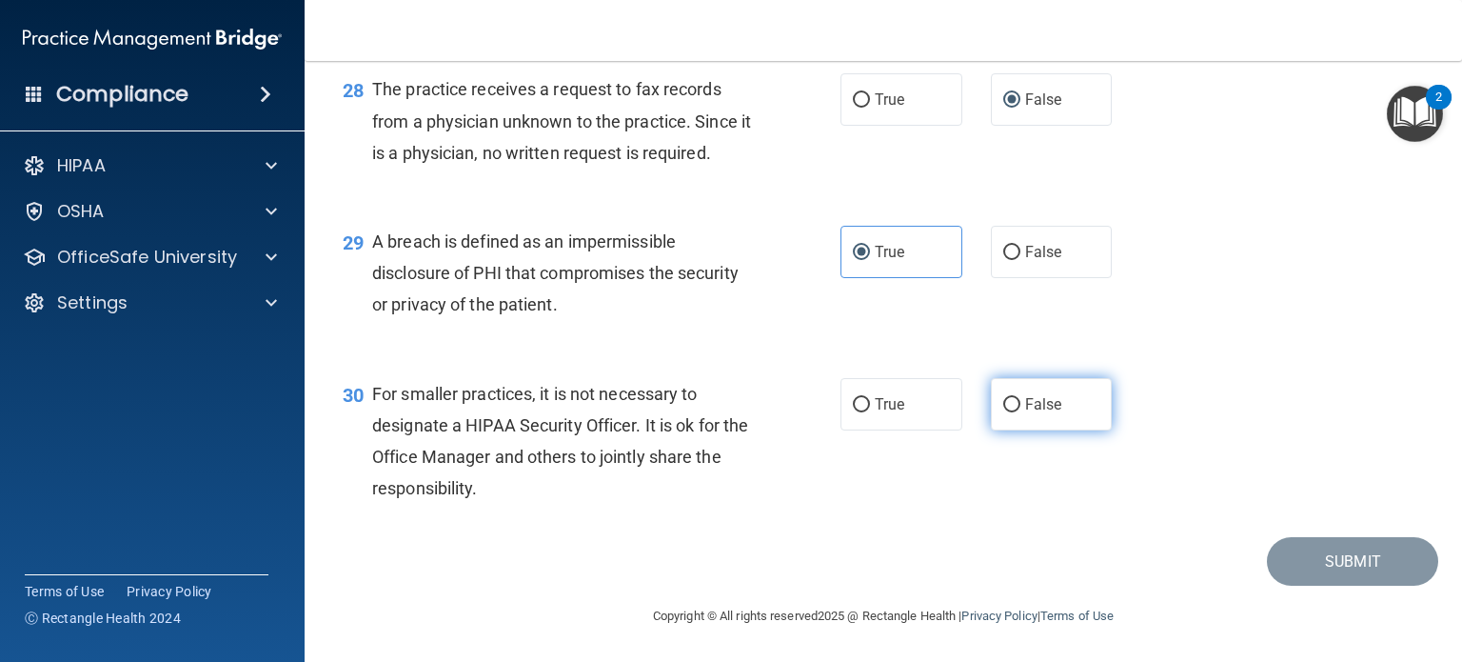
radio input "true"
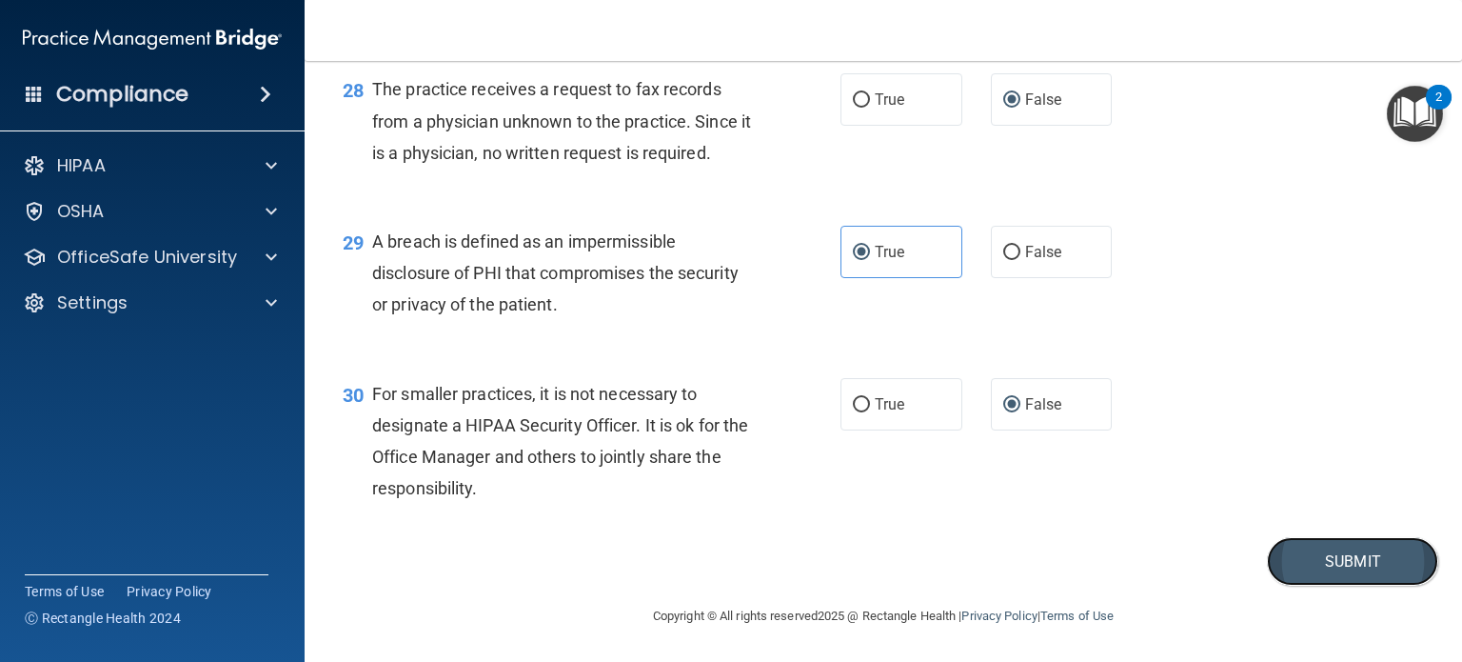
drag, startPoint x: 1318, startPoint y: 608, endPoint x: 1355, endPoint y: 602, distance: 37.7
click at [1318, 585] on button "Submit" at bounding box center [1352, 561] width 171 height 49
click at [1325, 585] on button "Submit" at bounding box center [1352, 561] width 171 height 49
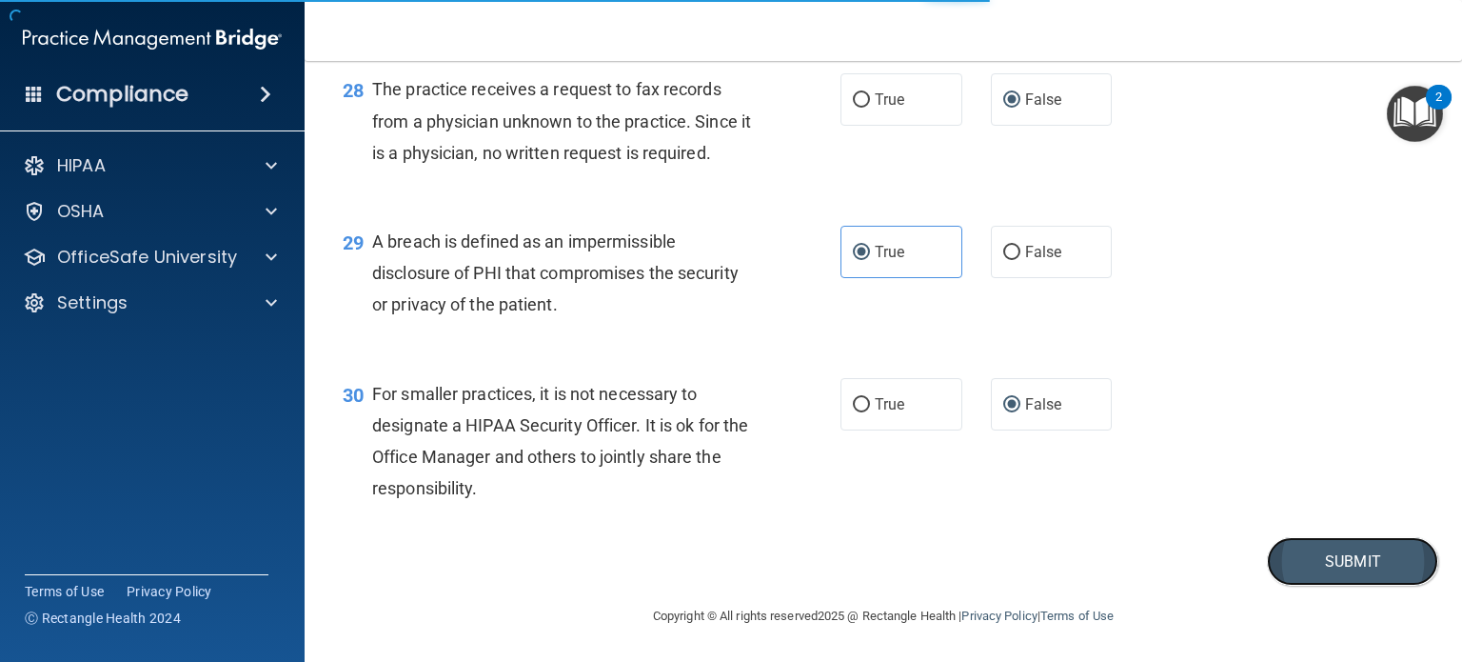
click at [1345, 547] on button "Submit" at bounding box center [1352, 561] width 171 height 49
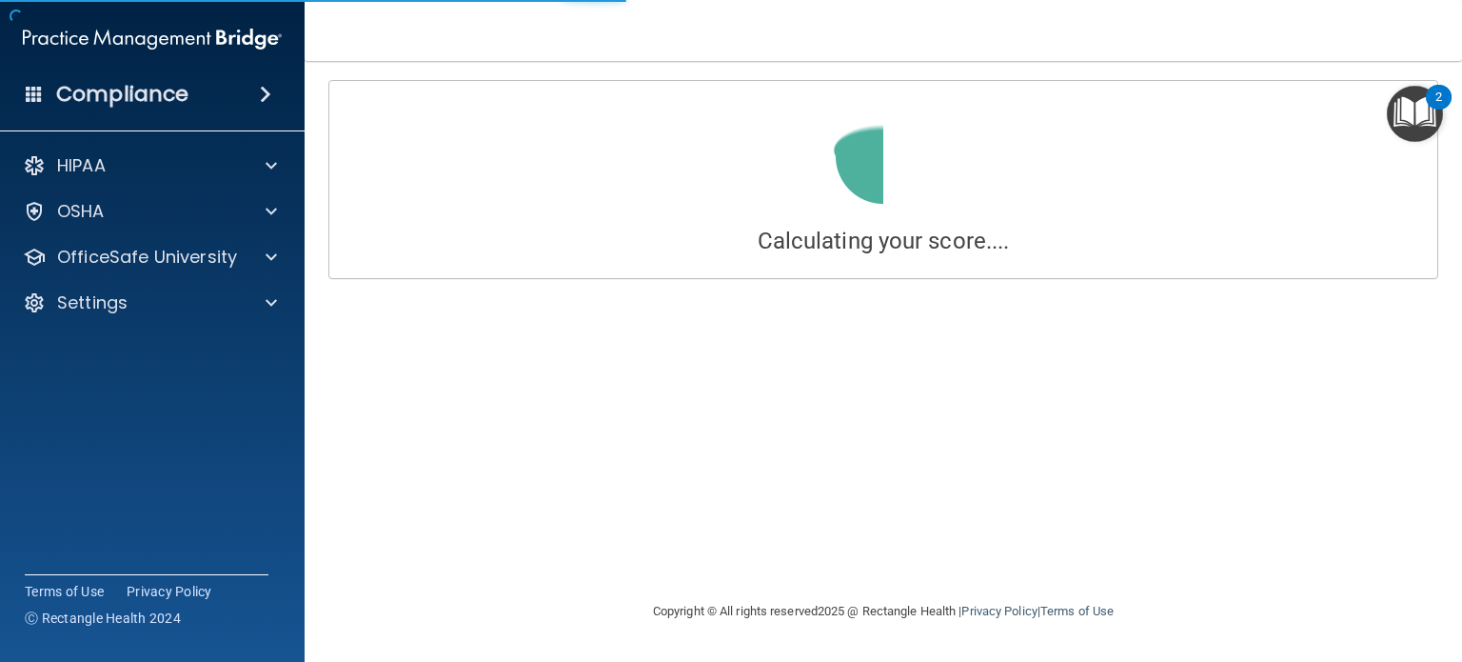
scroll to position [0, 0]
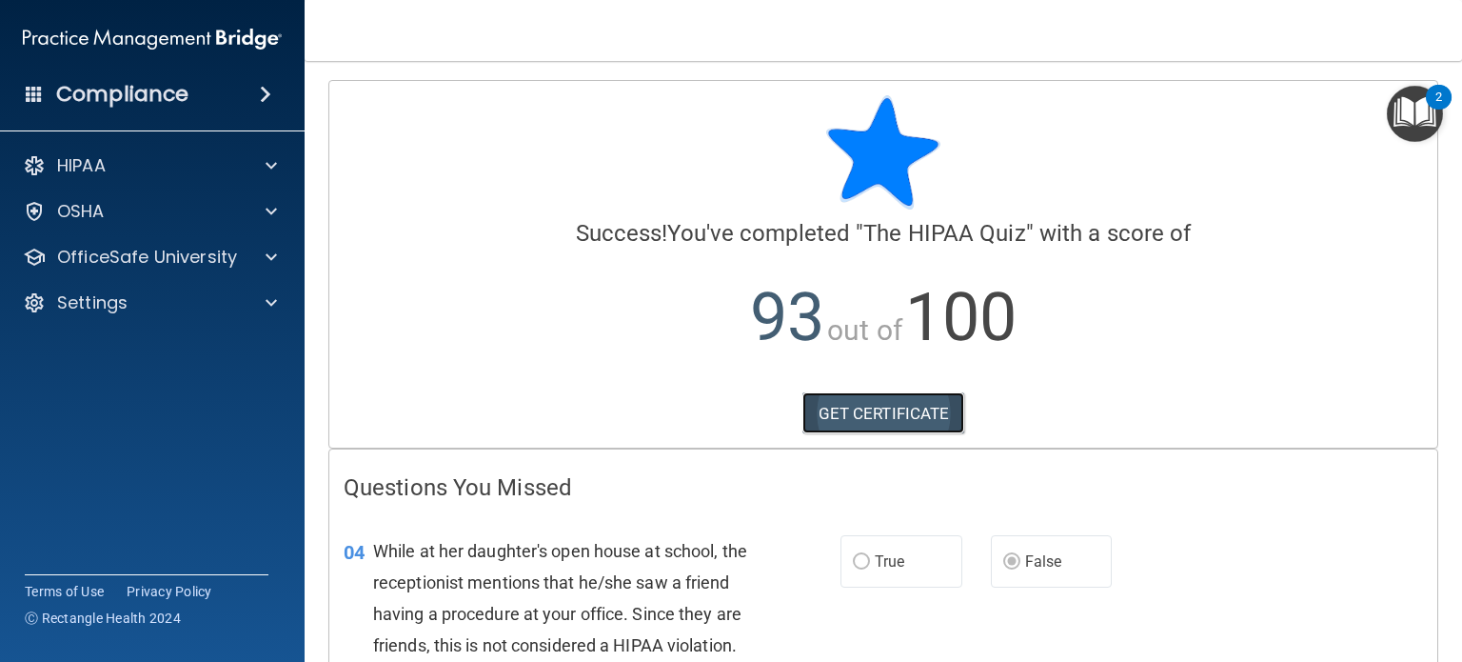
click at [878, 403] on link "GET CERTIFICATE" at bounding box center [884, 413] width 163 height 42
